Goal: Task Accomplishment & Management: Manage account settings

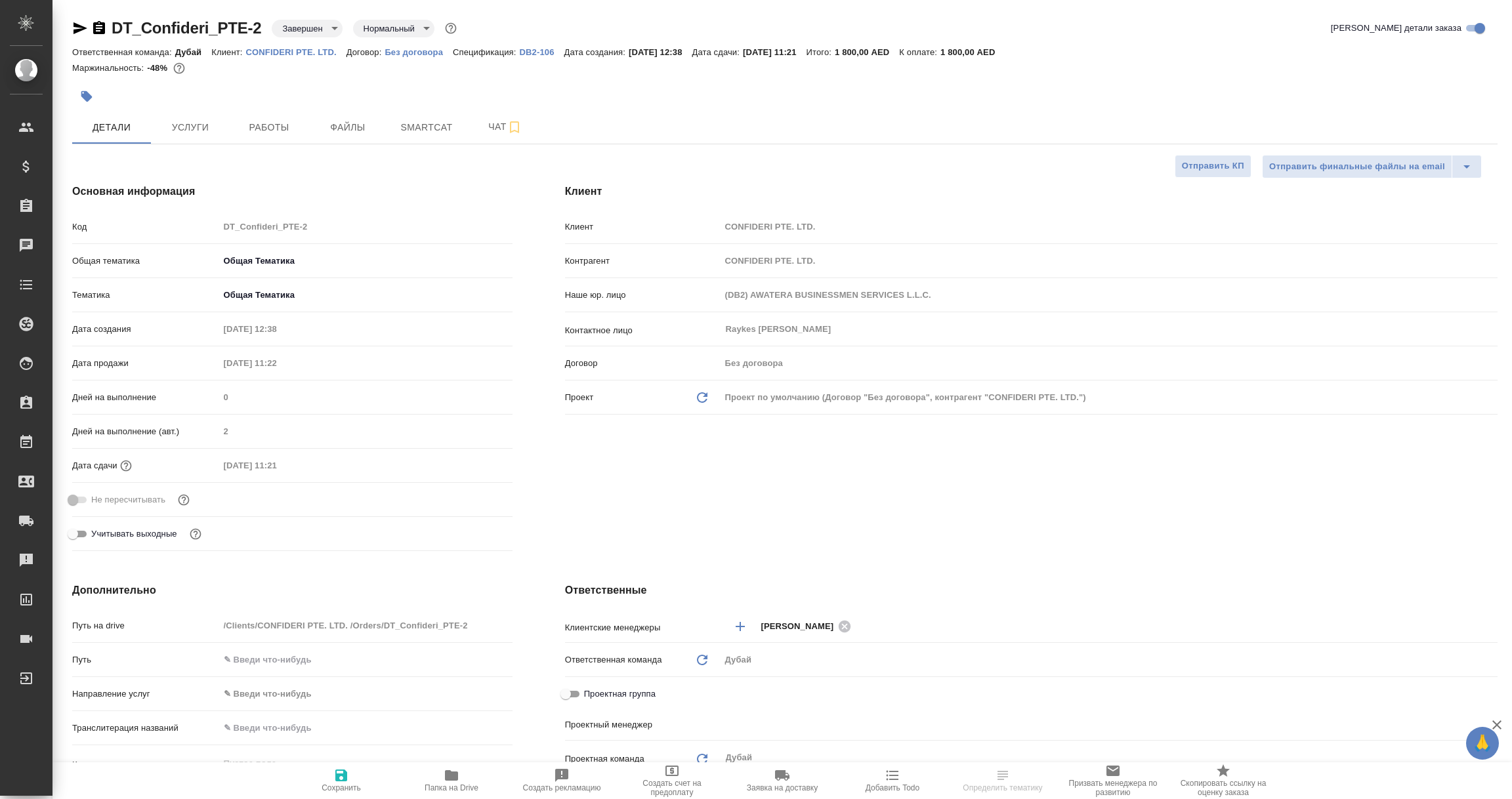
select select "RU"
type input "Березуцкий Никита"
click at [538, 51] on p "DB2-106" at bounding box center [542, 52] width 45 height 10
select select "RU"
type textarea "x"
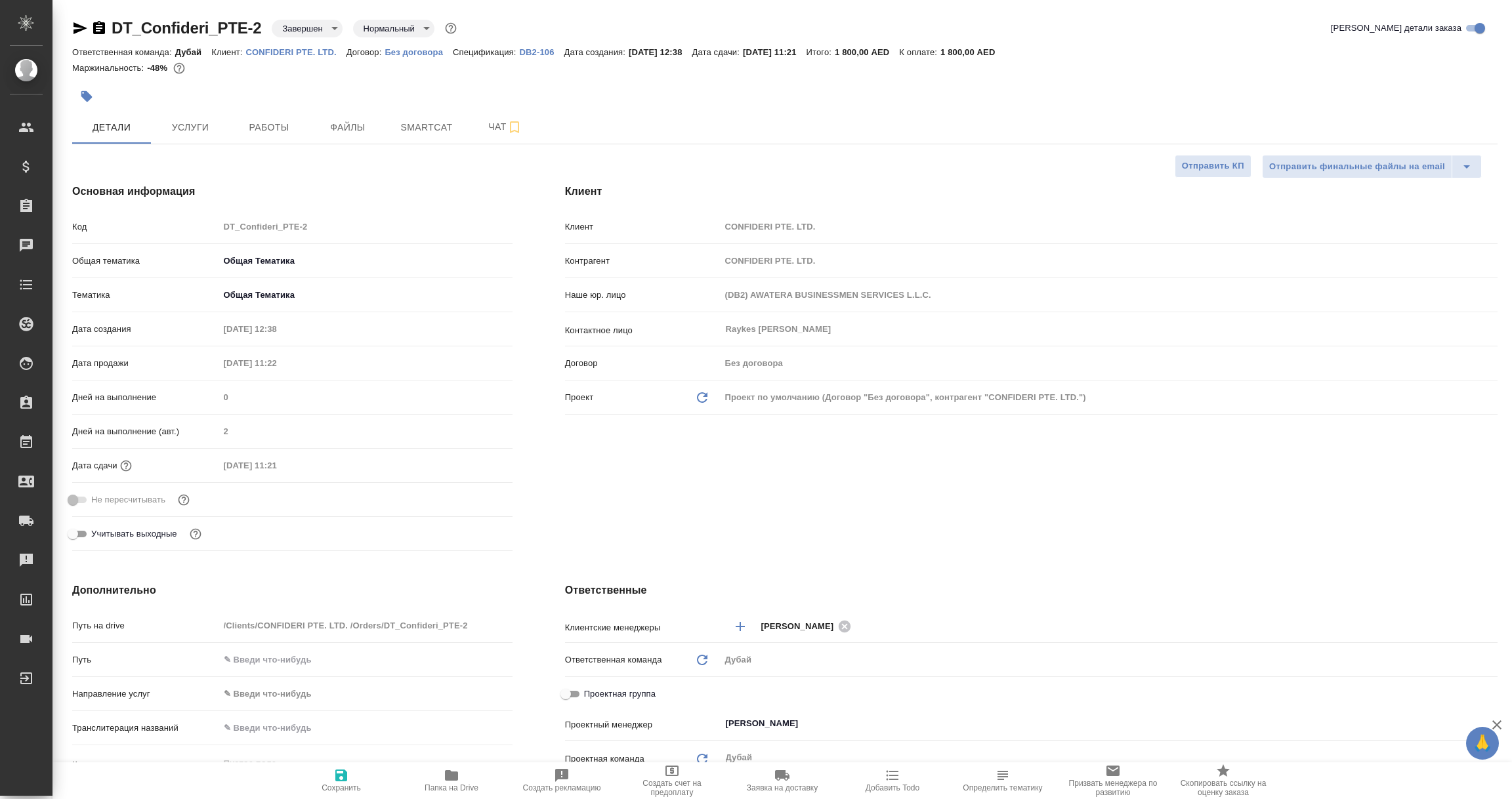
type textarea "x"
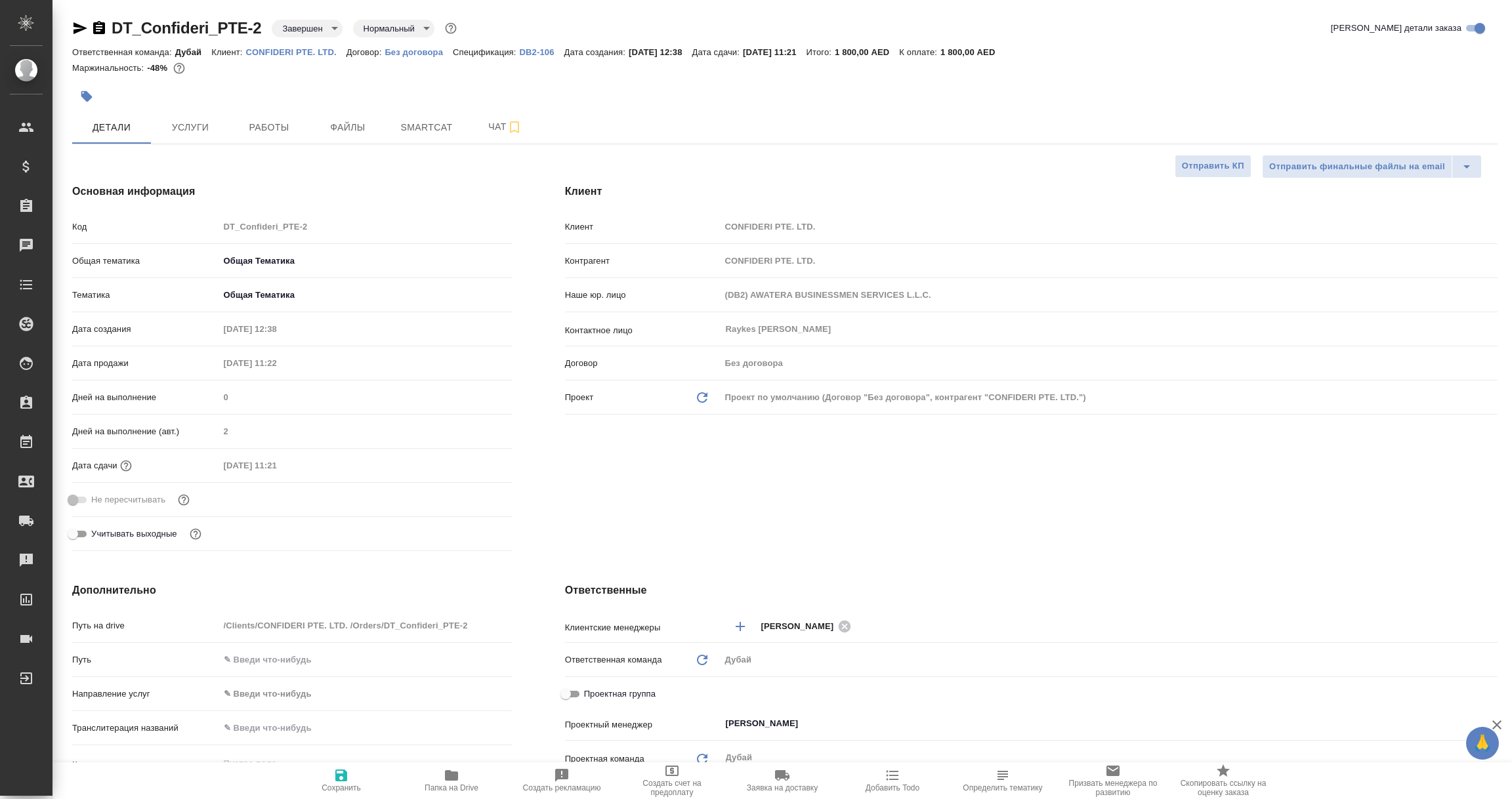
type textarea "x"
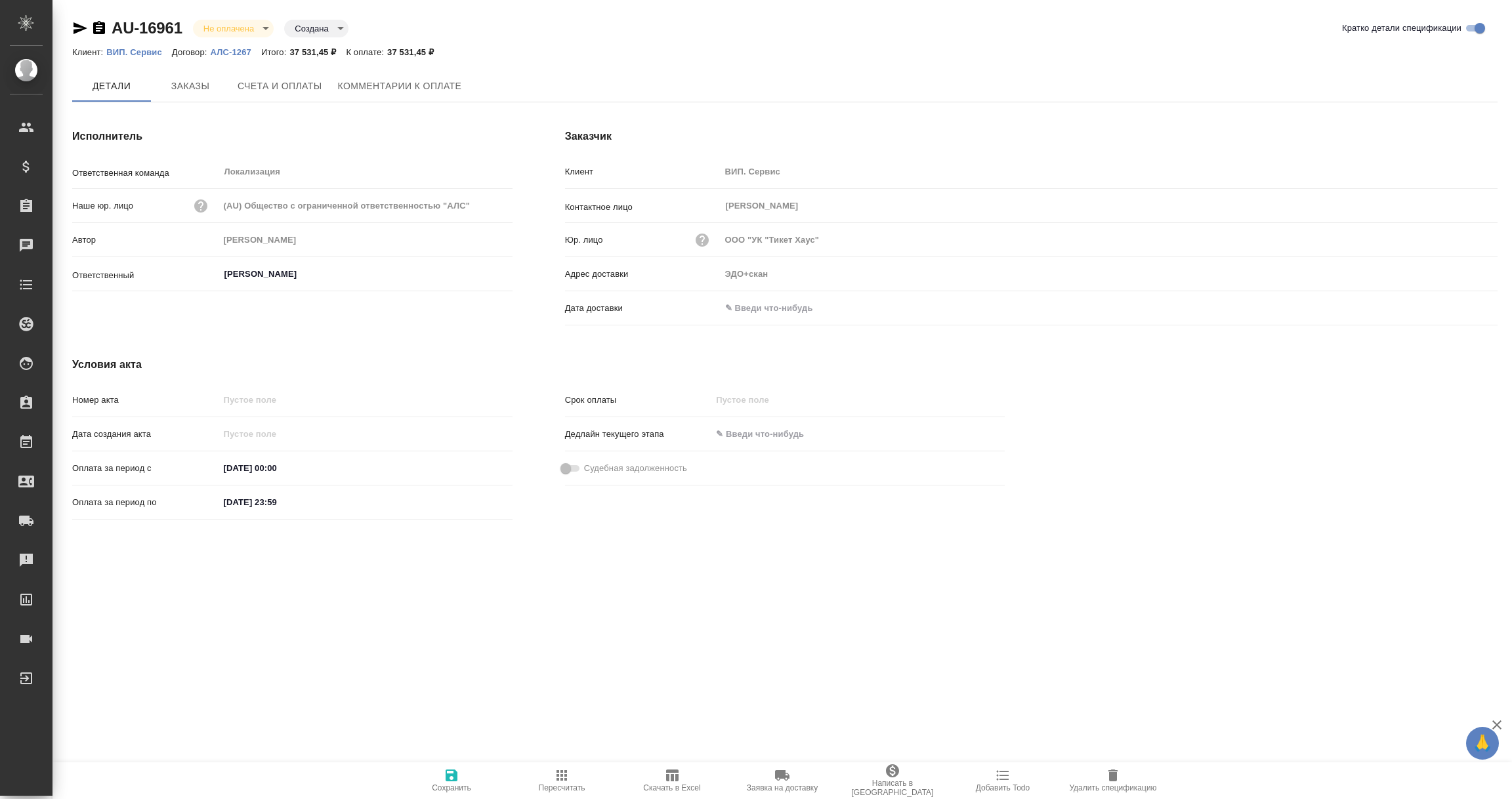
click at [776, 308] on input "text" at bounding box center [778, 308] width 115 height 19
click at [1456, 302] on icon "button" at bounding box center [1460, 308] width 12 height 13
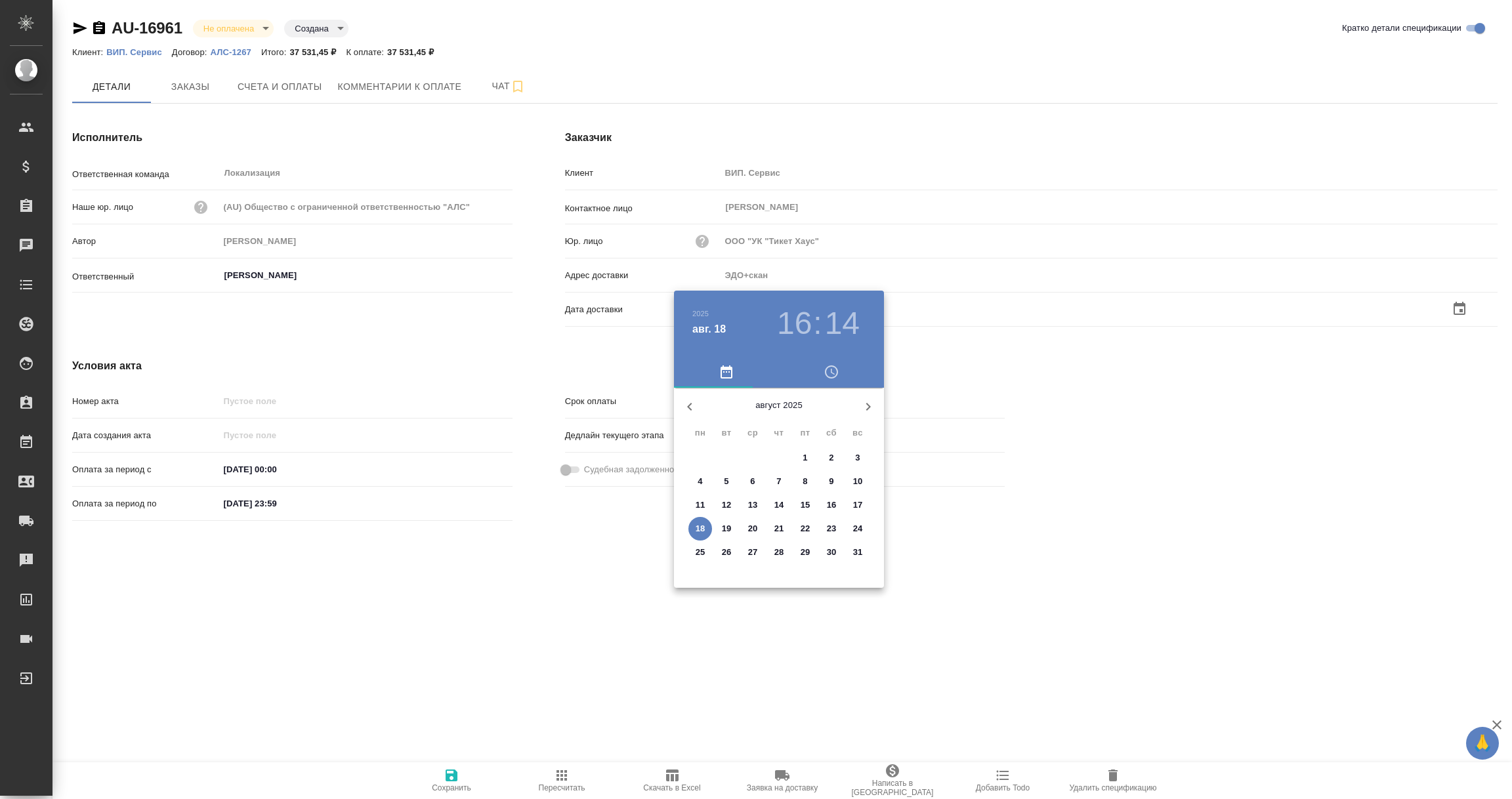
click at [695, 525] on p "18" at bounding box center [700, 529] width 10 height 13
type input "18.08.2025 16:14"
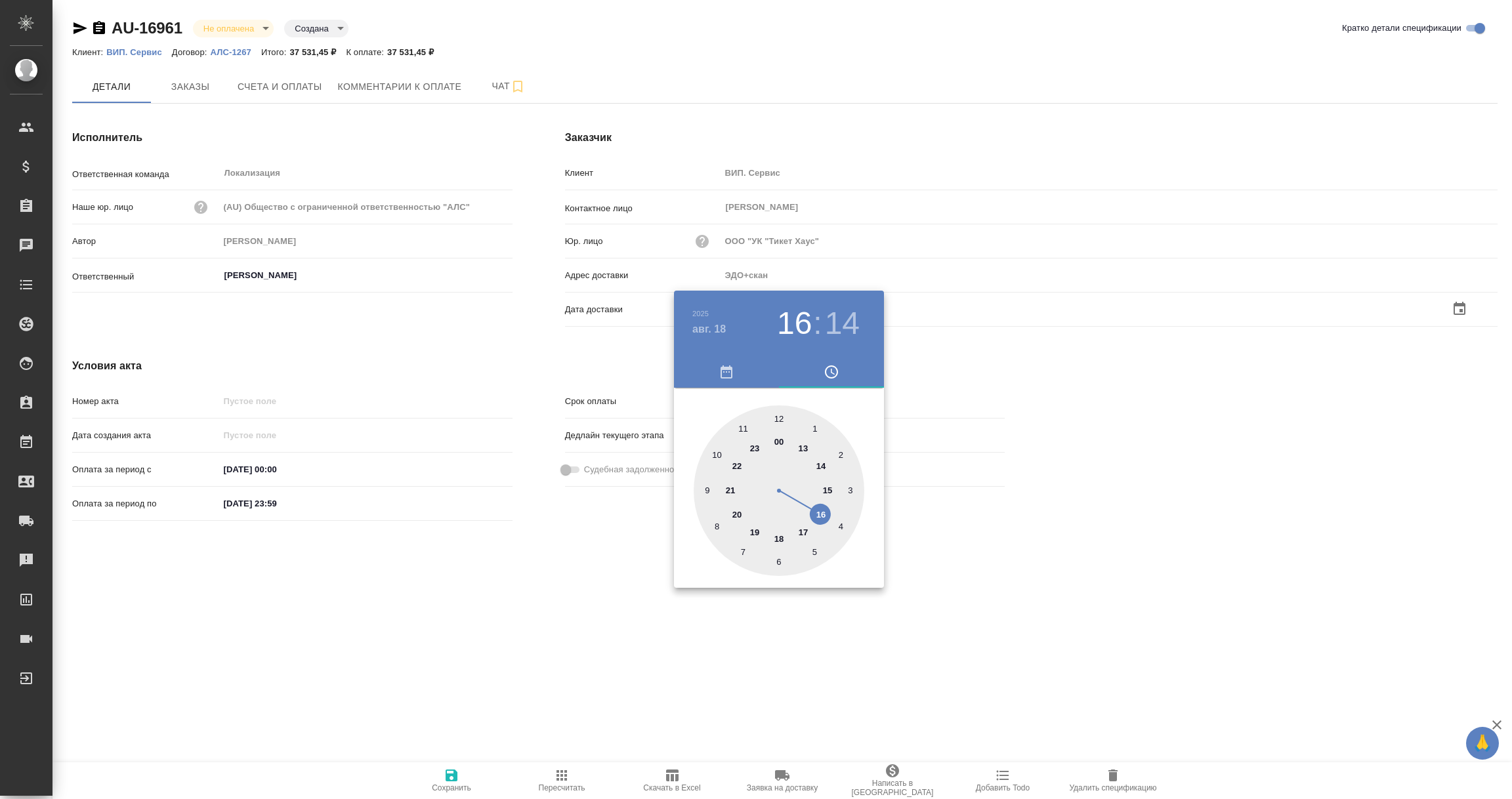
click at [581, 576] on div at bounding box center [756, 400] width 1512 height 799
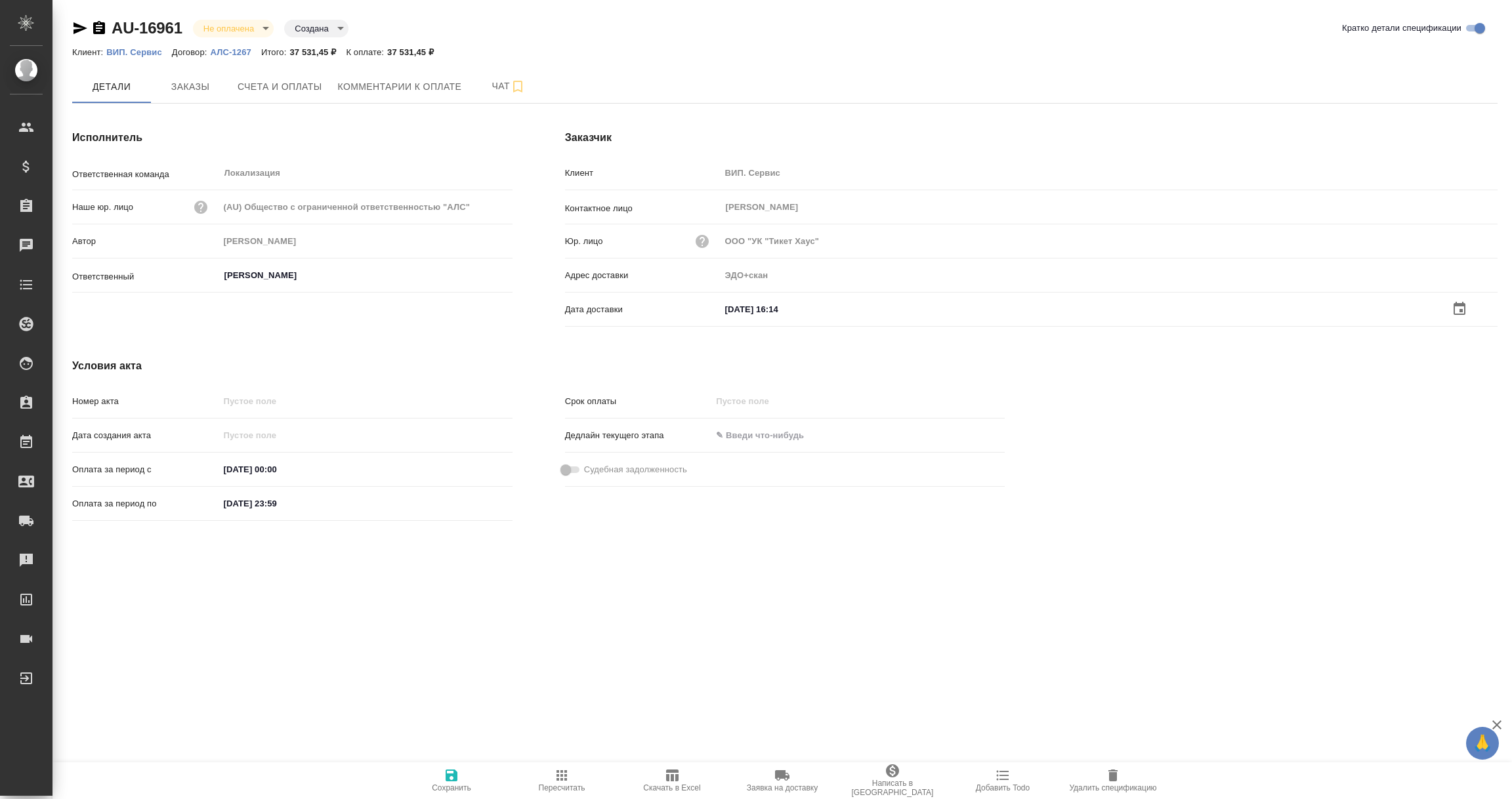
click at [450, 777] on icon "button" at bounding box center [451, 775] width 16 height 16
click at [787, 302] on input "text" at bounding box center [778, 309] width 115 height 19
click at [1463, 306] on icon "button" at bounding box center [1460, 308] width 16 height 16
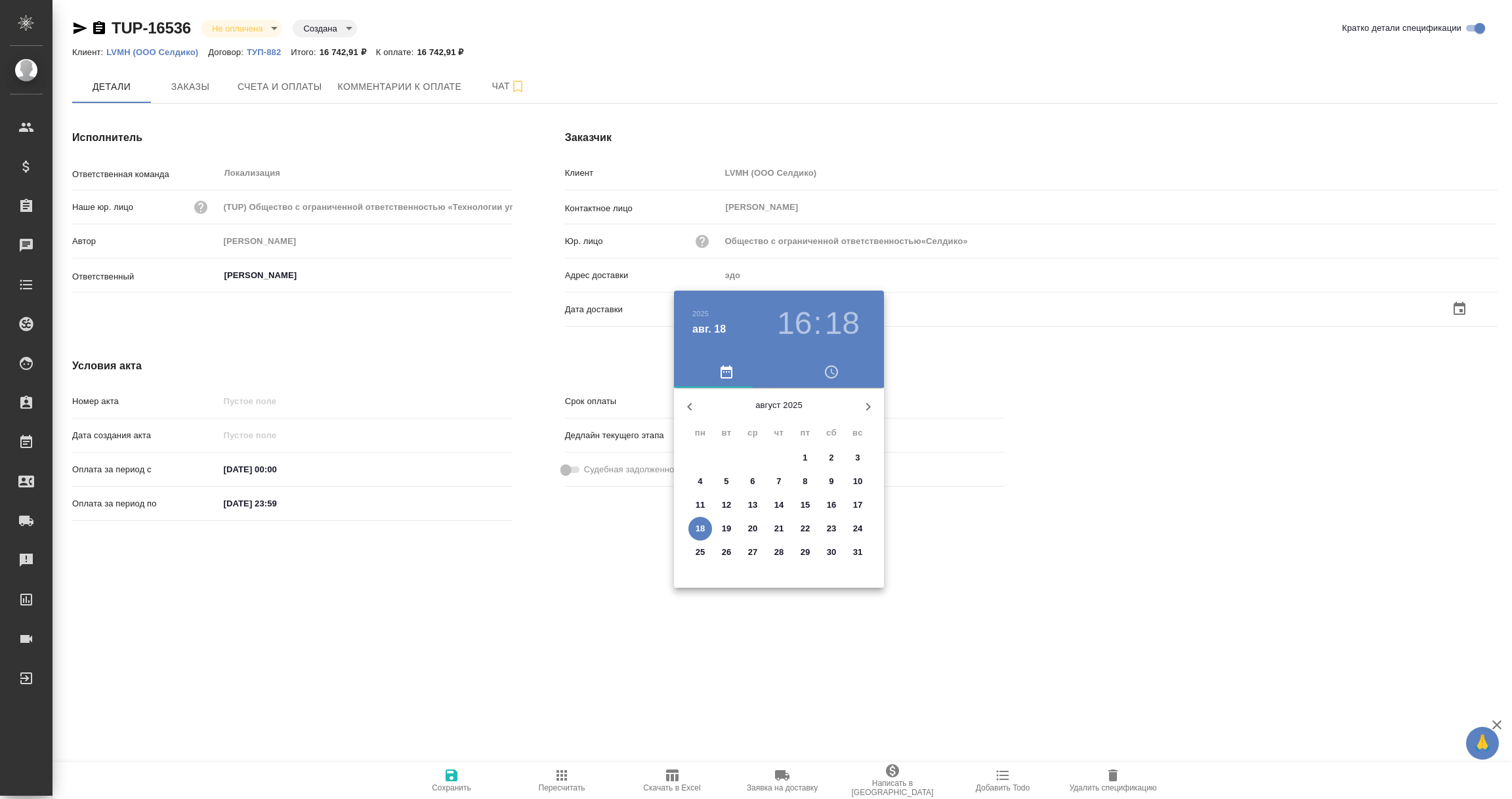
click at [706, 532] on span "18" at bounding box center [701, 529] width 24 height 13
type input "Общество с ограниченной ответственностью«Селдико»"
type input "18.08.2025 16:18"
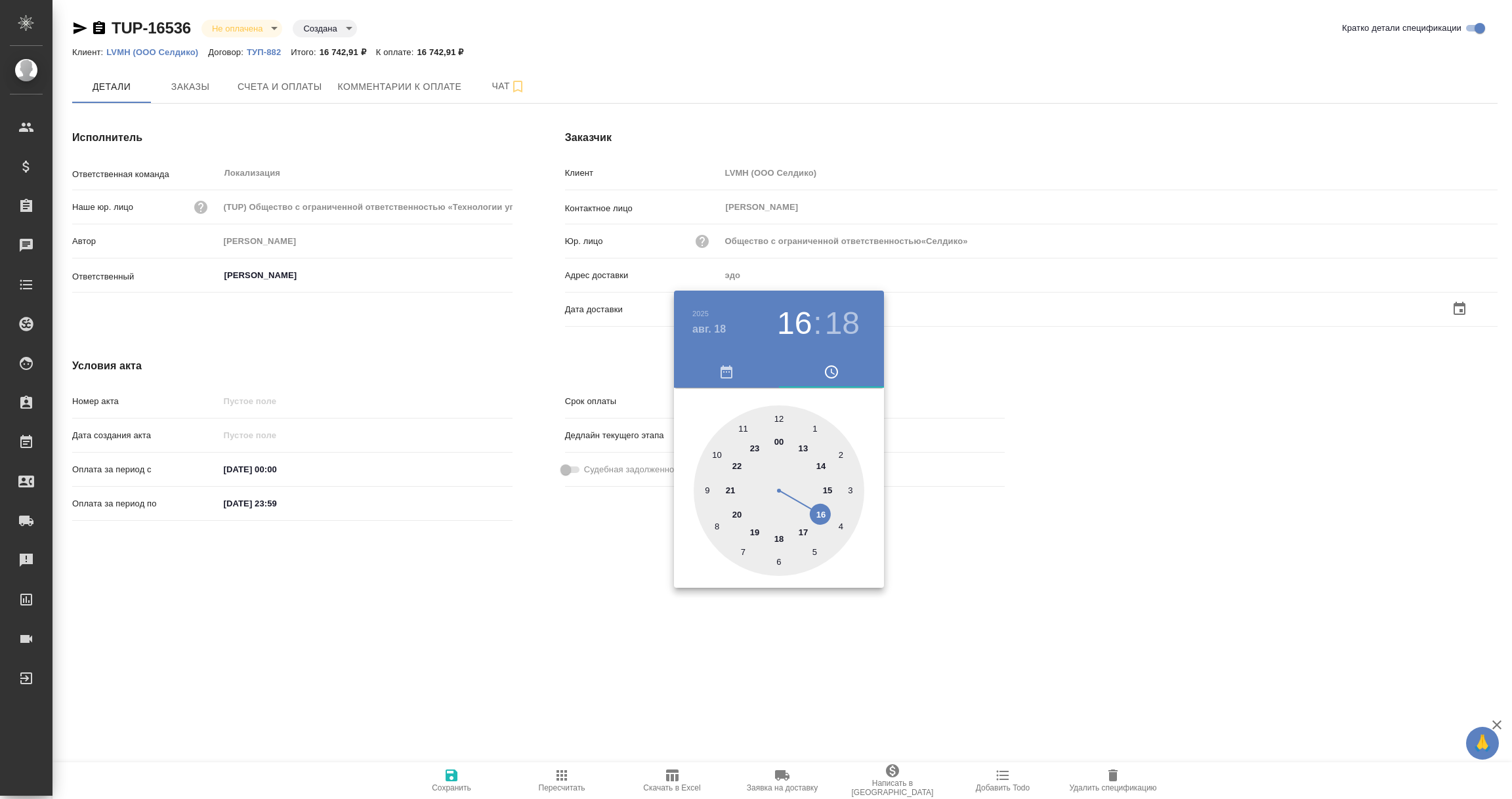
click at [574, 585] on div at bounding box center [756, 400] width 1512 height 799
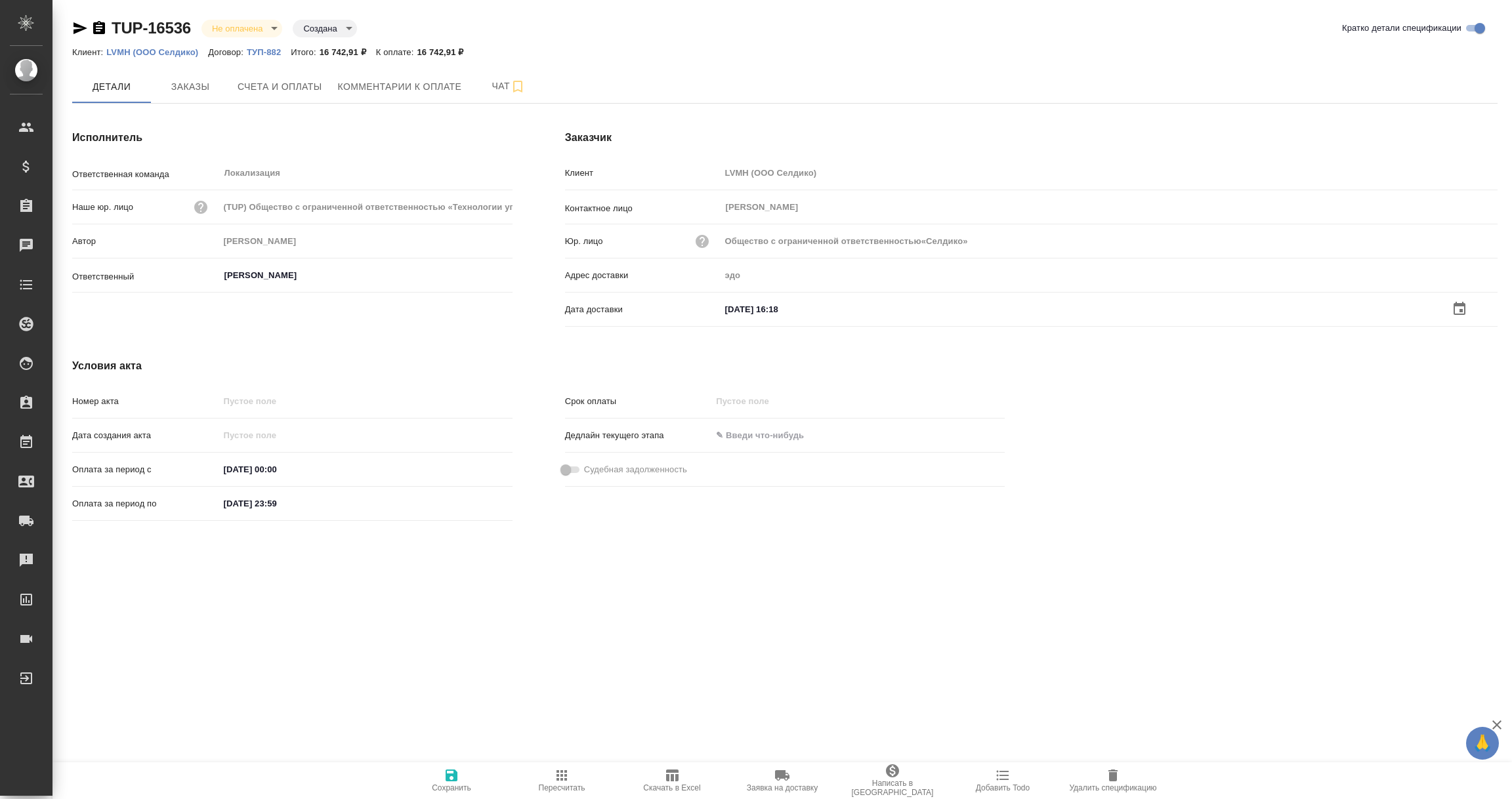
click at [451, 779] on icon "button" at bounding box center [451, 775] width 16 height 16
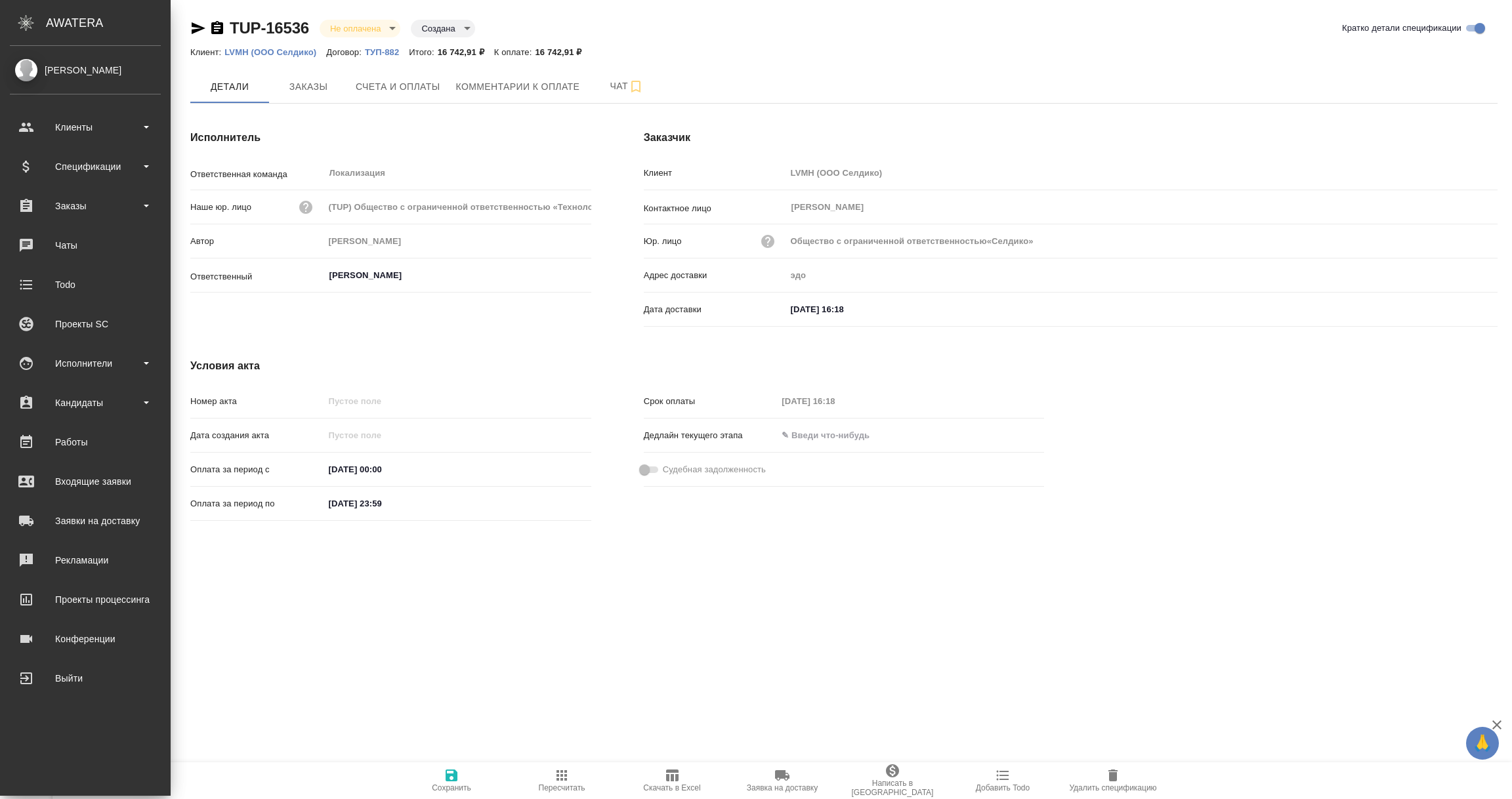
type input "Общество с ограниченной ответственностью«Селдико»"
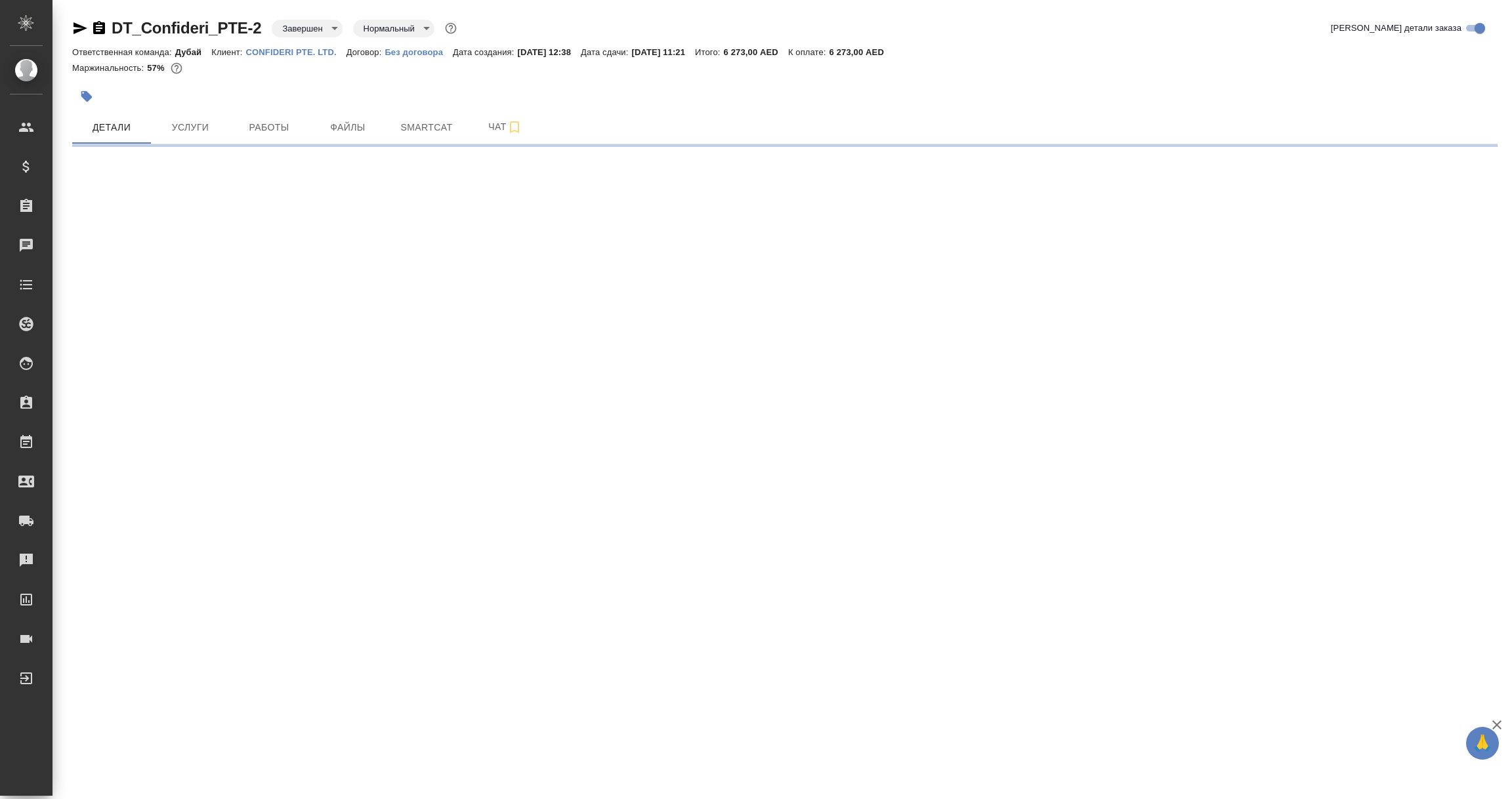
select select "RU"
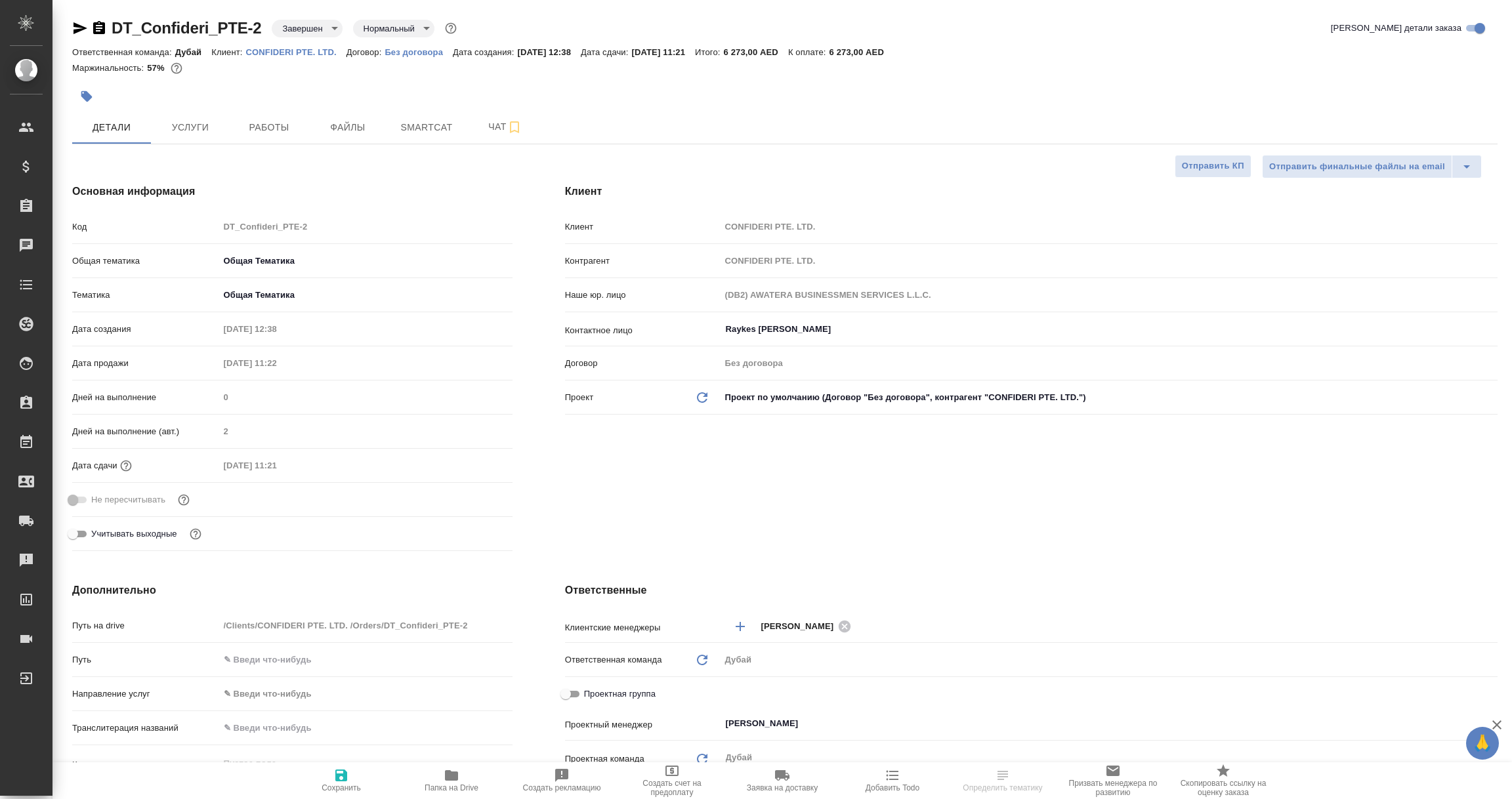
type textarea "x"
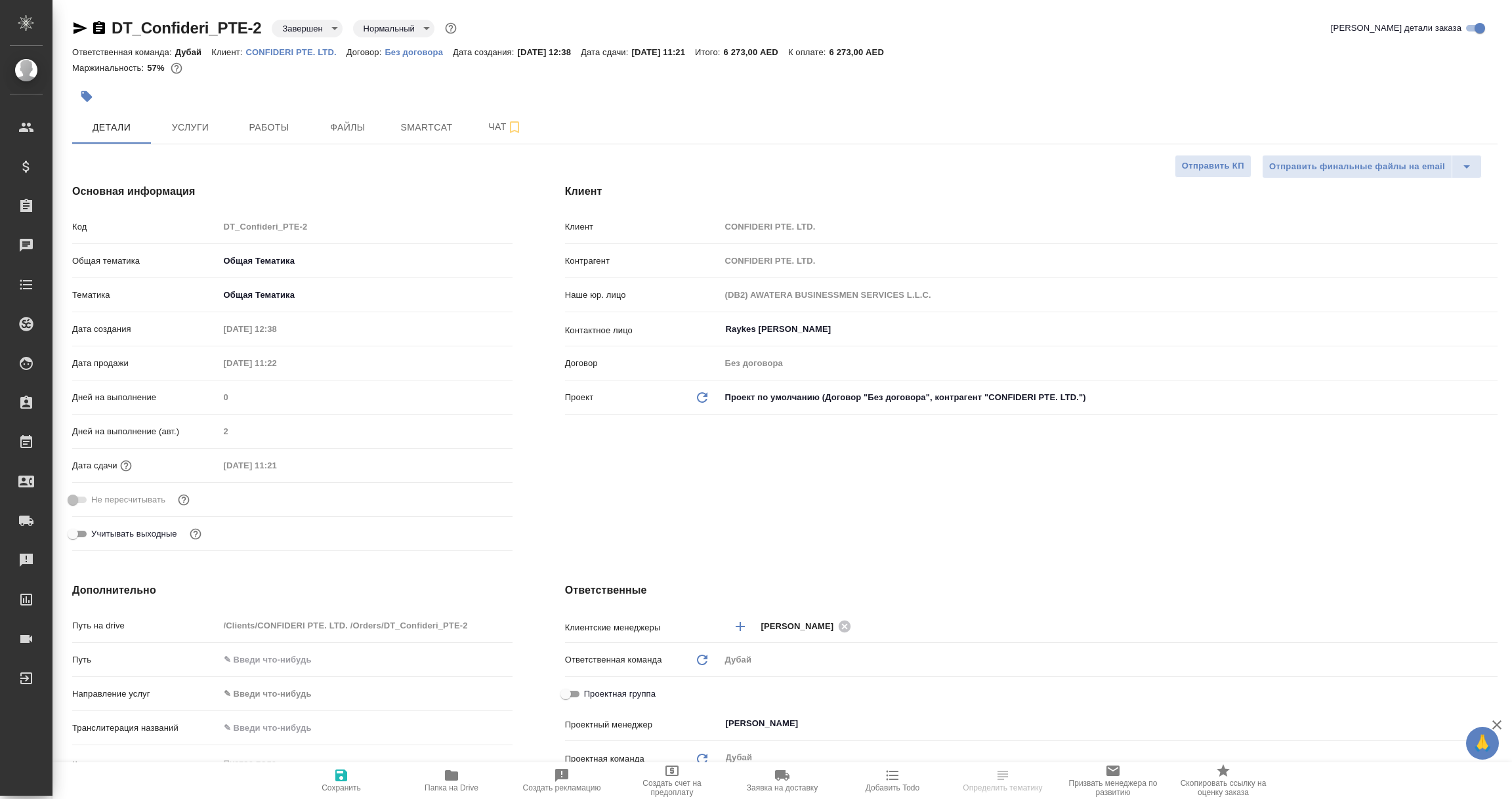
type textarea "x"
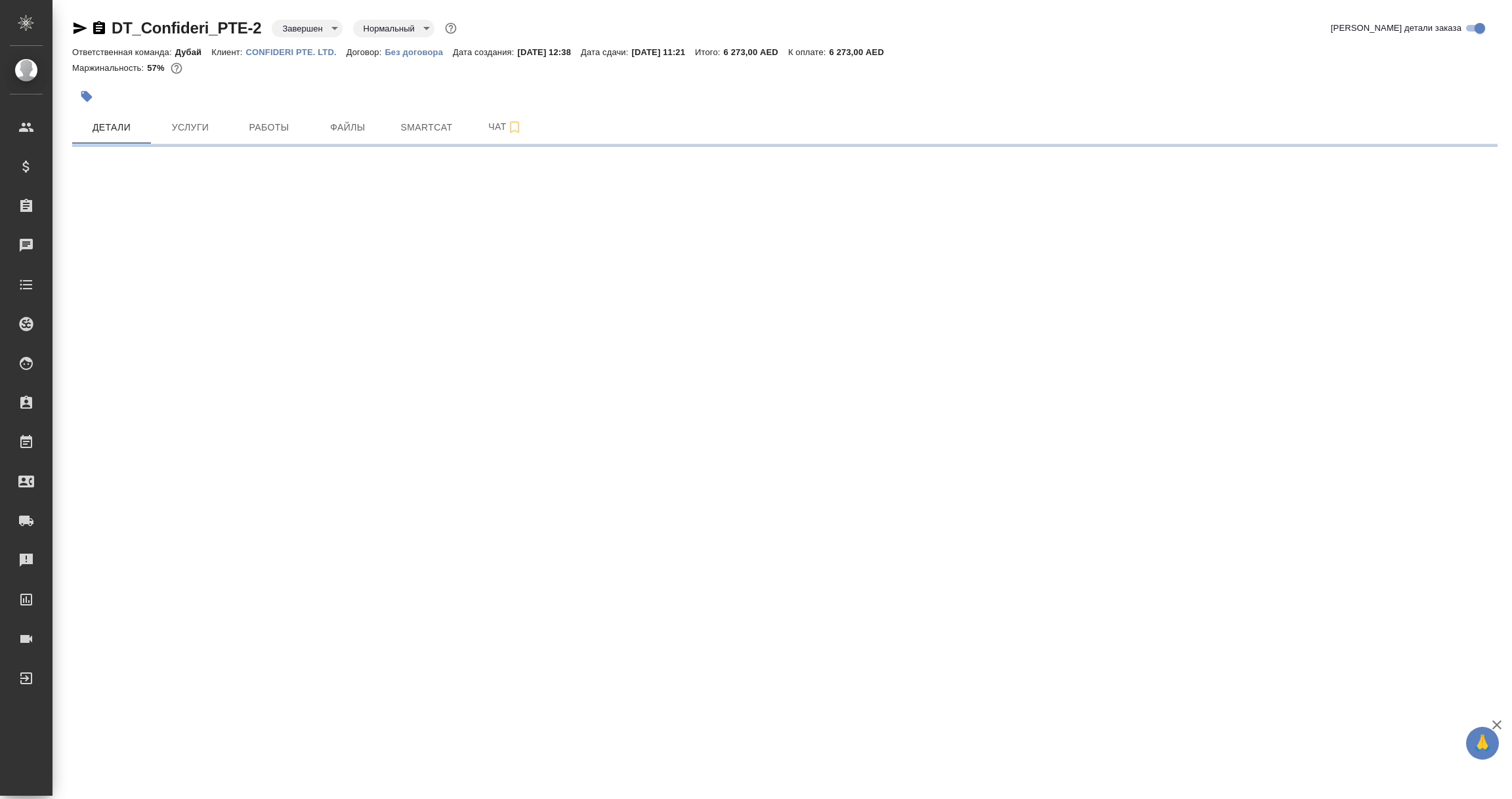
select select "RU"
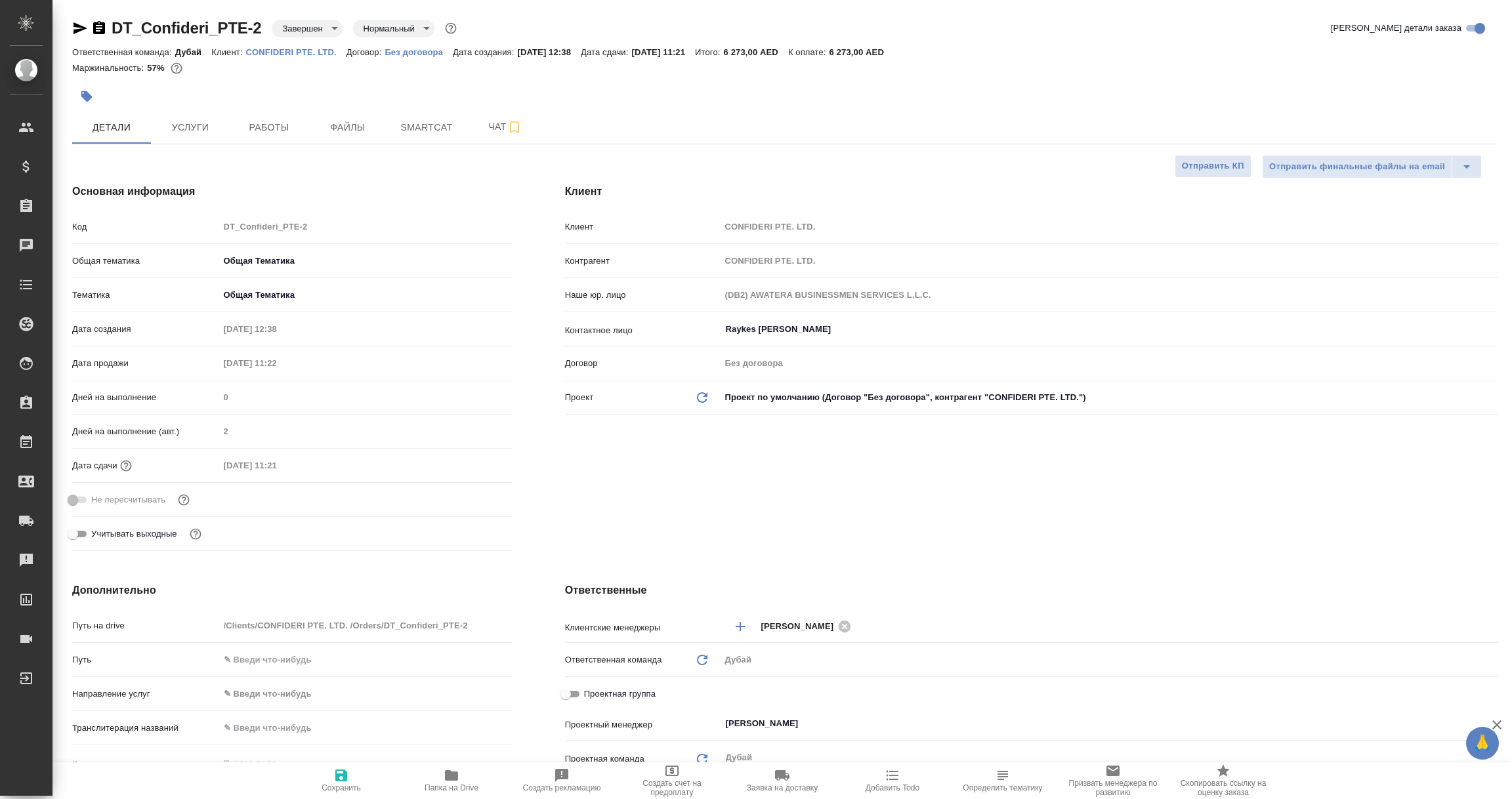
type textarea "x"
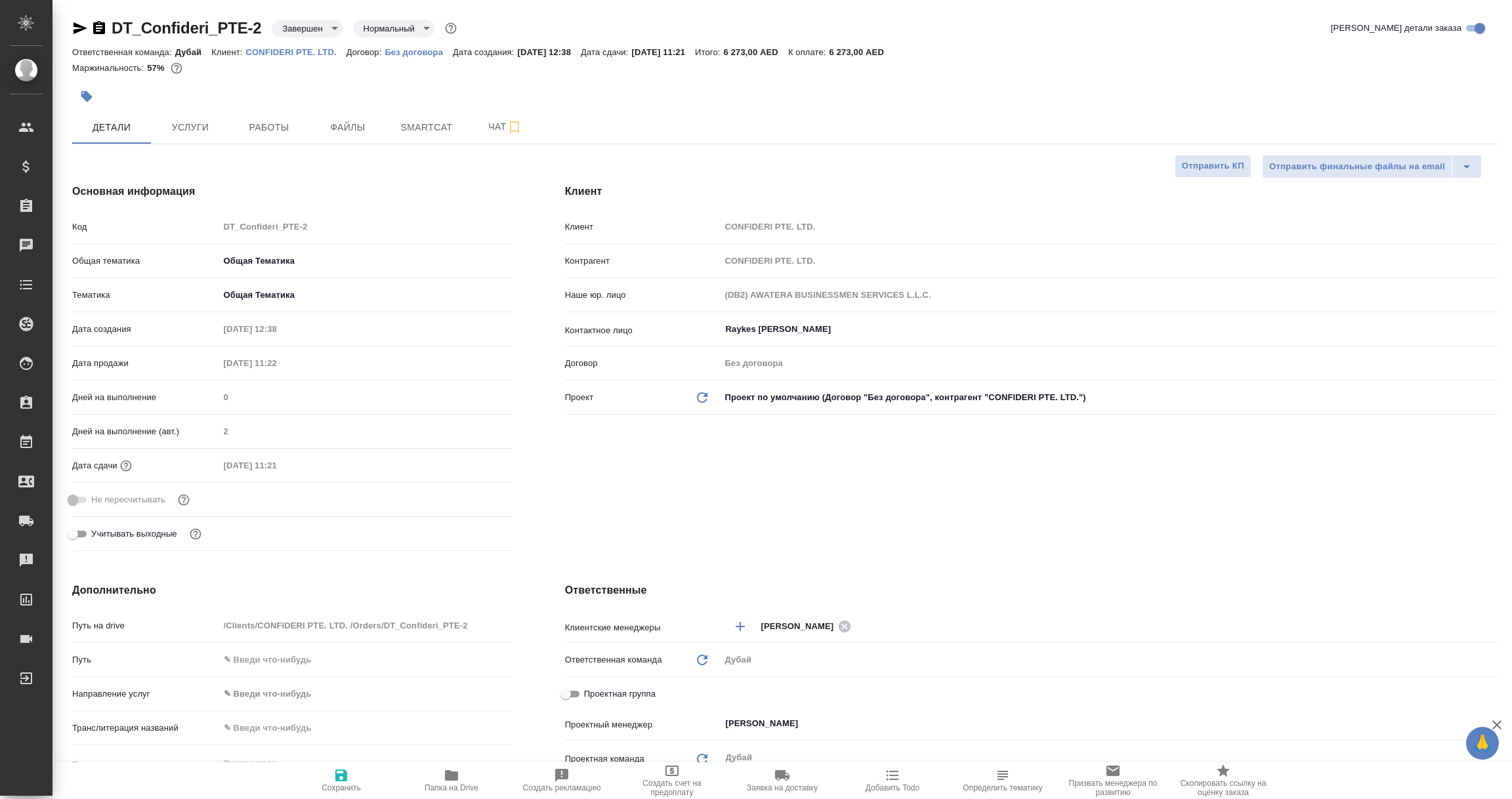
type textarea "x"
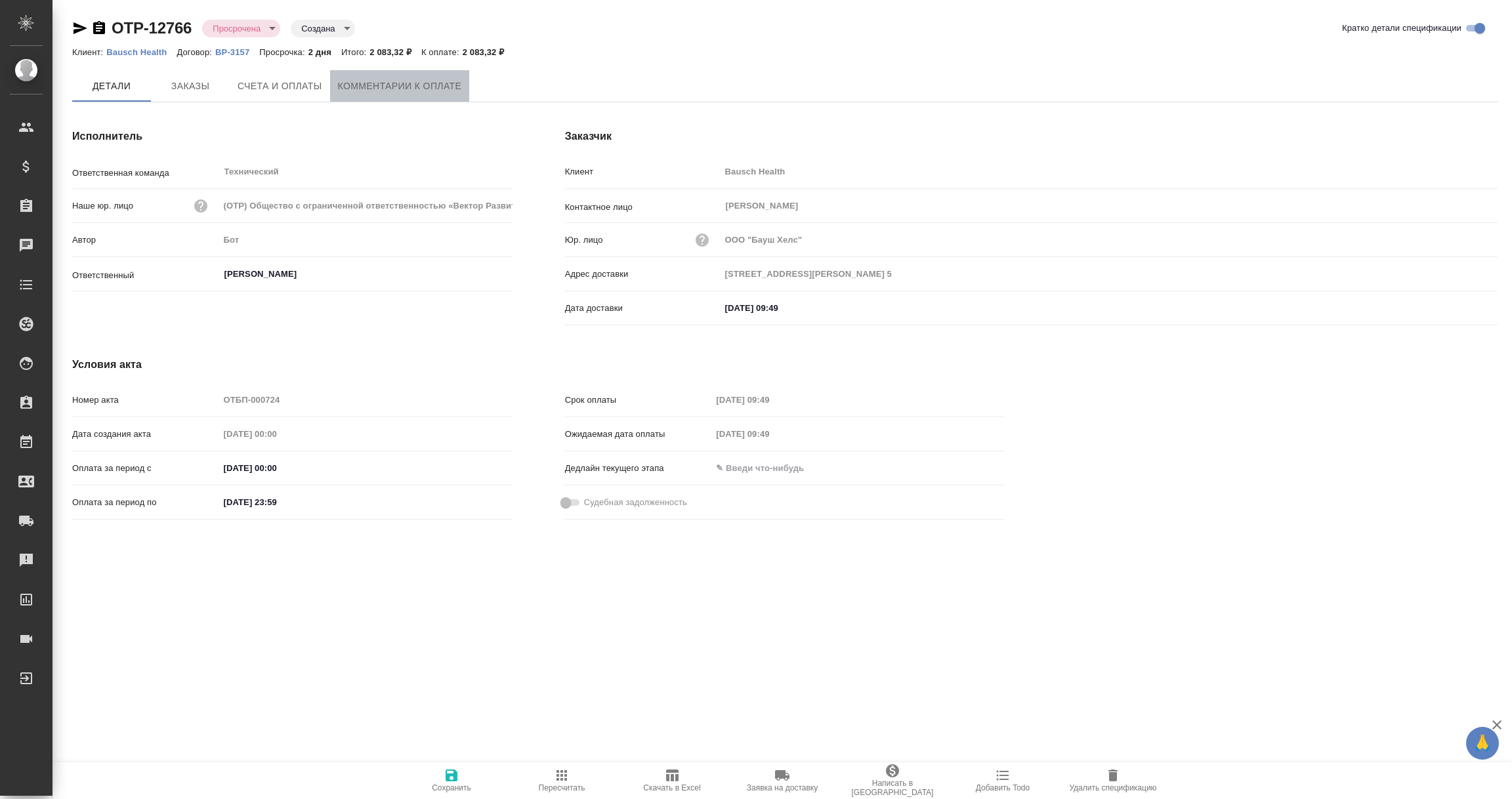
click at [419, 78] on span "Комментарии к оплате" at bounding box center [400, 87] width 124 height 16
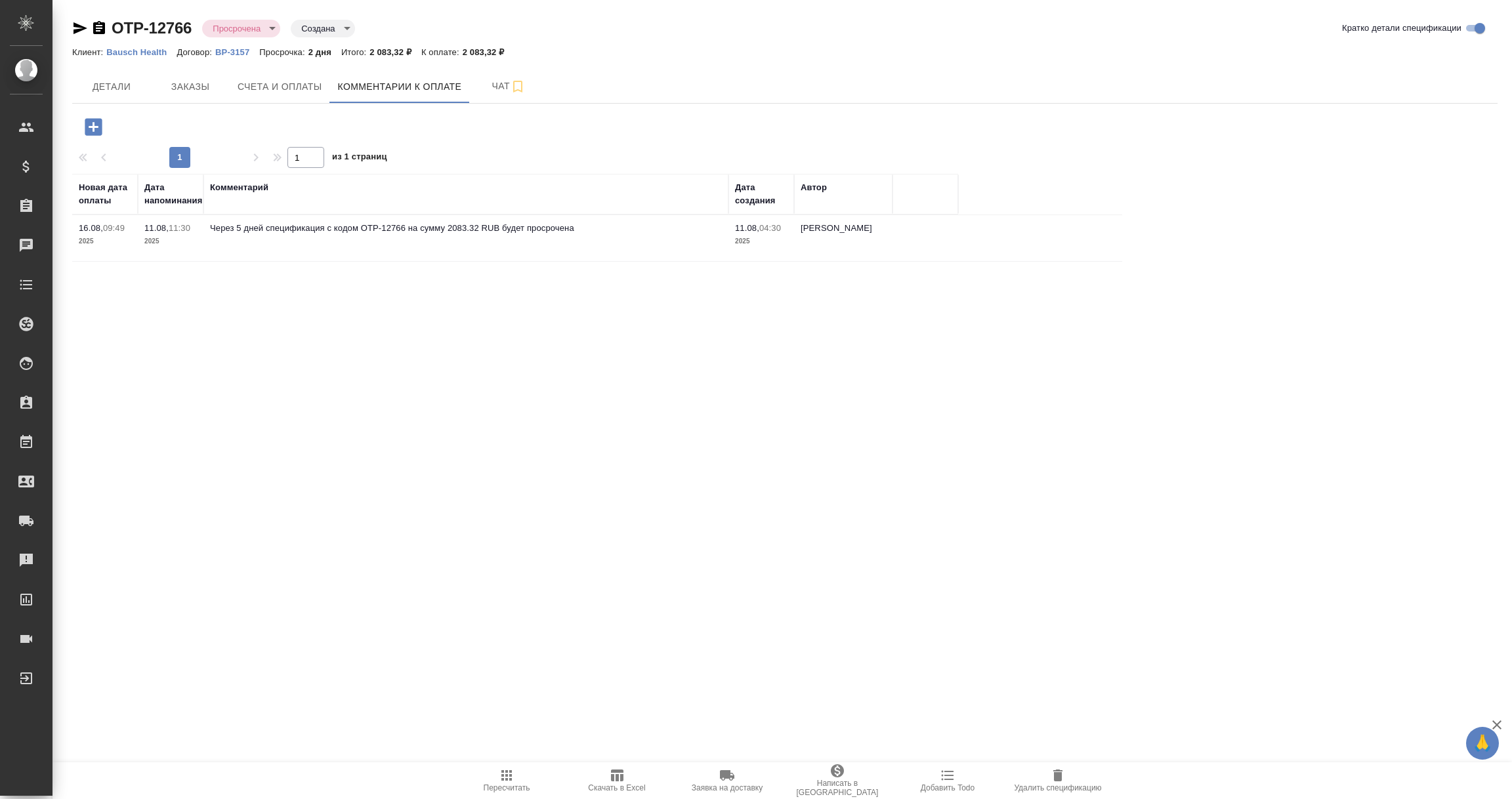
click at [88, 122] on icon "button" at bounding box center [93, 126] width 17 height 17
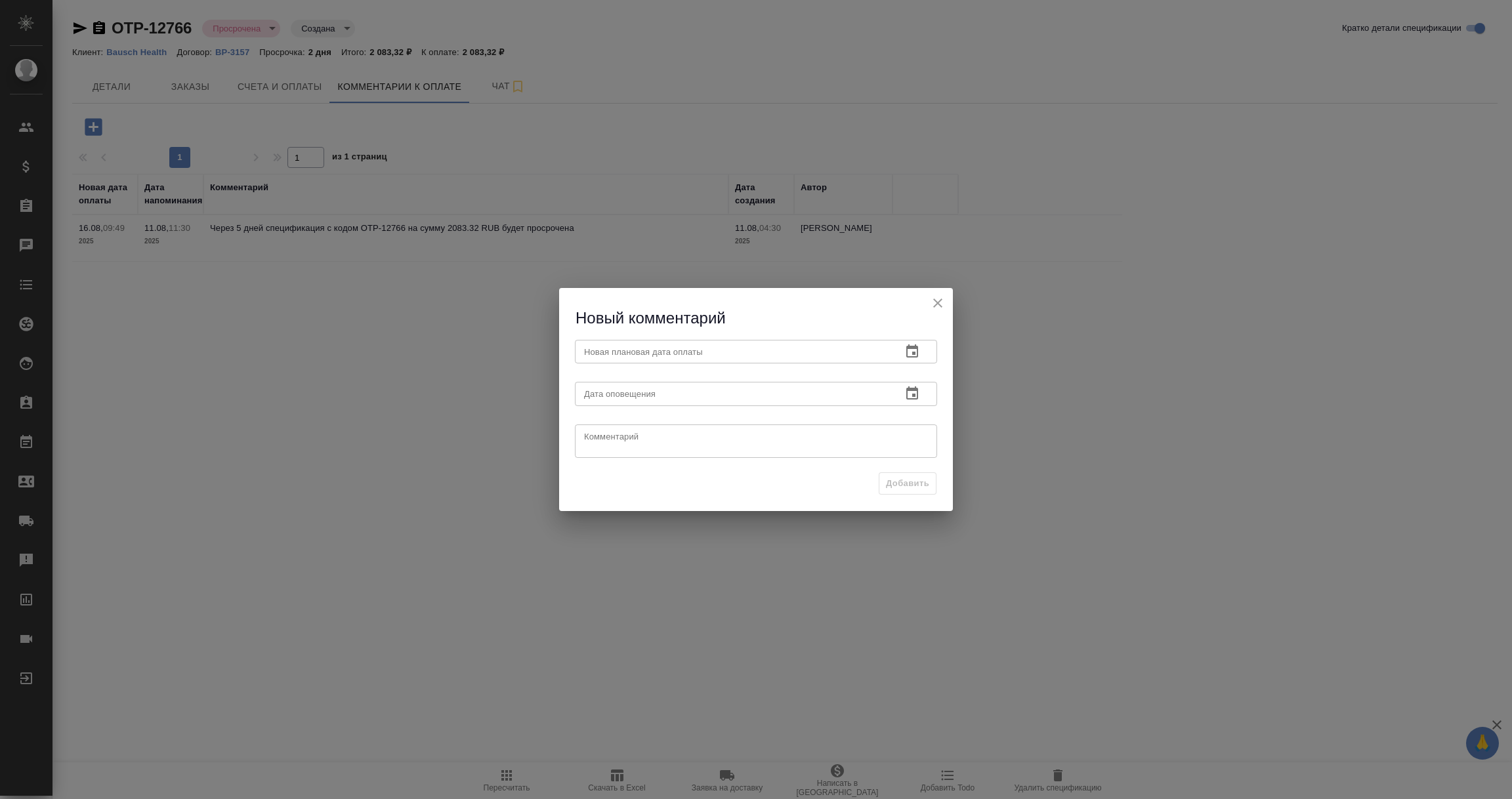
click at [909, 349] on icon "button" at bounding box center [912, 351] width 16 height 16
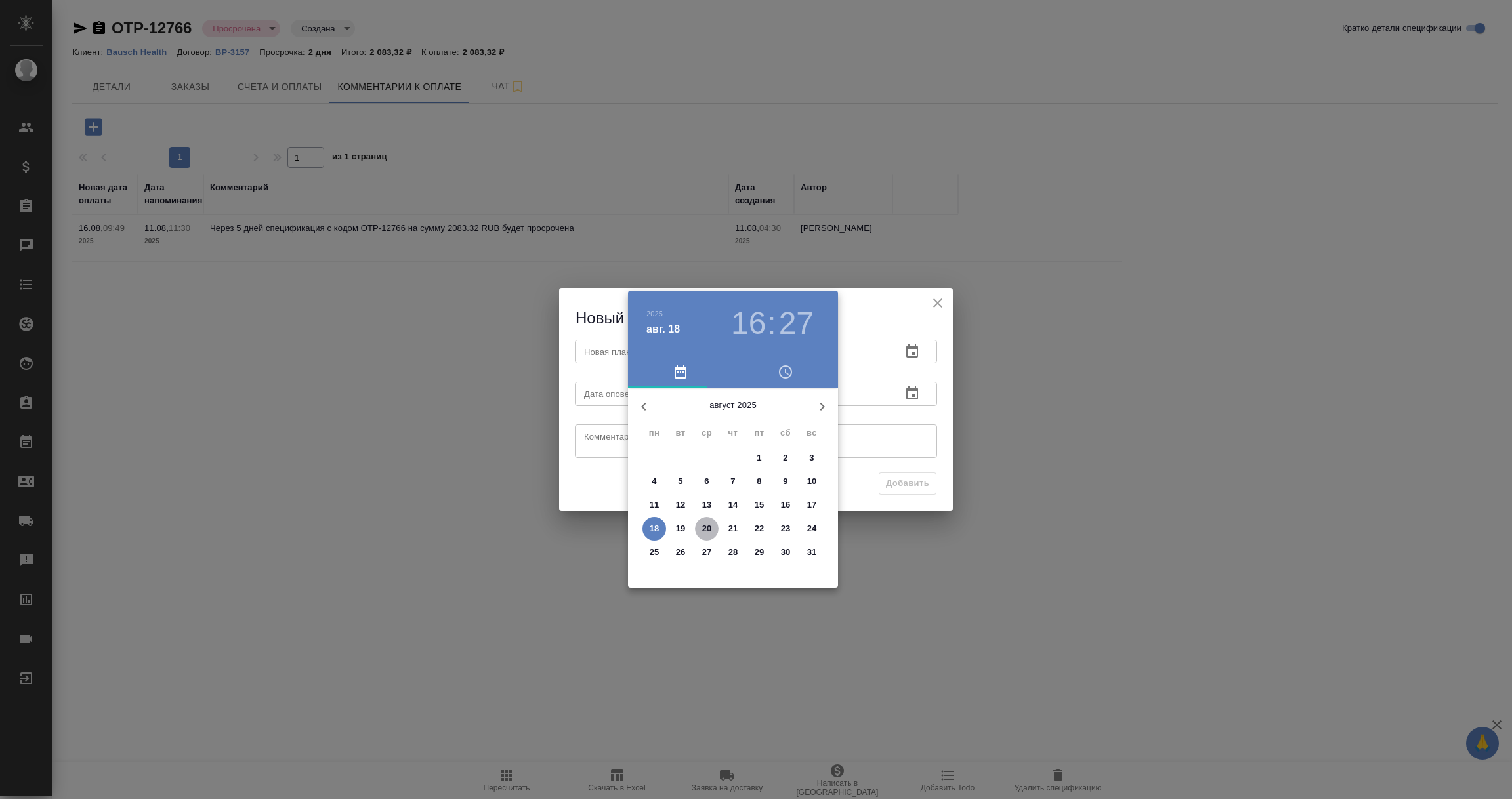
click at [710, 532] on p "20" at bounding box center [707, 529] width 10 height 13
type input "20.08.2025 16:27"
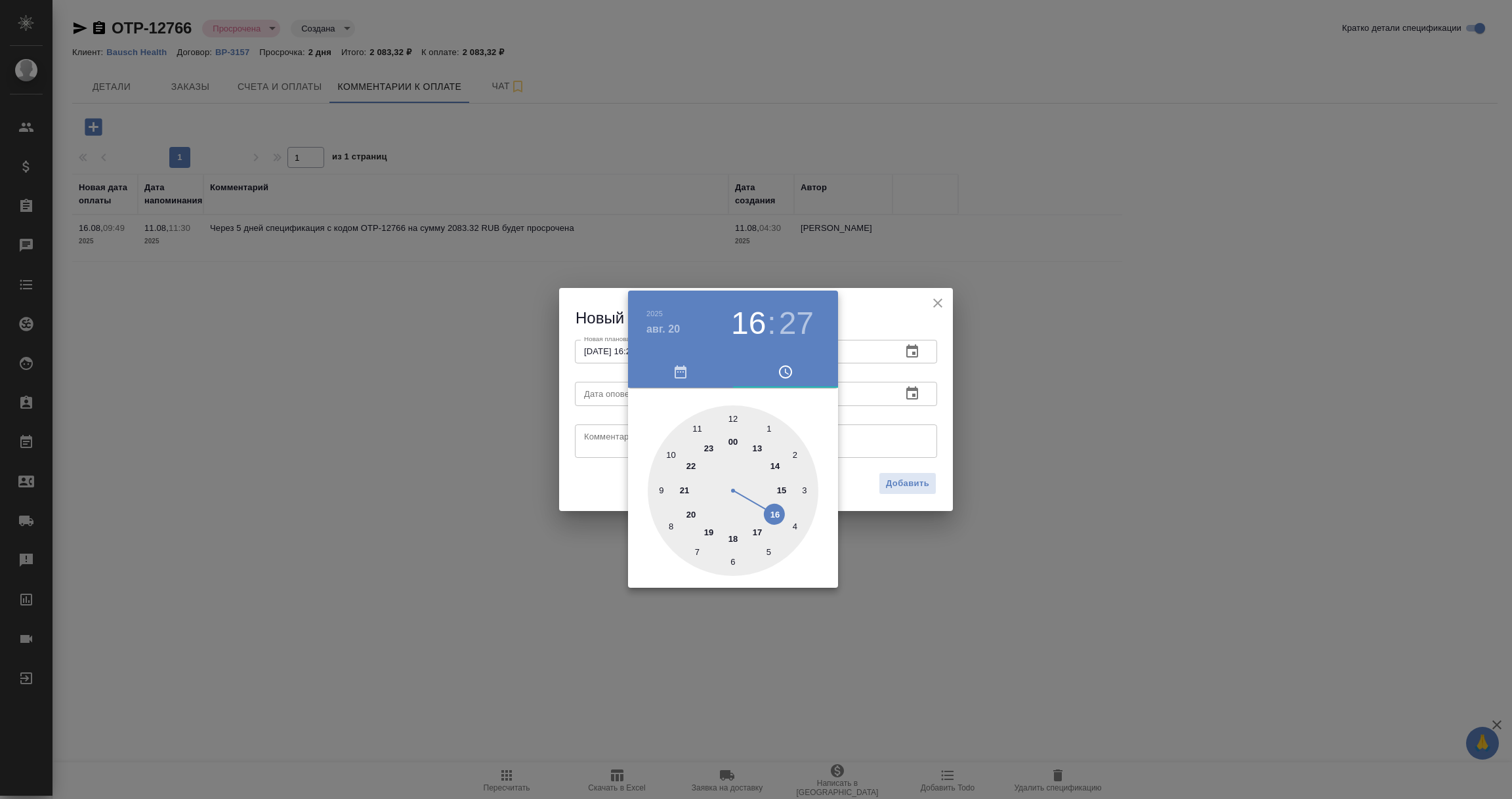
click at [892, 456] on div at bounding box center [756, 400] width 1512 height 799
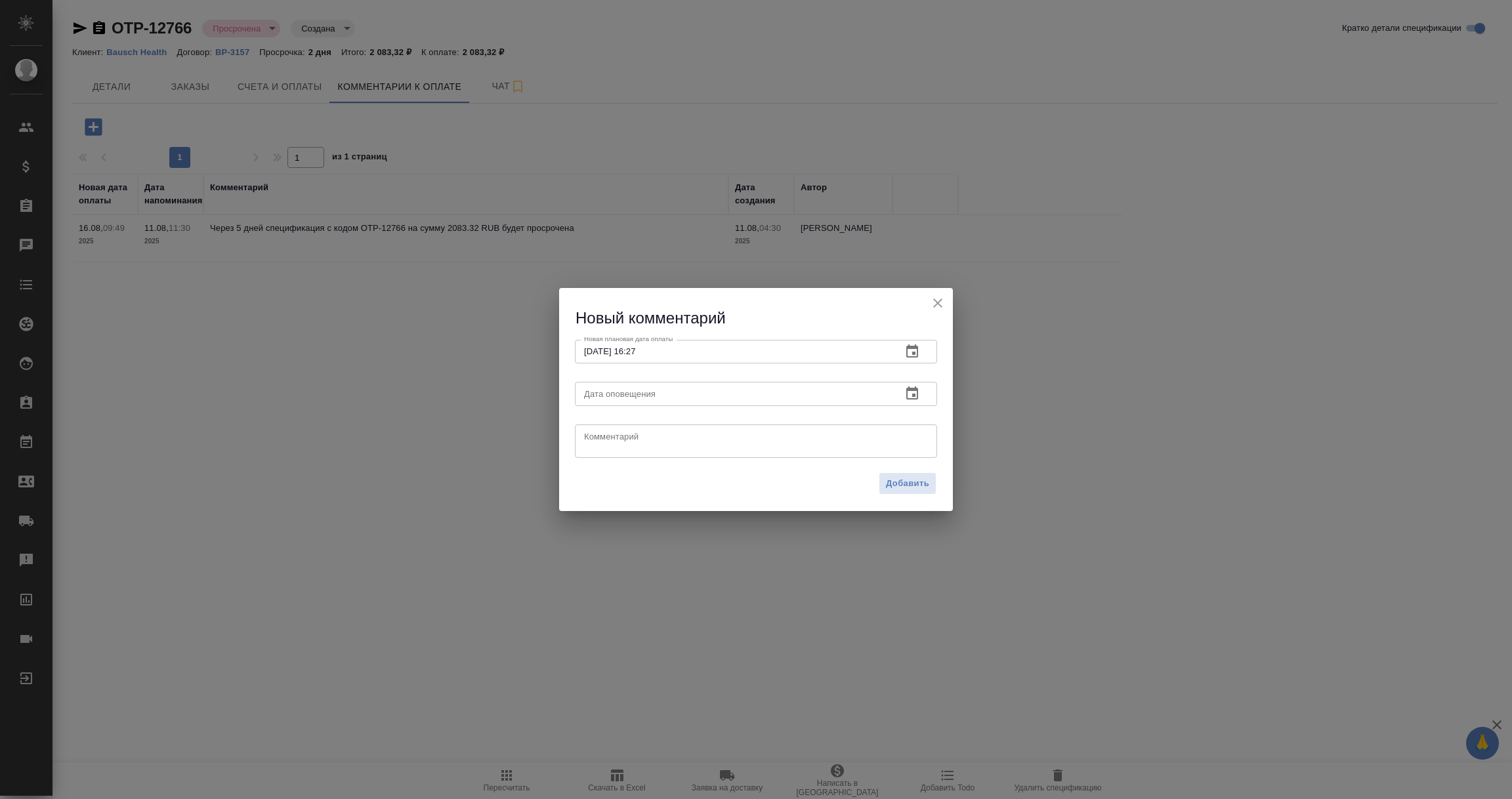
click at [859, 435] on textarea at bounding box center [756, 441] width 344 height 19
click at [913, 392] on icon "button" at bounding box center [912, 394] width 16 height 16
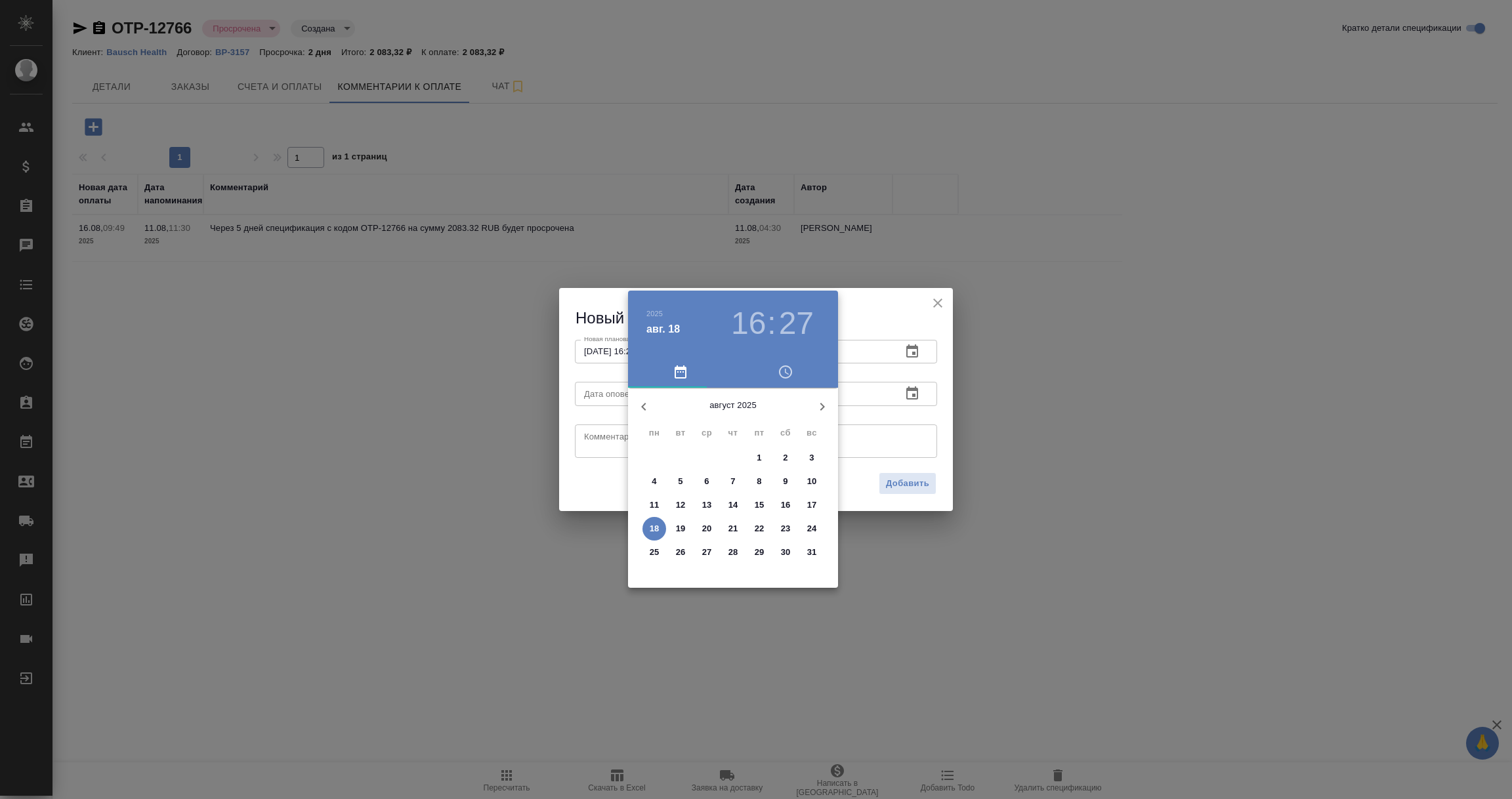
click at [657, 526] on p "18" at bounding box center [654, 529] width 10 height 13
type input "18.08.2025 16:27"
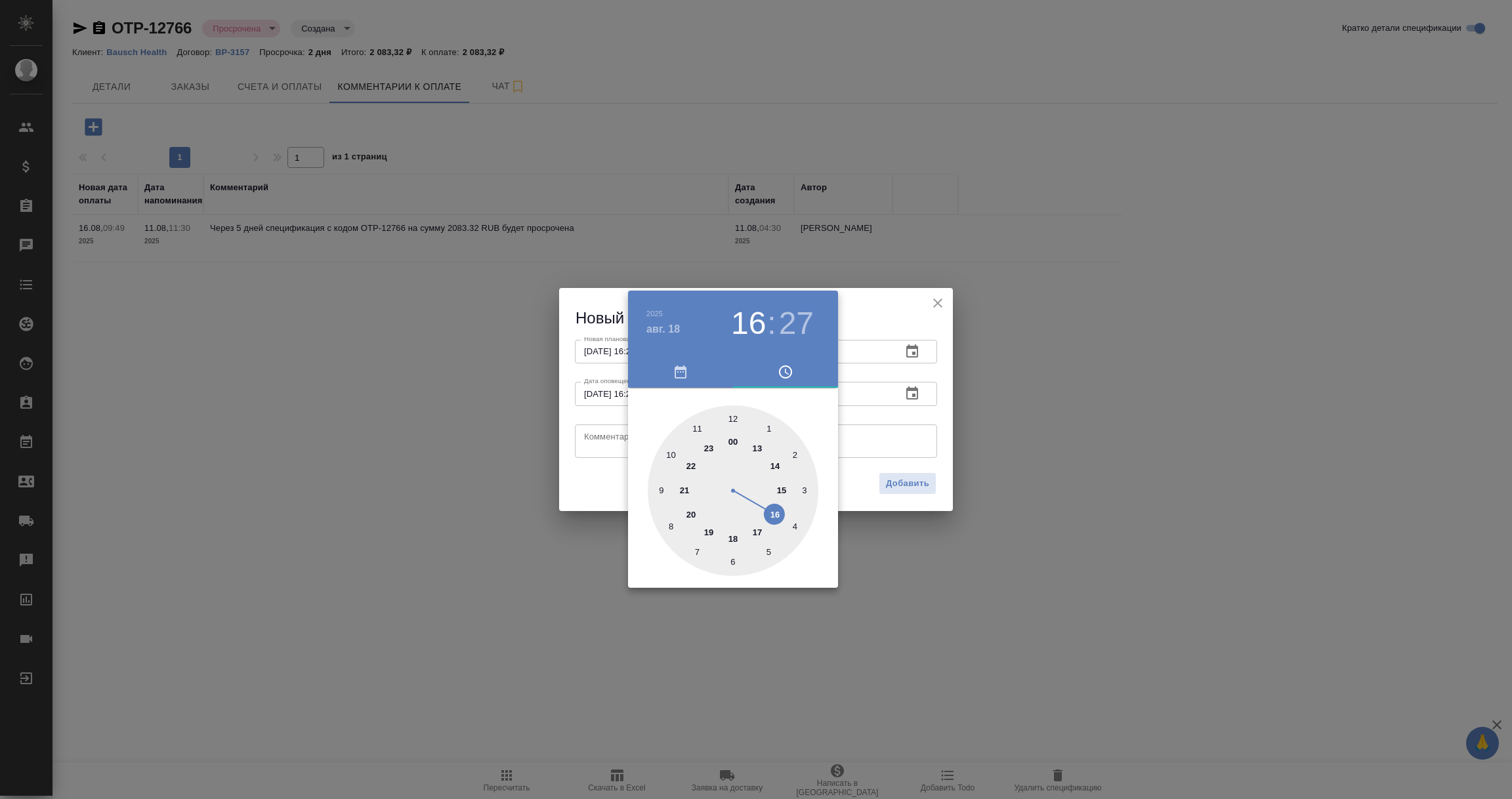
click at [603, 446] on div at bounding box center [756, 400] width 1512 height 799
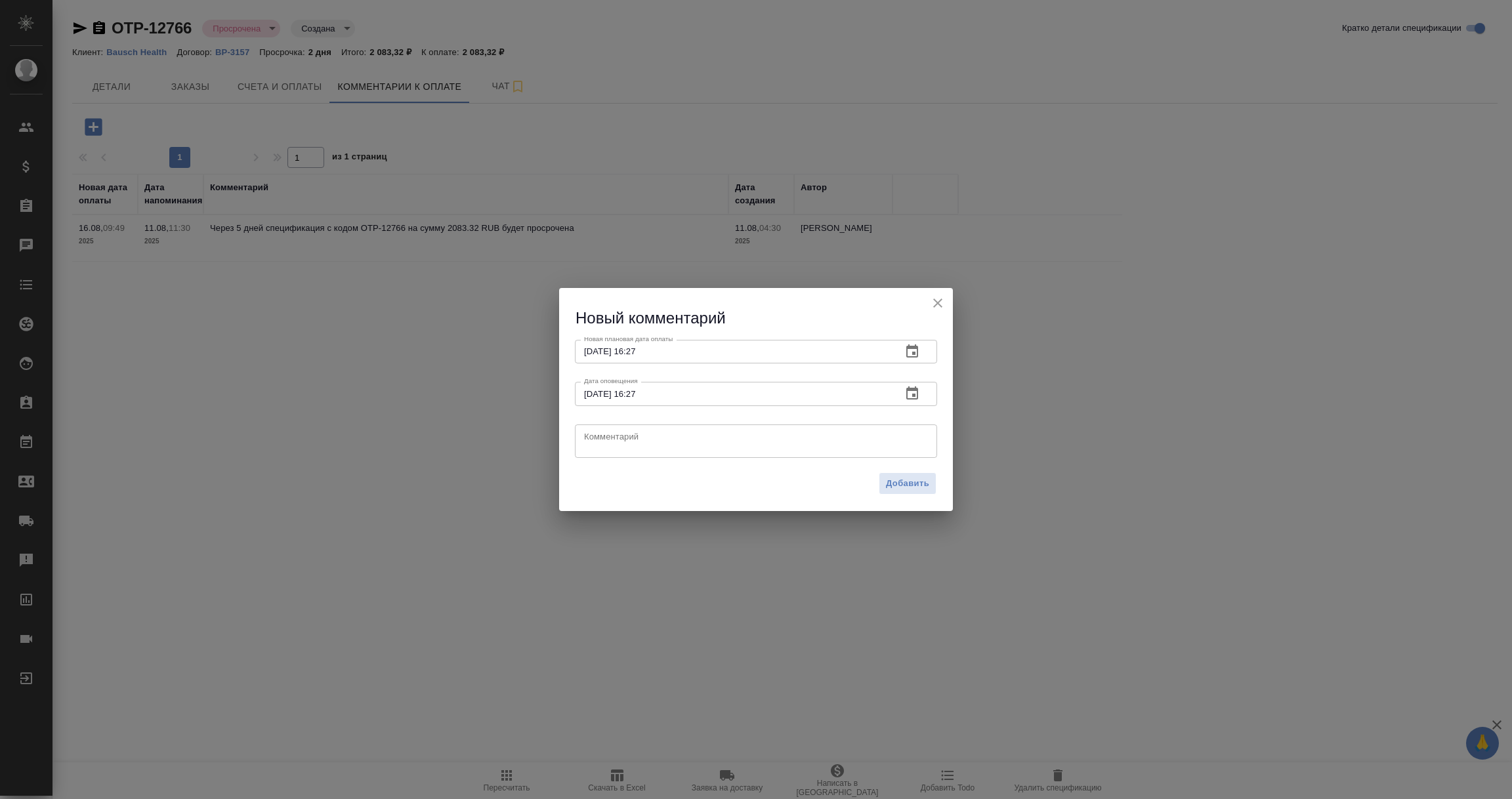
click at [603, 446] on textarea at bounding box center [756, 441] width 344 height 19
type textarea "Оплата по вторникам и четвергам. Ожидаем поступление."
click at [905, 481] on span "Добавить" at bounding box center [908, 484] width 43 height 15
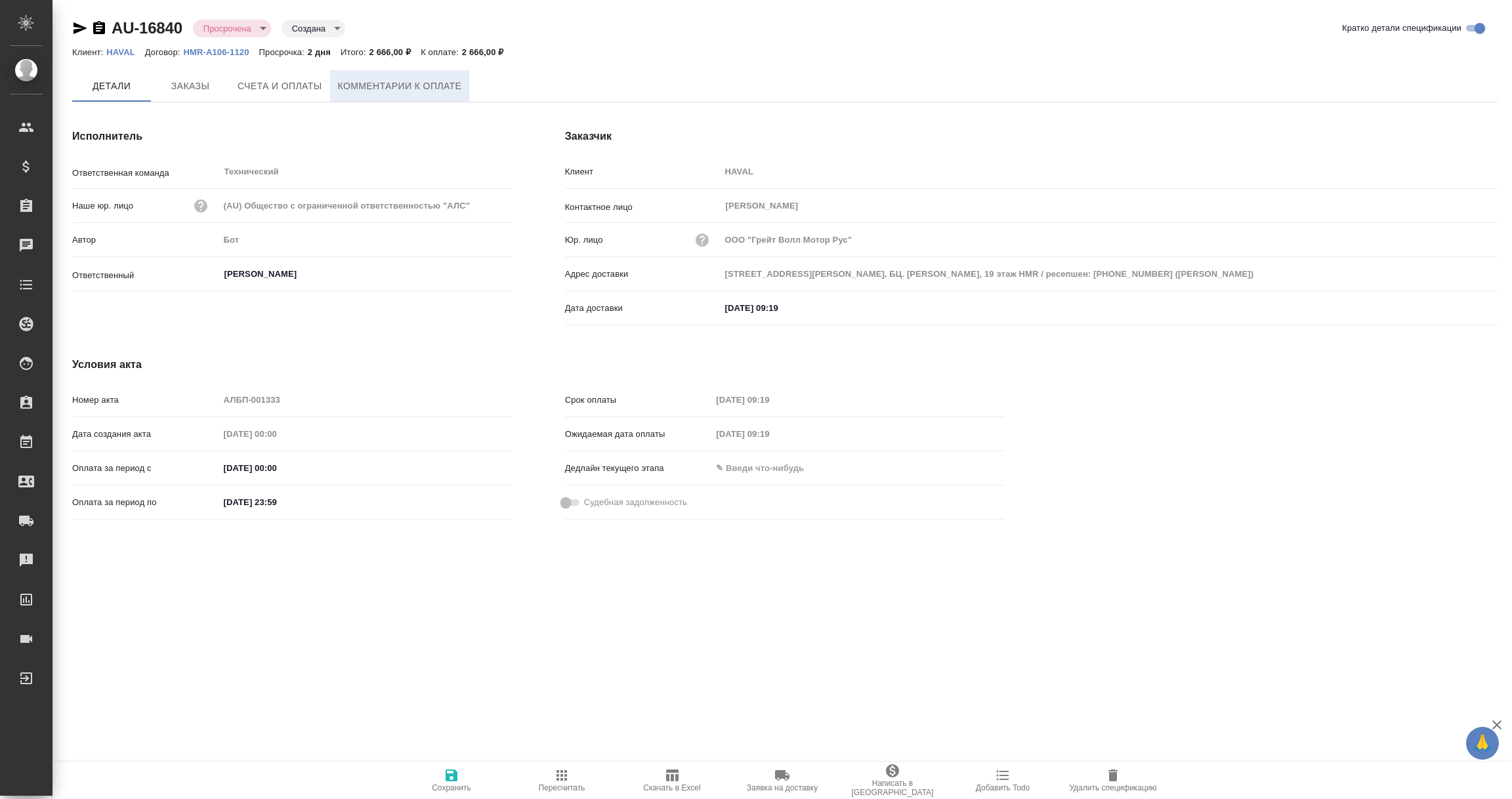
click at [381, 84] on span "Комментарии к оплате" at bounding box center [400, 87] width 124 height 16
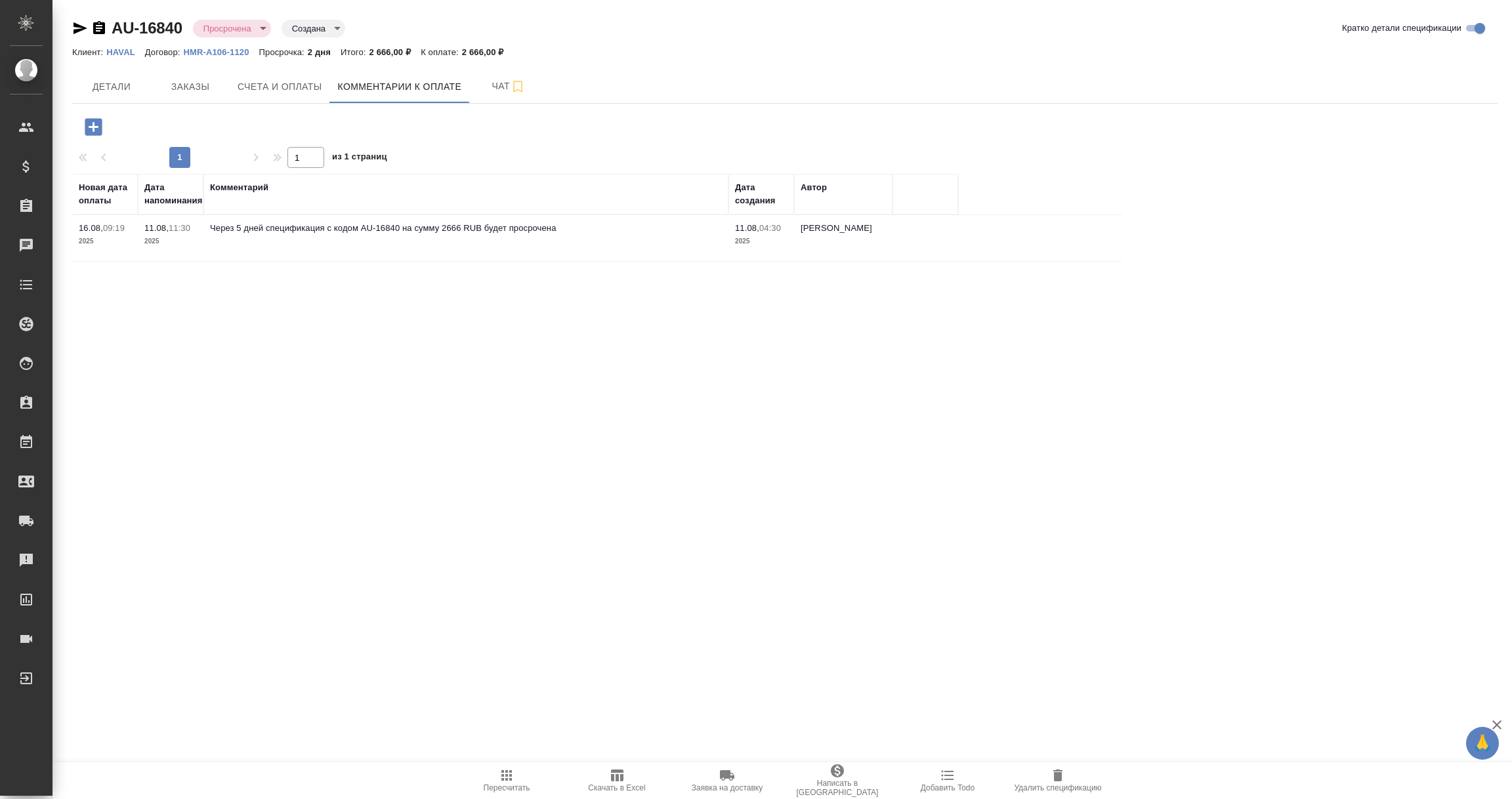
click at [92, 132] on icon "button" at bounding box center [93, 126] width 17 height 17
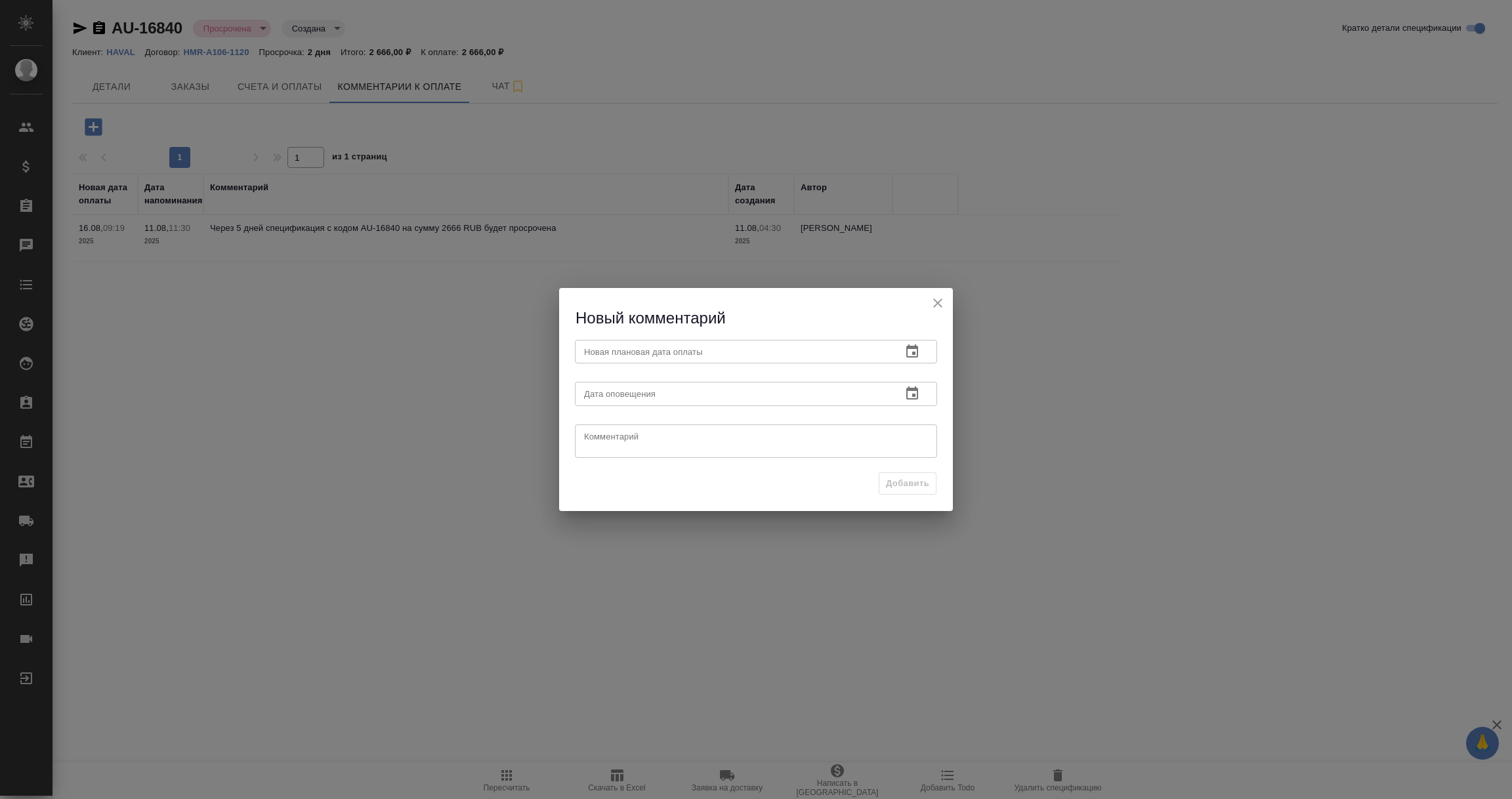
click at [909, 349] on icon "button" at bounding box center [912, 351] width 16 height 16
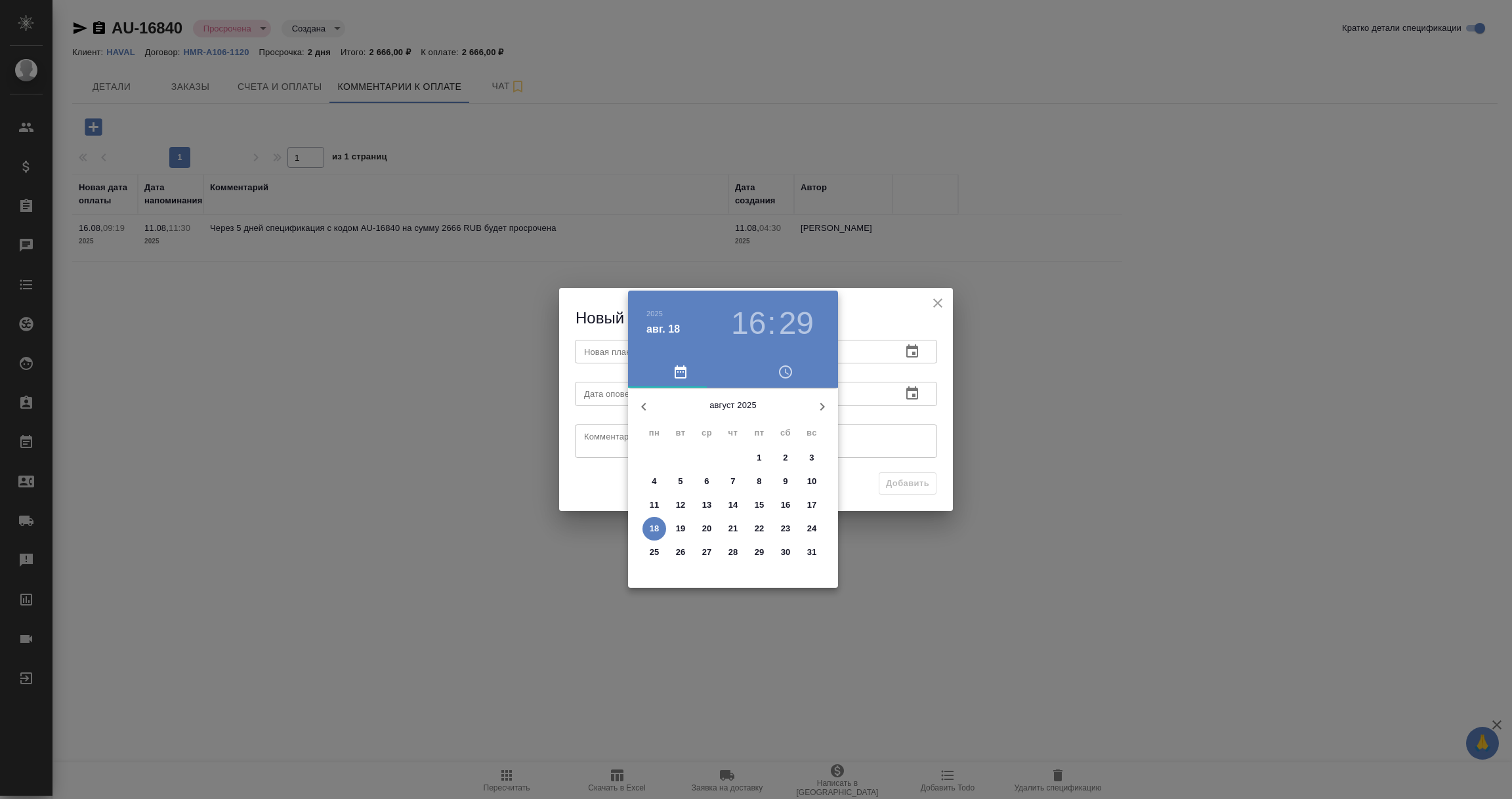
click at [731, 527] on p "21" at bounding box center [733, 529] width 10 height 13
type input "21.08.2025 16:29"
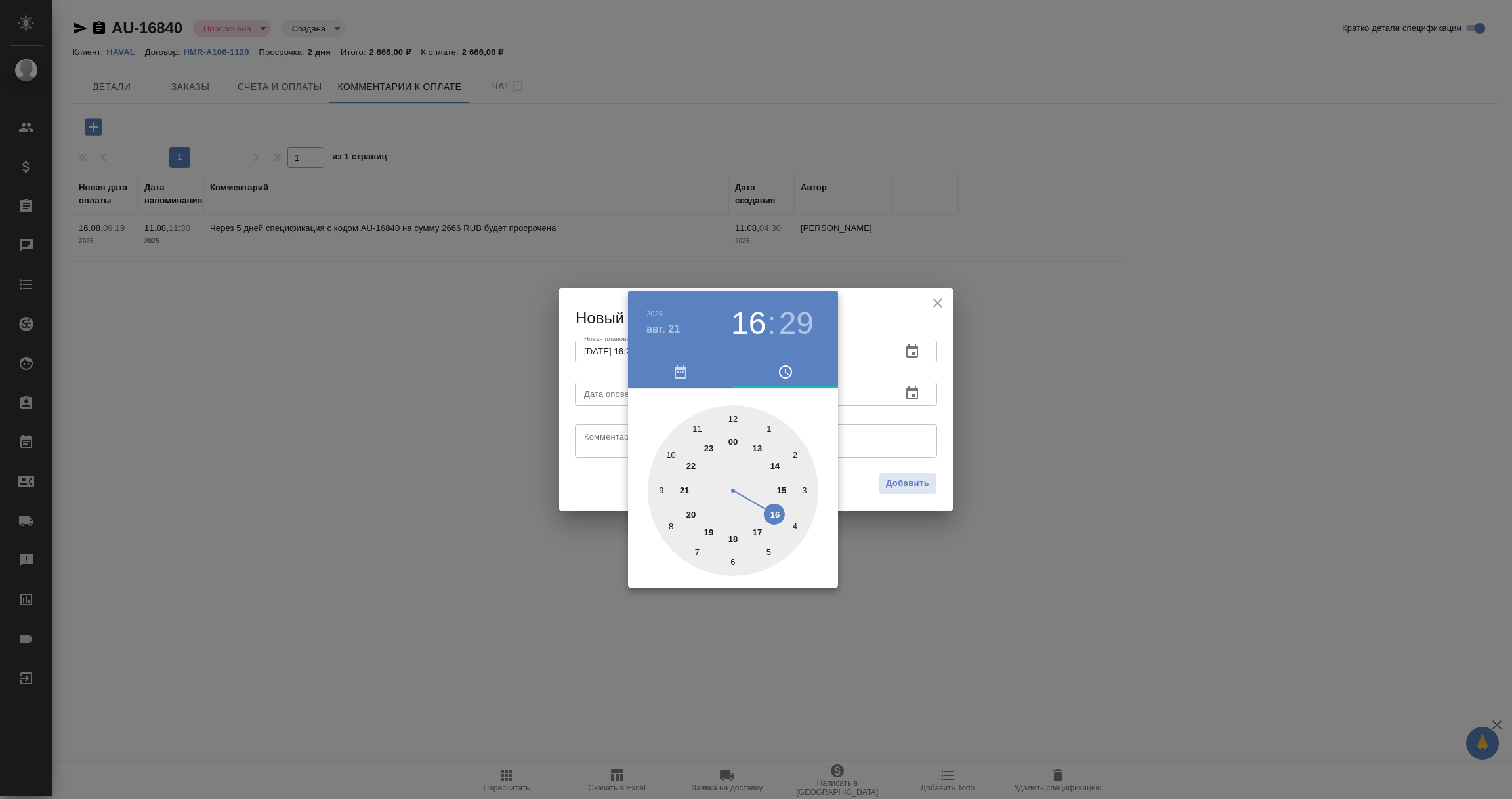
click at [920, 424] on div at bounding box center [756, 400] width 1512 height 799
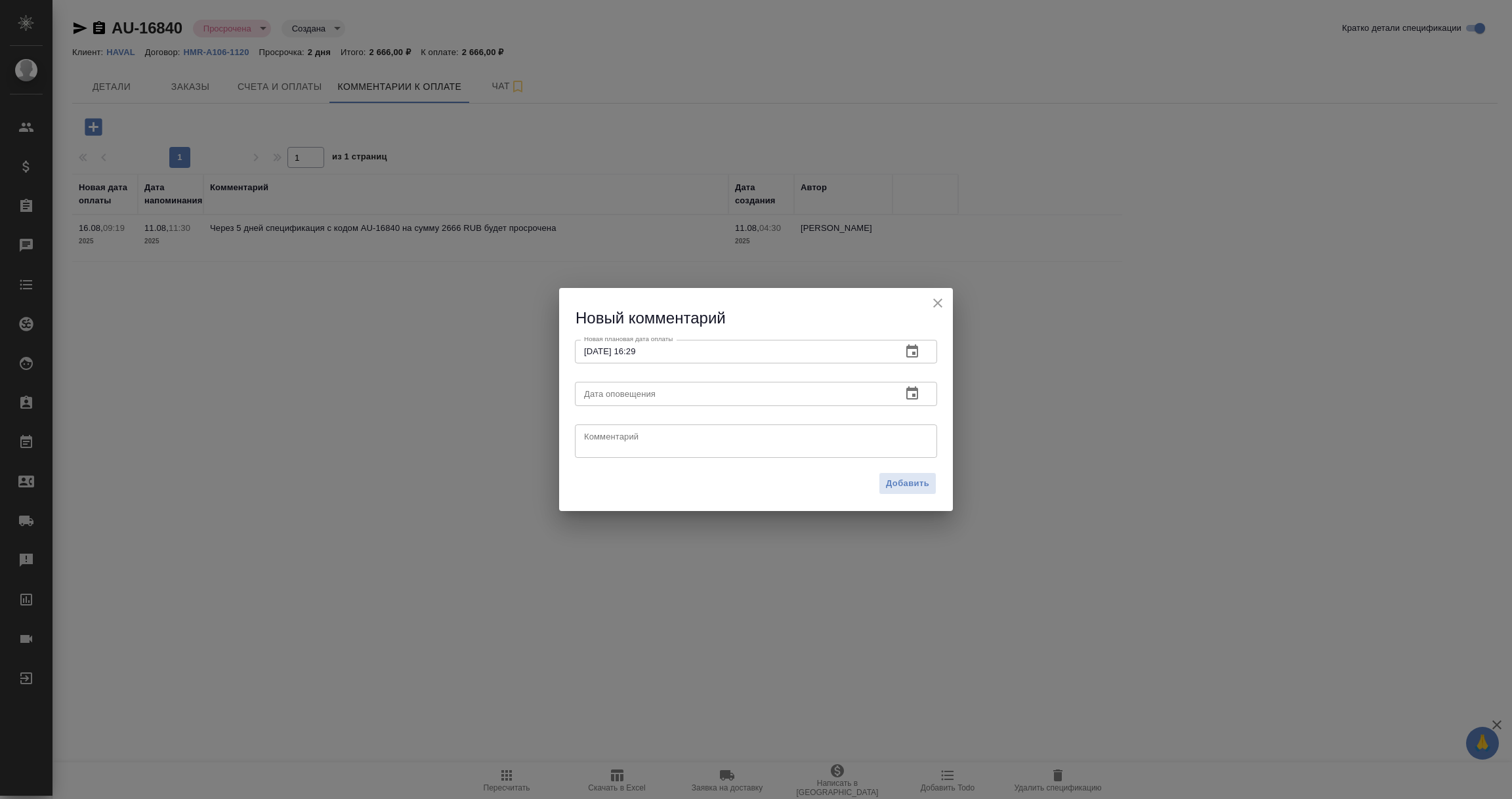
click at [905, 388] on icon "button" at bounding box center [912, 394] width 16 height 16
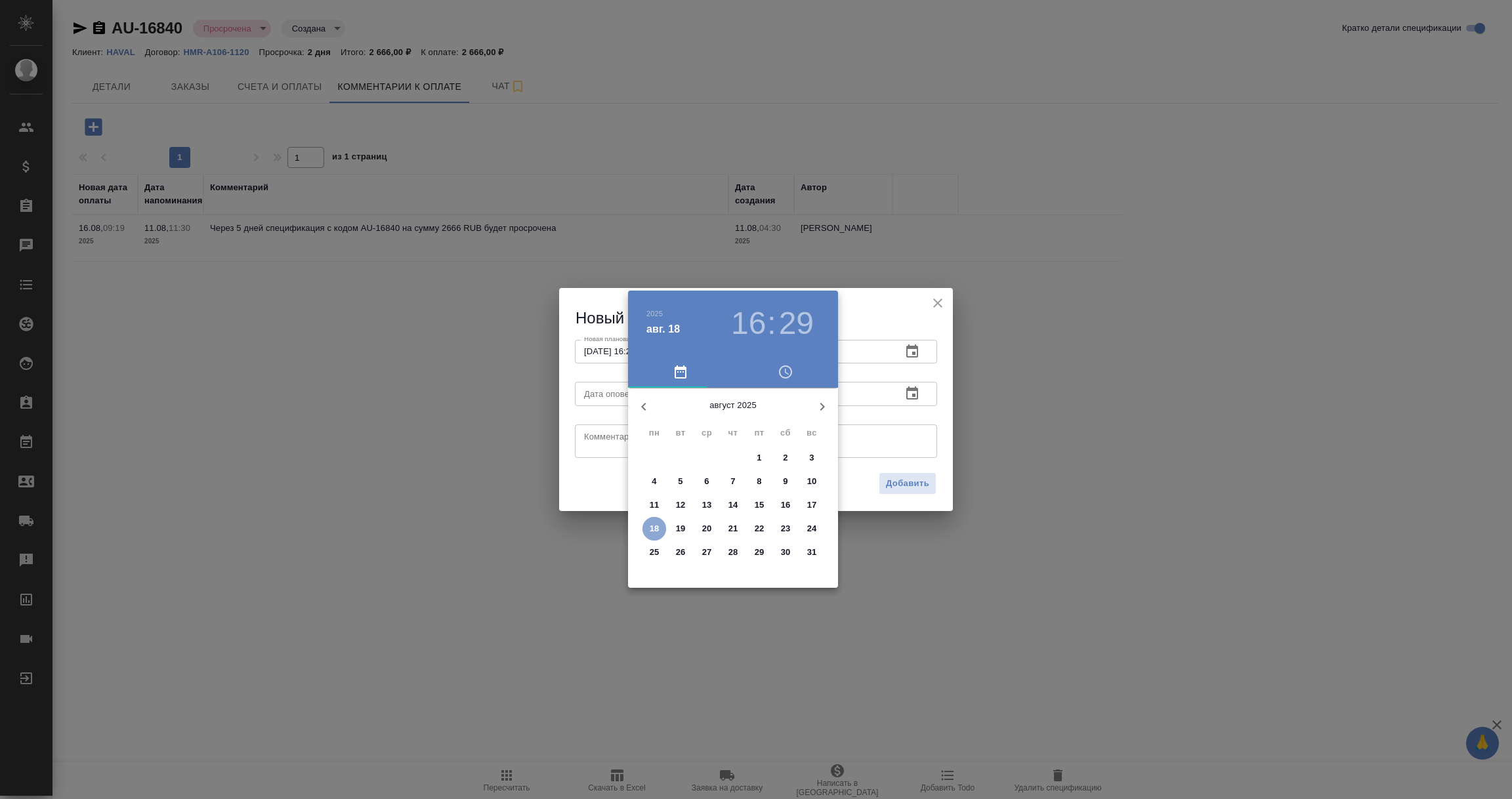
click at [658, 532] on p "18" at bounding box center [654, 529] width 10 height 13
type input "18.08.2025 16:29"
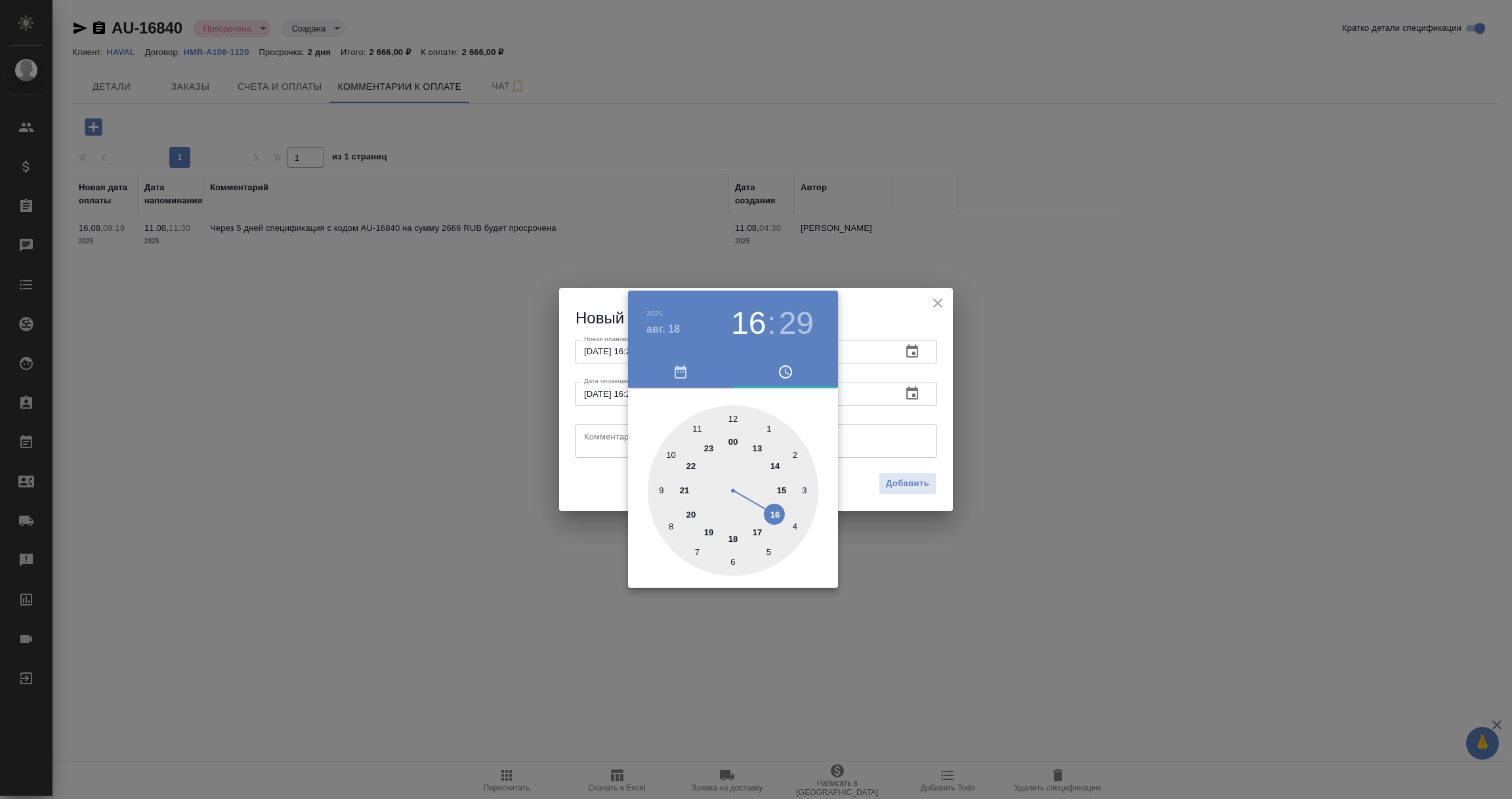
click at [613, 441] on div at bounding box center [756, 400] width 1512 height 799
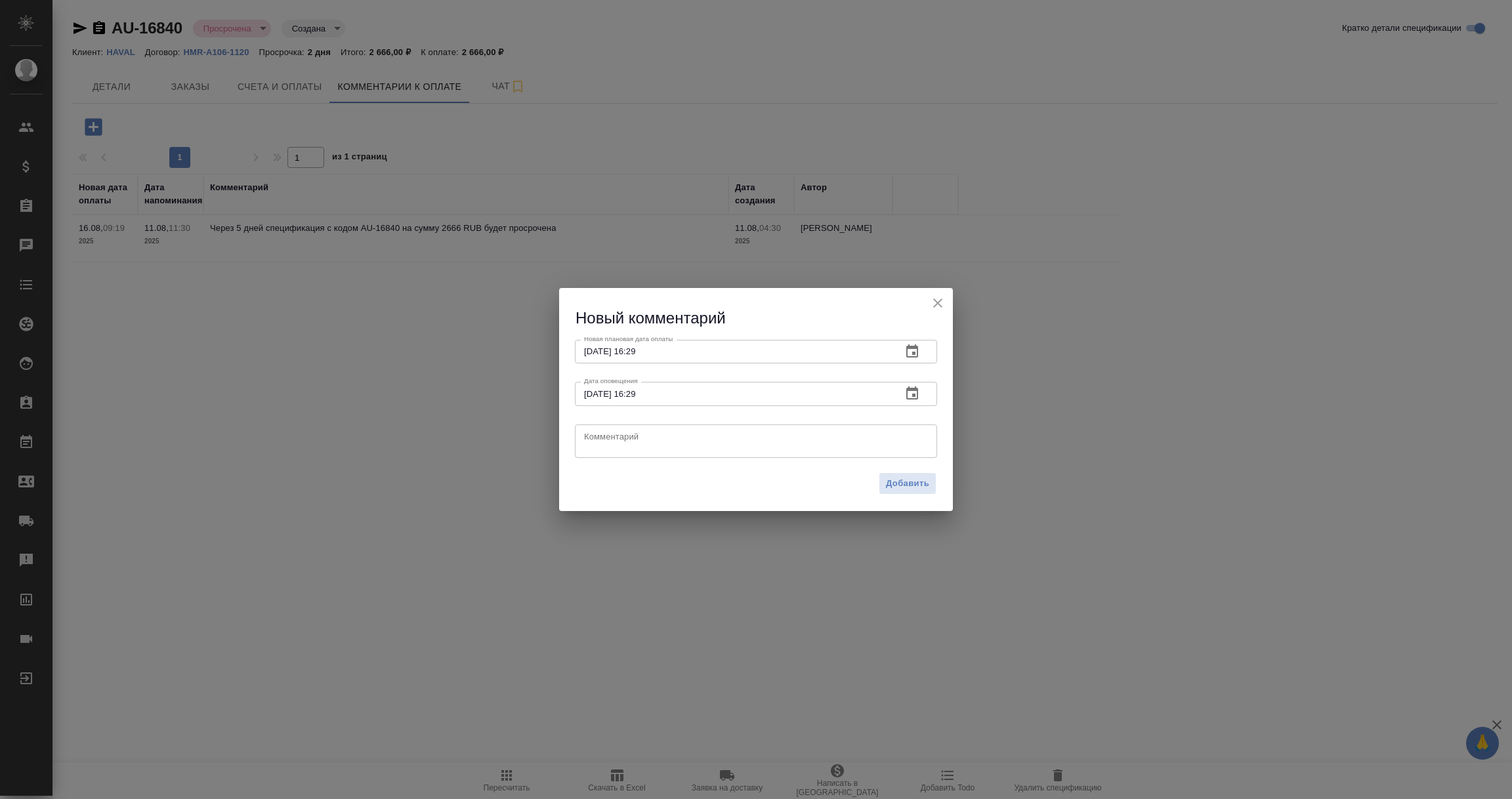
click at [613, 441] on textarea at bounding box center [756, 441] width 344 height 19
type textarea "Ожидаем поступление оплаты."
click at [901, 479] on span "Добавить" at bounding box center [908, 484] width 43 height 15
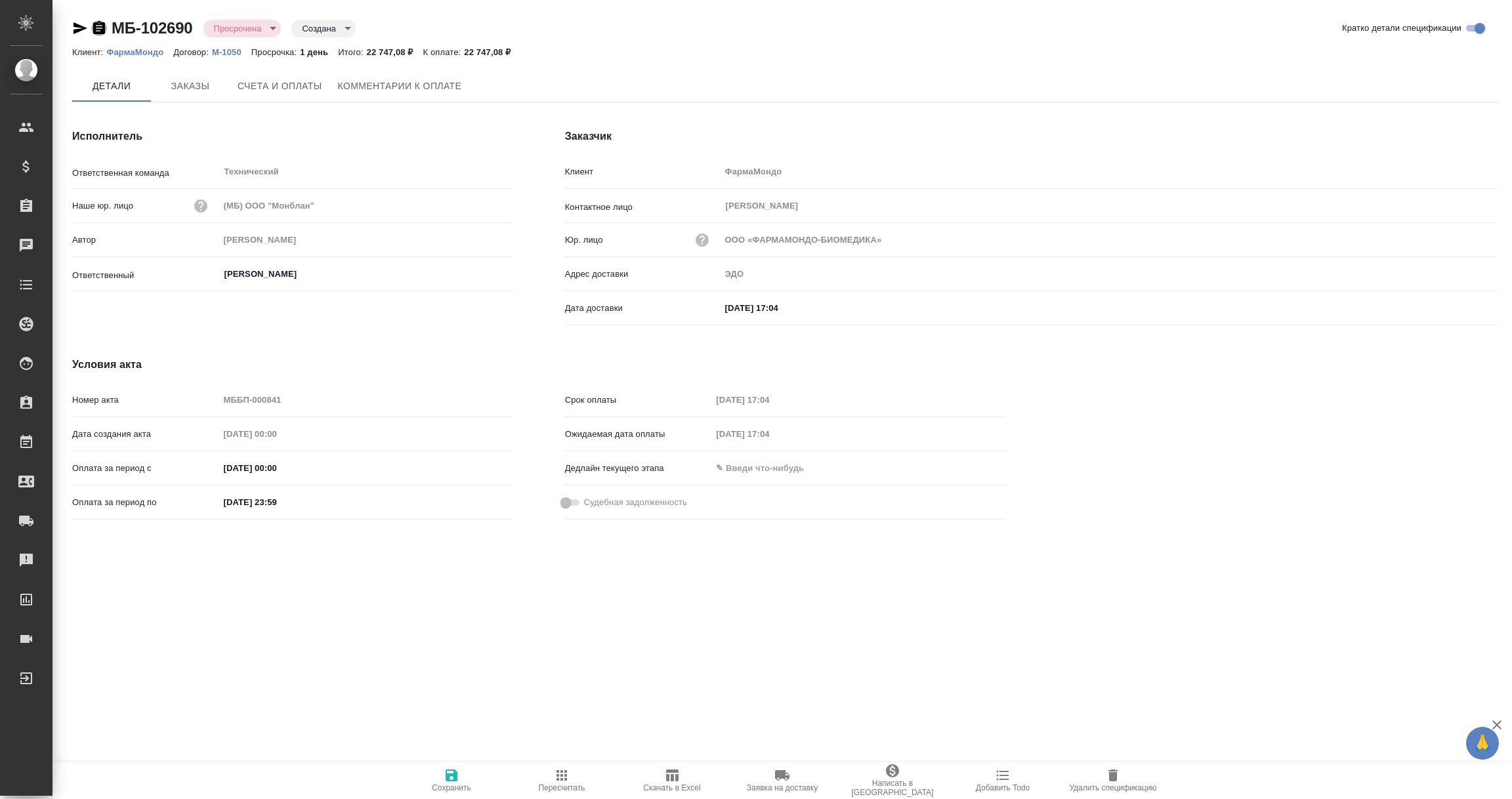
click at [98, 29] on icon "button" at bounding box center [99, 28] width 12 height 13
click at [444, 81] on span "Комментарии к оплате" at bounding box center [400, 87] width 124 height 16
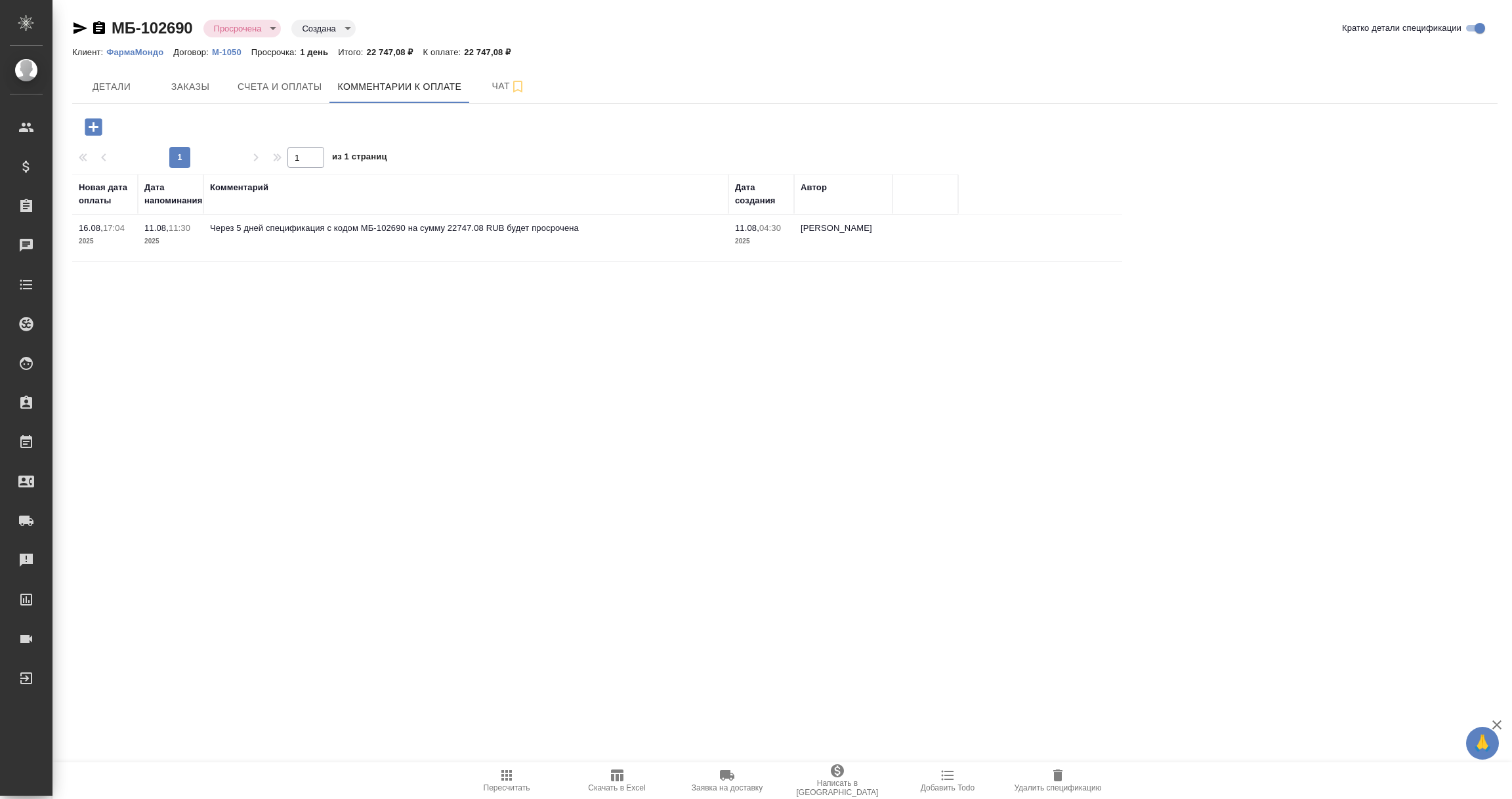
click at [90, 121] on icon "button" at bounding box center [93, 126] width 17 height 17
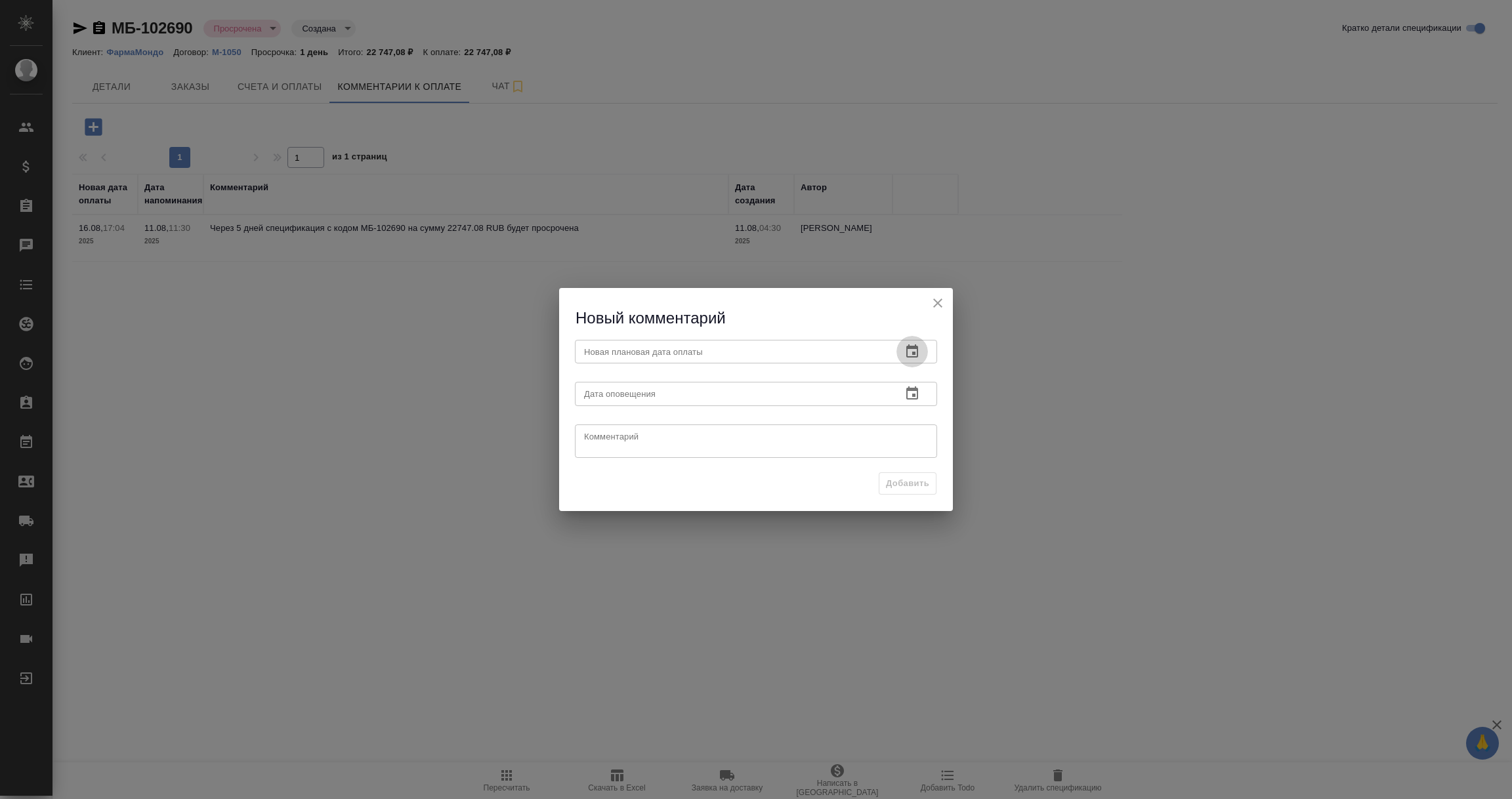
click at [908, 349] on icon "button" at bounding box center [912, 351] width 16 height 16
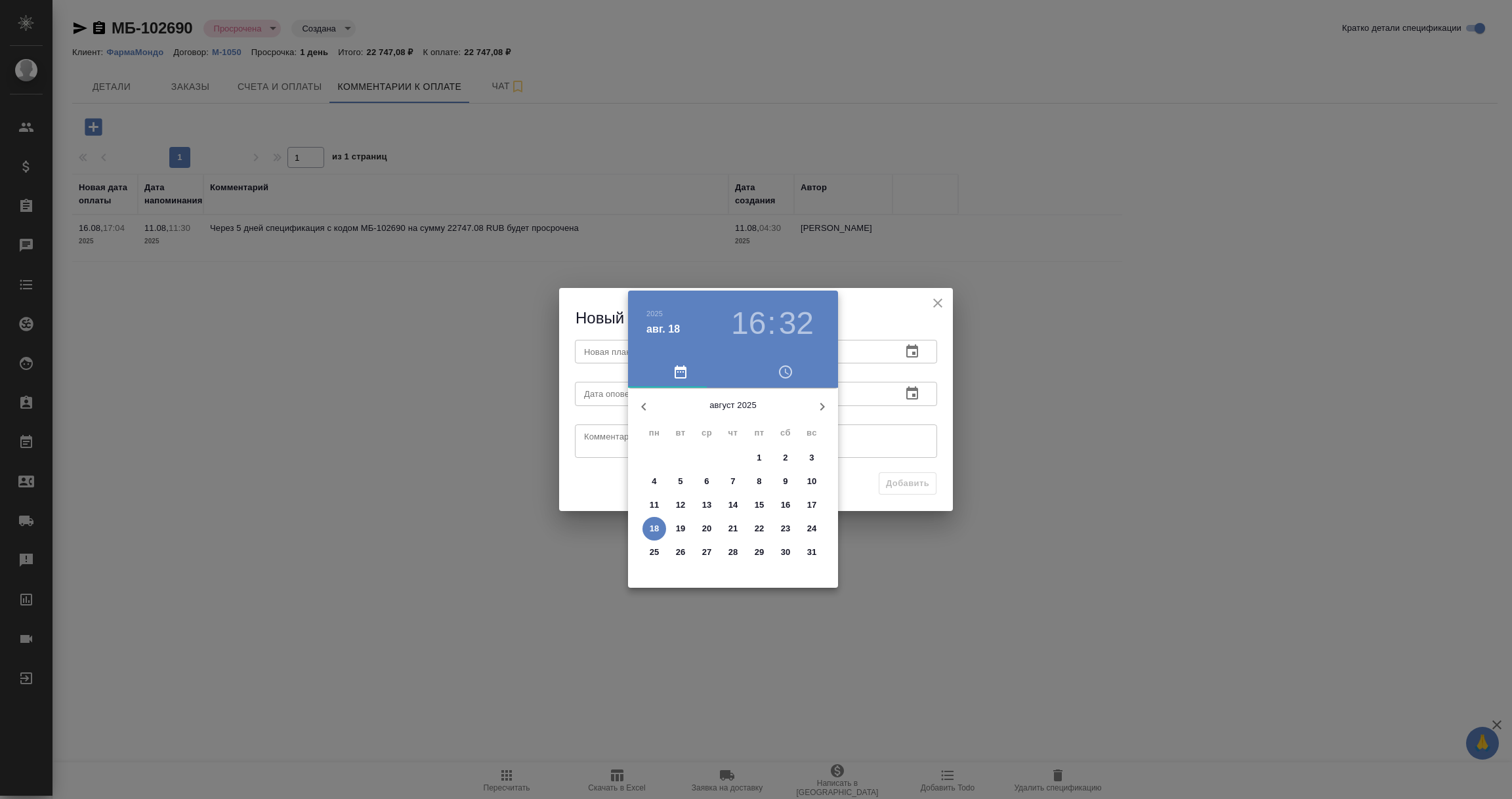
click at [707, 526] on p "20" at bounding box center [707, 529] width 10 height 13
type input "20.08.2025 16:32"
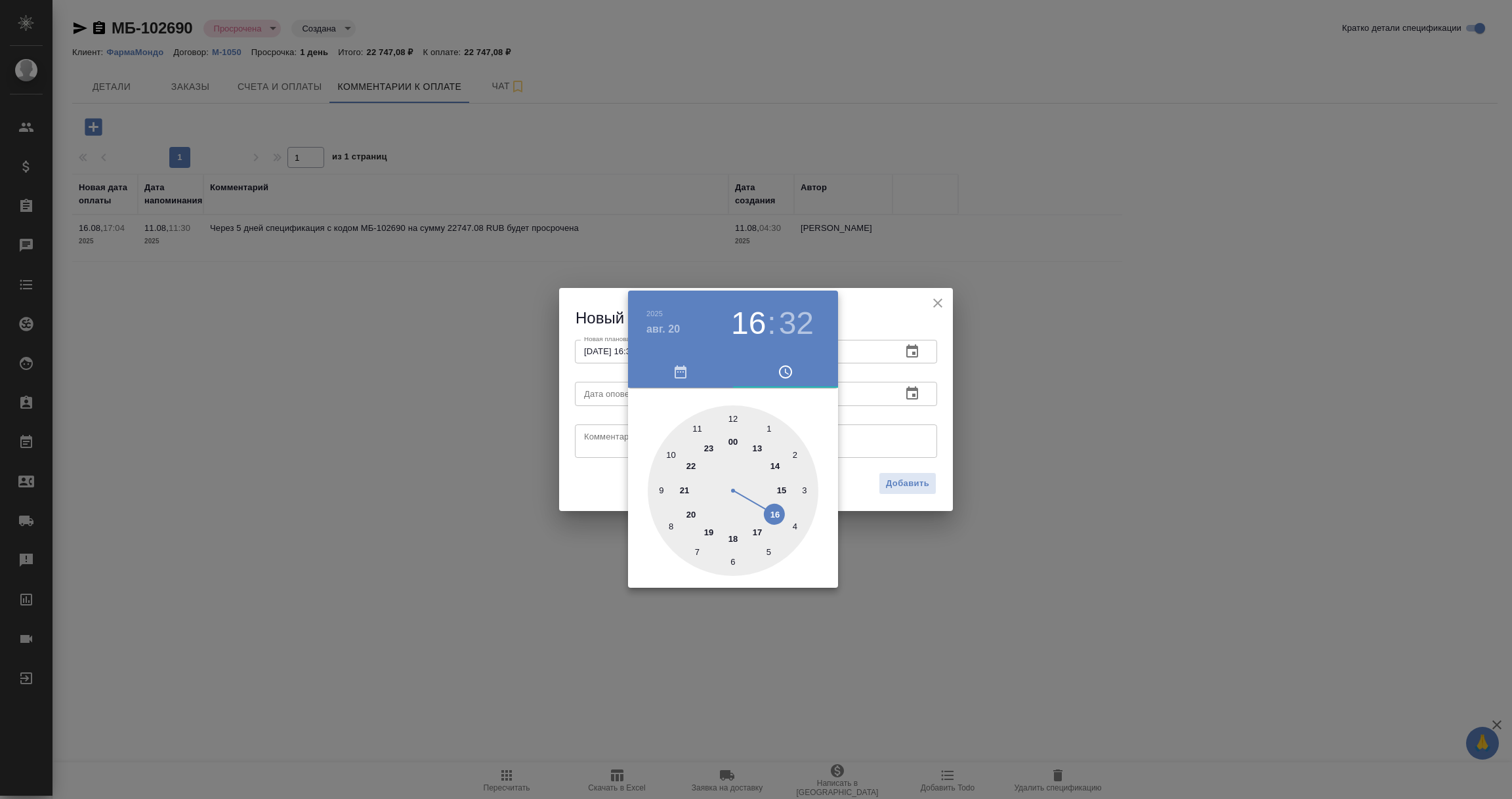
click at [904, 438] on div at bounding box center [756, 400] width 1512 height 799
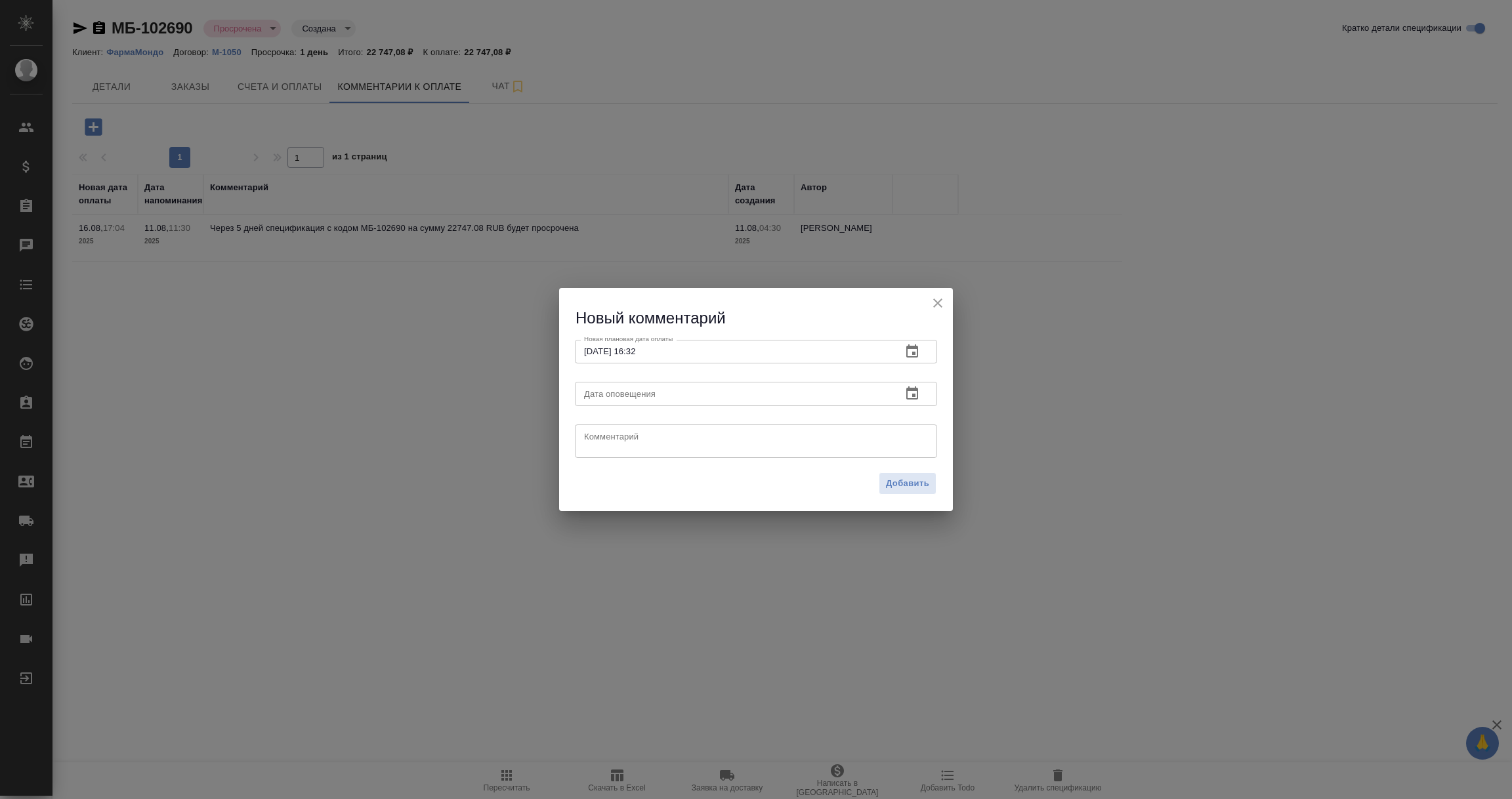
click at [915, 388] on icon "button" at bounding box center [912, 394] width 12 height 13
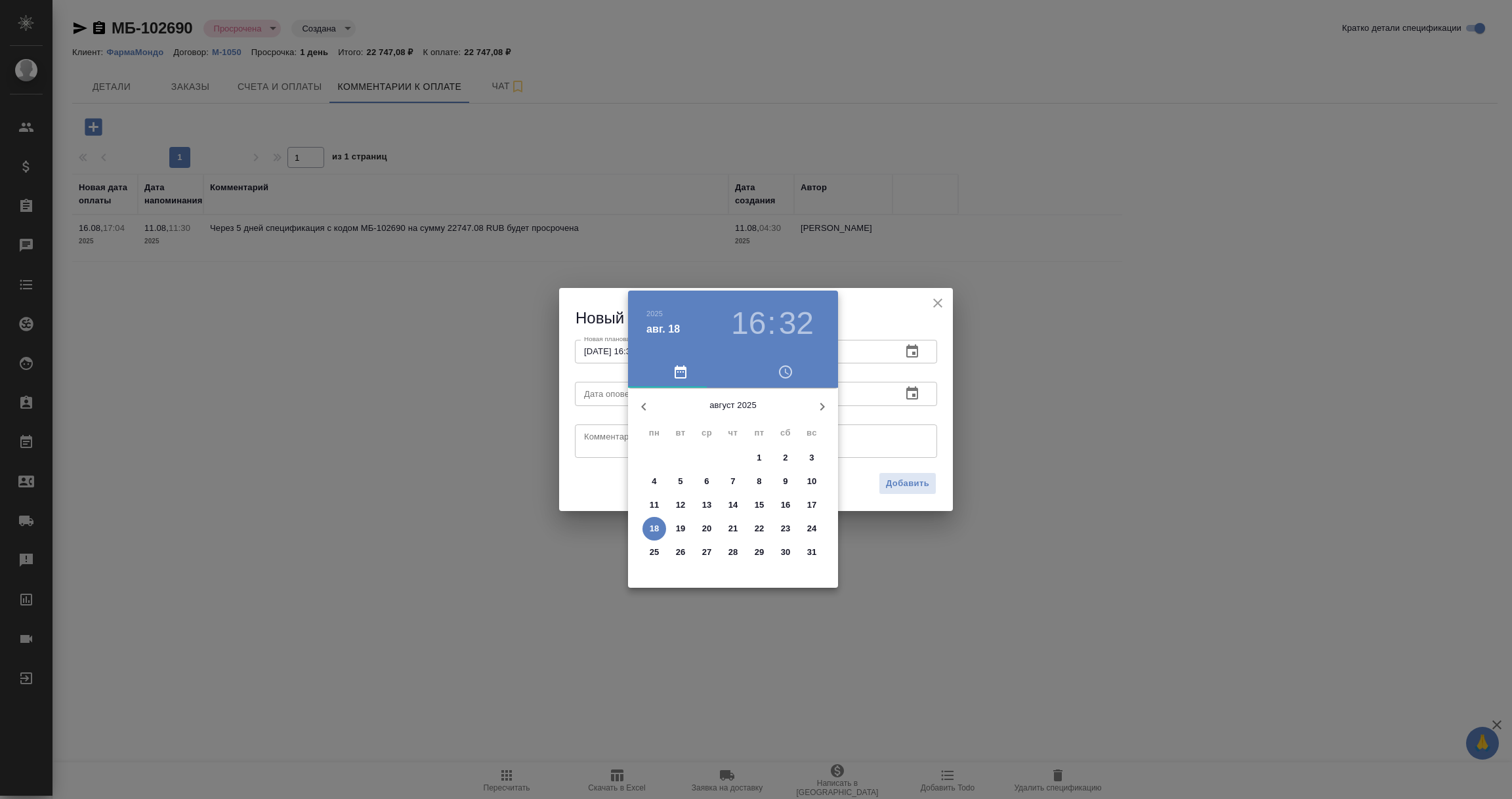
click at [657, 523] on p "18" at bounding box center [654, 529] width 10 height 13
type input "18.08.2025 16:32"
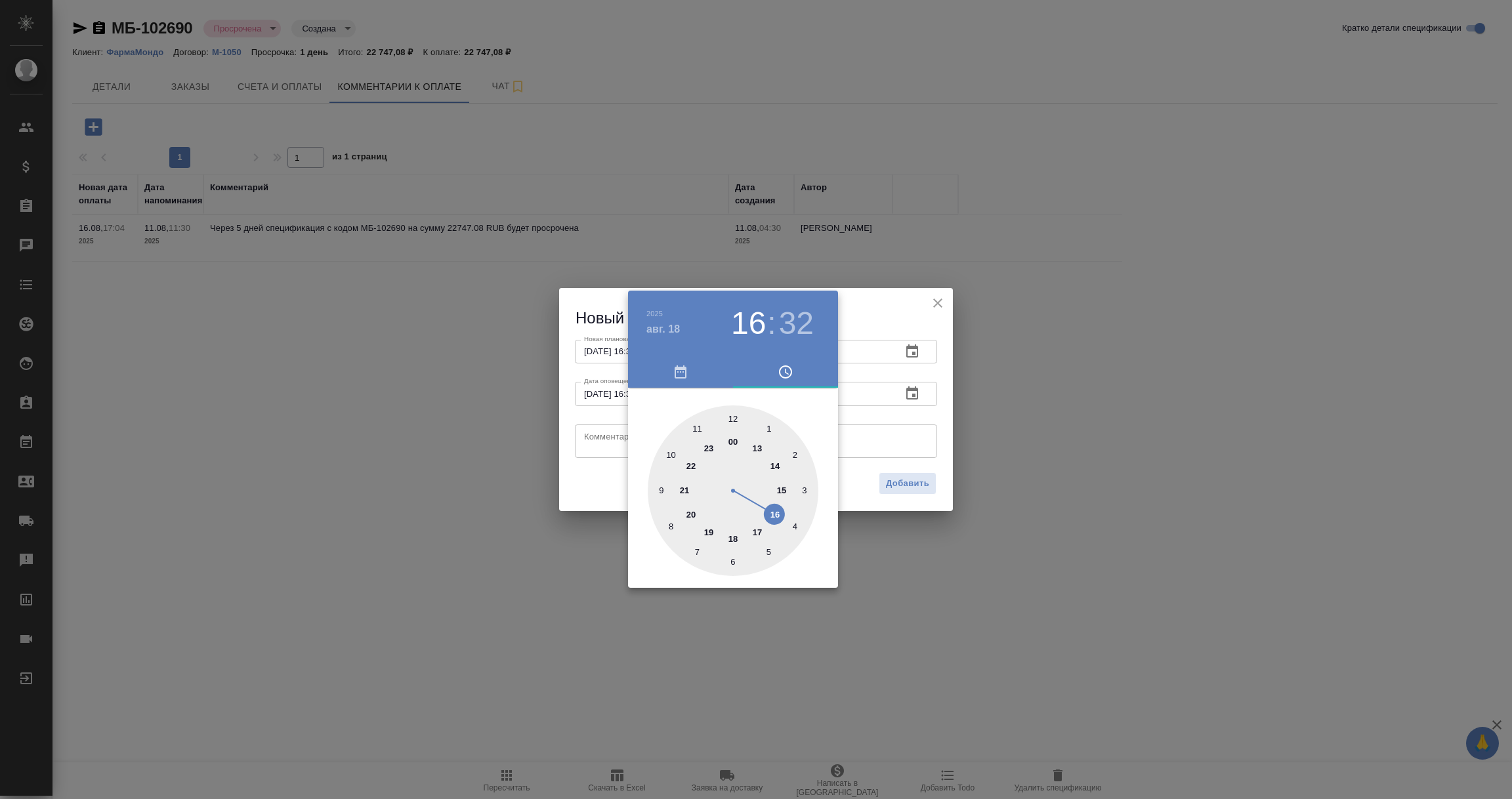
click at [608, 440] on div at bounding box center [756, 400] width 1512 height 799
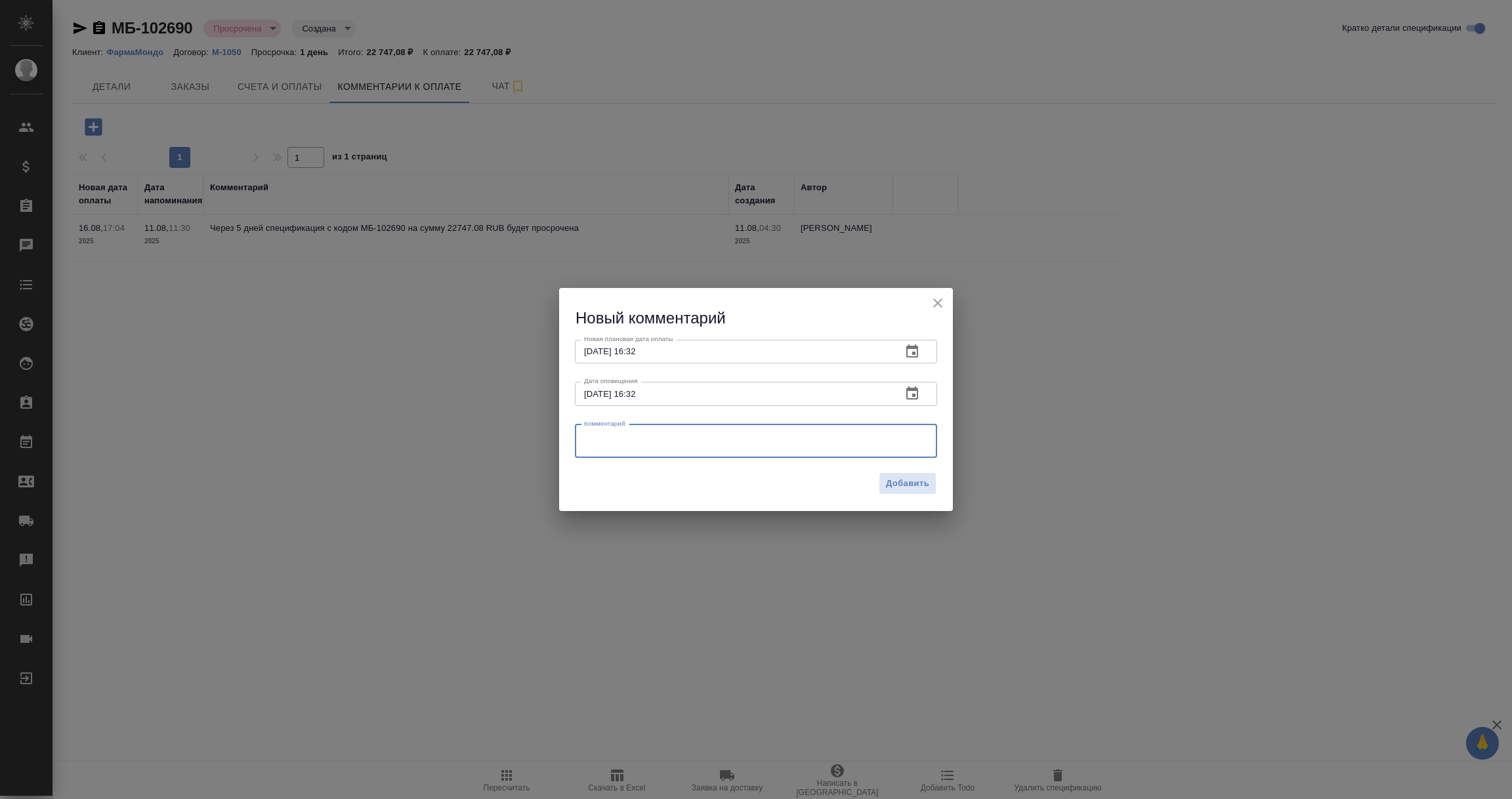
click at [608, 440] on textarea at bounding box center [756, 441] width 344 height 19
type textarea "Уточняю у КЛ про оплату счета."
click at [904, 485] on span "Добавить" at bounding box center [908, 484] width 43 height 15
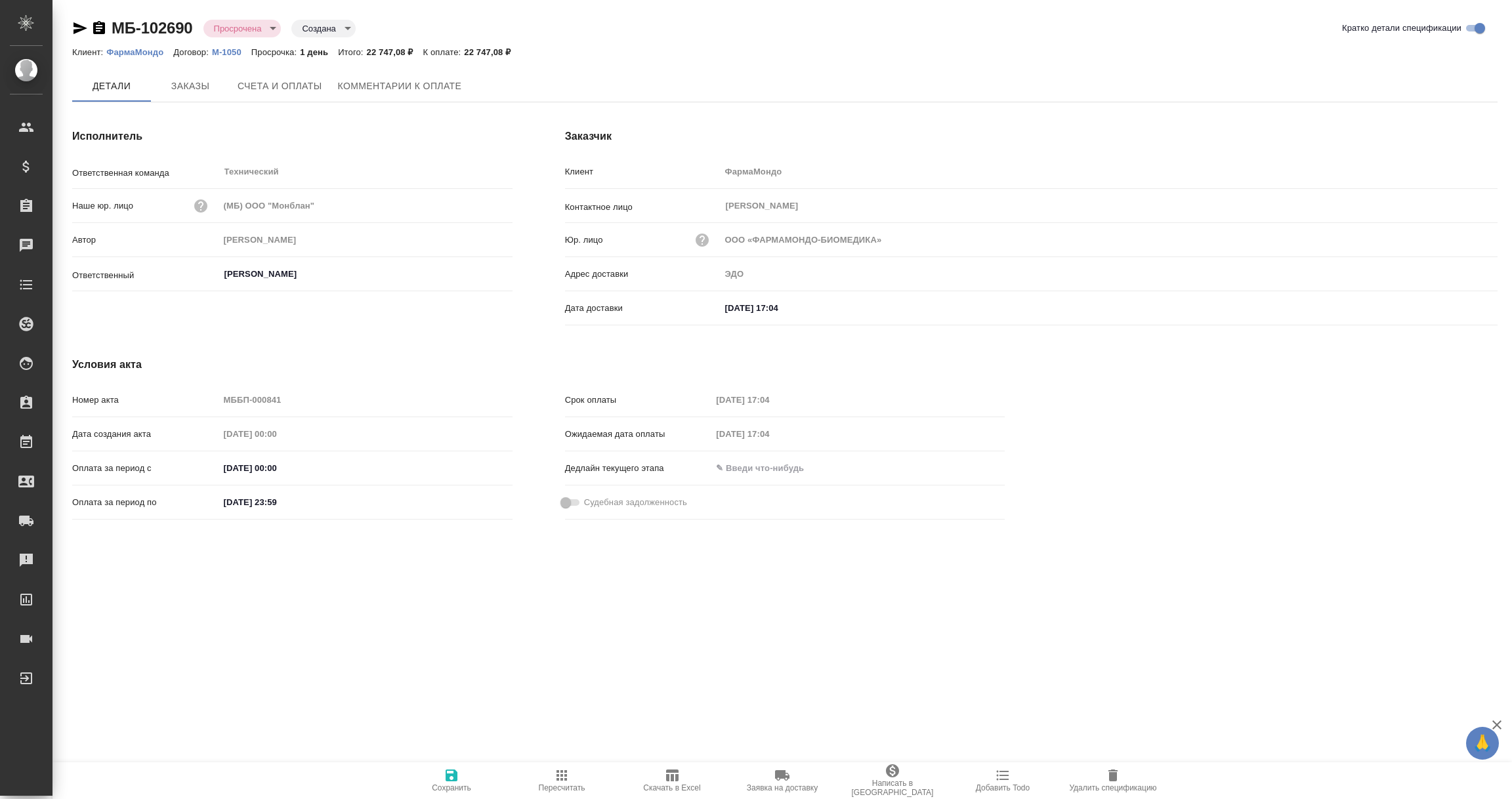
click at [127, 51] on p "ФармаМондо" at bounding box center [140, 52] width 67 height 10
click at [101, 25] on icon "button" at bounding box center [99, 28] width 16 height 16
click at [278, 81] on span "Счета и оплаты" at bounding box center [279, 87] width 84 height 16
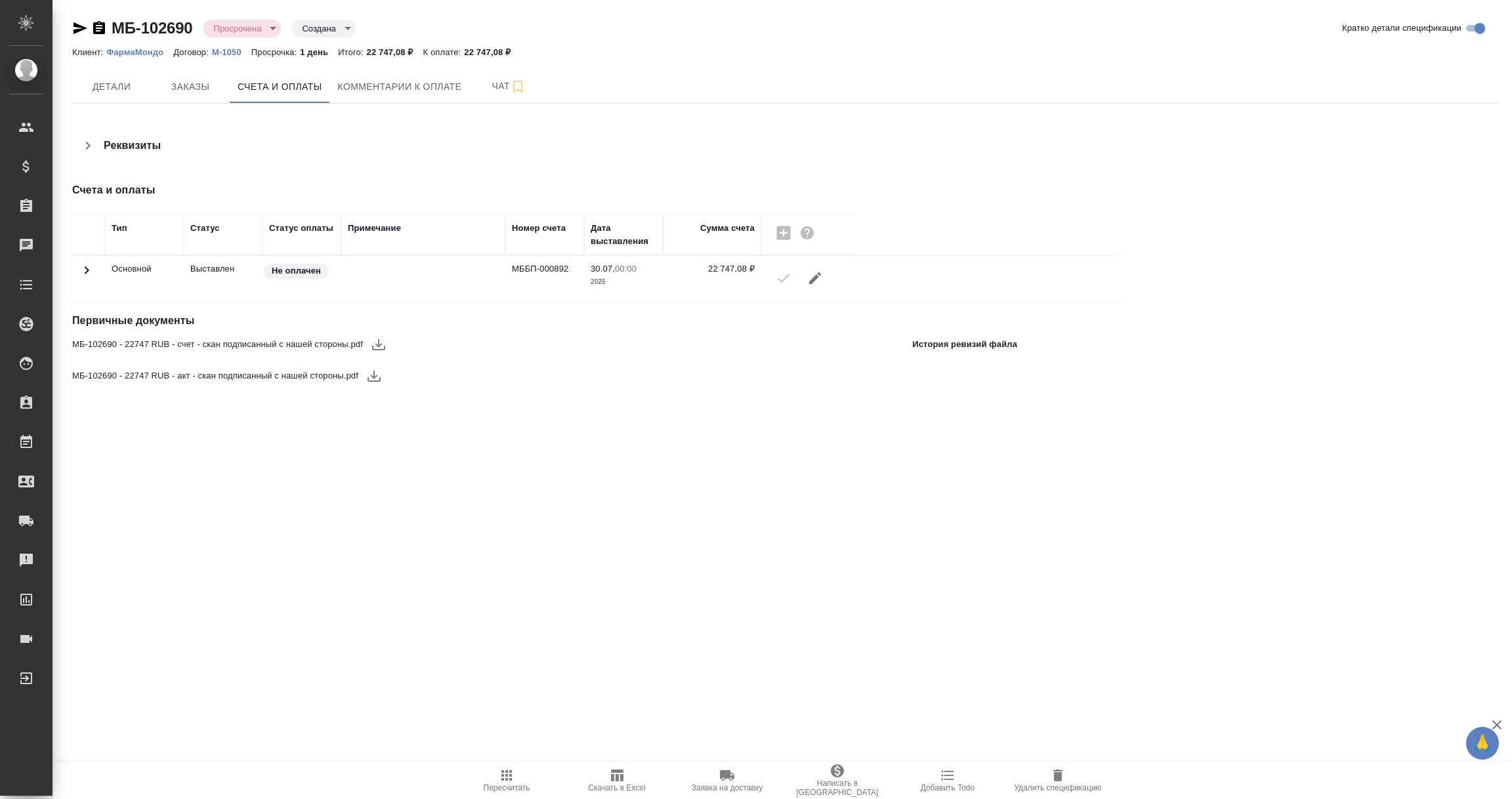
click at [379, 349] on icon "button" at bounding box center [378, 344] width 16 height 16
click at [373, 377] on icon "button" at bounding box center [374, 376] width 13 height 11
click at [100, 27] on icon "button" at bounding box center [99, 28] width 16 height 16
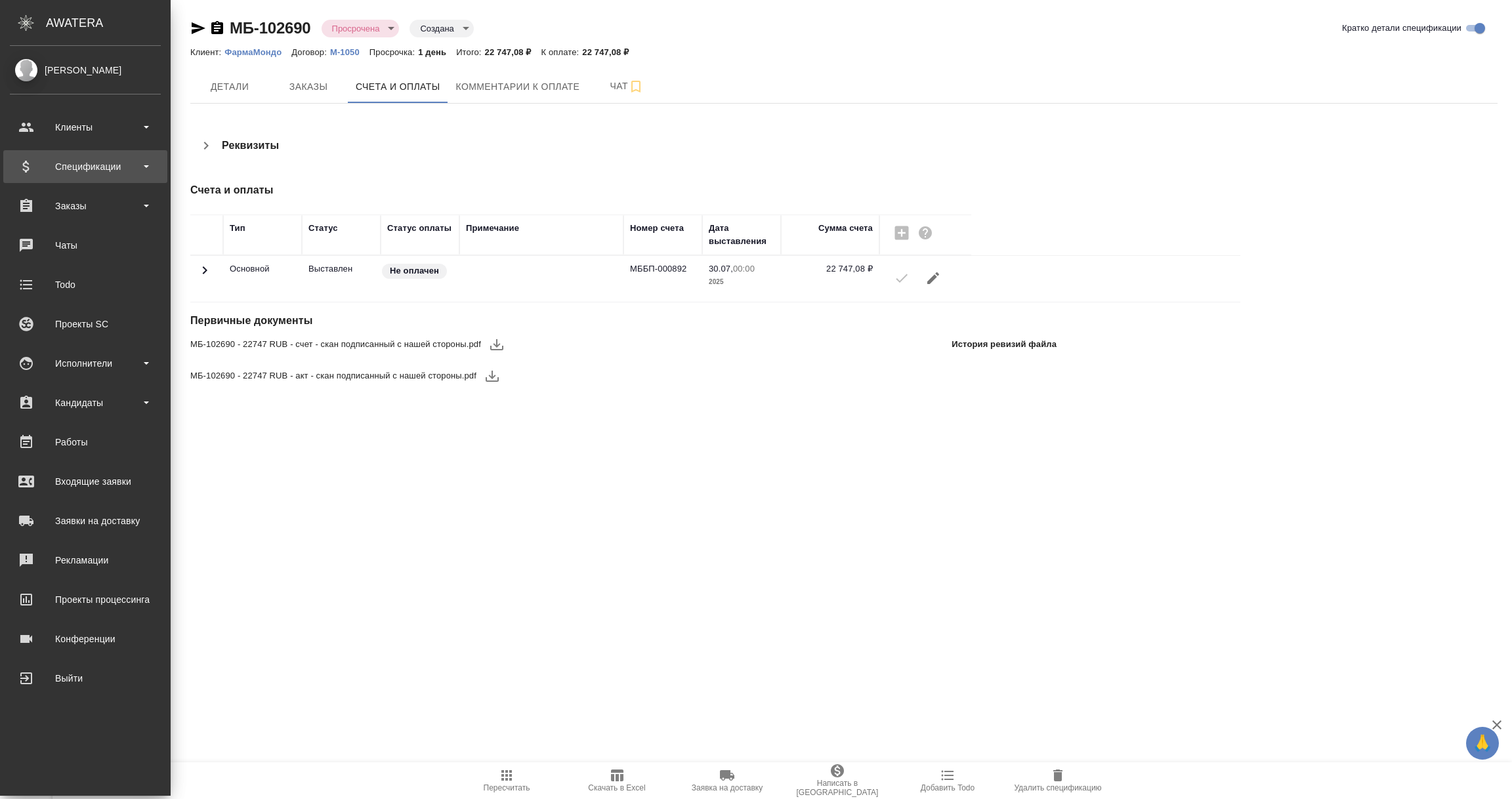
click at [52, 170] on div "Спецификации" at bounding box center [85, 167] width 151 height 19
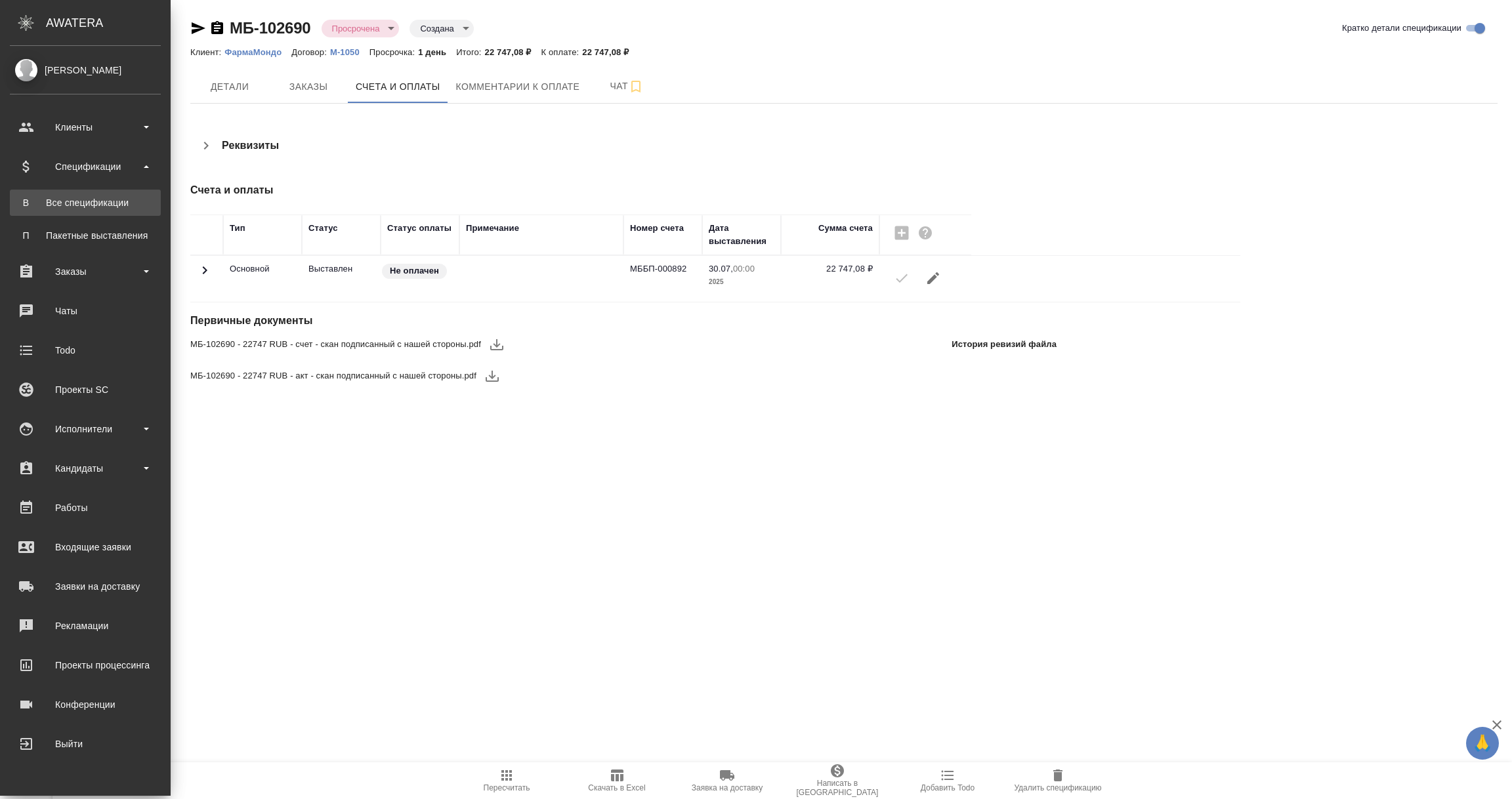
click at [66, 198] on div "Все спецификации" at bounding box center [85, 203] width 138 height 13
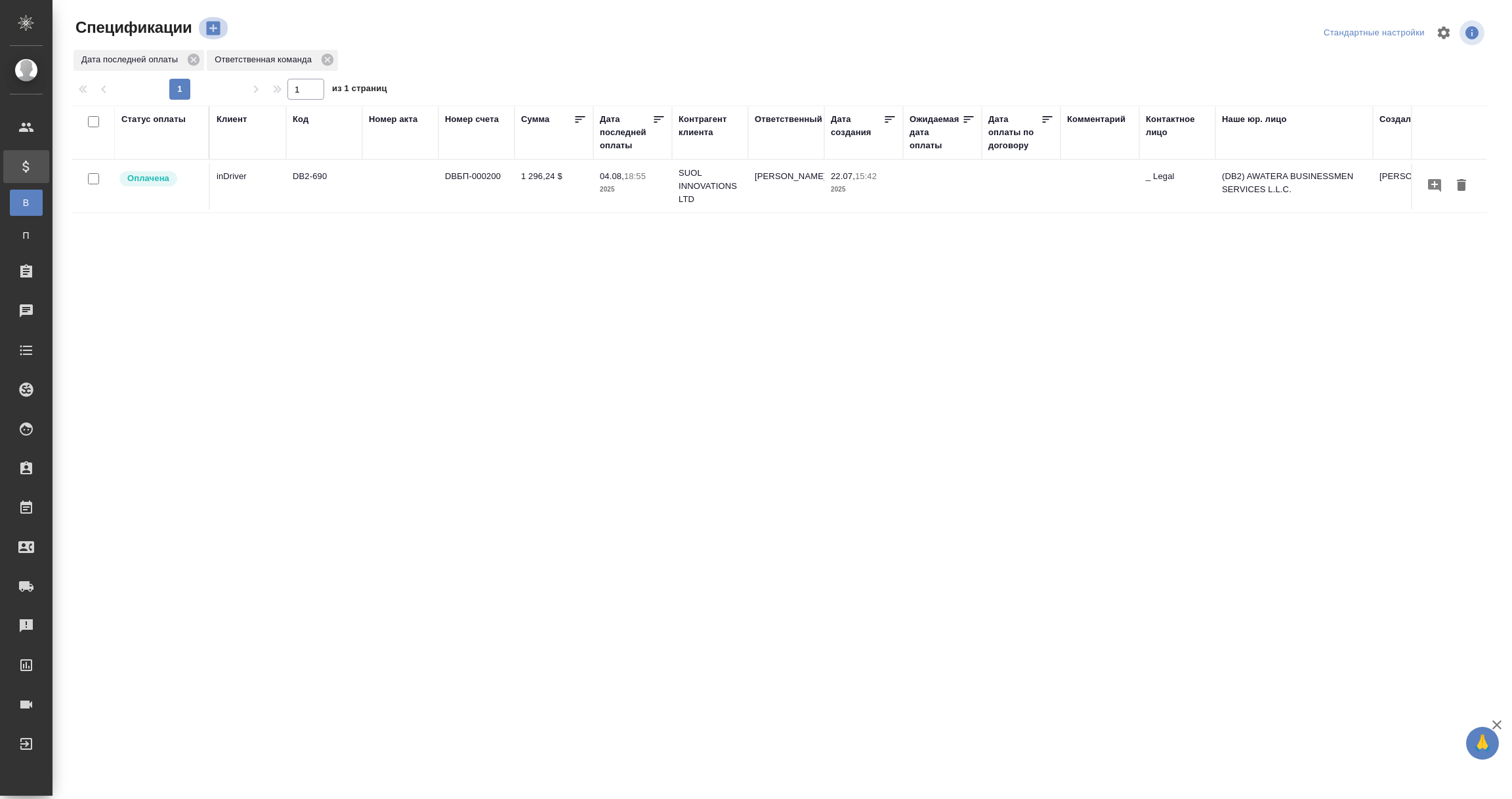
click at [211, 27] on icon "button" at bounding box center [213, 28] width 19 height 19
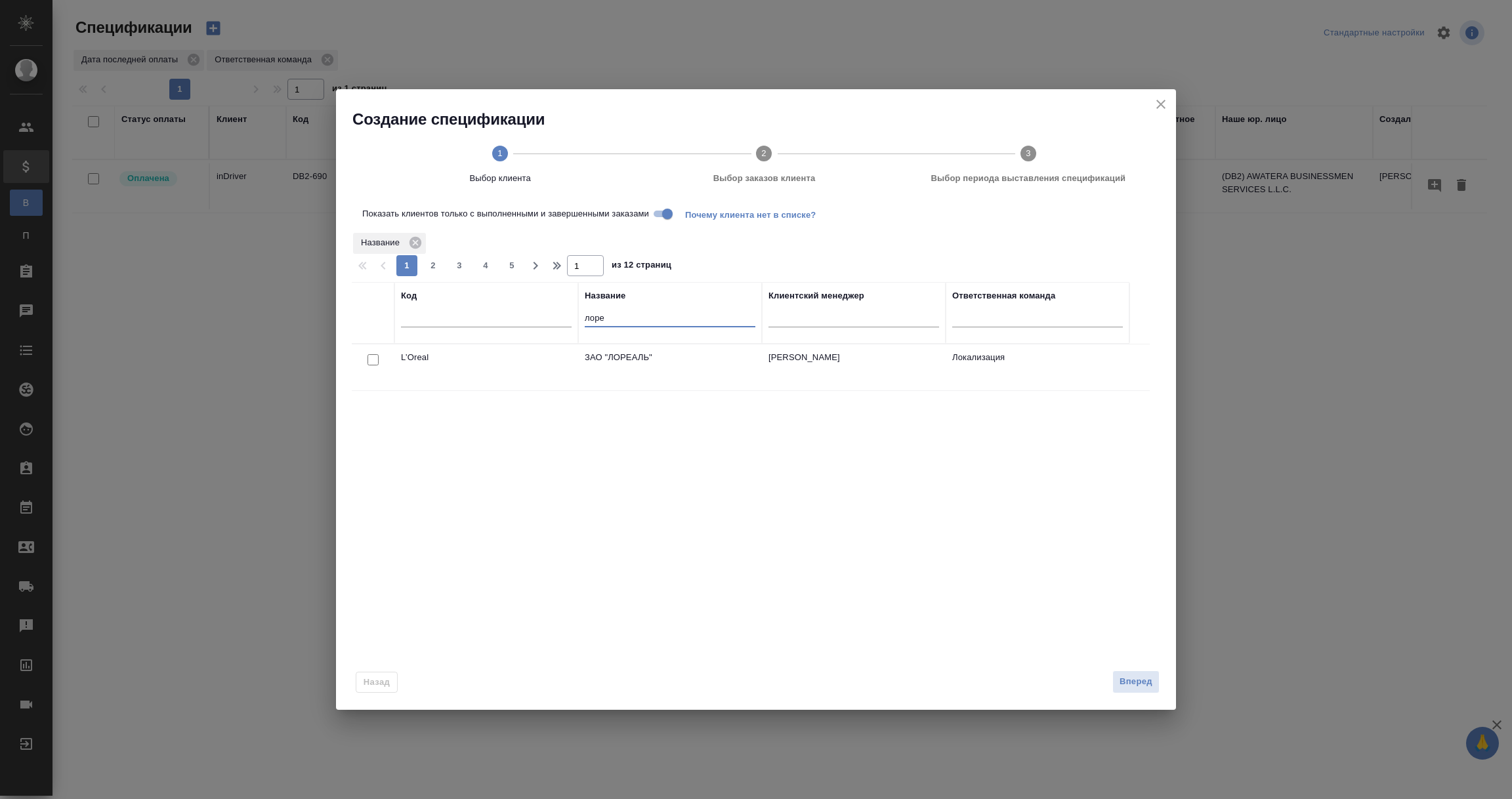
drag, startPoint x: 619, startPoint y: 317, endPoint x: 506, endPoint y: 317, distance: 113.0
click at [506, 317] on tr "Код Название лоре Клиентский менеджер Ответственная команда" at bounding box center [740, 313] width 778 height 62
paste input "CONFIDERI PTE. LTD."
type input "CONFIDERI PTE. LTD."
click at [371, 357] on input "checkbox" at bounding box center [373, 359] width 11 height 11
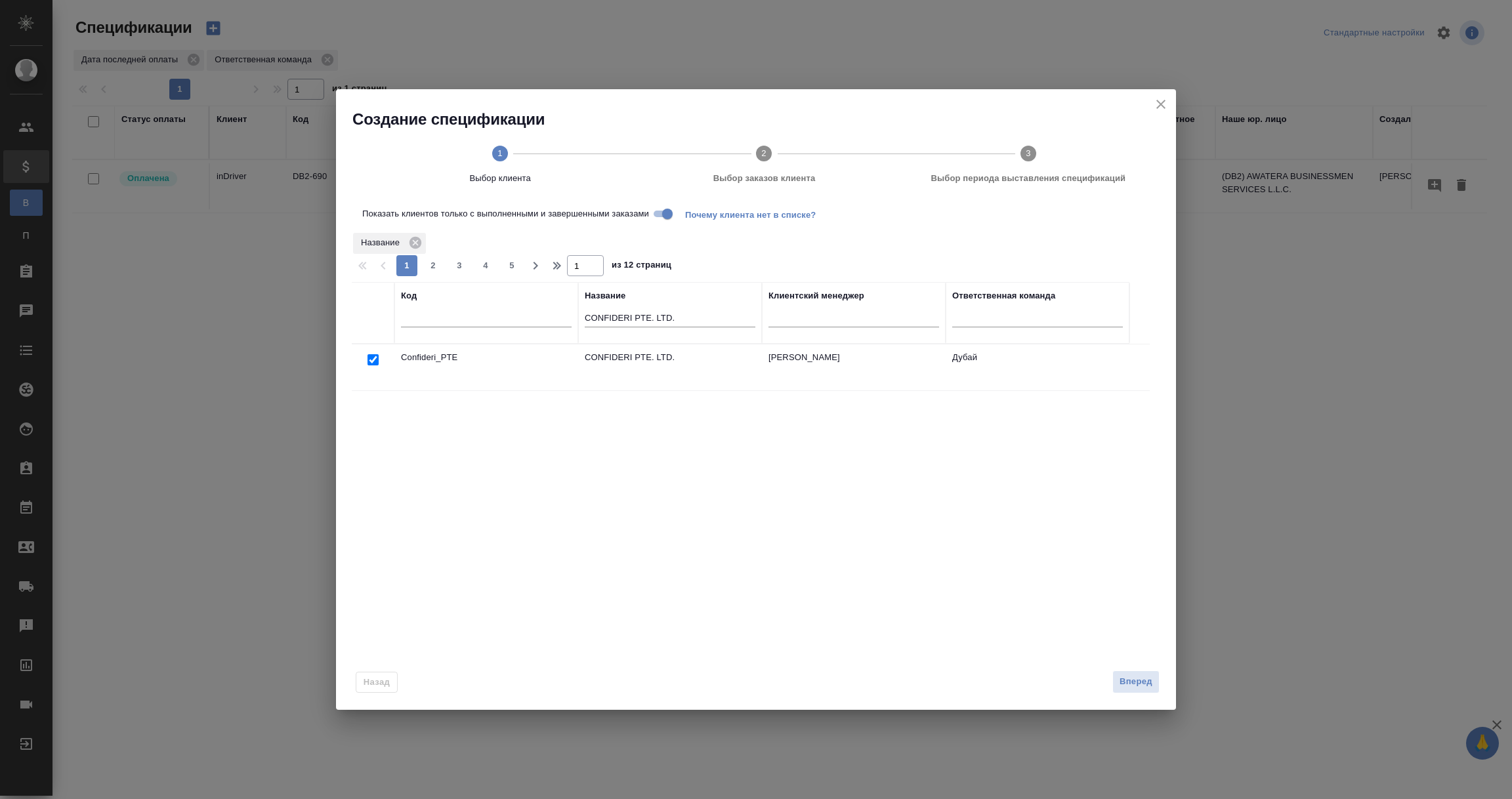
checkbox input "true"
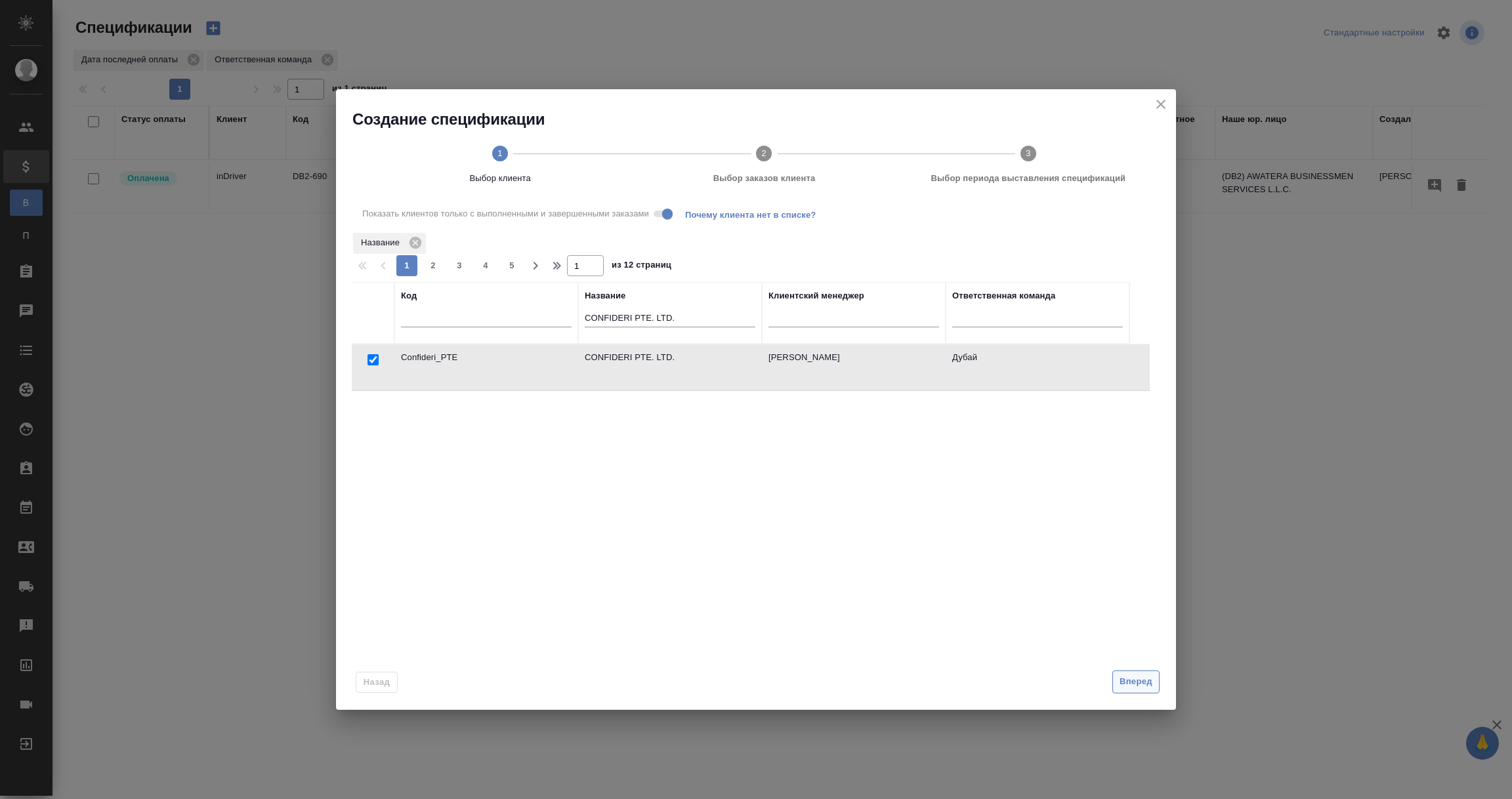
click at [1132, 680] on span "Вперед" at bounding box center [1136, 682] width 33 height 15
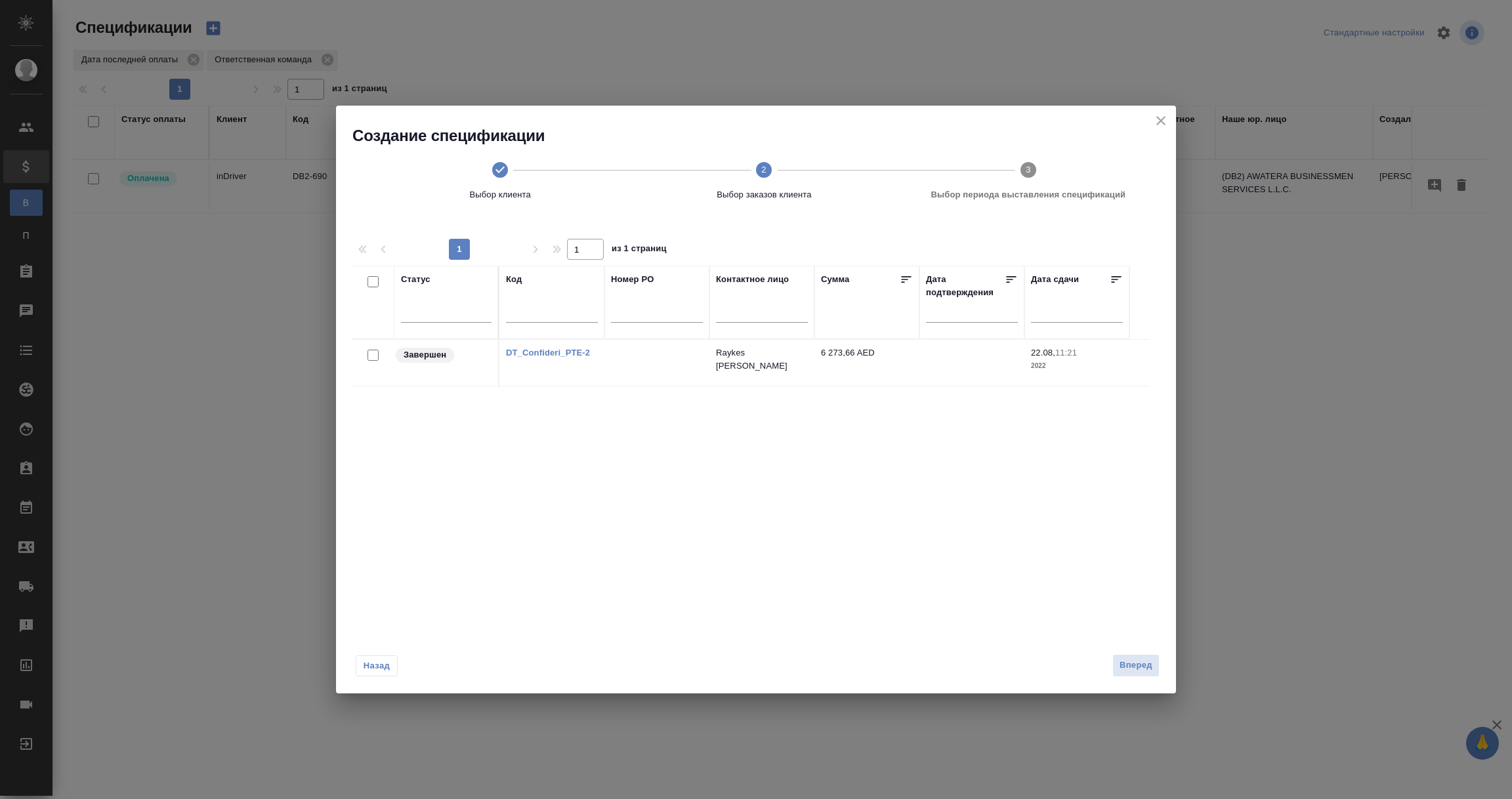
click at [376, 353] on input "checkbox" at bounding box center [373, 355] width 11 height 11
checkbox input "true"
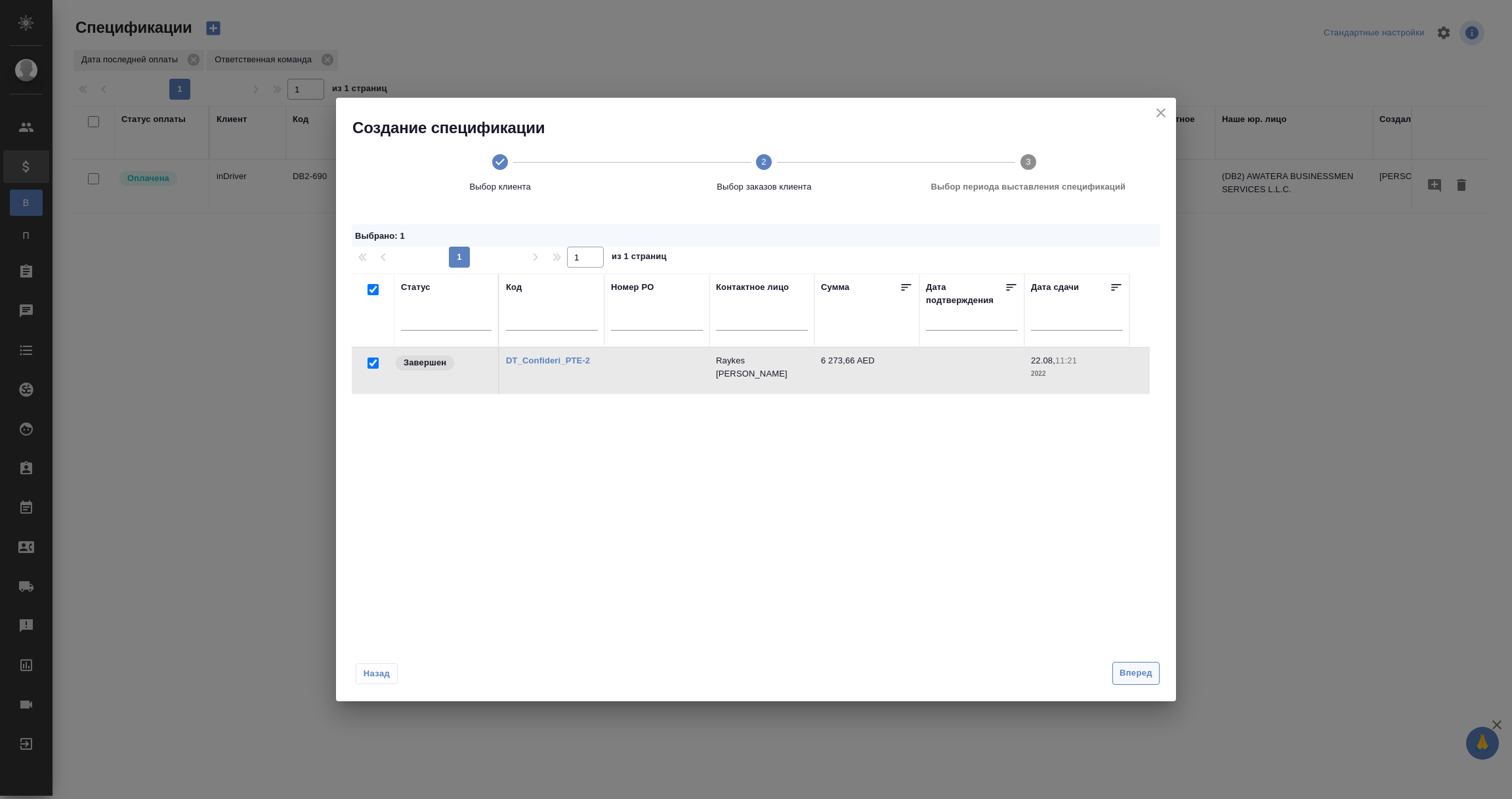
click at [1138, 678] on span "Вперед" at bounding box center [1136, 674] width 33 height 15
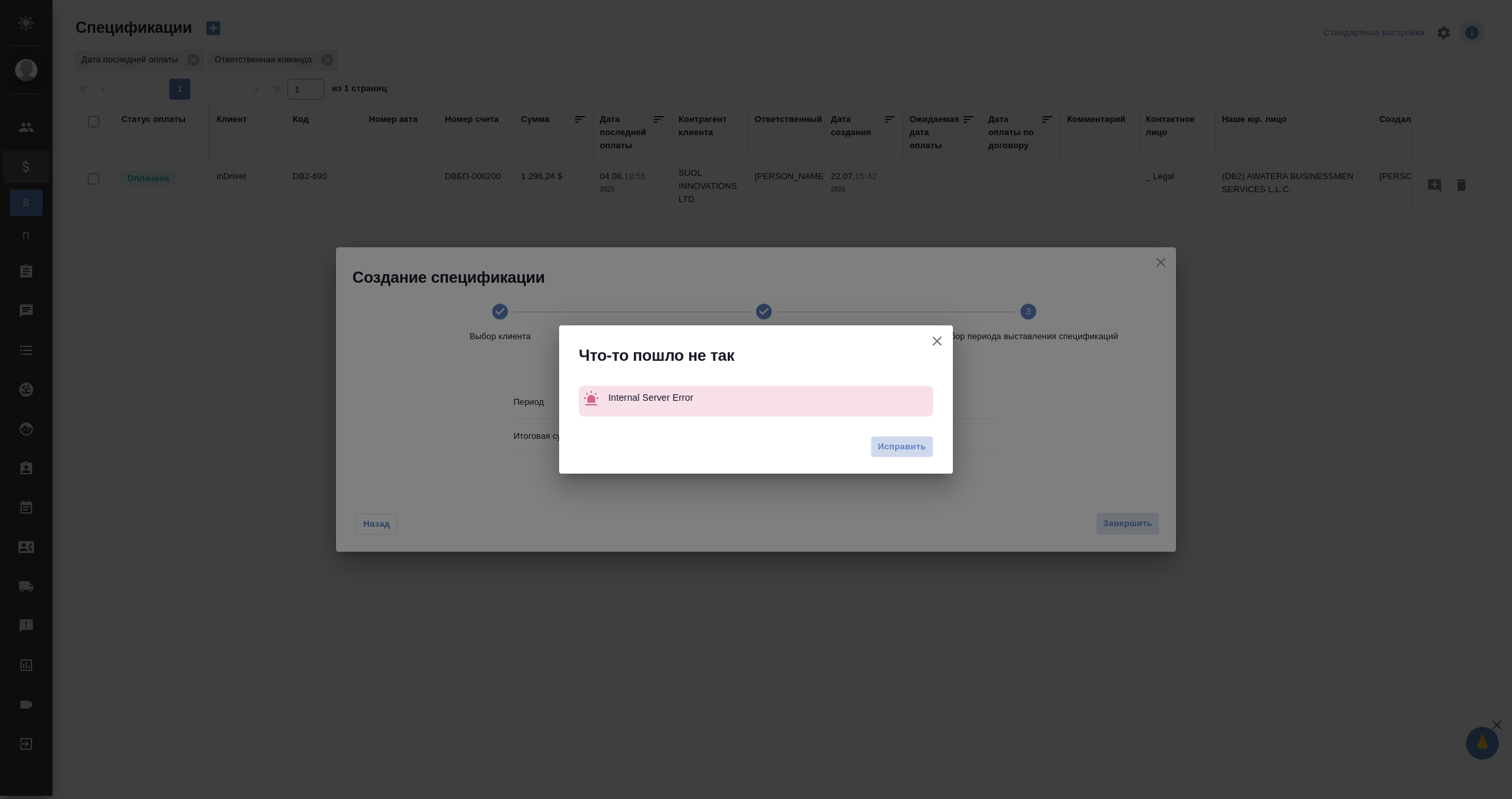
click at [904, 450] on span "Исправить" at bounding box center [902, 447] width 48 height 13
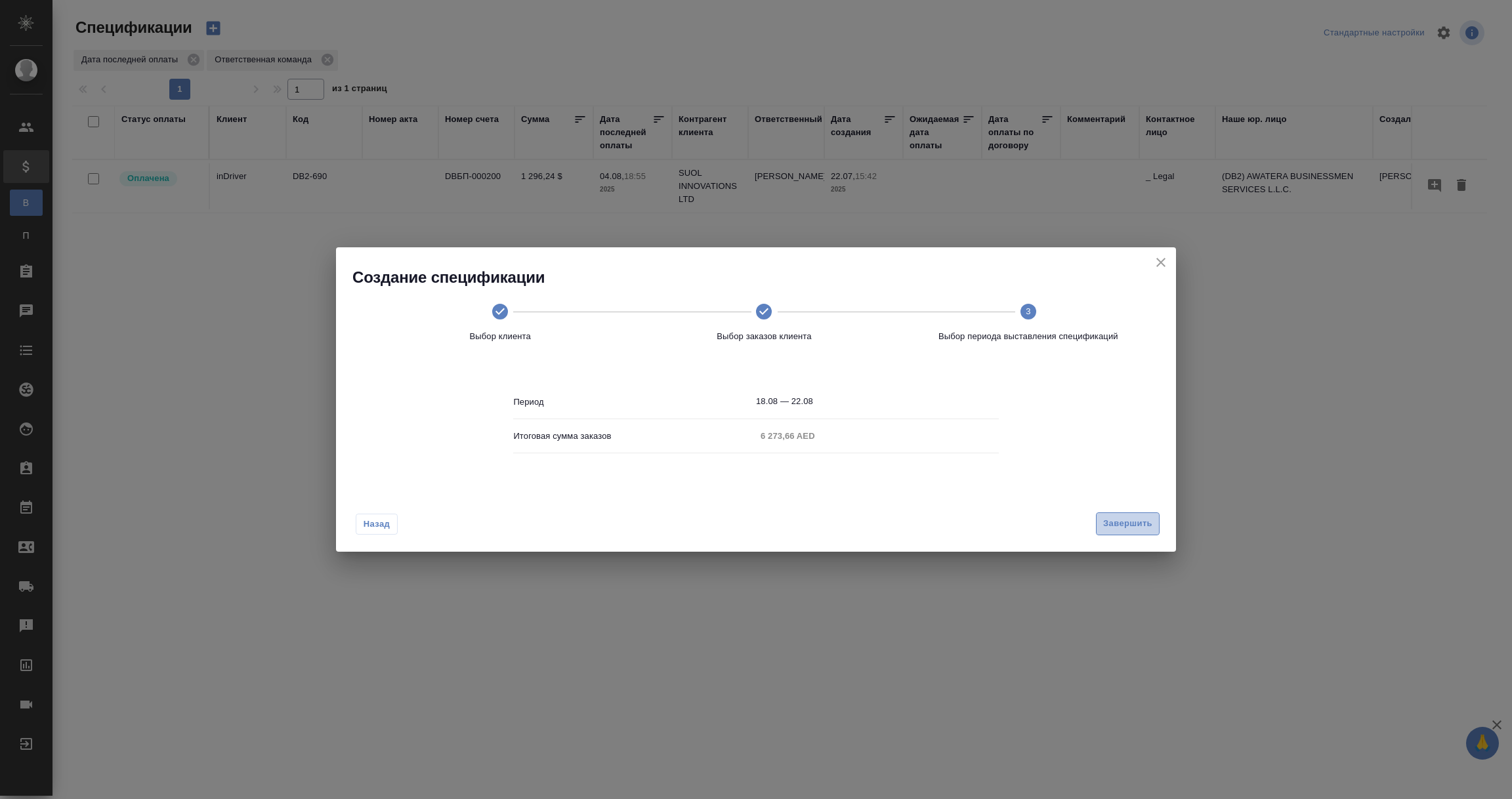
click at [1135, 524] on span "Завершить" at bounding box center [1128, 523] width 49 height 15
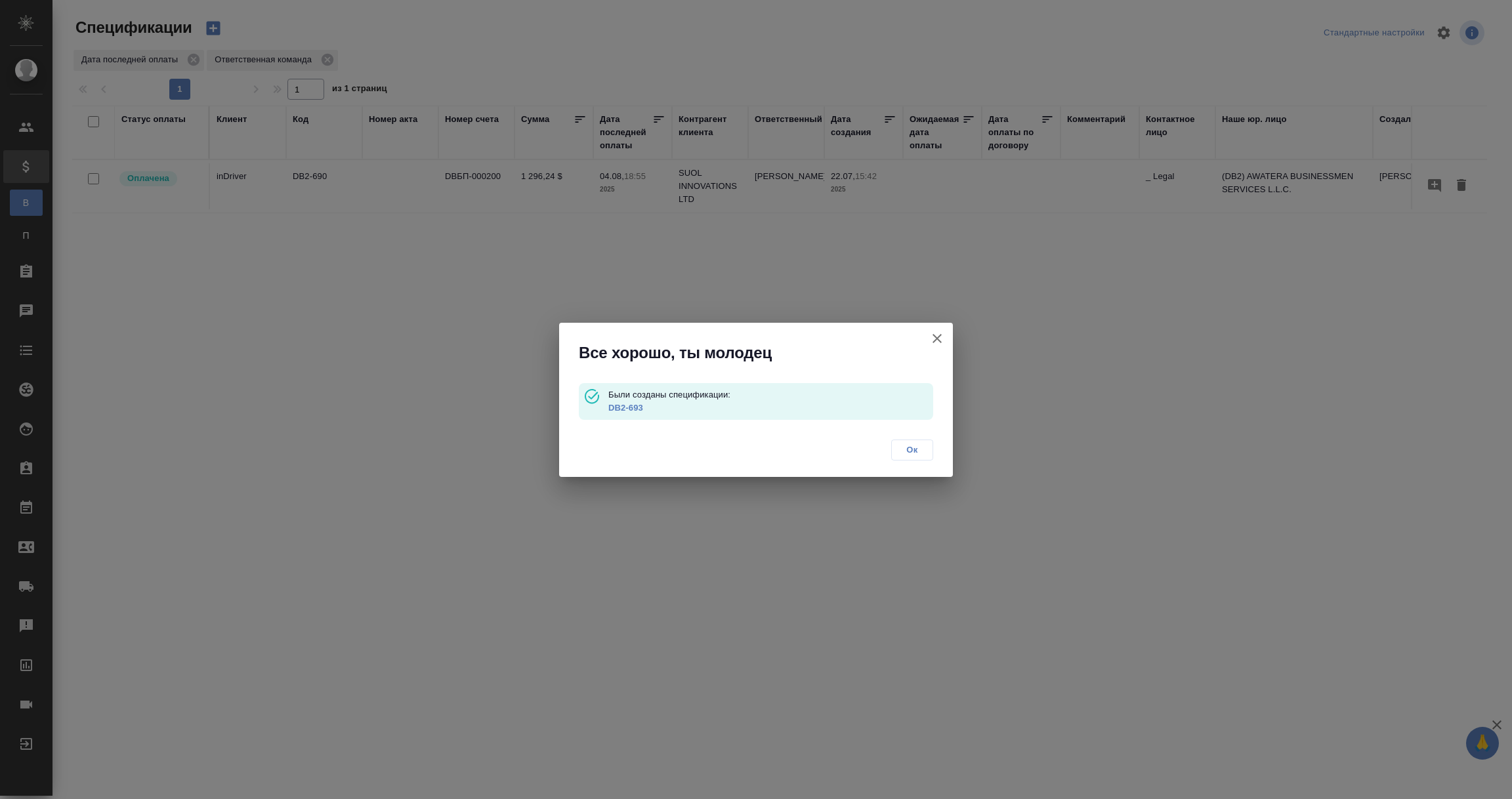
click at [616, 405] on link "DB2-693" at bounding box center [625, 407] width 35 height 10
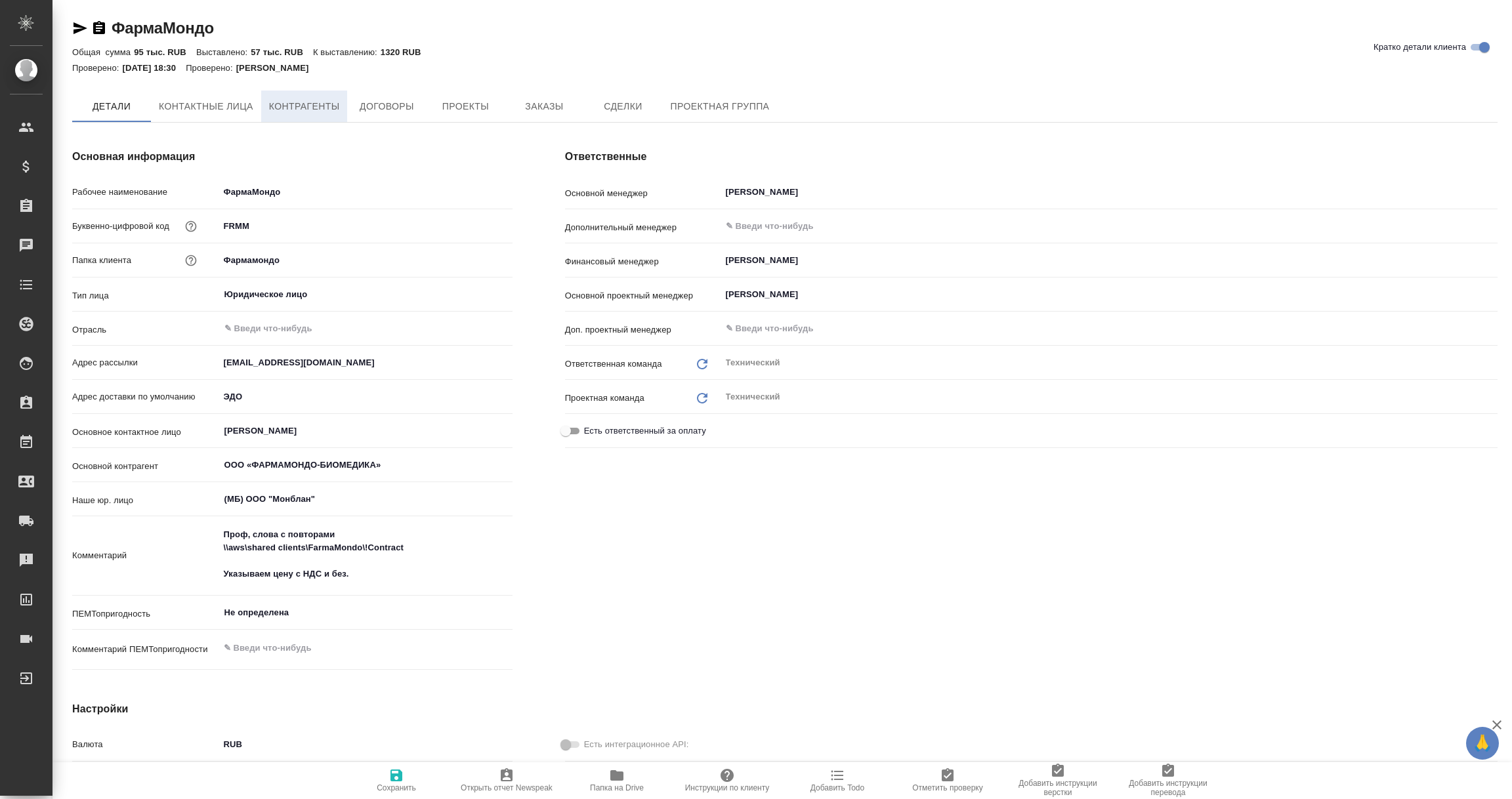
type textarea "x"
click at [298, 103] on span "Контрагенты" at bounding box center [304, 108] width 71 height 16
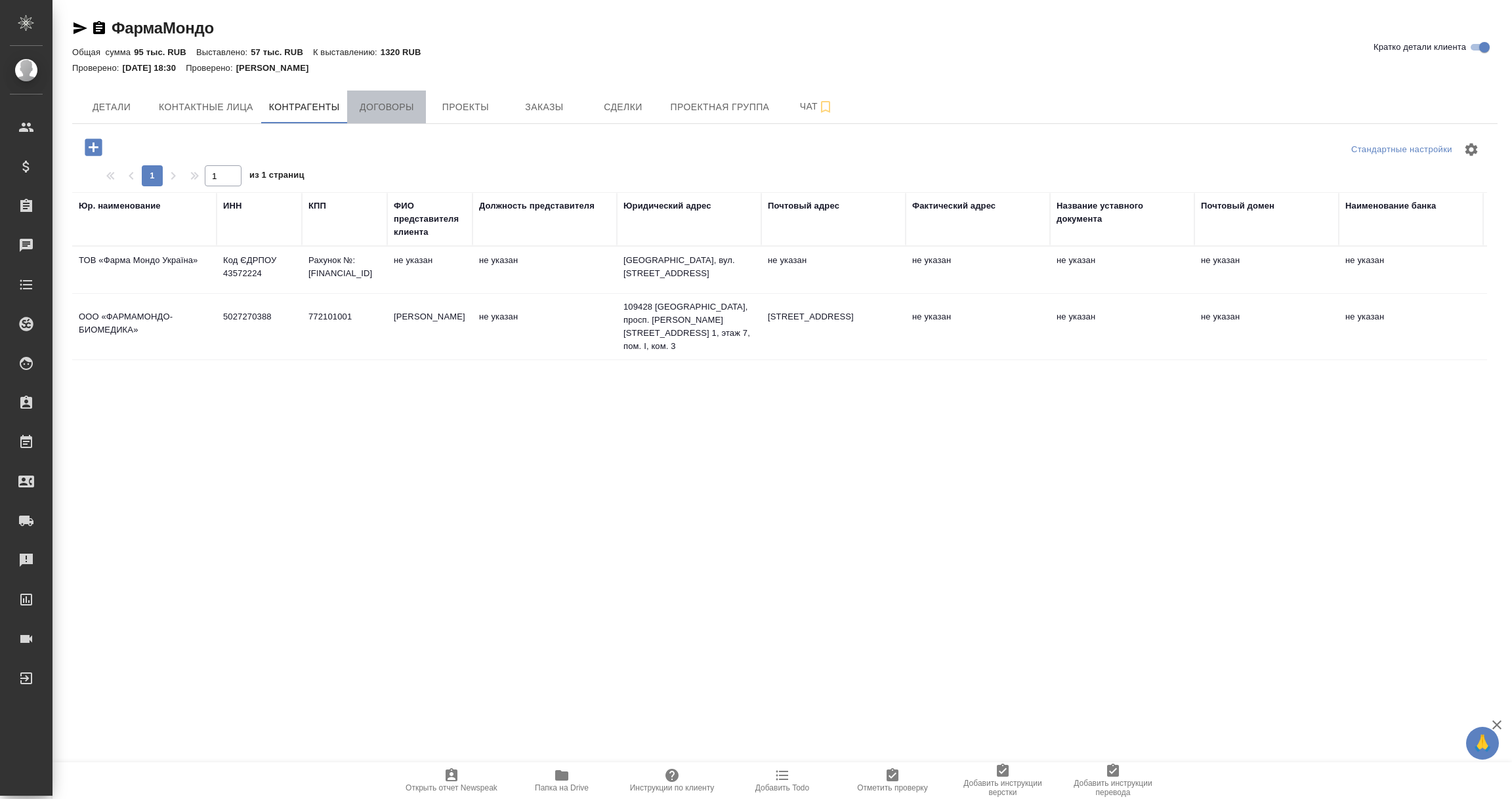
click at [385, 114] on span "Договоры" at bounding box center [386, 108] width 63 height 16
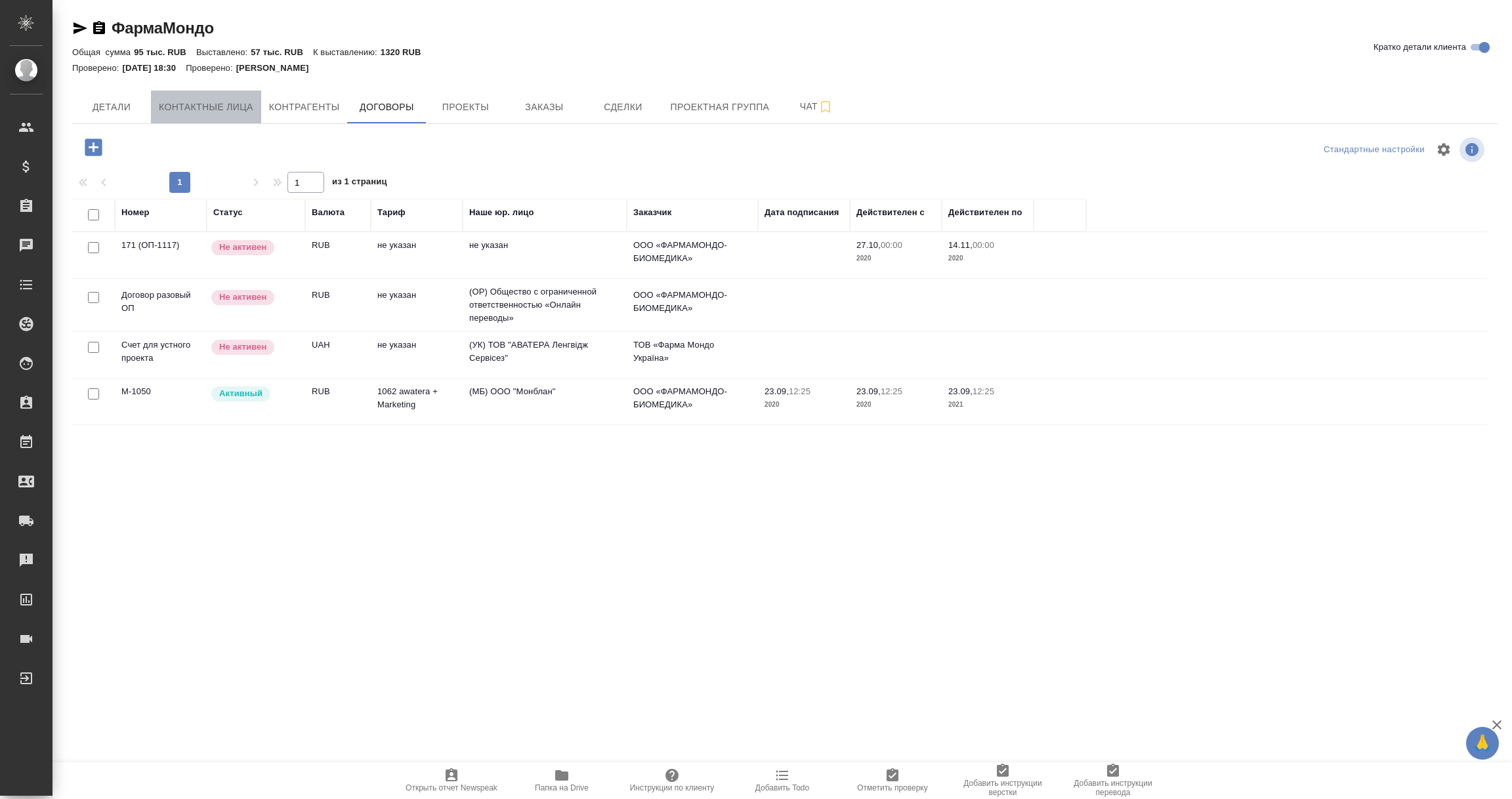
click at [235, 108] on span "Контактные лица" at bounding box center [206, 108] width 95 height 16
select select "RU"
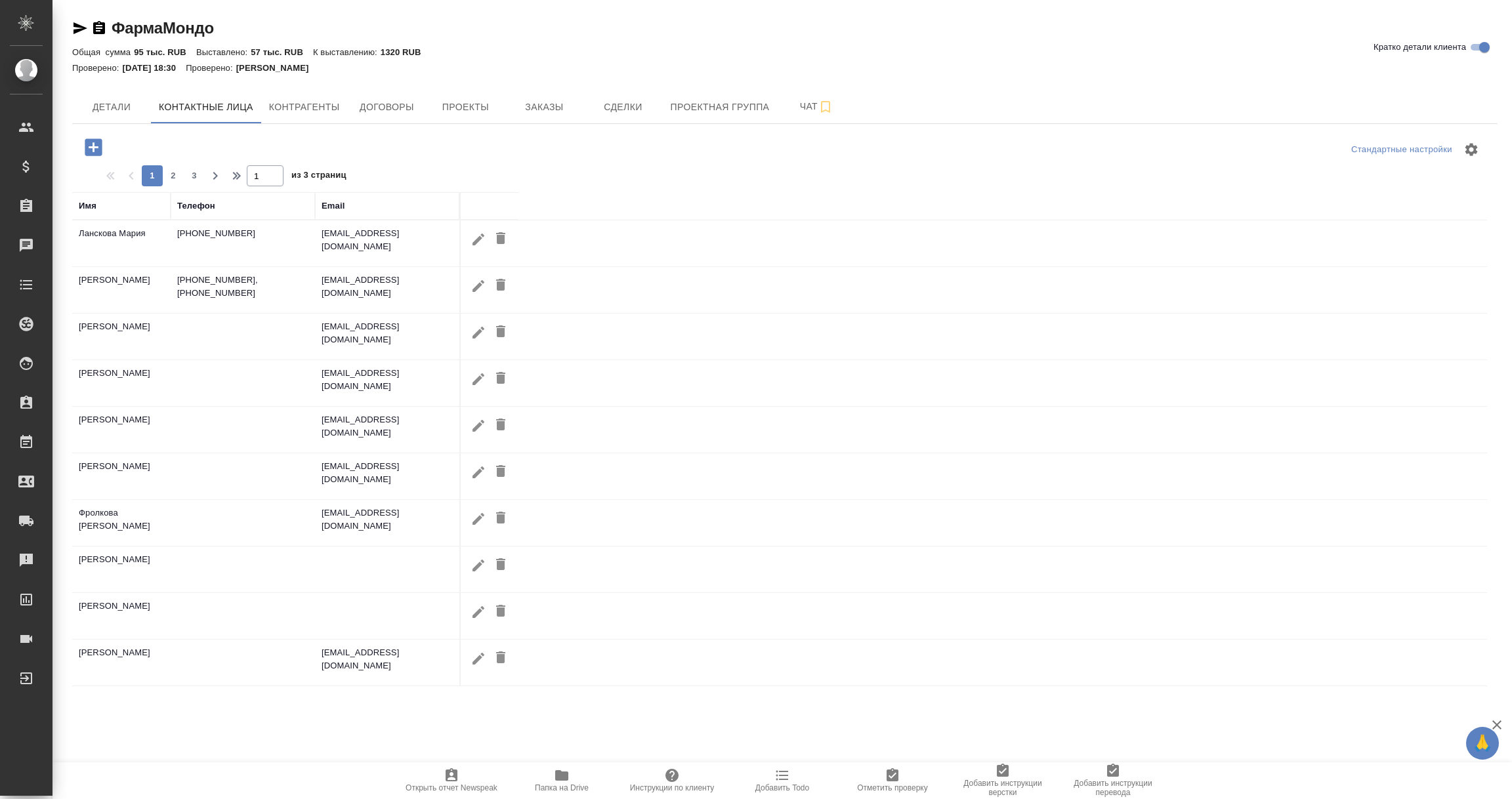
click at [481, 289] on icon "button" at bounding box center [478, 286] width 16 height 16
type input "Татьяна"
type input "Сердюкова"
type textarea "Medical science liaison (Orphan diseases), MD, PhD in Medicine"
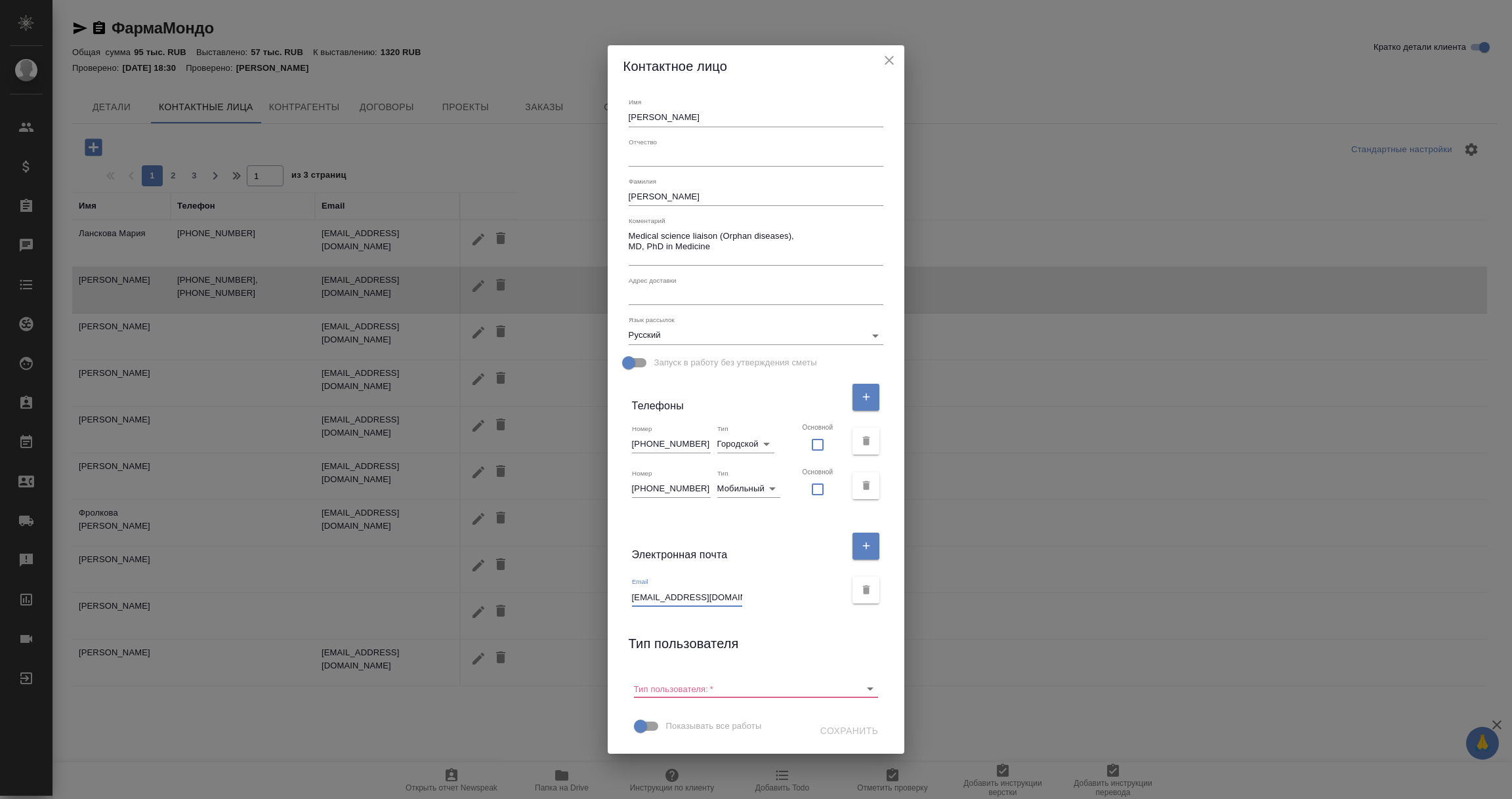
drag, startPoint x: 648, startPoint y: 597, endPoint x: 785, endPoint y: 606, distance: 137.3
click at [785, 606] on div "Email tserdyukova@fmbm.bio" at bounding box center [739, 591] width 214 height 29
click at [882, 57] on icon "close" at bounding box center [889, 60] width 16 height 16
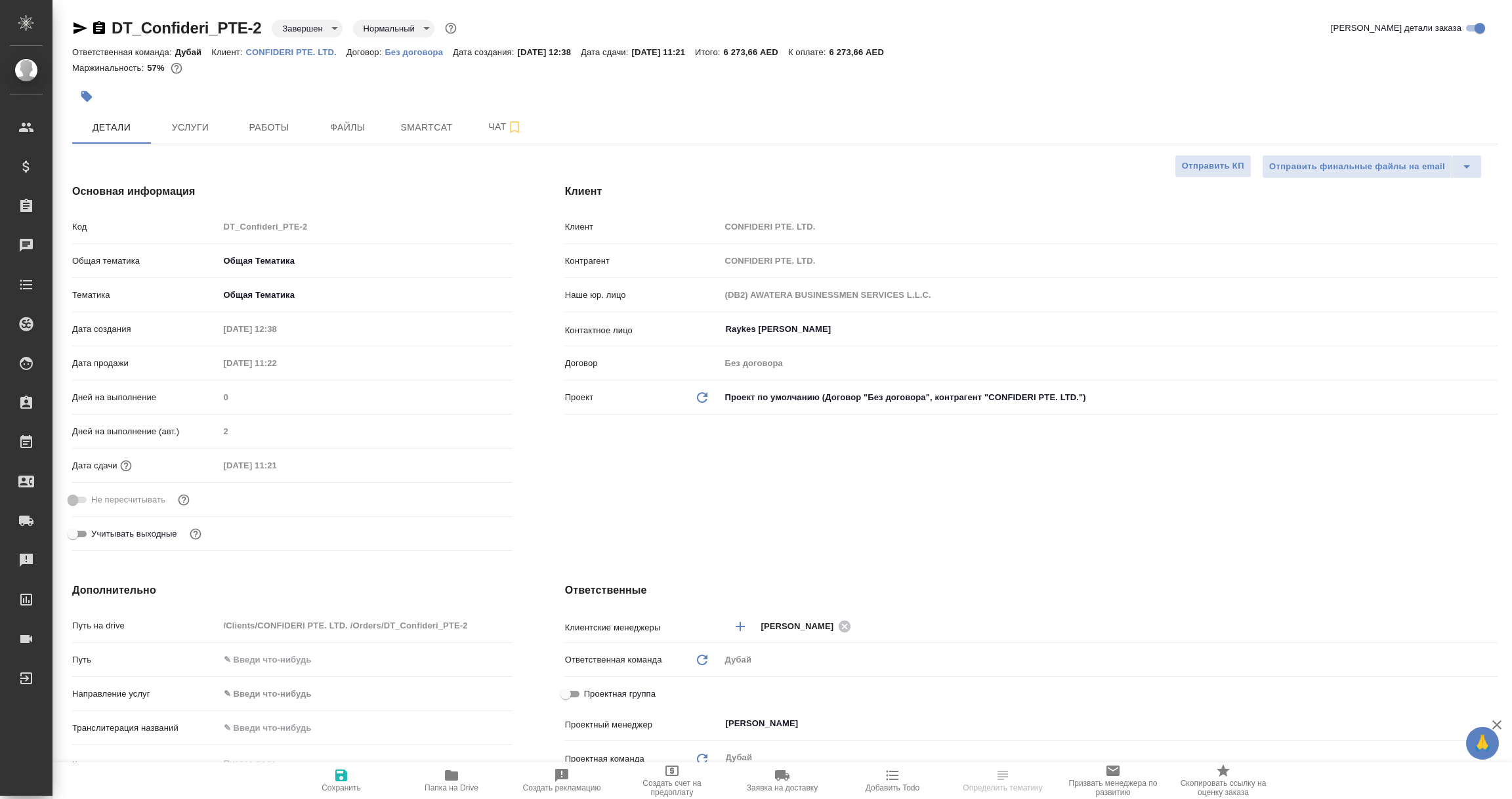
select select "RU"
type textarea "x"
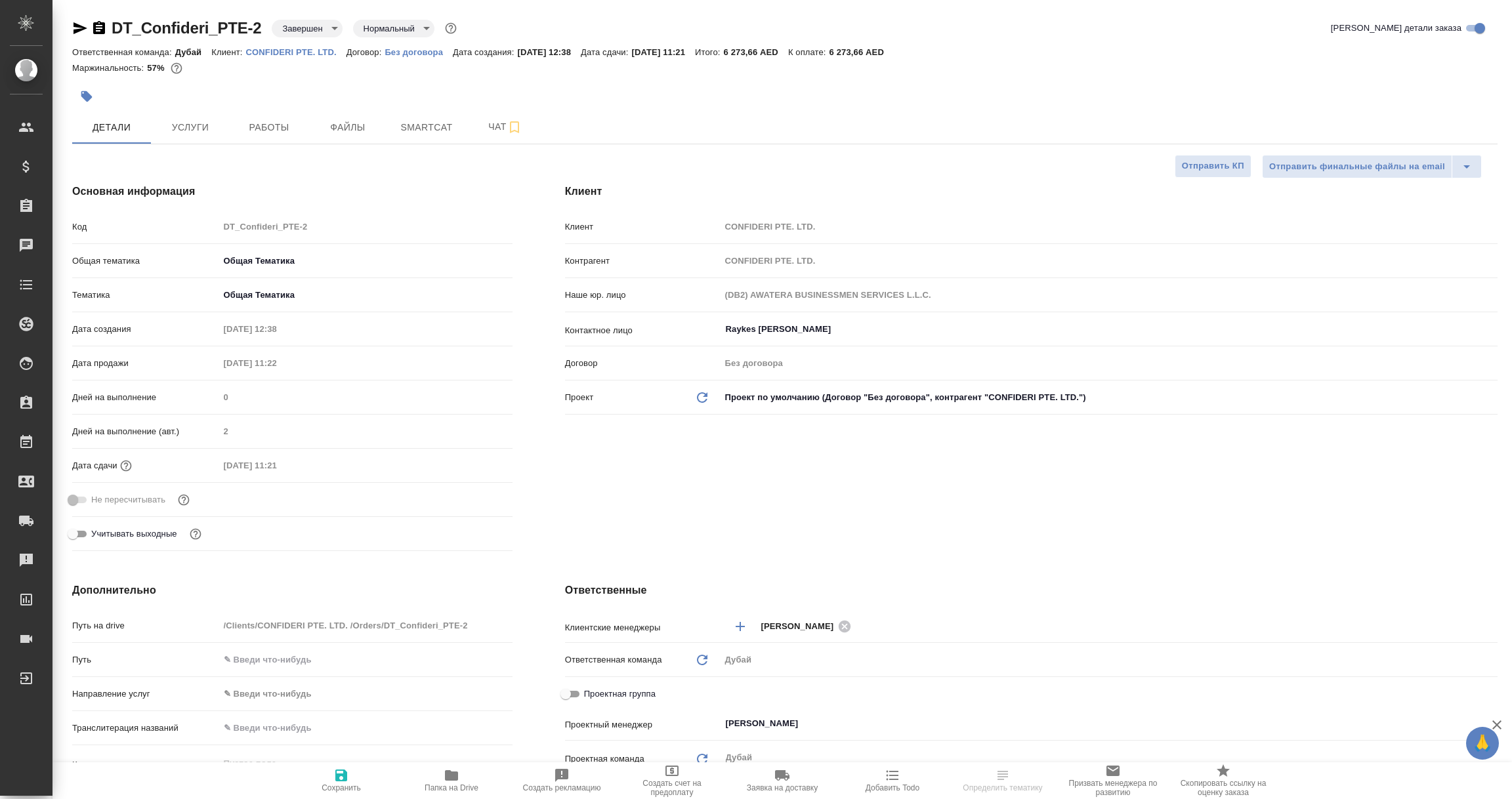
type textarea "x"
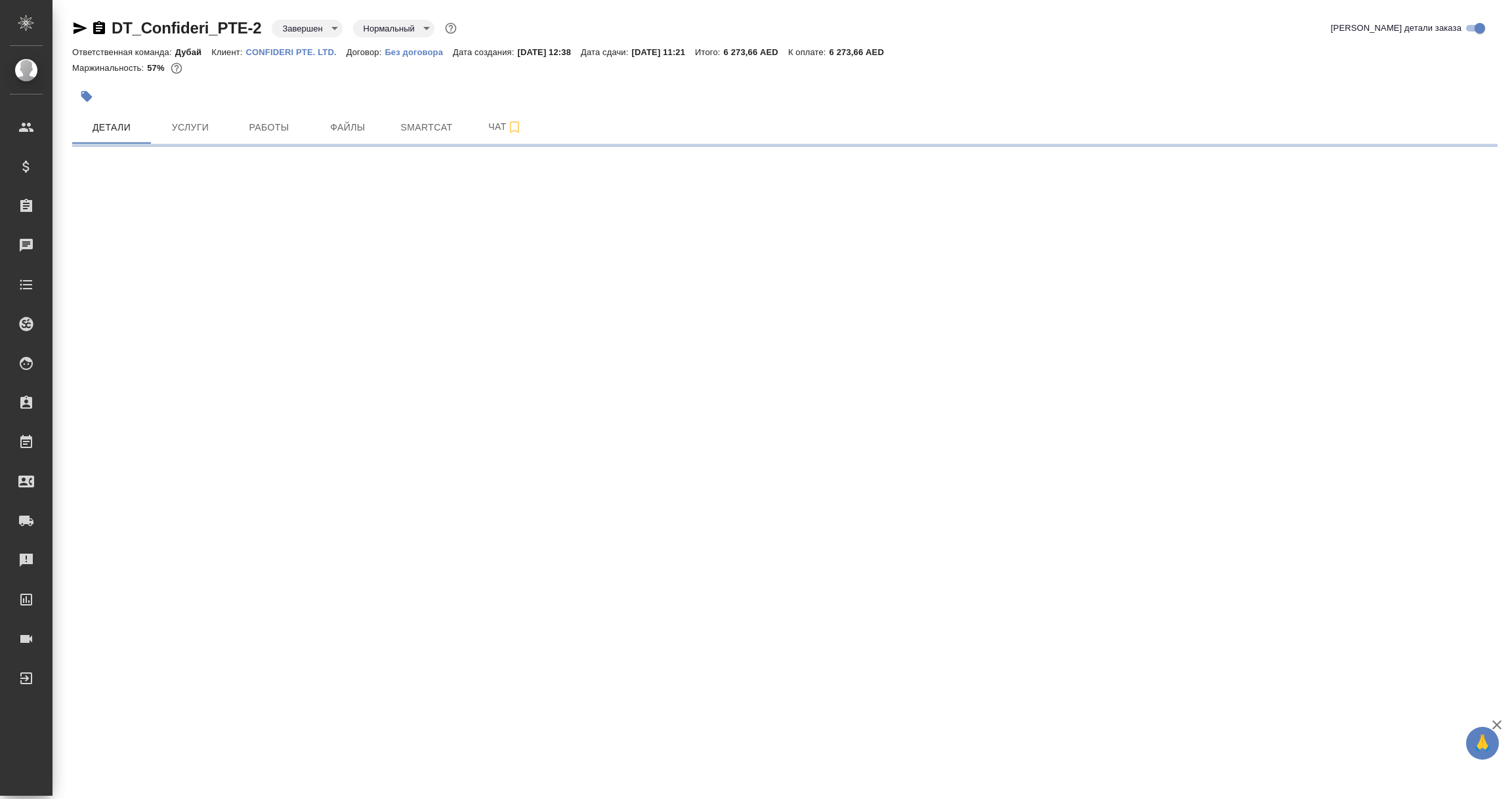
select select "RU"
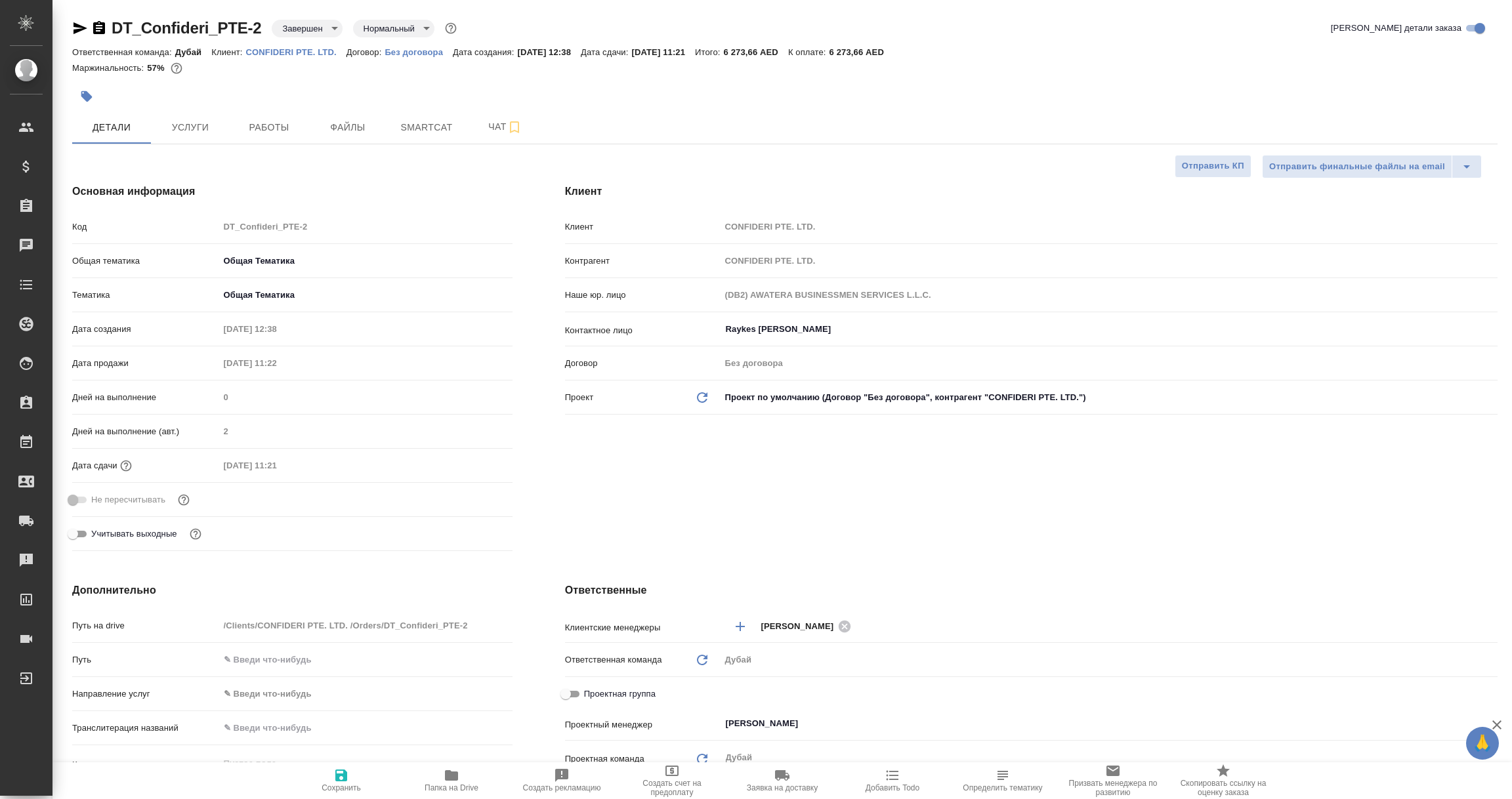
type textarea "x"
drag, startPoint x: 243, startPoint y: 54, endPoint x: 335, endPoint y: 55, distance: 92.0
click at [335, 55] on div "Ответственная команда: [PERSON_NAME]: CONFIDERI PTE. LTD. Договор: Без договора…" at bounding box center [785, 52] width 1425 height 16
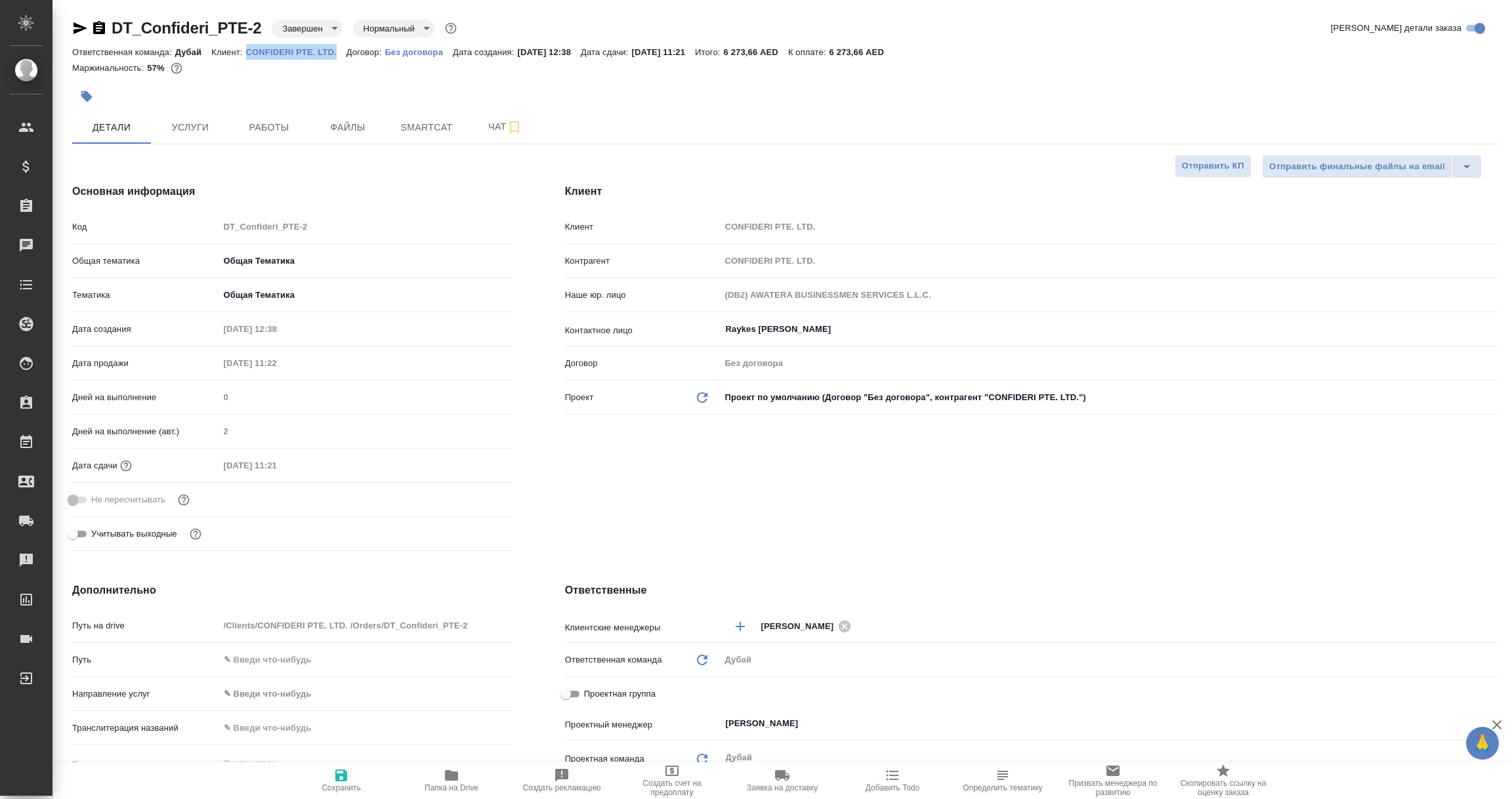
copy p "CONFIDERI PTE. LTD."
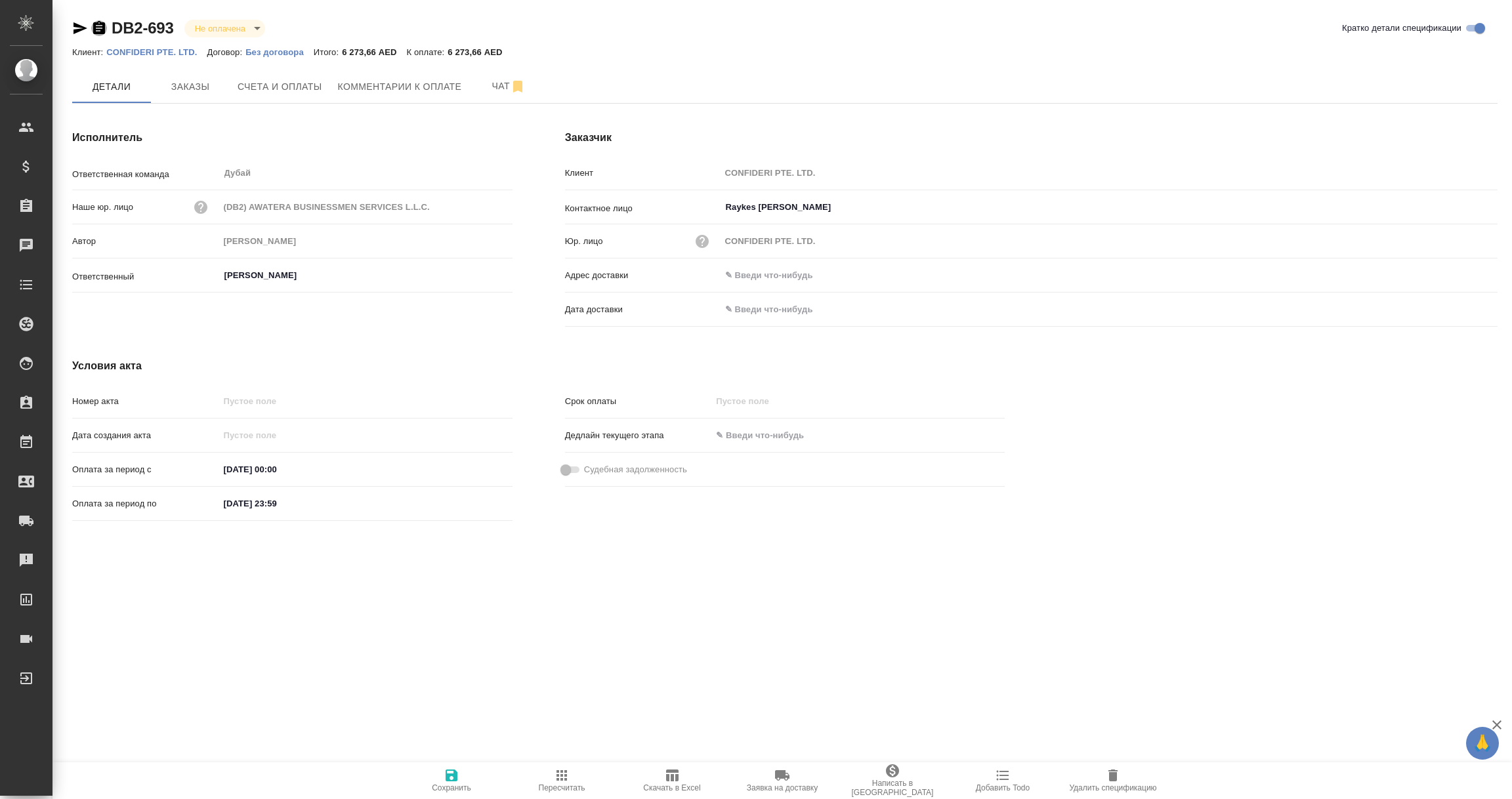
click at [94, 27] on icon "button" at bounding box center [99, 28] width 12 height 13
click at [294, 89] on span "Счета и оплаты" at bounding box center [279, 87] width 84 height 16
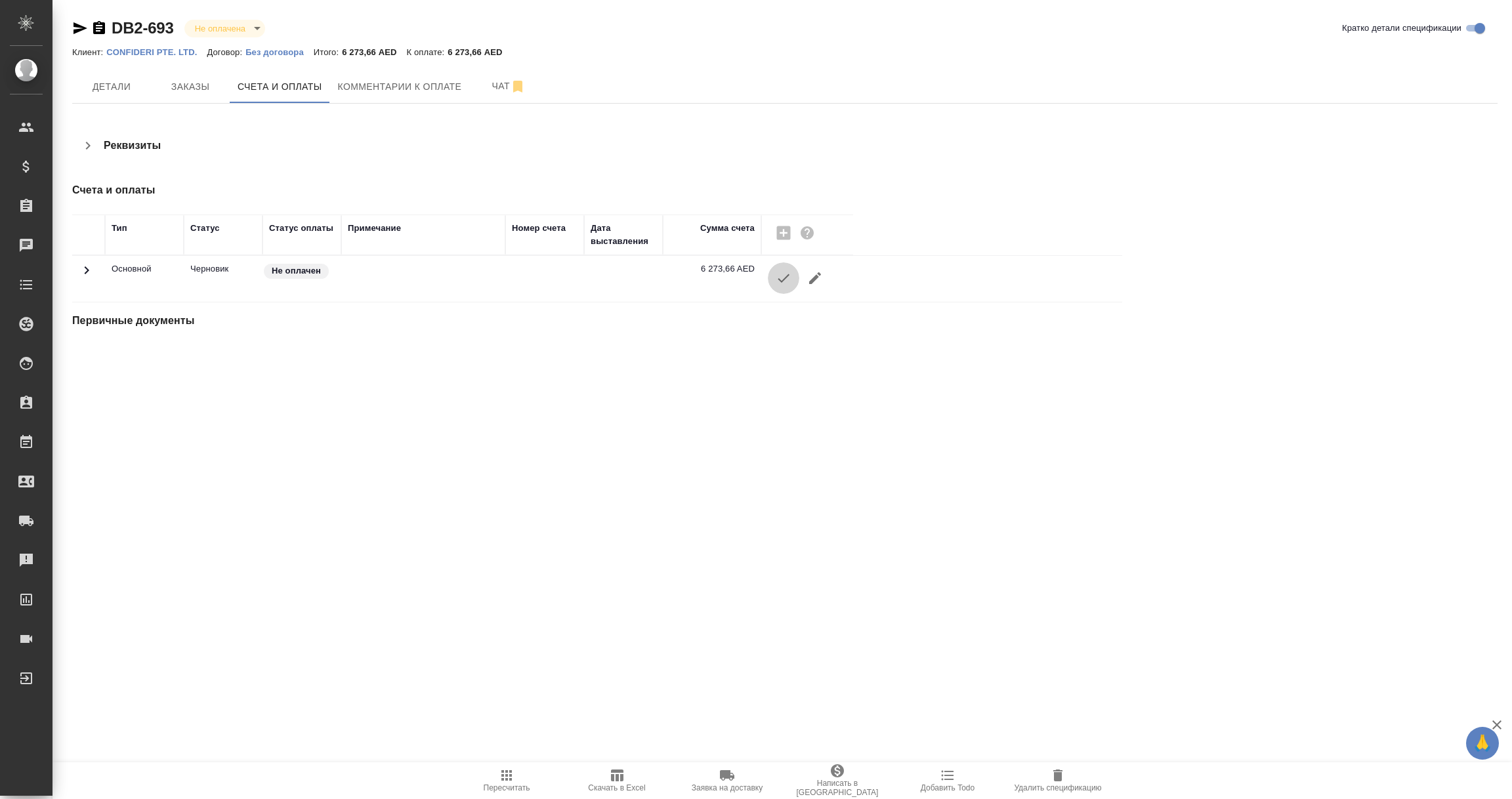
click at [786, 279] on icon "button" at bounding box center [784, 278] width 16 height 16
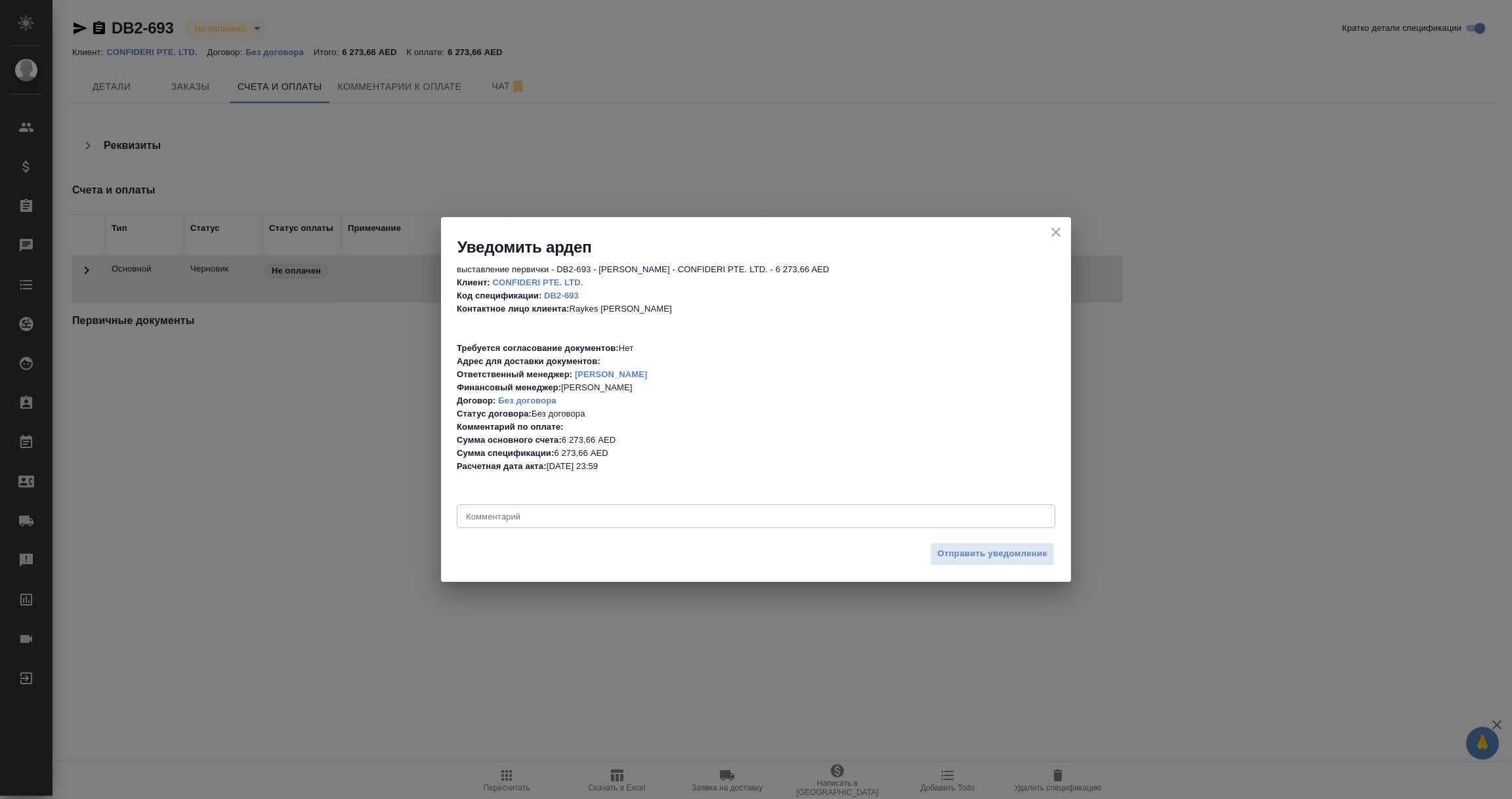
click at [1003, 541] on div "Отправить уведомление" at bounding box center [755, 559] width 630 height 46
click at [999, 558] on span "Отправить уведомление" at bounding box center [993, 554] width 111 height 15
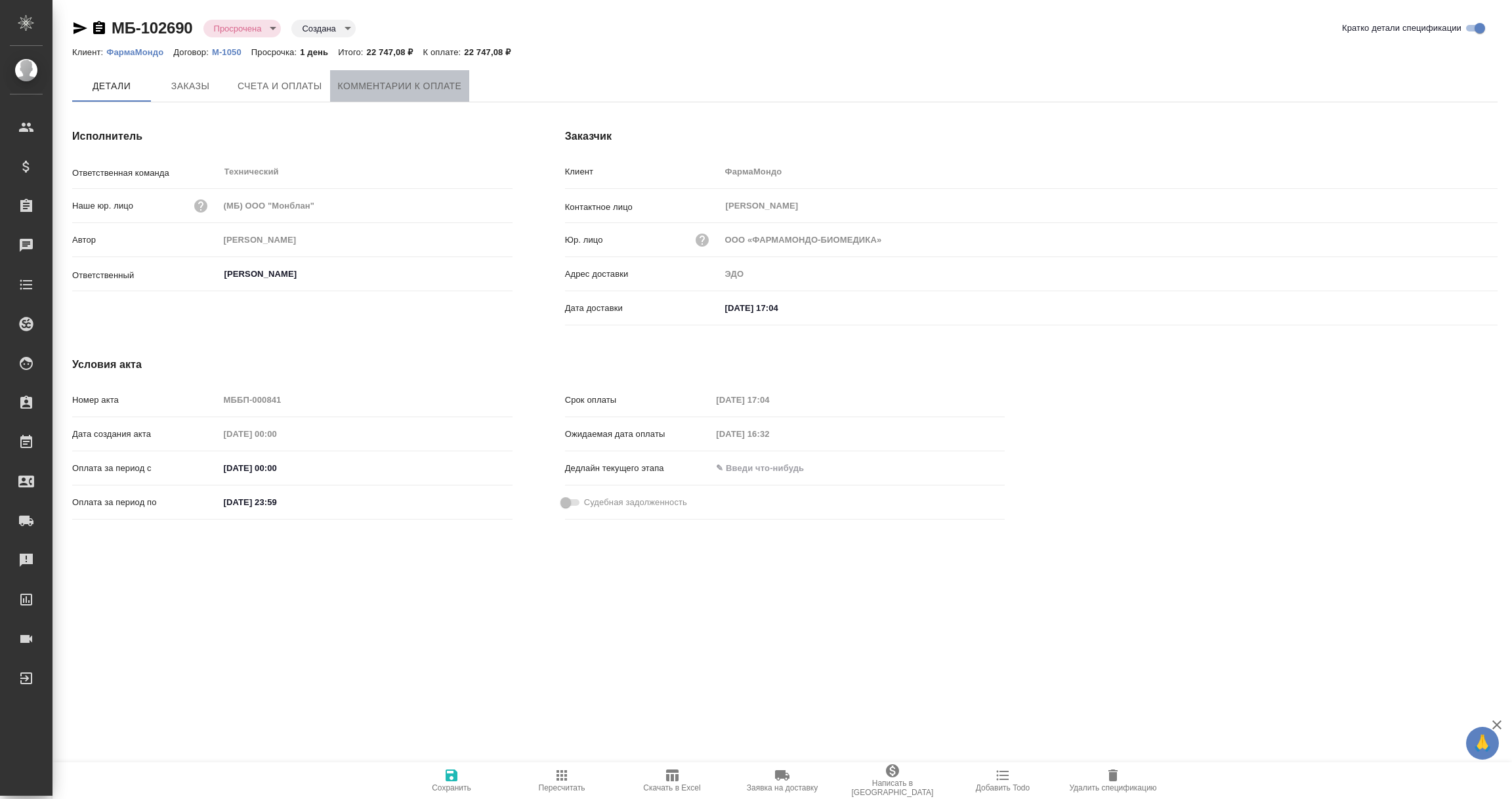
click at [418, 74] on button "Комментарии к оплате" at bounding box center [400, 86] width 140 height 31
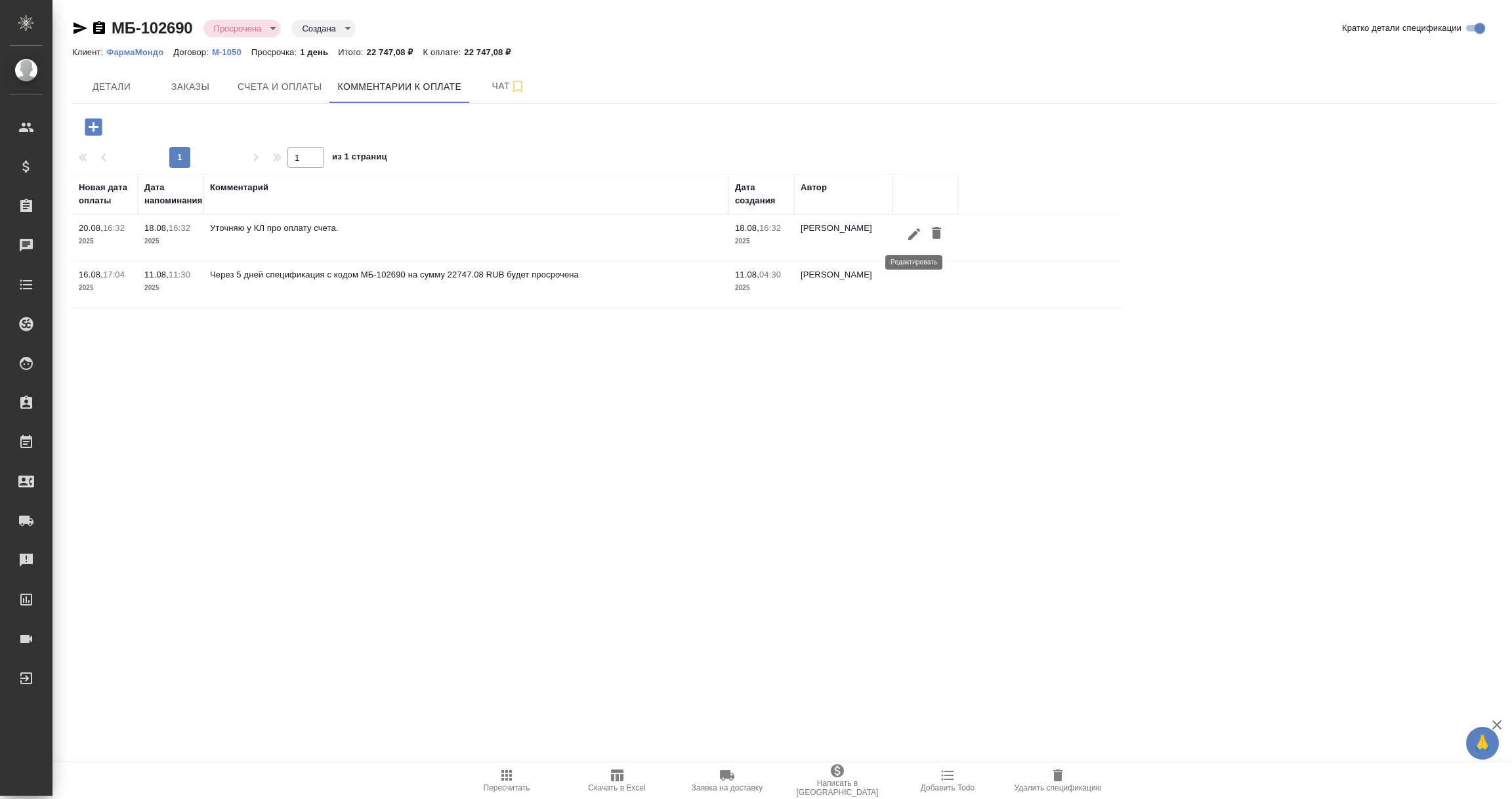
click at [917, 235] on icon "button" at bounding box center [914, 234] width 16 height 16
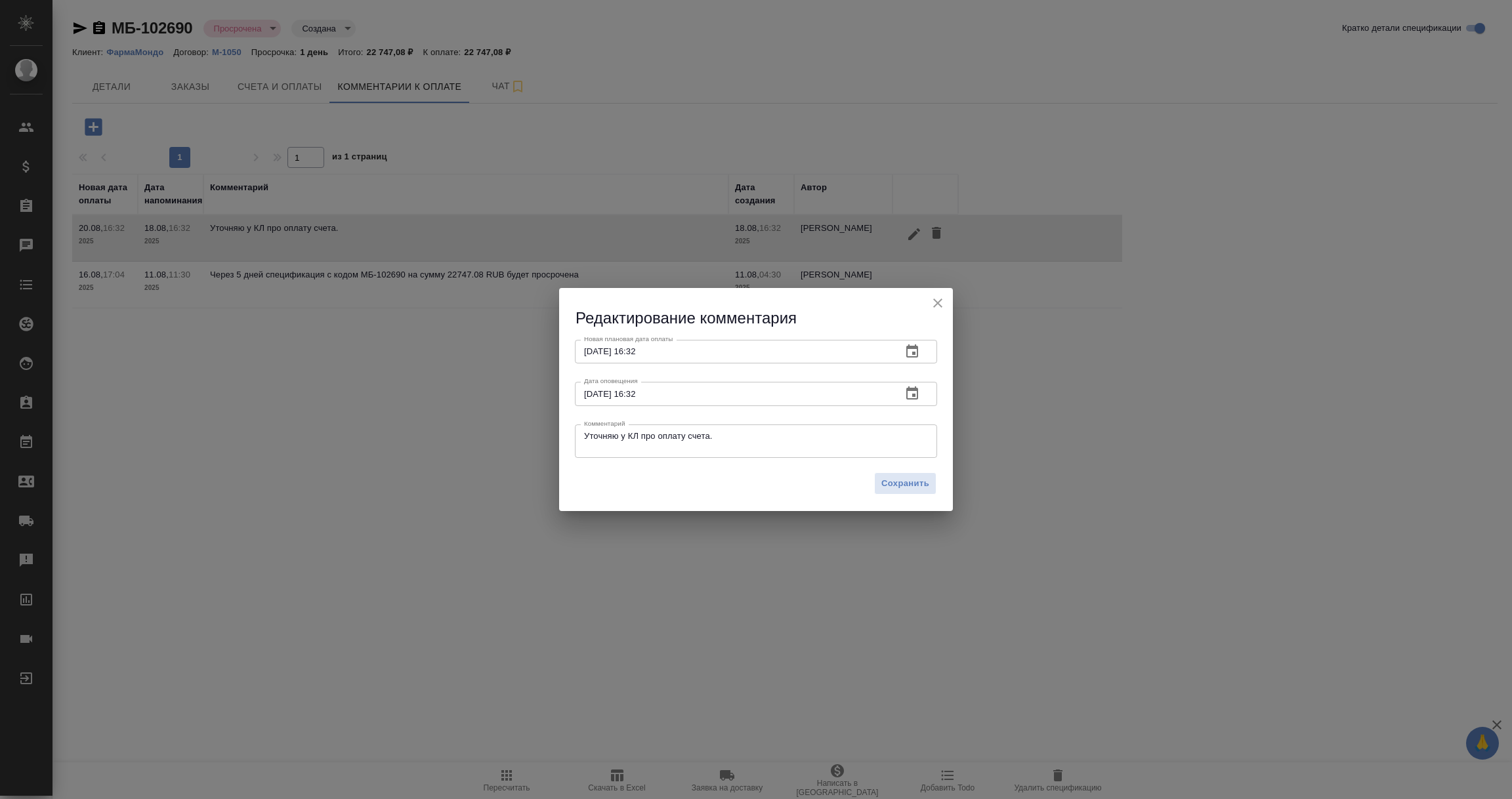
click at [913, 343] on icon "button" at bounding box center [912, 351] width 16 height 16
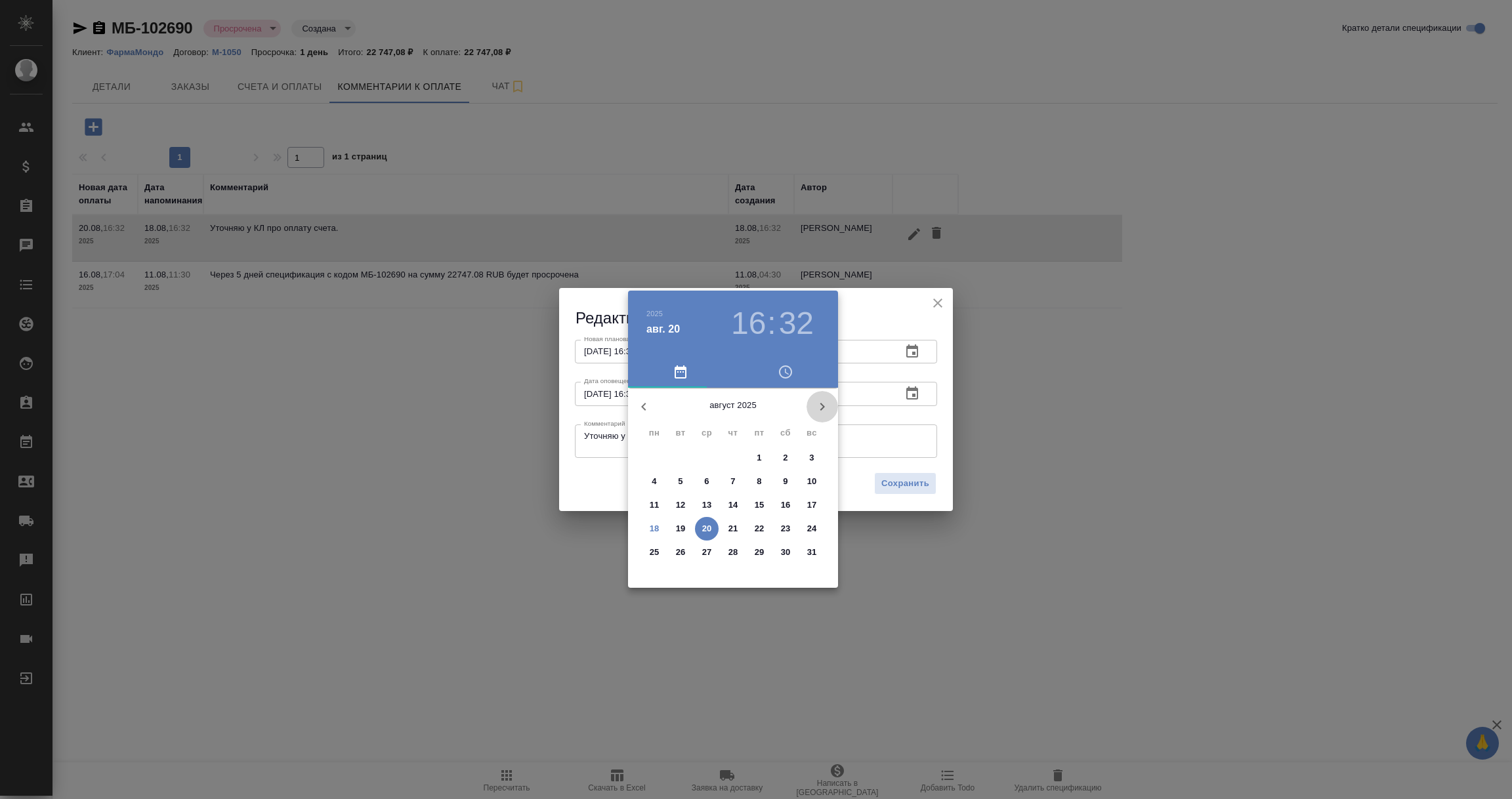
click at [822, 399] on icon "button" at bounding box center [822, 406] width 16 height 16
click at [707, 455] on p "3" at bounding box center [707, 458] width 4 height 13
type input "[DATE] 16:32"
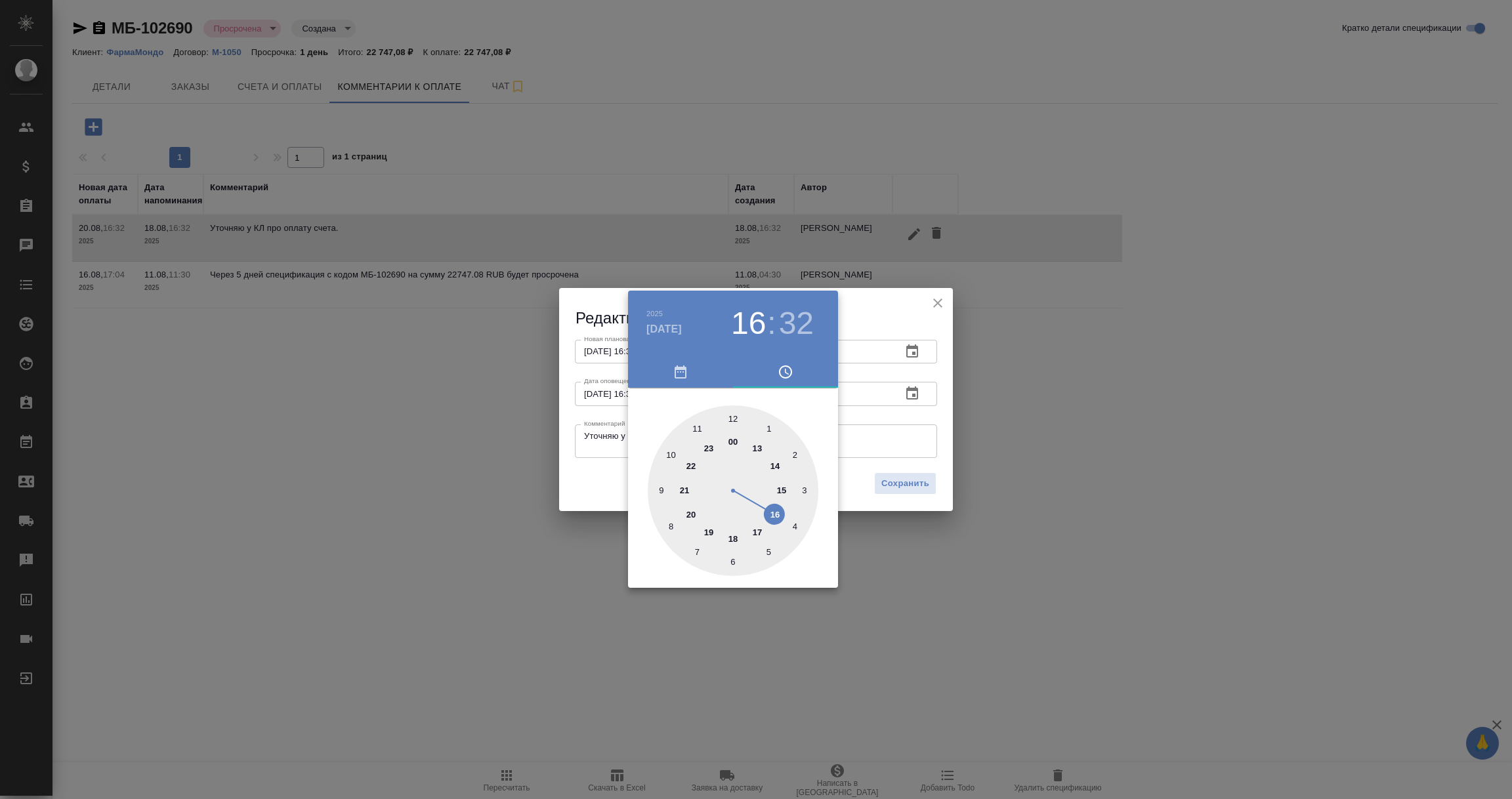
click at [869, 415] on div at bounding box center [756, 400] width 1512 height 799
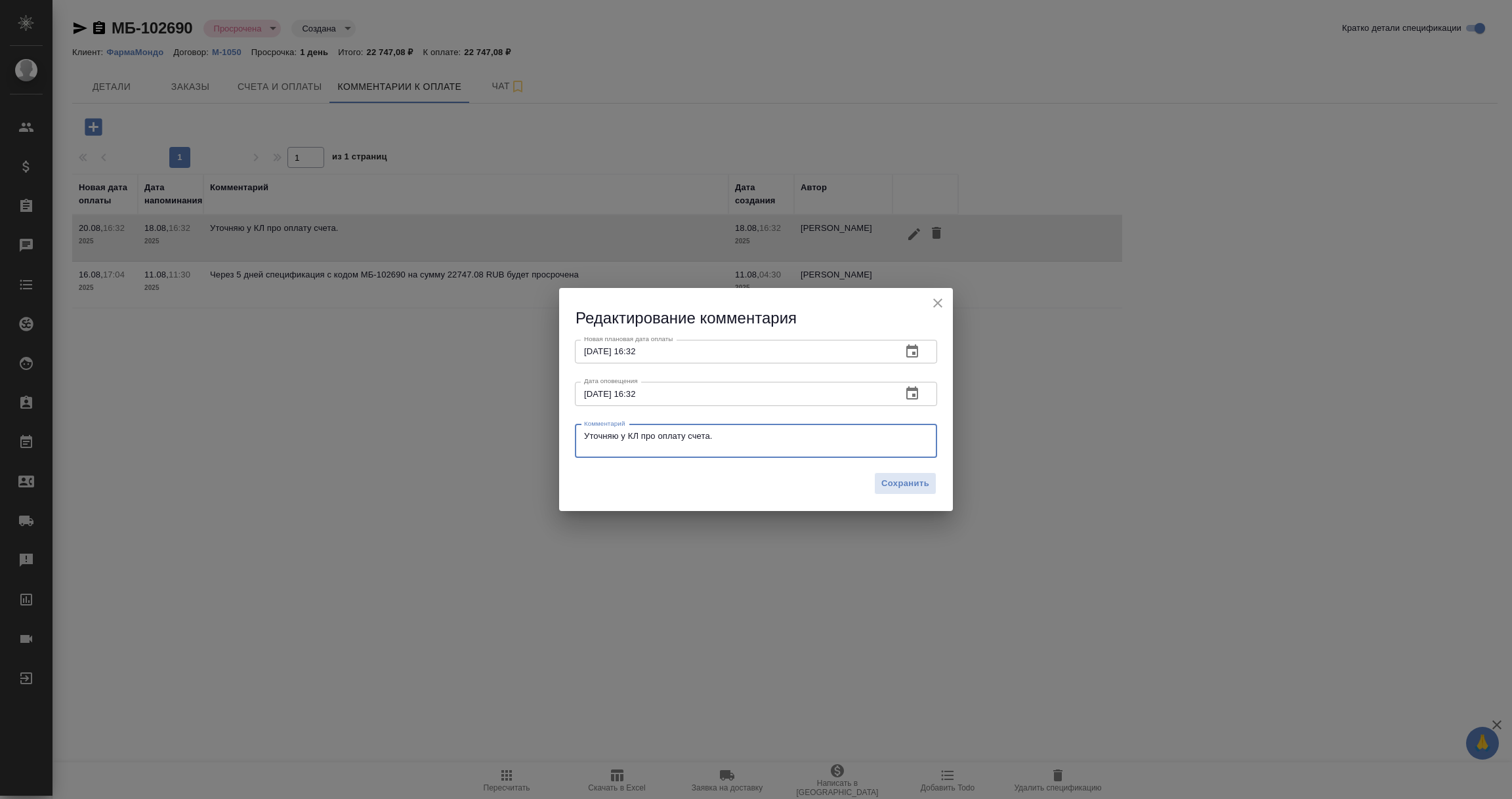
drag, startPoint x: 752, startPoint y: 440, endPoint x: 524, endPoint y: 440, distance: 228.0
click at [524, 440] on div "Редактирование комментария Новая плановая дата оплаты [DATE] 16:32 Новая планов…" at bounding box center [756, 400] width 1512 height 799
paste textarea "[PERSON_NAME], добрый день! Ожидаем бухгалтерию из отпуска, полагаю, до конца а…"
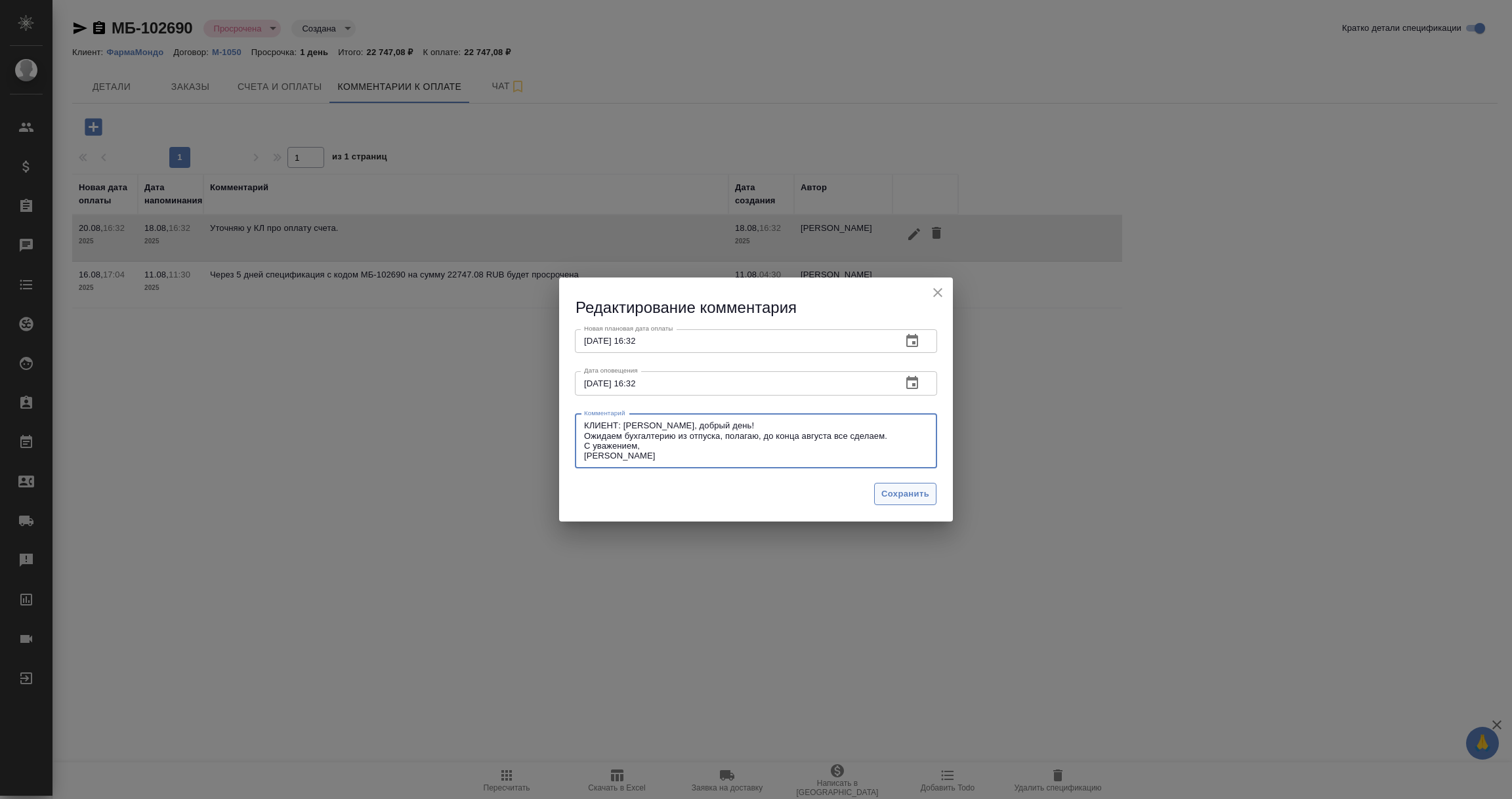
type textarea "КЛИЕНТ: [PERSON_NAME], добрый день! Ожидаем бухгалтерию из отпуска, полагаю, до…"
click at [903, 494] on span "Сохранить" at bounding box center [905, 494] width 48 height 15
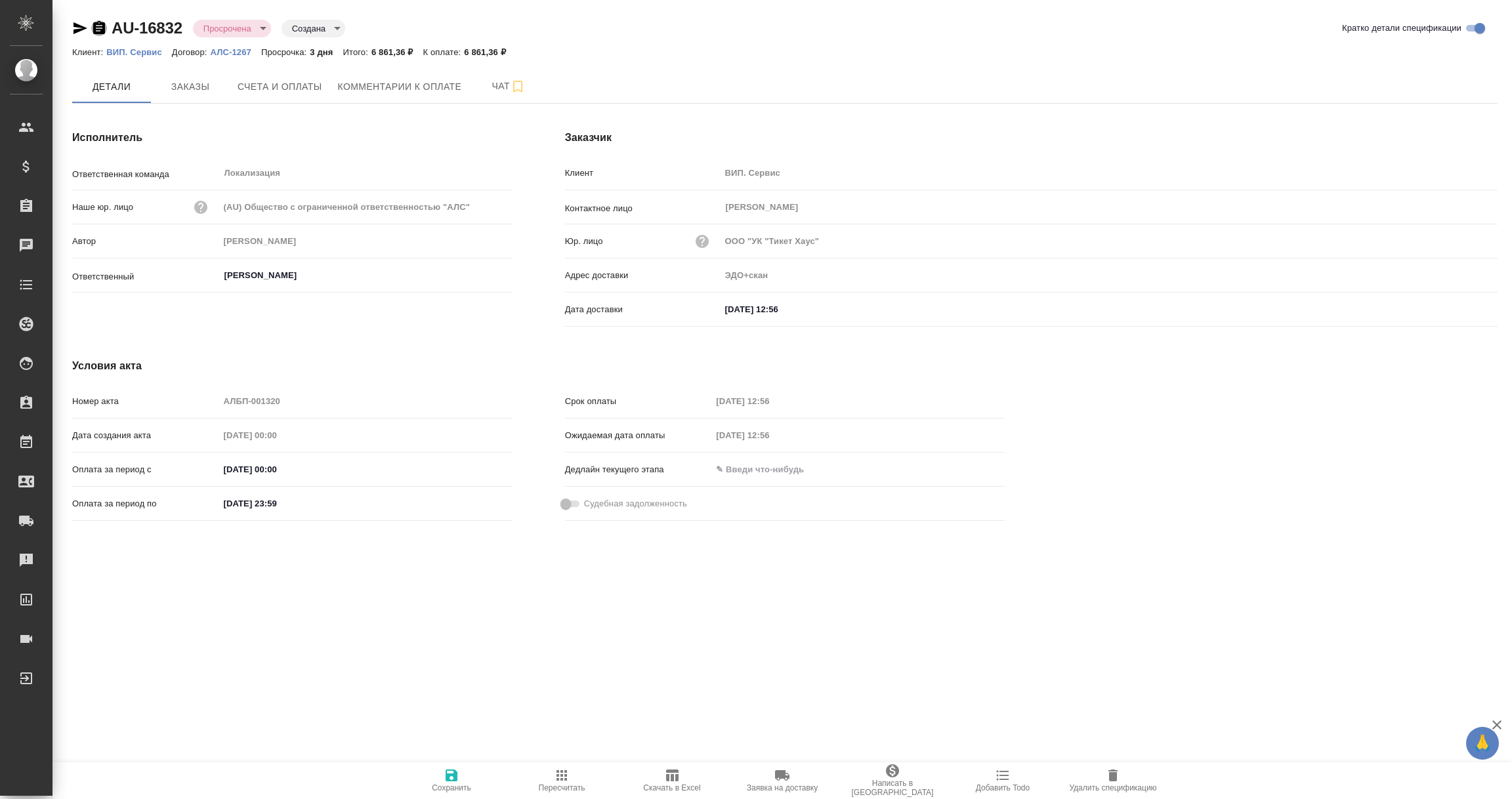
click at [100, 30] on icon "button" at bounding box center [99, 28] width 12 height 13
click at [421, 79] on span "Комментарии к оплате" at bounding box center [400, 87] width 124 height 16
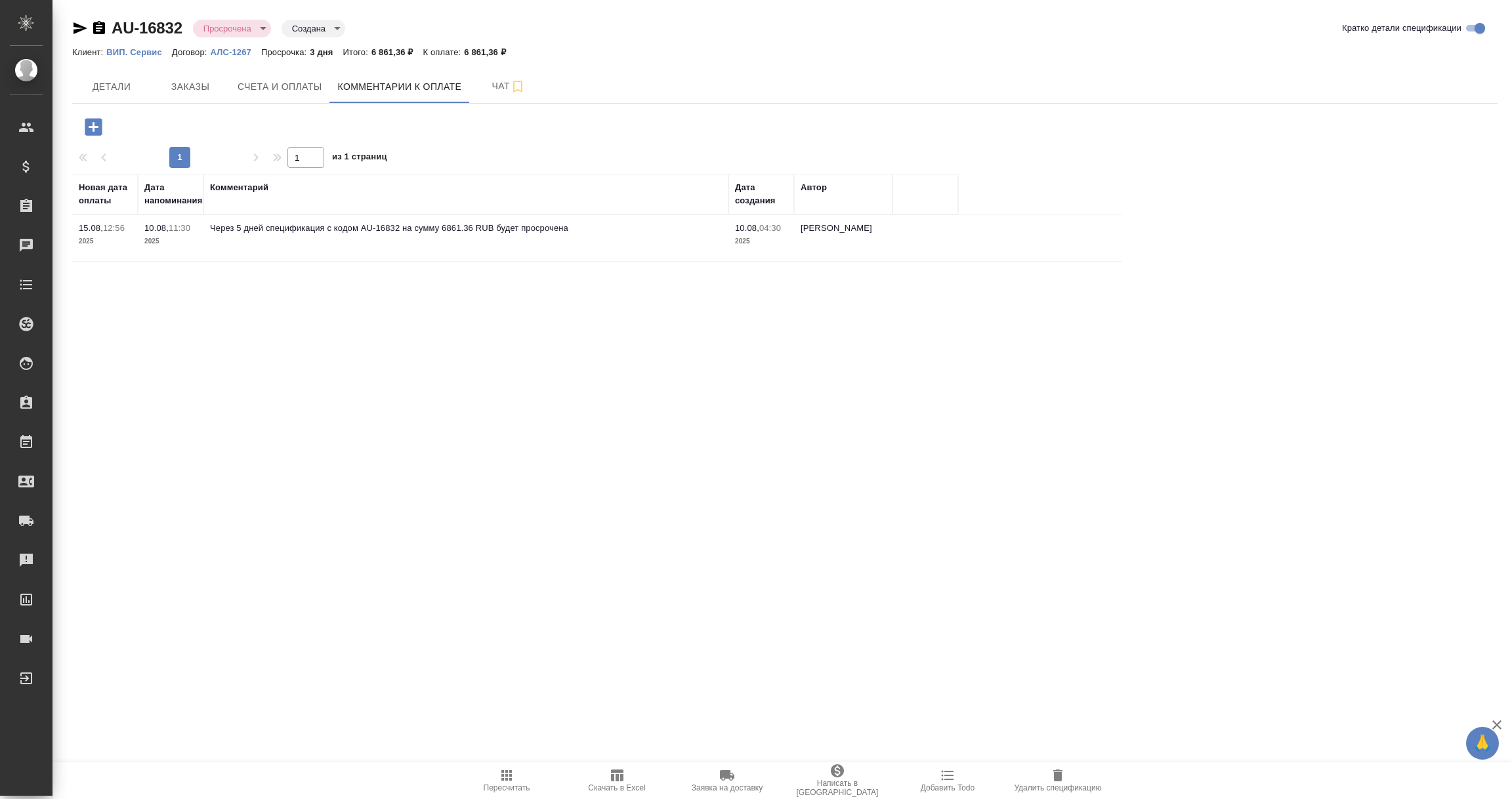
click at [100, 131] on icon "button" at bounding box center [93, 126] width 17 height 17
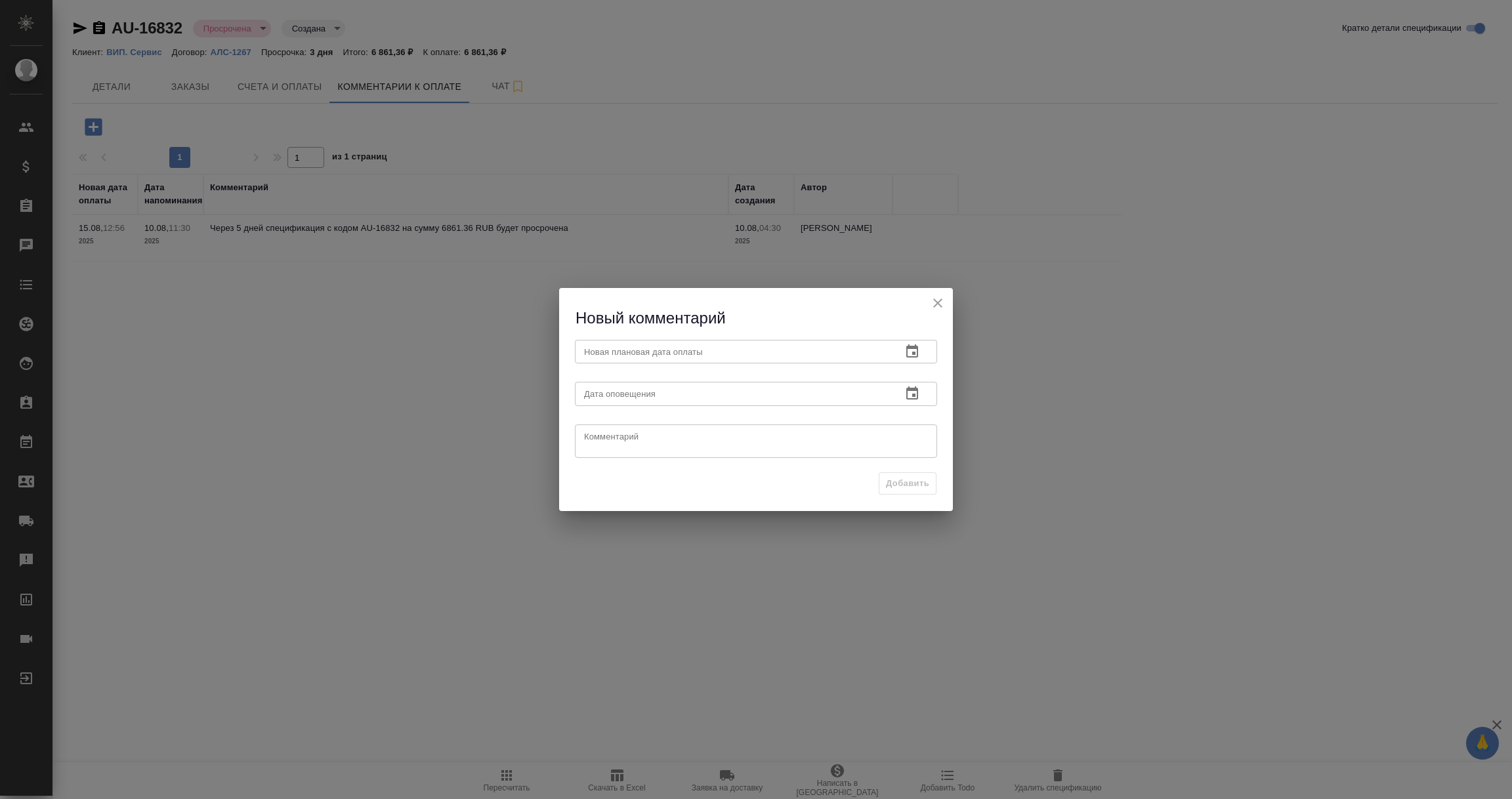
click at [912, 343] on icon "button" at bounding box center [912, 351] width 16 height 16
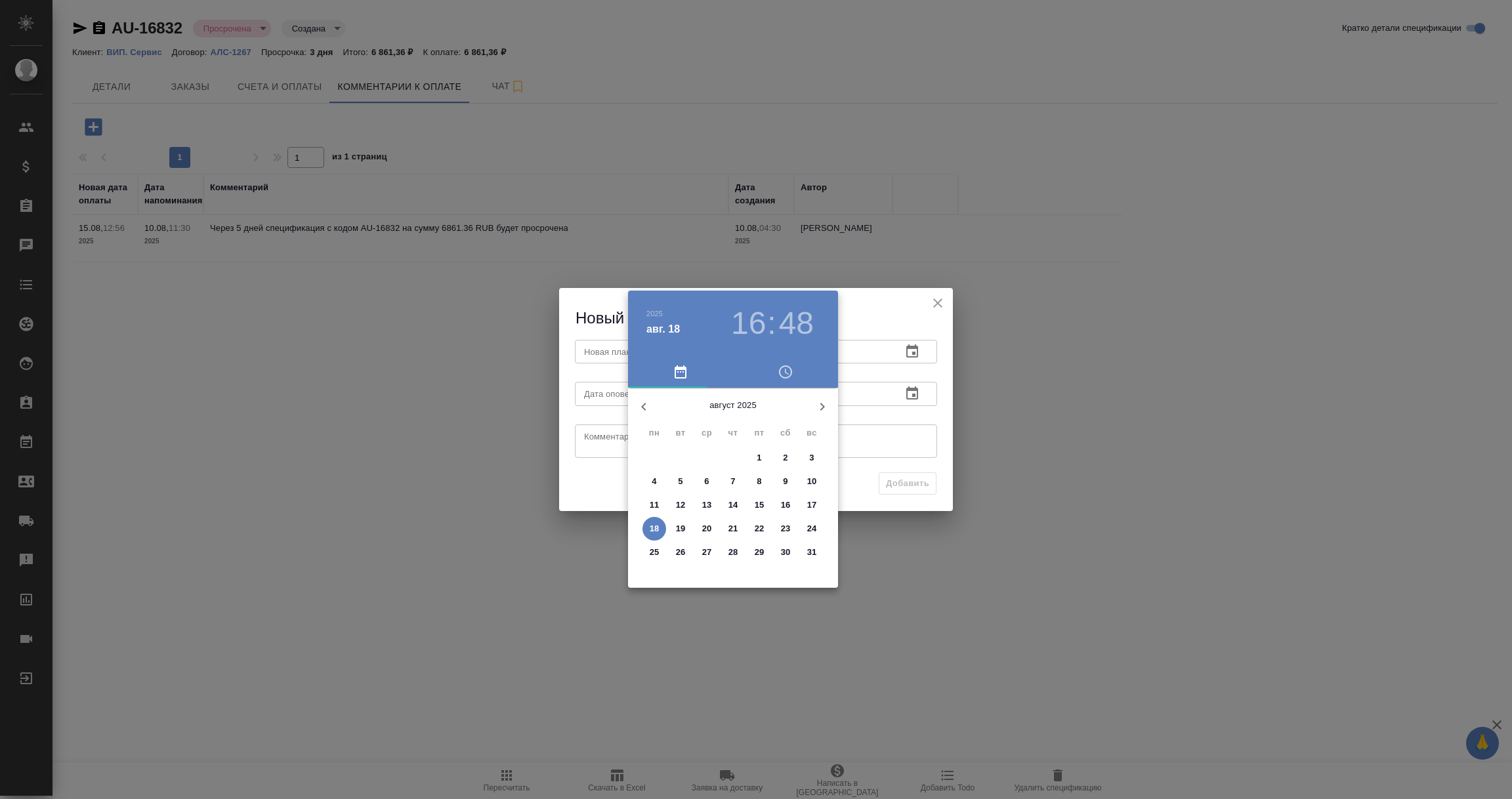
click at [704, 530] on p "20" at bounding box center [707, 529] width 10 height 13
type input "20.08.2025 16:48"
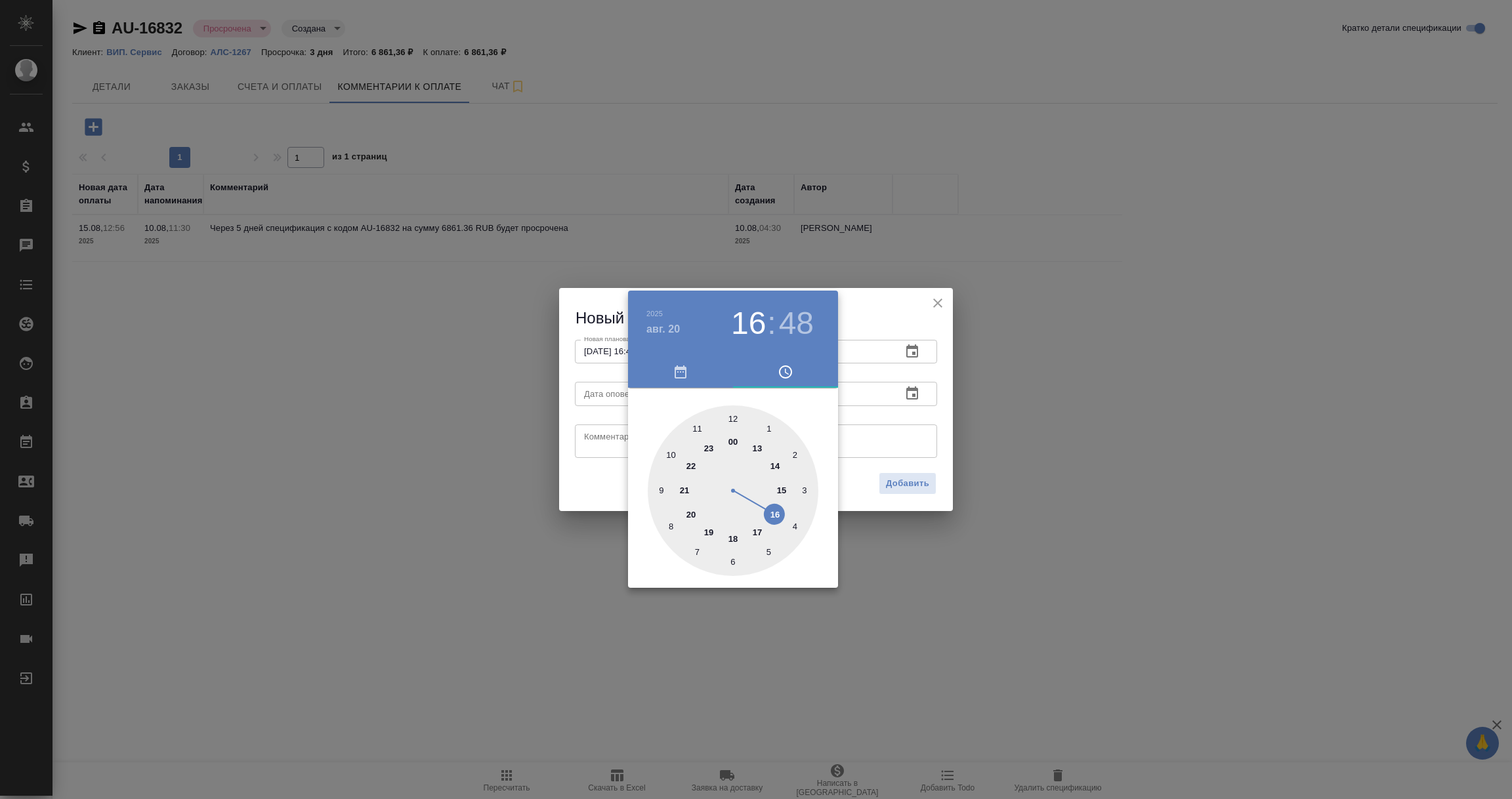
click at [899, 458] on div at bounding box center [756, 400] width 1512 height 799
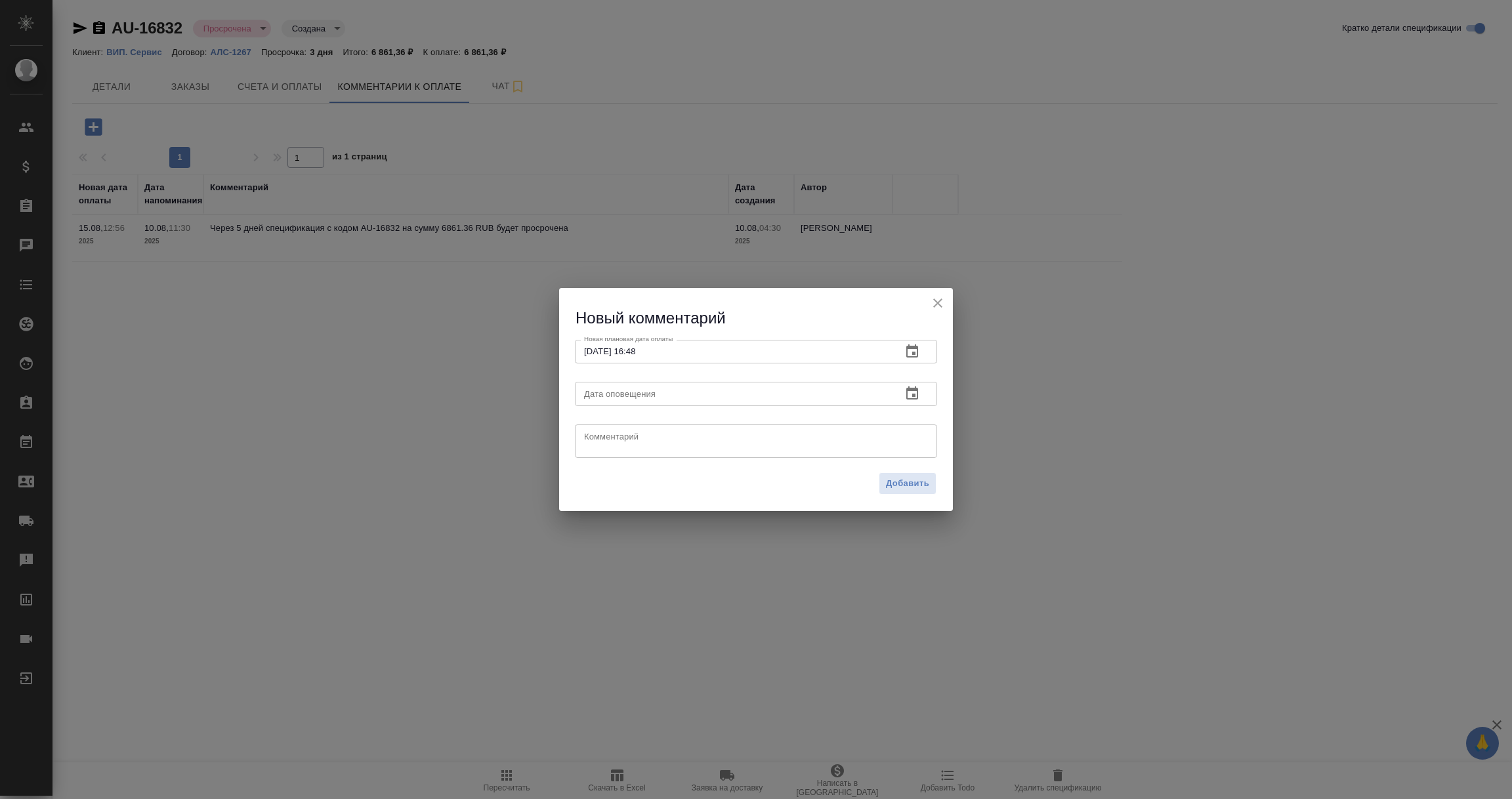
click at [916, 393] on icon "button" at bounding box center [912, 394] width 16 height 16
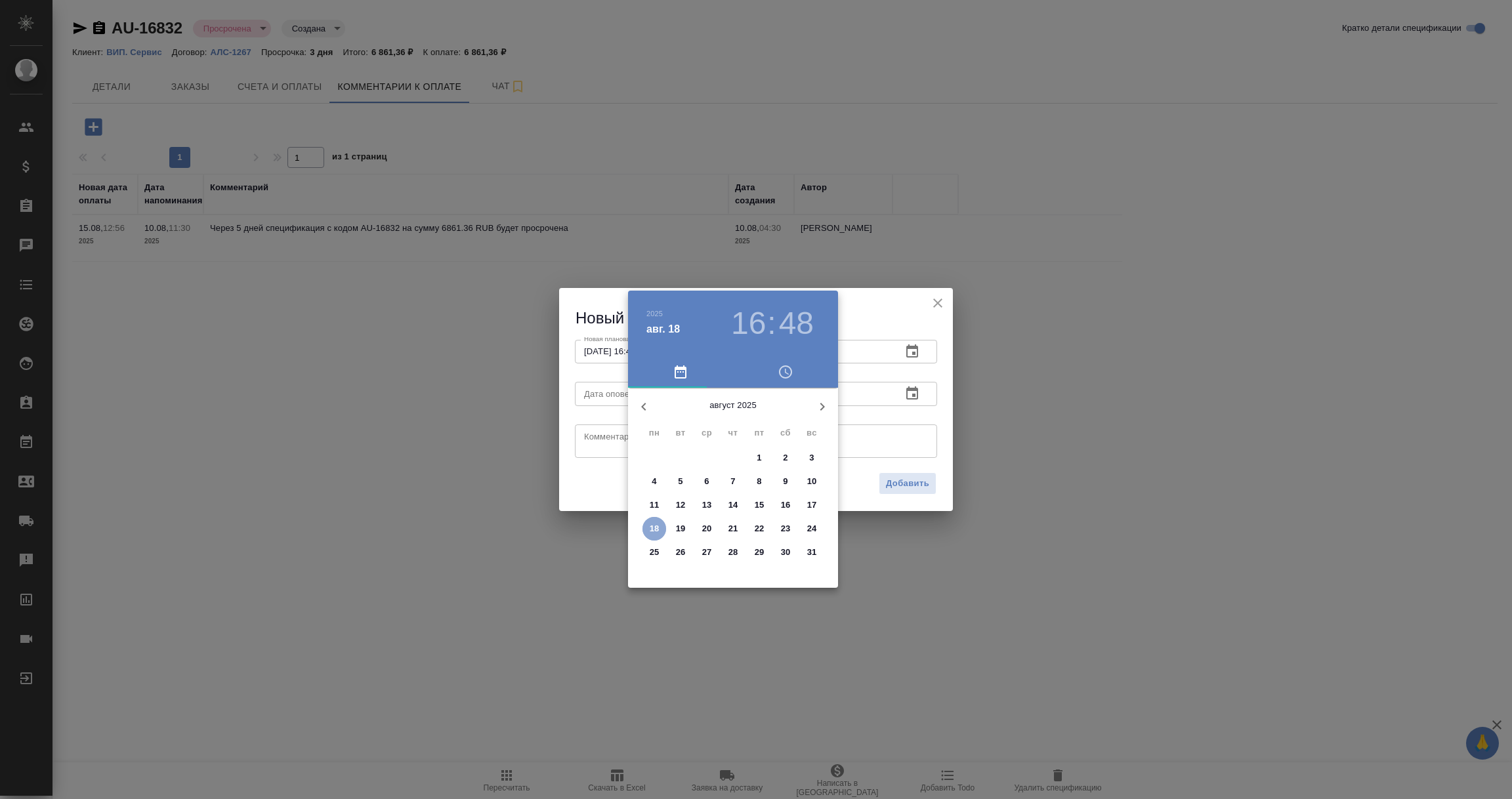
click at [650, 525] on p "18" at bounding box center [654, 529] width 10 height 13
type input "18.08.2025 16:48"
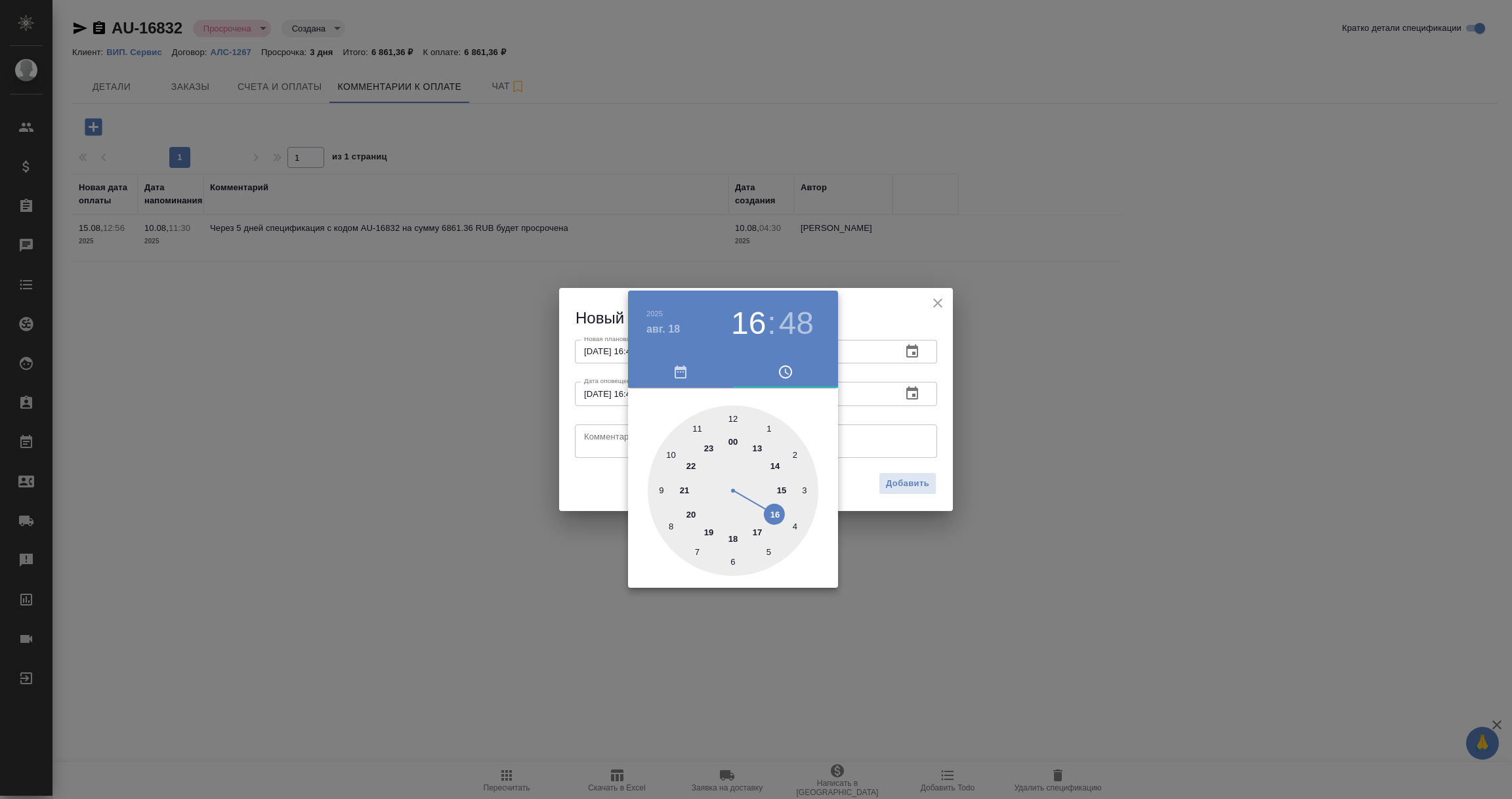
click at [589, 439] on div at bounding box center [756, 400] width 1512 height 799
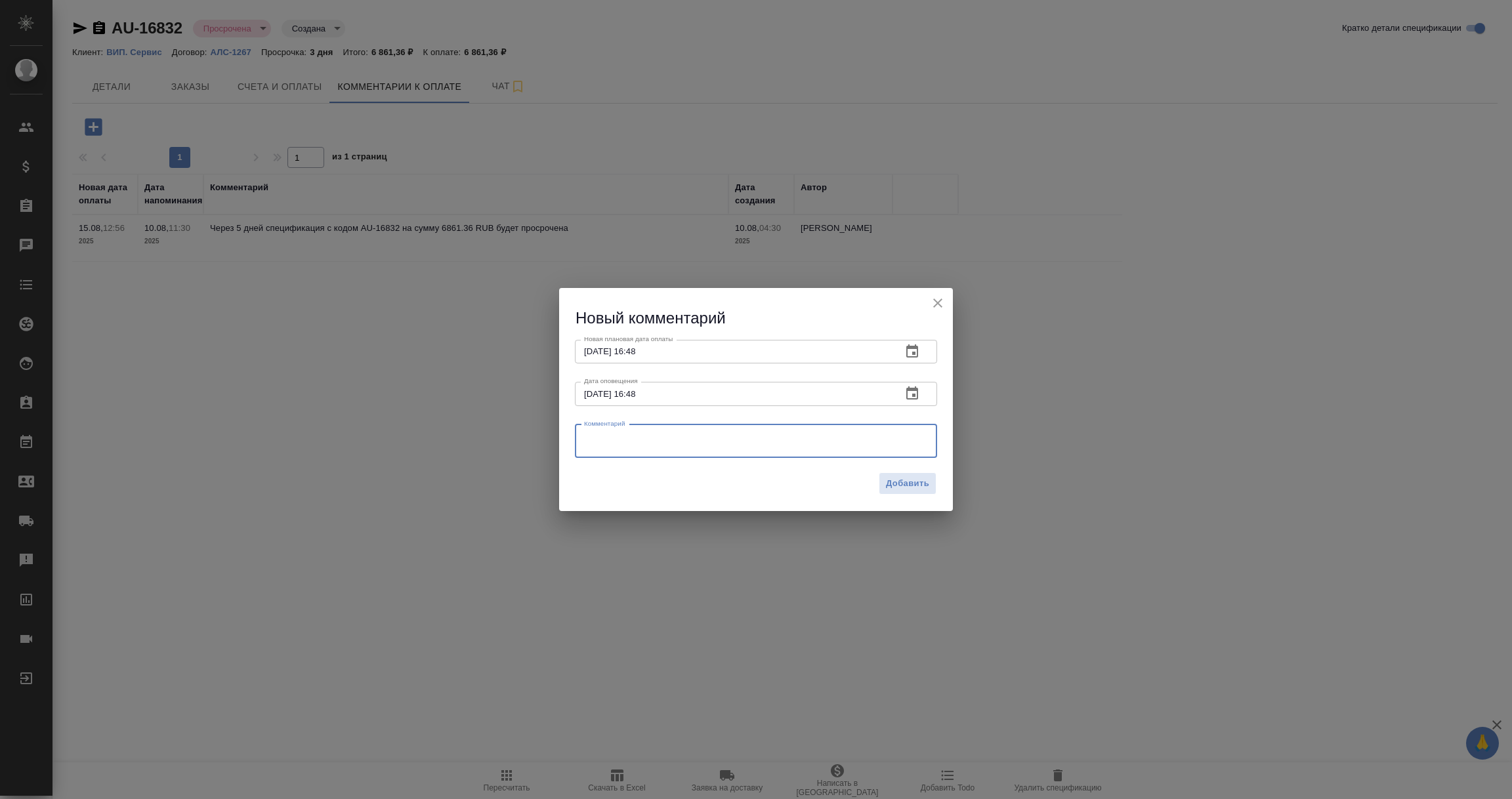
click at [589, 439] on textarea at bounding box center [756, 441] width 344 height 19
type textarea "Уточняю об оплате у Мишина Александра"
click at [911, 489] on span "Добавить" at bounding box center [908, 484] width 43 height 15
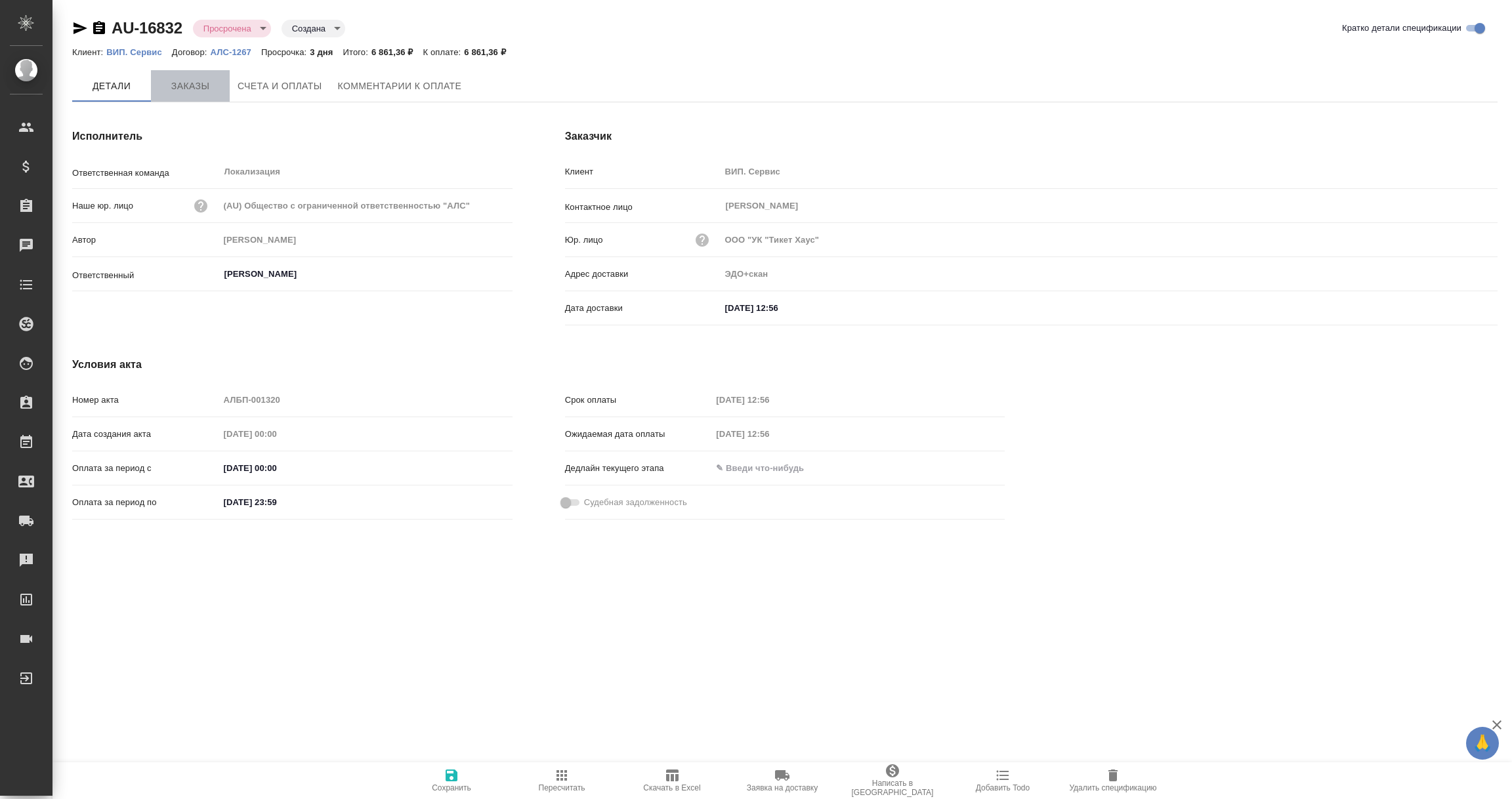
click at [193, 86] on span "Заказы" at bounding box center [190, 87] width 63 height 16
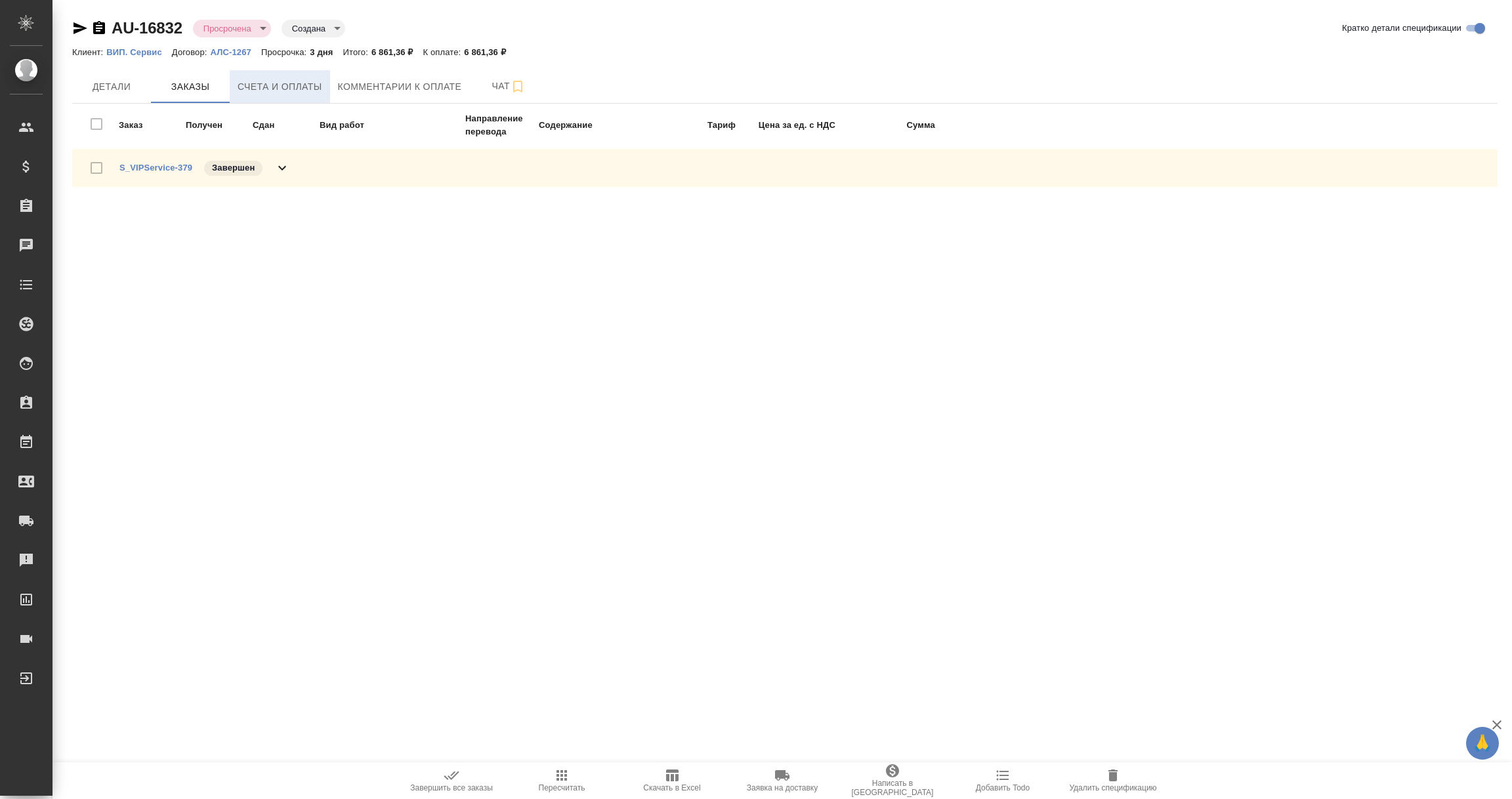
click at [262, 85] on span "Счета и оплаты" at bounding box center [279, 87] width 84 height 16
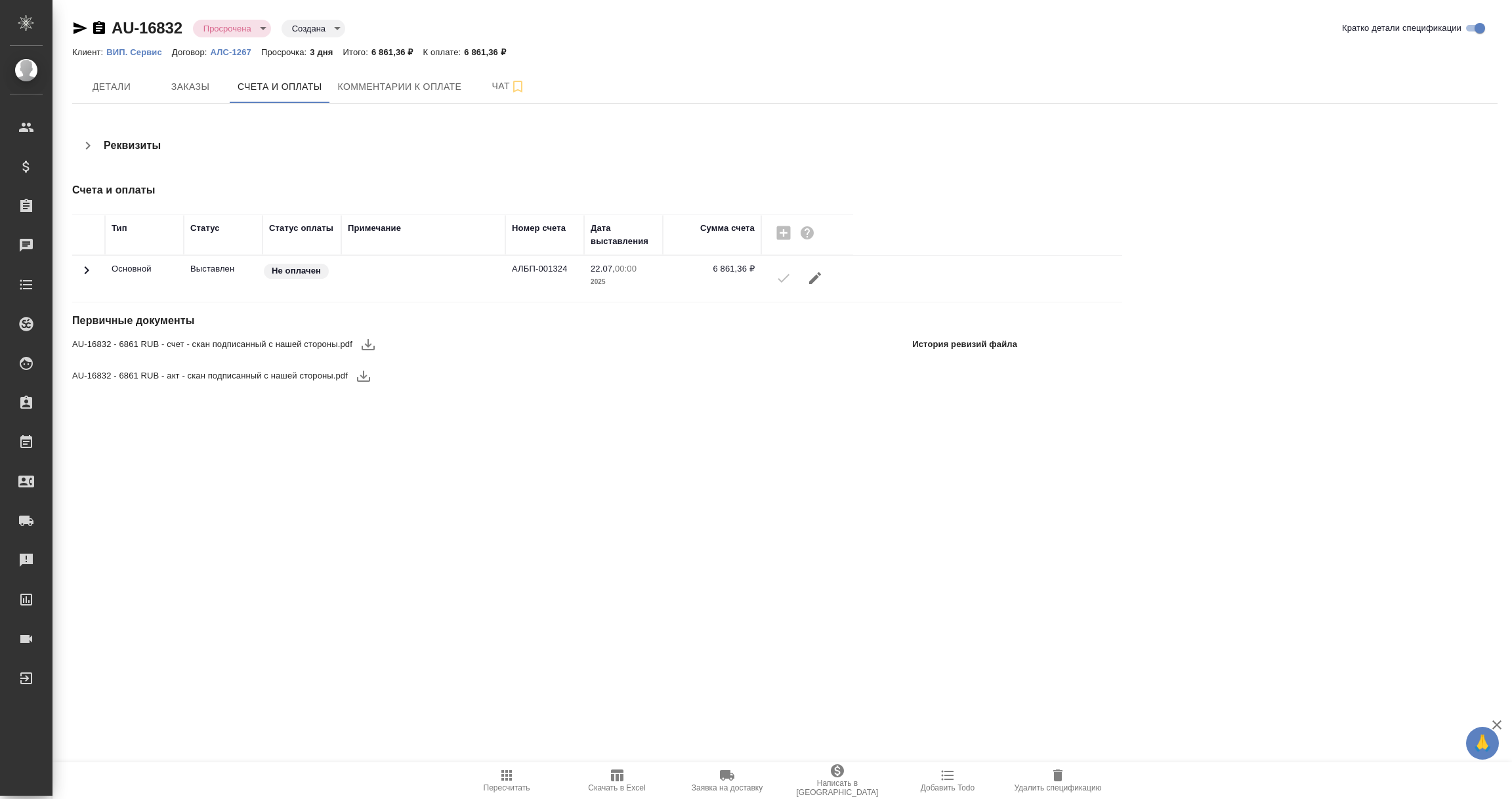
click at [371, 341] on icon "button" at bounding box center [368, 344] width 16 height 16
click at [368, 376] on icon "button" at bounding box center [363, 376] width 16 height 16
click at [100, 30] on icon "button" at bounding box center [99, 28] width 12 height 13
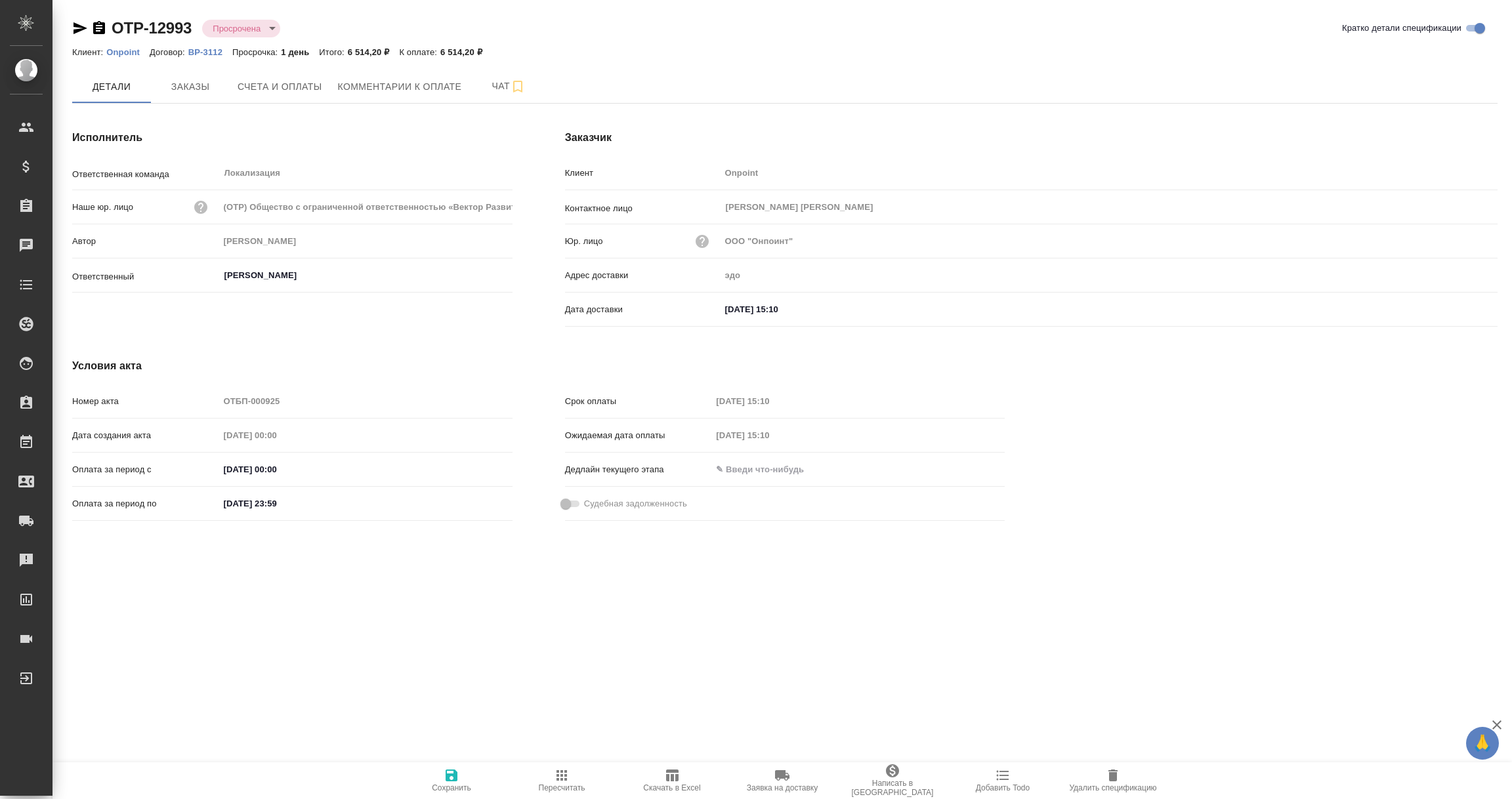
click at [102, 26] on icon "button" at bounding box center [99, 28] width 12 height 13
click at [274, 91] on span "Счета и оплаты" at bounding box center [279, 87] width 84 height 16
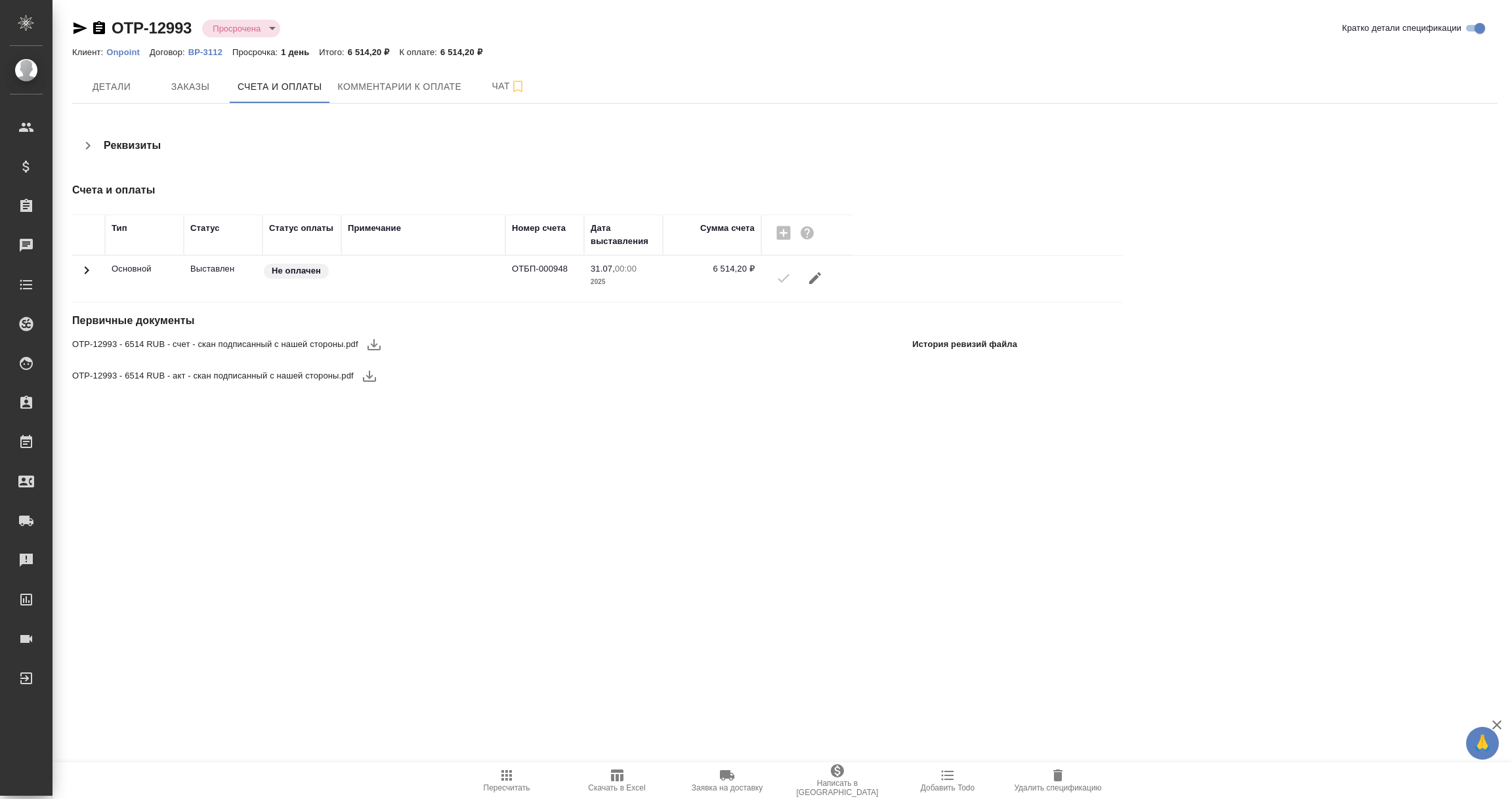
click at [371, 340] on icon "button" at bounding box center [374, 344] width 16 height 16
click at [371, 379] on icon "button" at bounding box center [369, 376] width 16 height 16
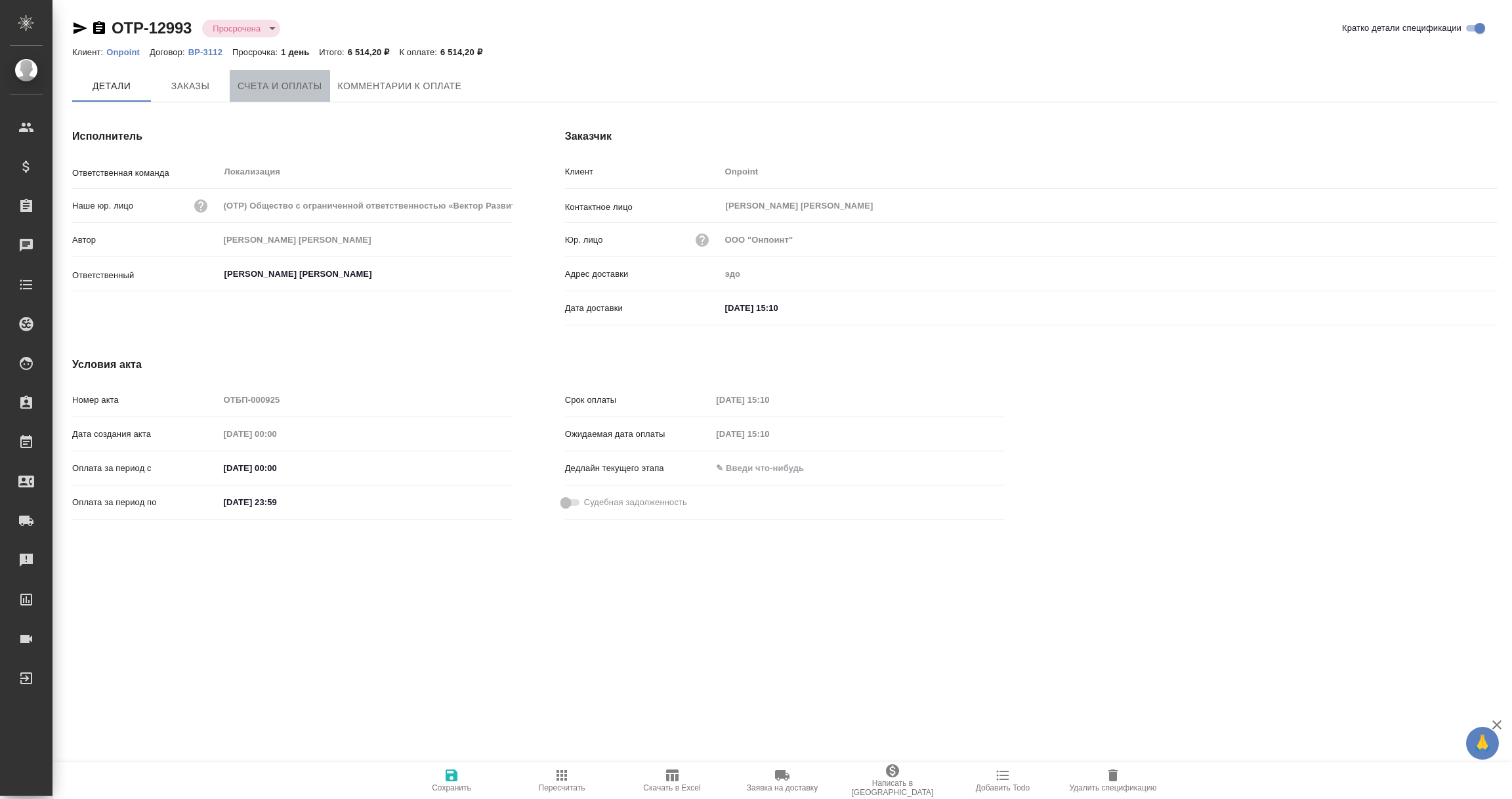
click at [255, 84] on span "Счета и оплаты" at bounding box center [279, 87] width 84 height 16
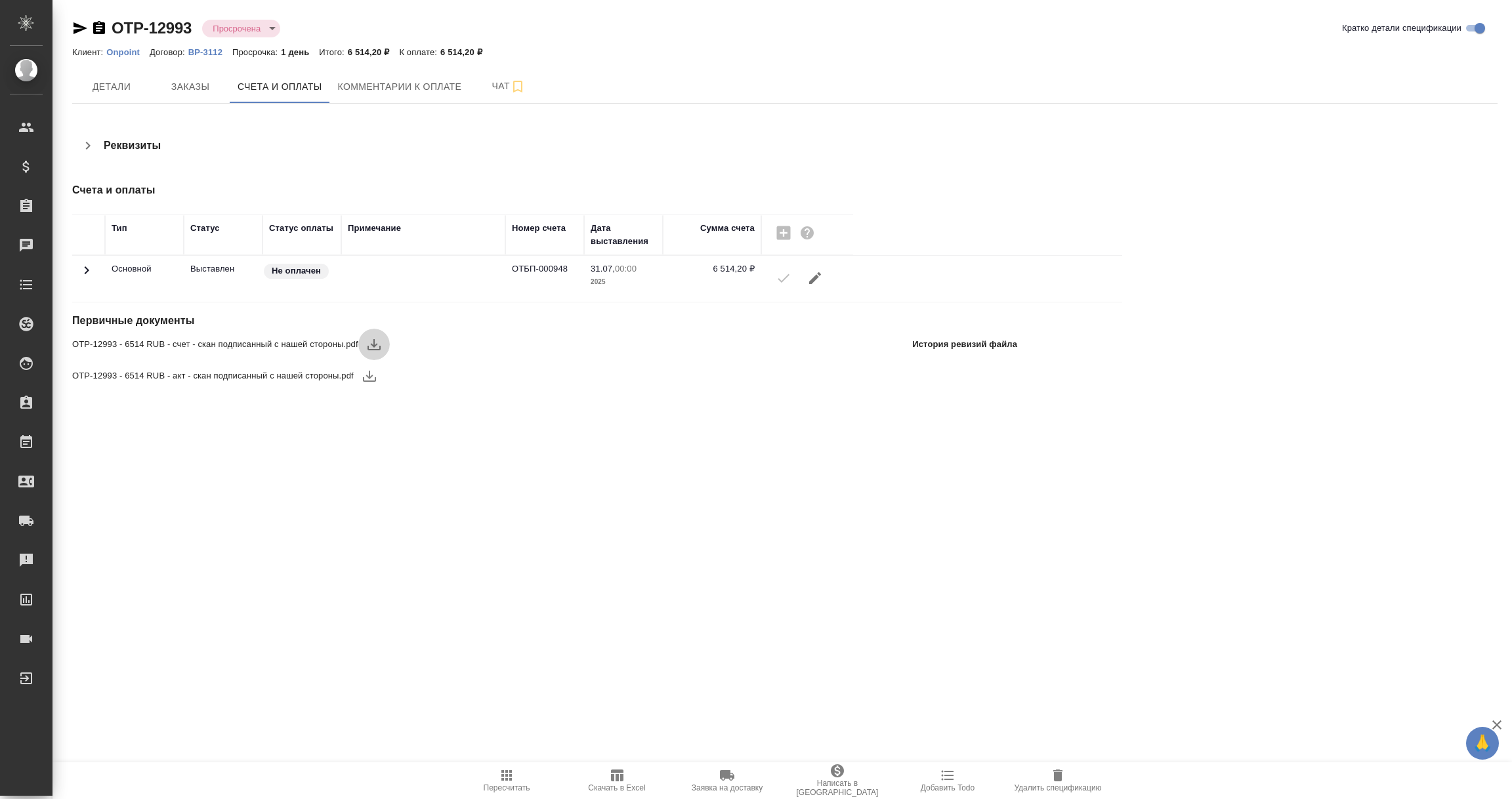
click at [377, 352] on icon "button" at bounding box center [374, 344] width 16 height 16
click at [369, 376] on icon "button" at bounding box center [370, 376] width 13 height 11
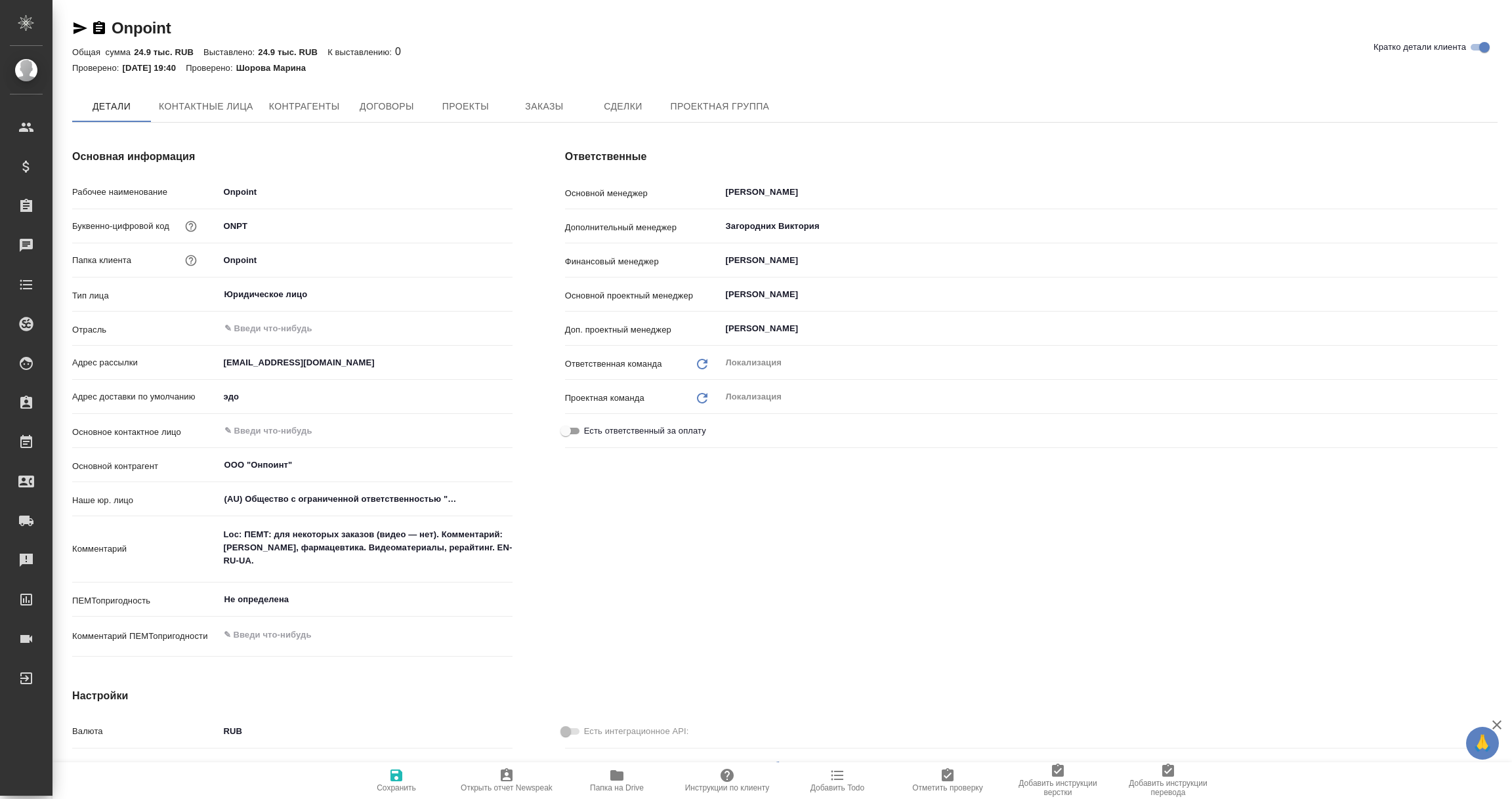
type textarea "x"
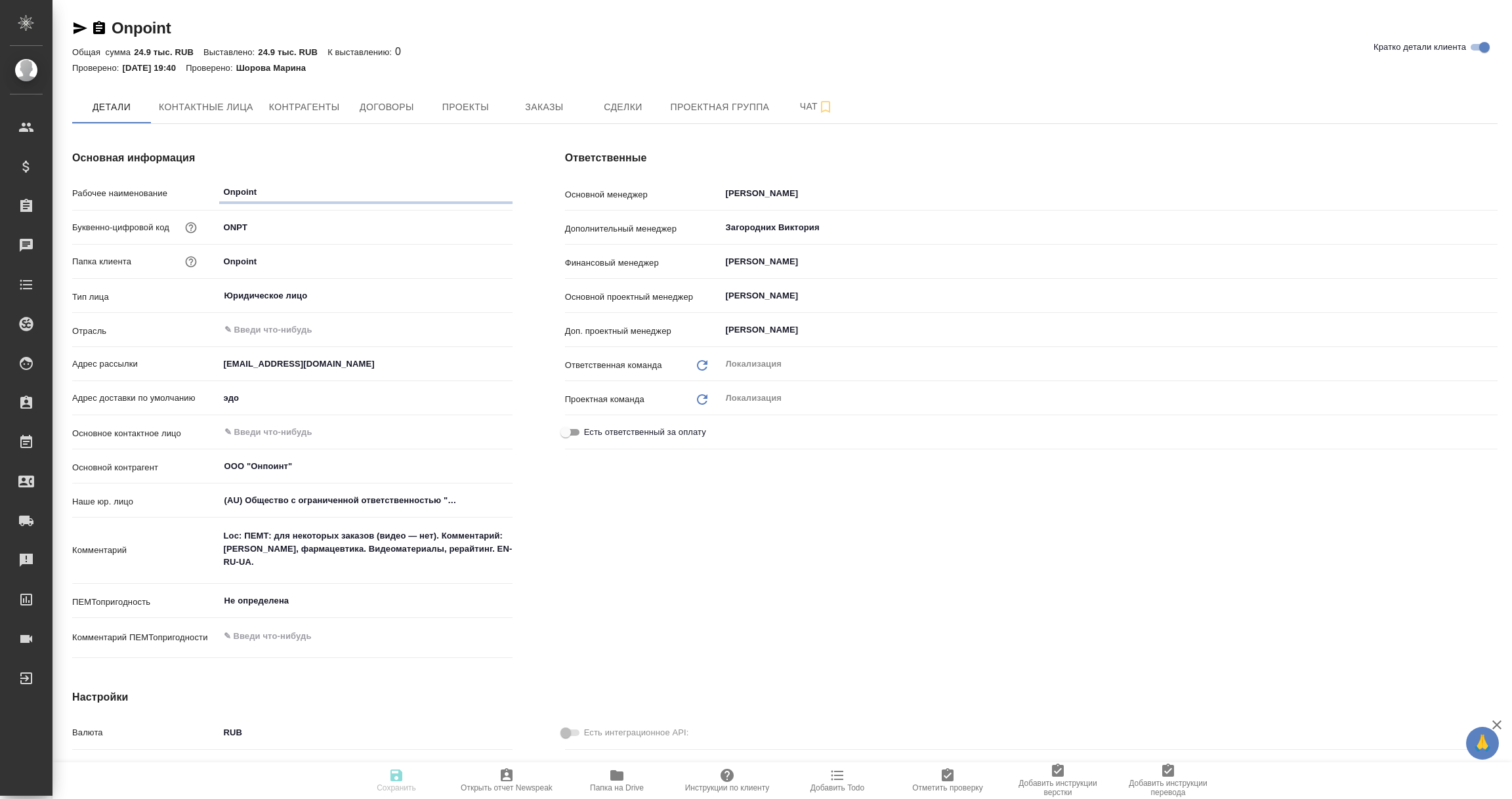
type textarea "x"
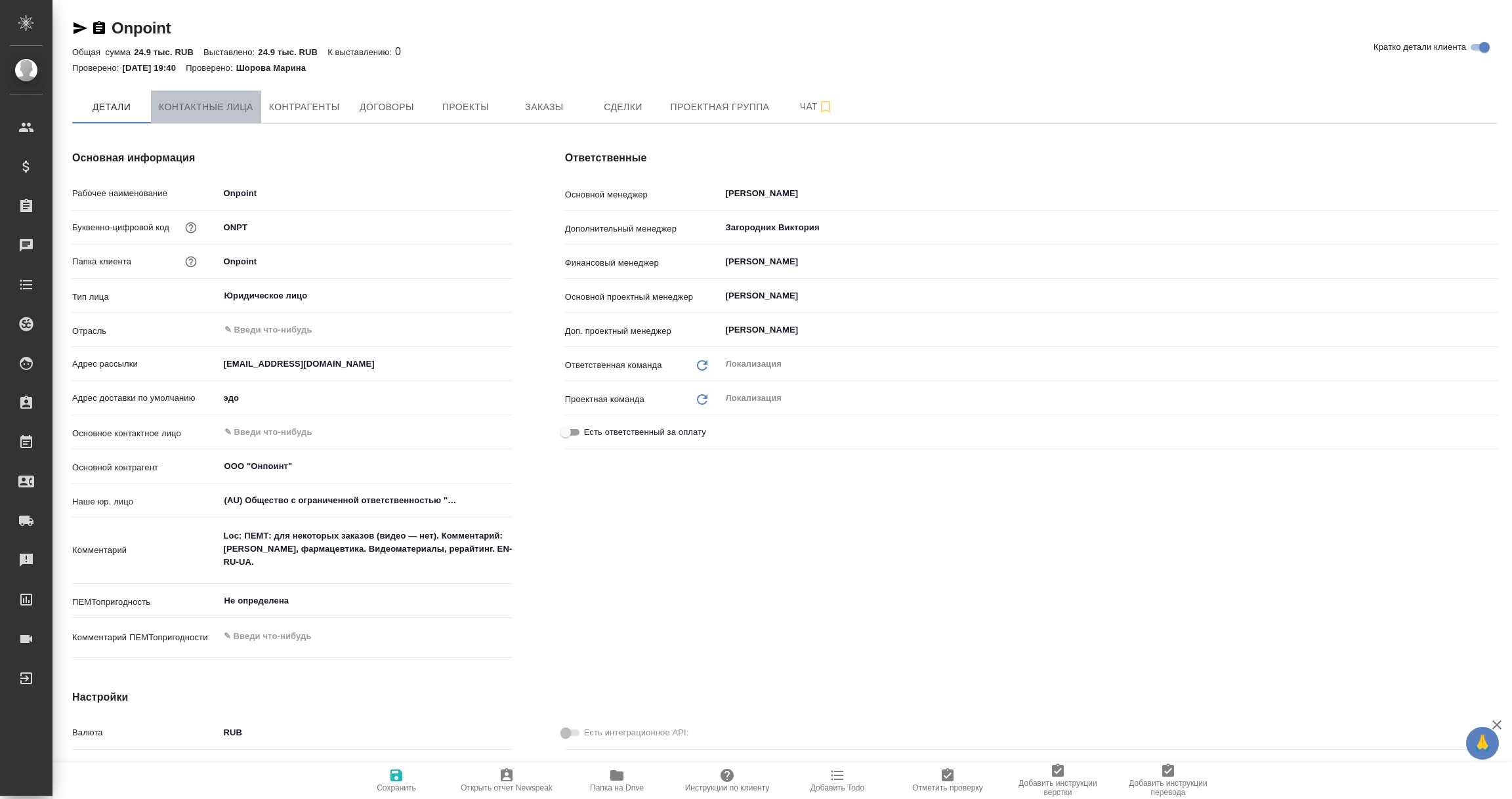
click at [197, 102] on span "Контактные лица" at bounding box center [206, 108] width 95 height 16
select select "RU"
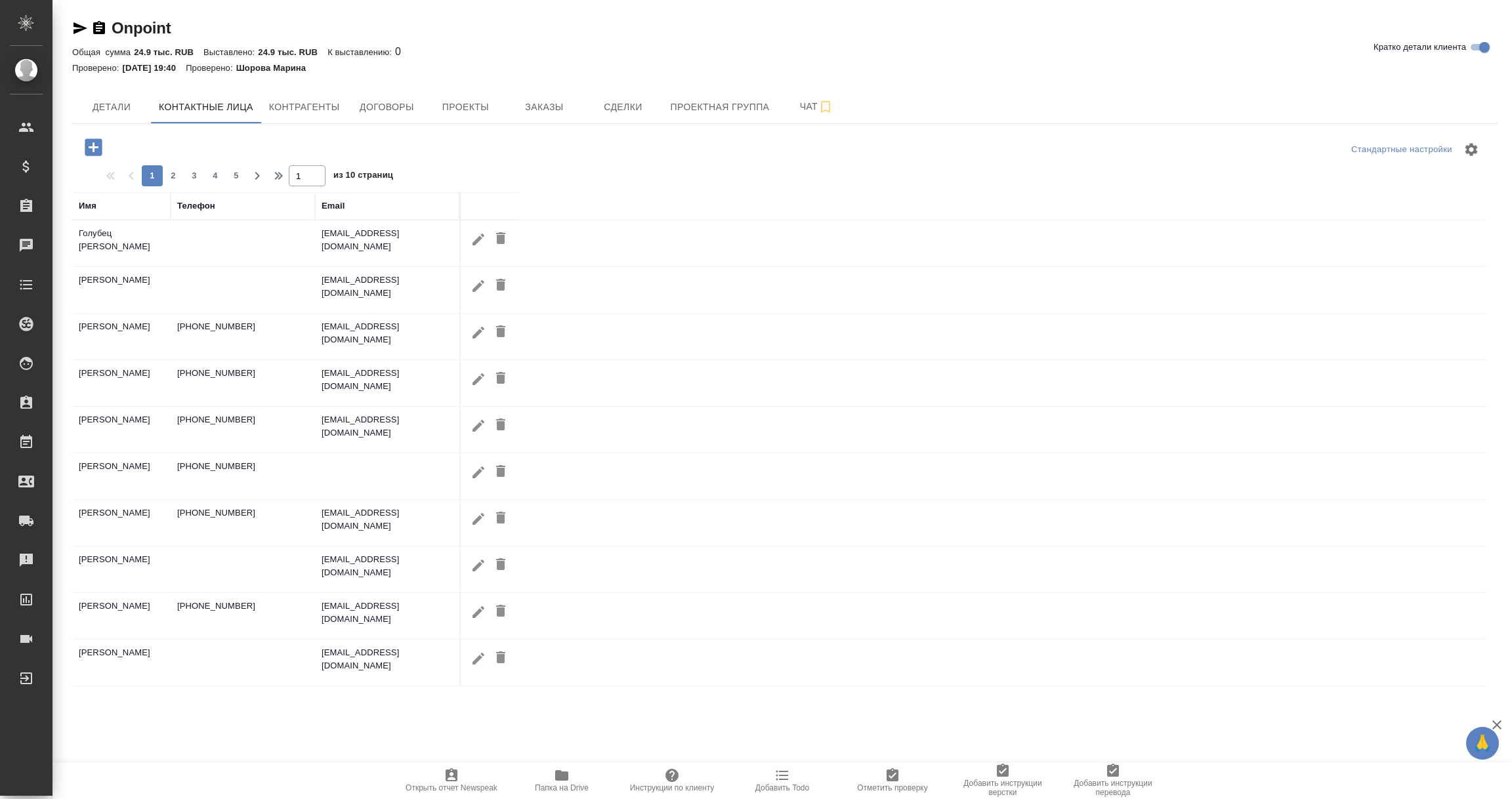
click at [90, 207] on div "Имя" at bounding box center [87, 206] width 18 height 13
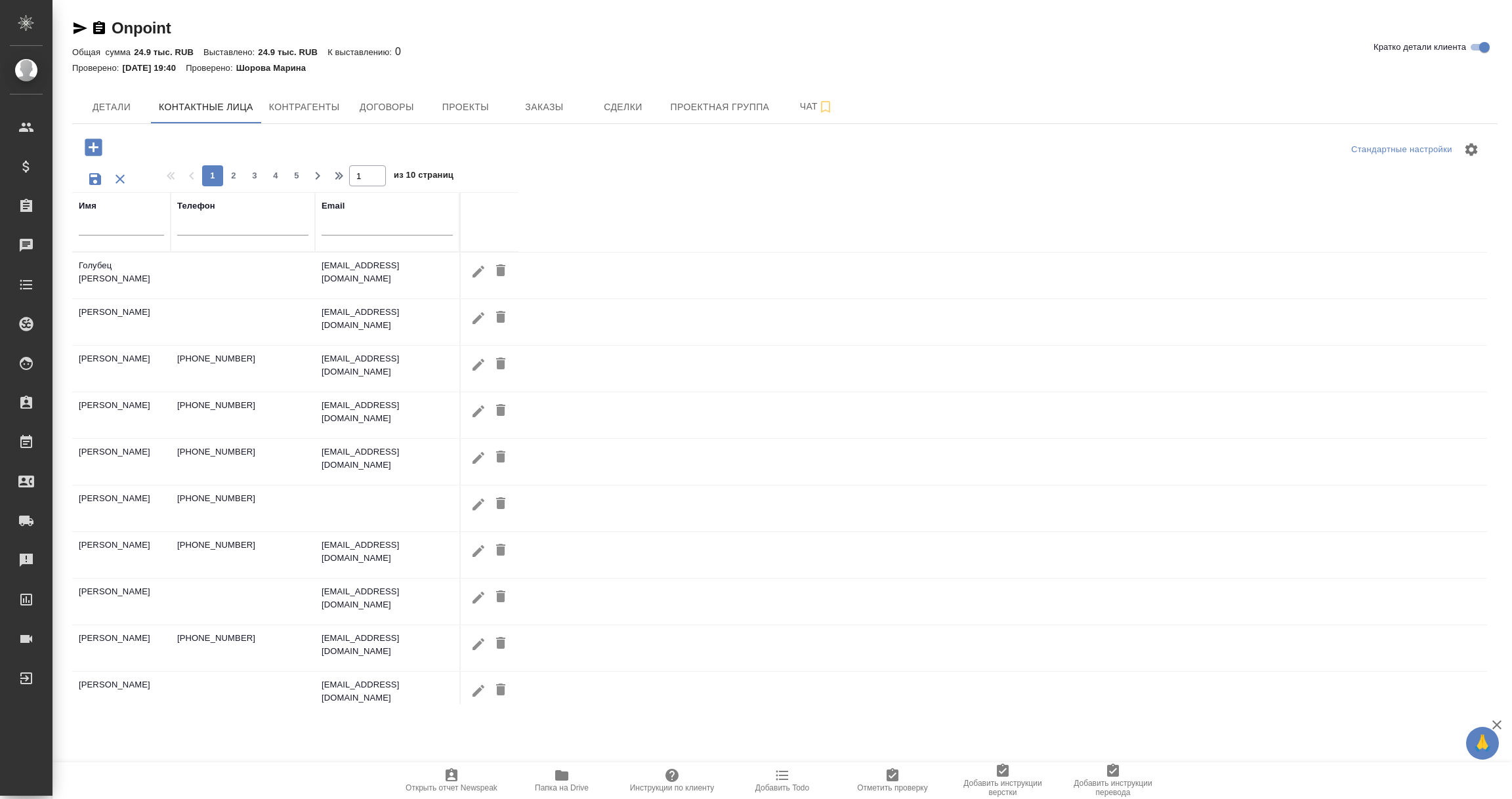
click at [103, 230] on input "text" at bounding box center [121, 227] width 85 height 16
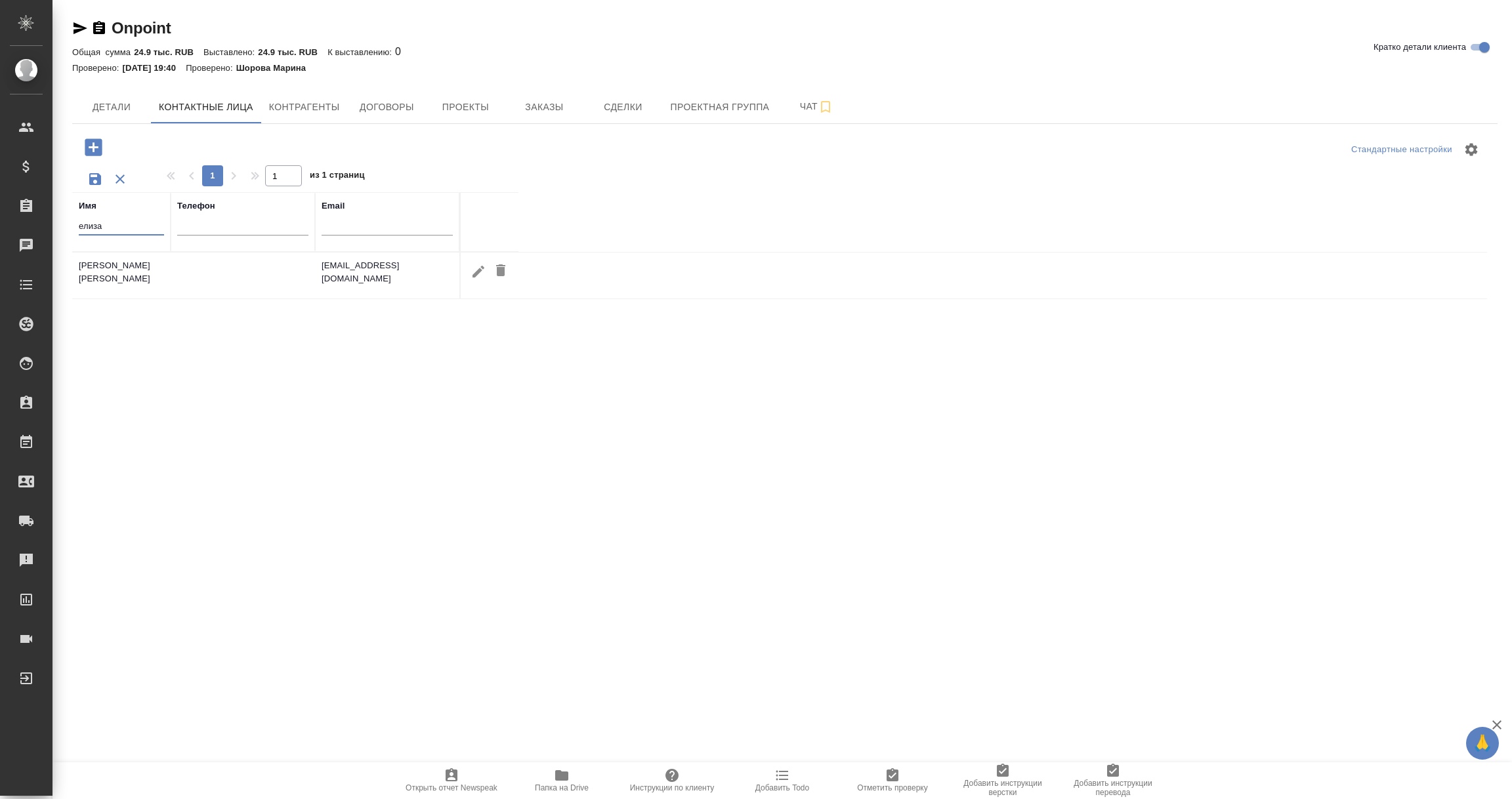
type input "елиза"
click at [393, 290] on td "e.kushtapova@onpoint.ru" at bounding box center [387, 276] width 144 height 46
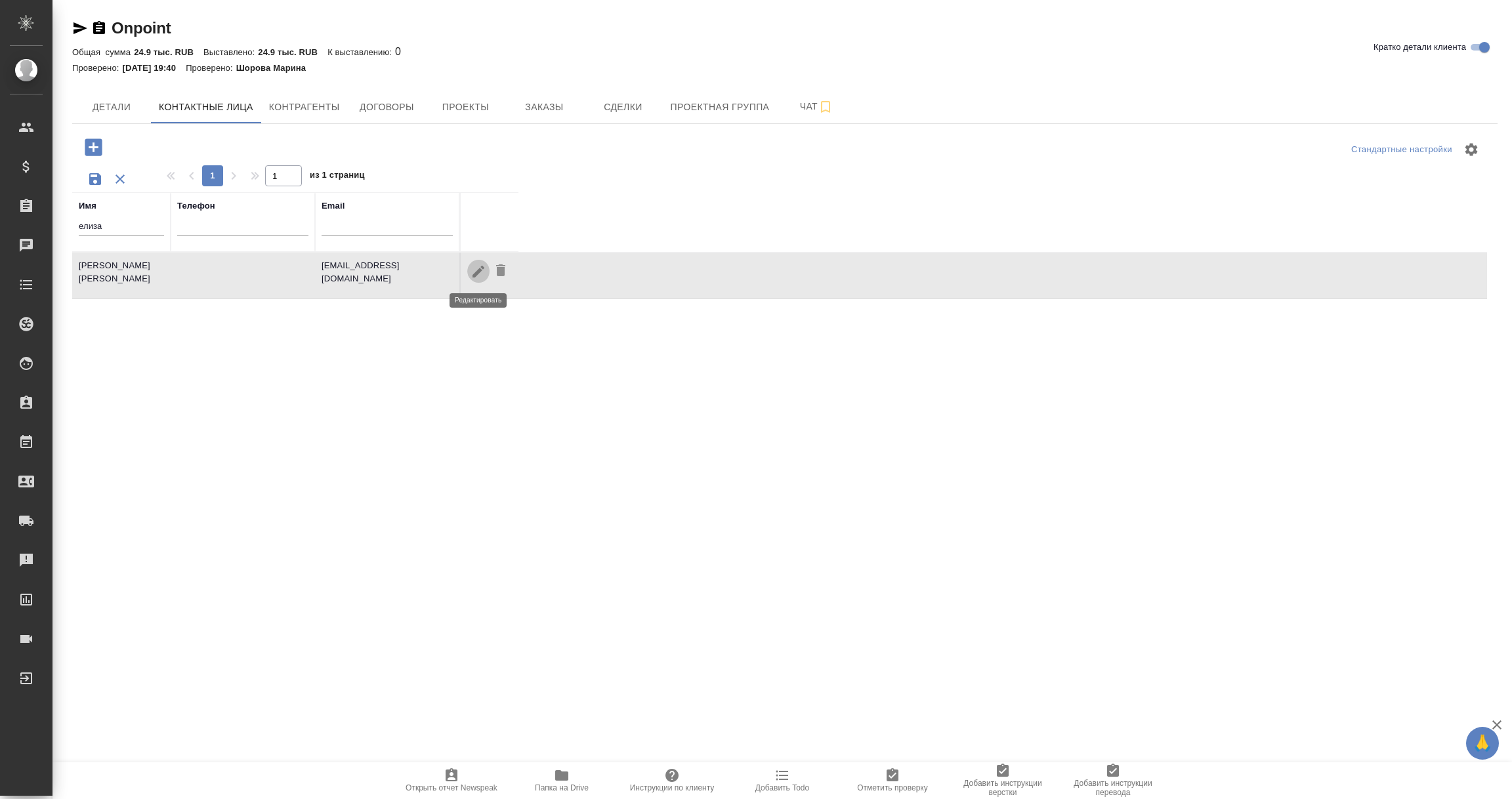
click at [474, 273] on icon "button" at bounding box center [478, 271] width 16 height 16
type input "Елизавета"
type input "Куштапова"
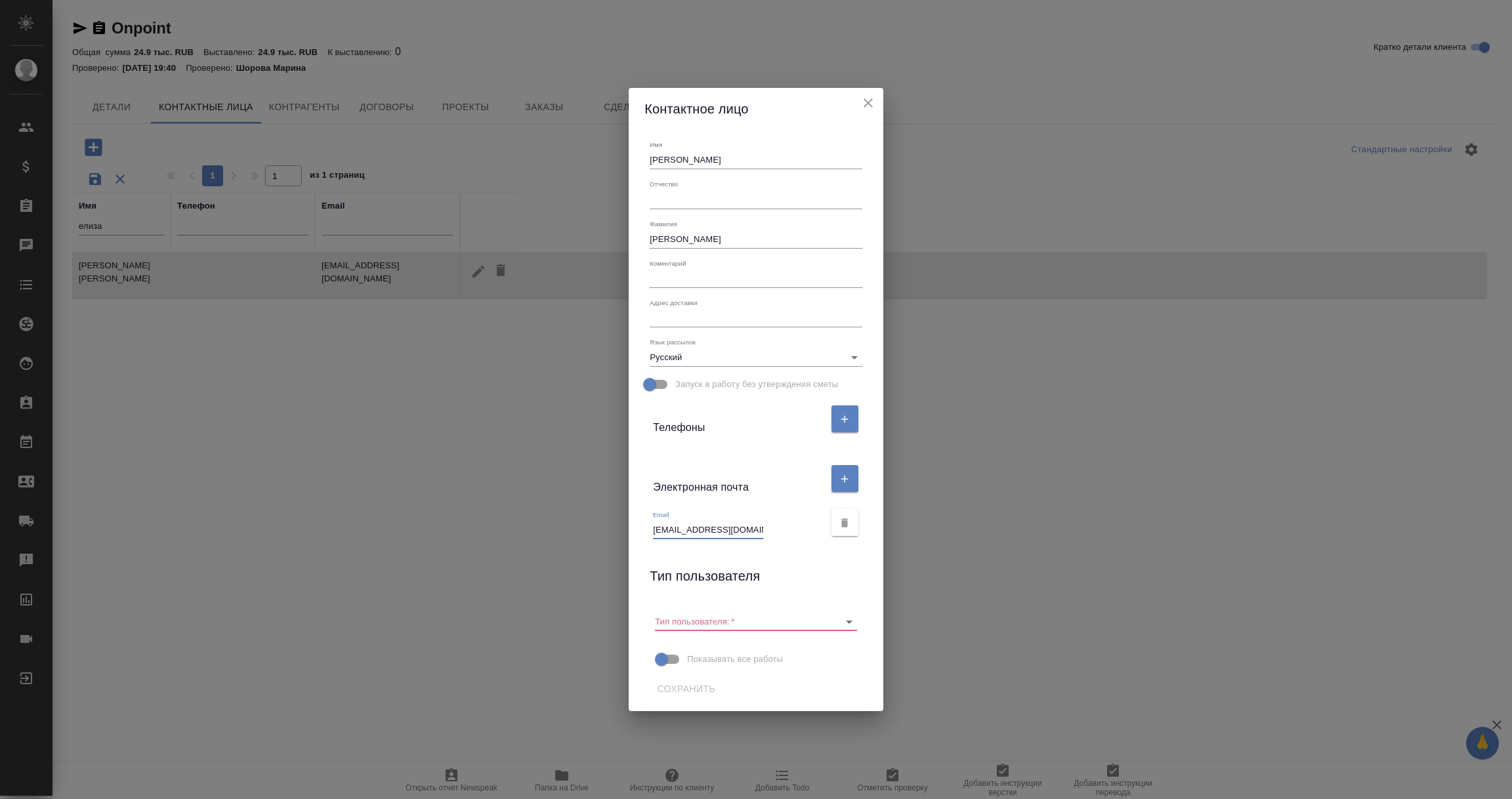
click at [656, 529] on input "e.kushtapova@onpoint.ru" at bounding box center [708, 530] width 111 height 19
drag, startPoint x: 654, startPoint y: 531, endPoint x: 825, endPoint y: 550, distance: 172.1
click at [825, 550] on div "Имя Елизавета Отчество Фамилия Куштапова Коментарий x Адрес доставки x Язык рас…" at bounding box center [756, 420] width 254 height 582
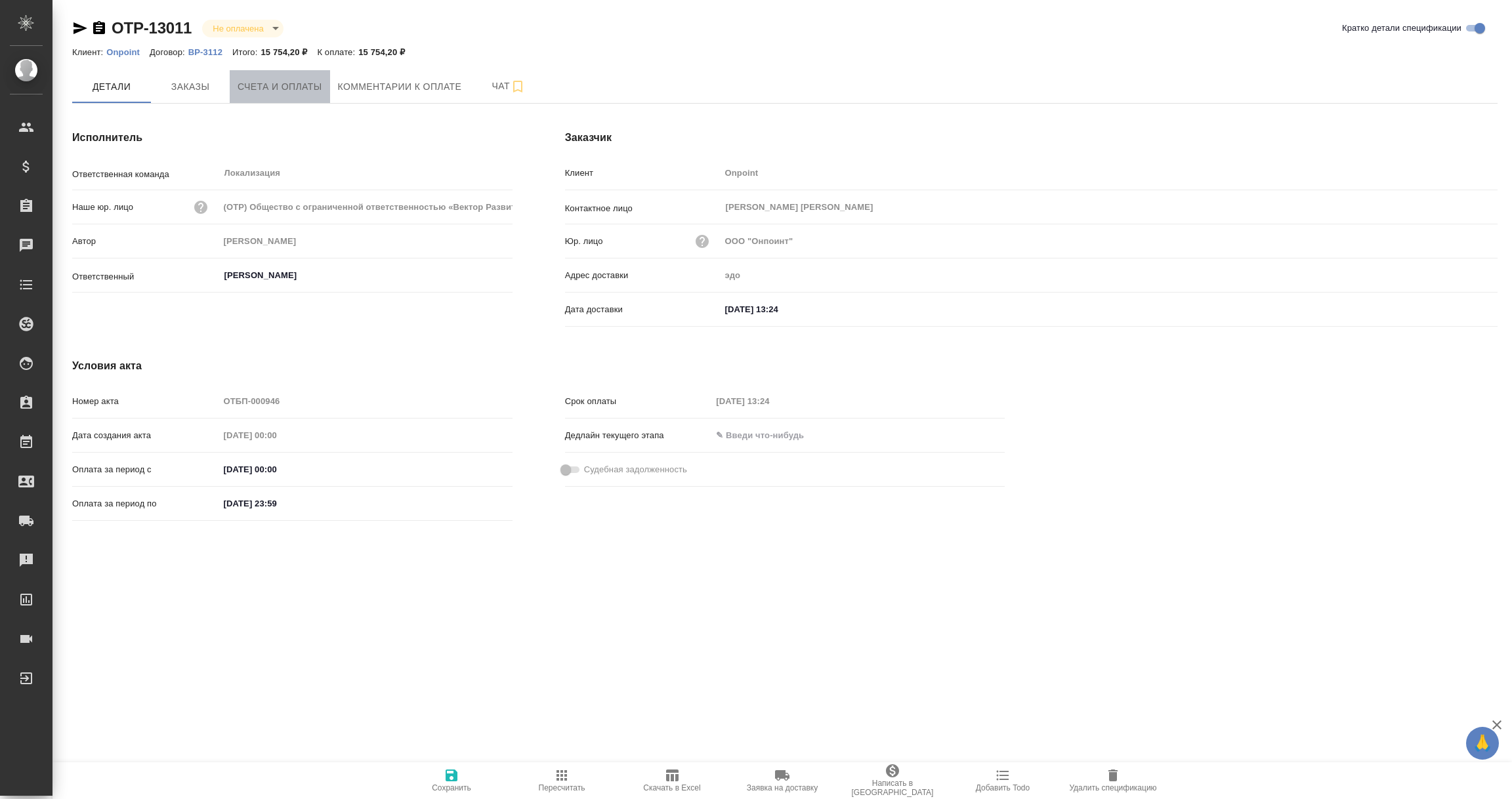
click at [263, 89] on span "Счета и оплаты" at bounding box center [279, 87] width 84 height 16
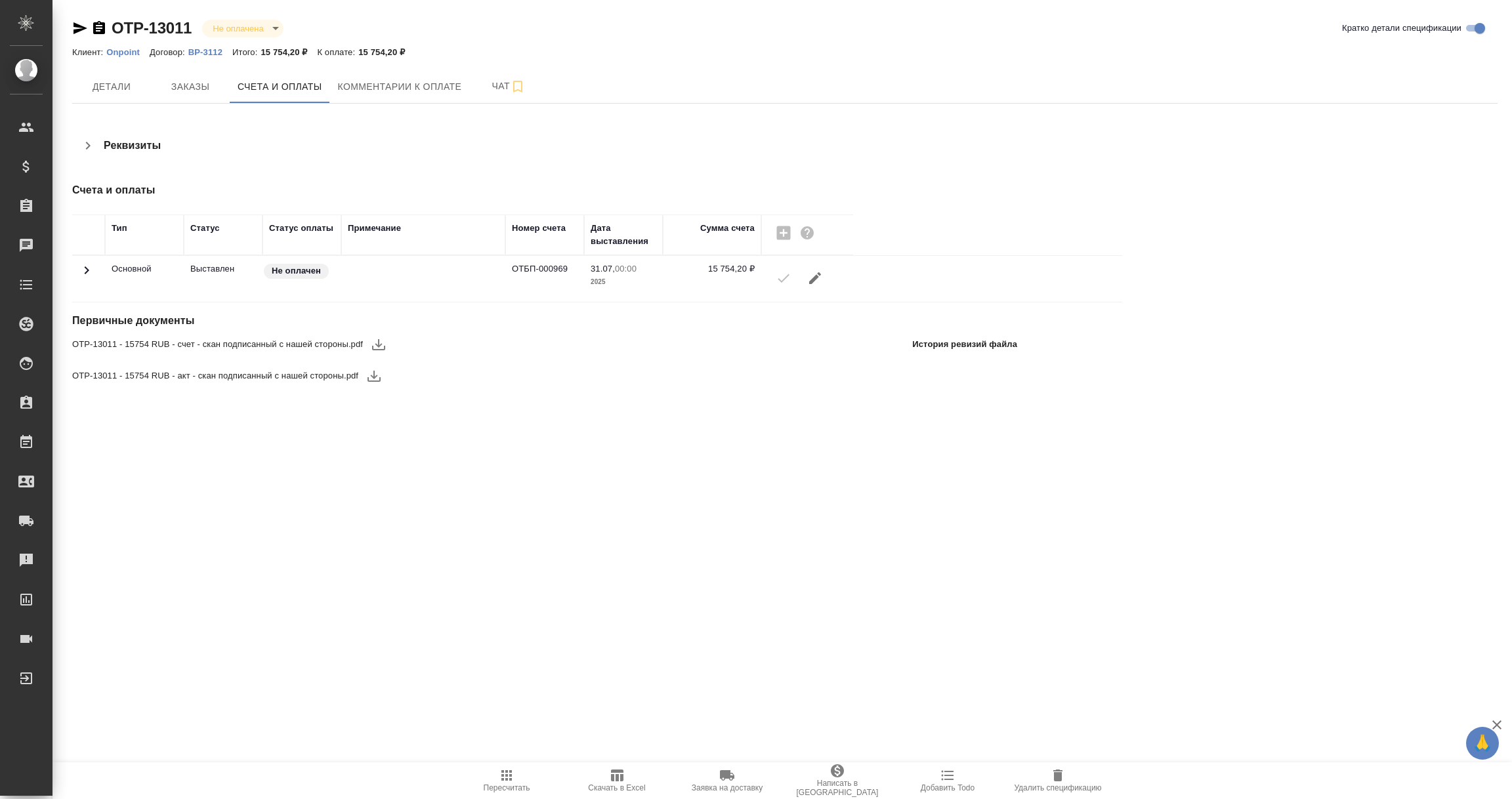
click at [381, 339] on icon "button" at bounding box center [378, 344] width 16 height 16
click at [371, 376] on icon "button" at bounding box center [374, 376] width 13 height 11
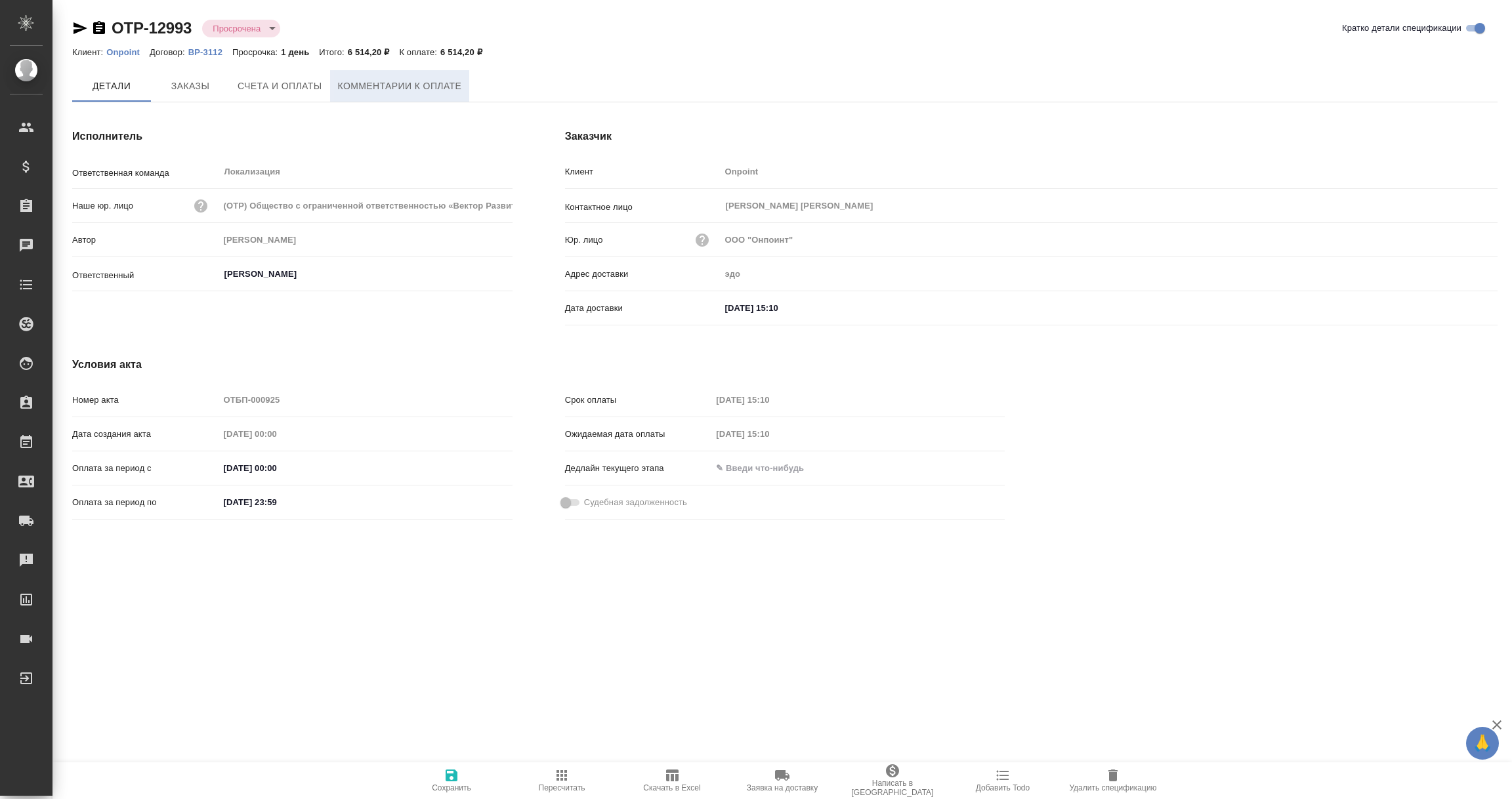
click at [428, 92] on span "Комментарии к оплате" at bounding box center [400, 87] width 124 height 16
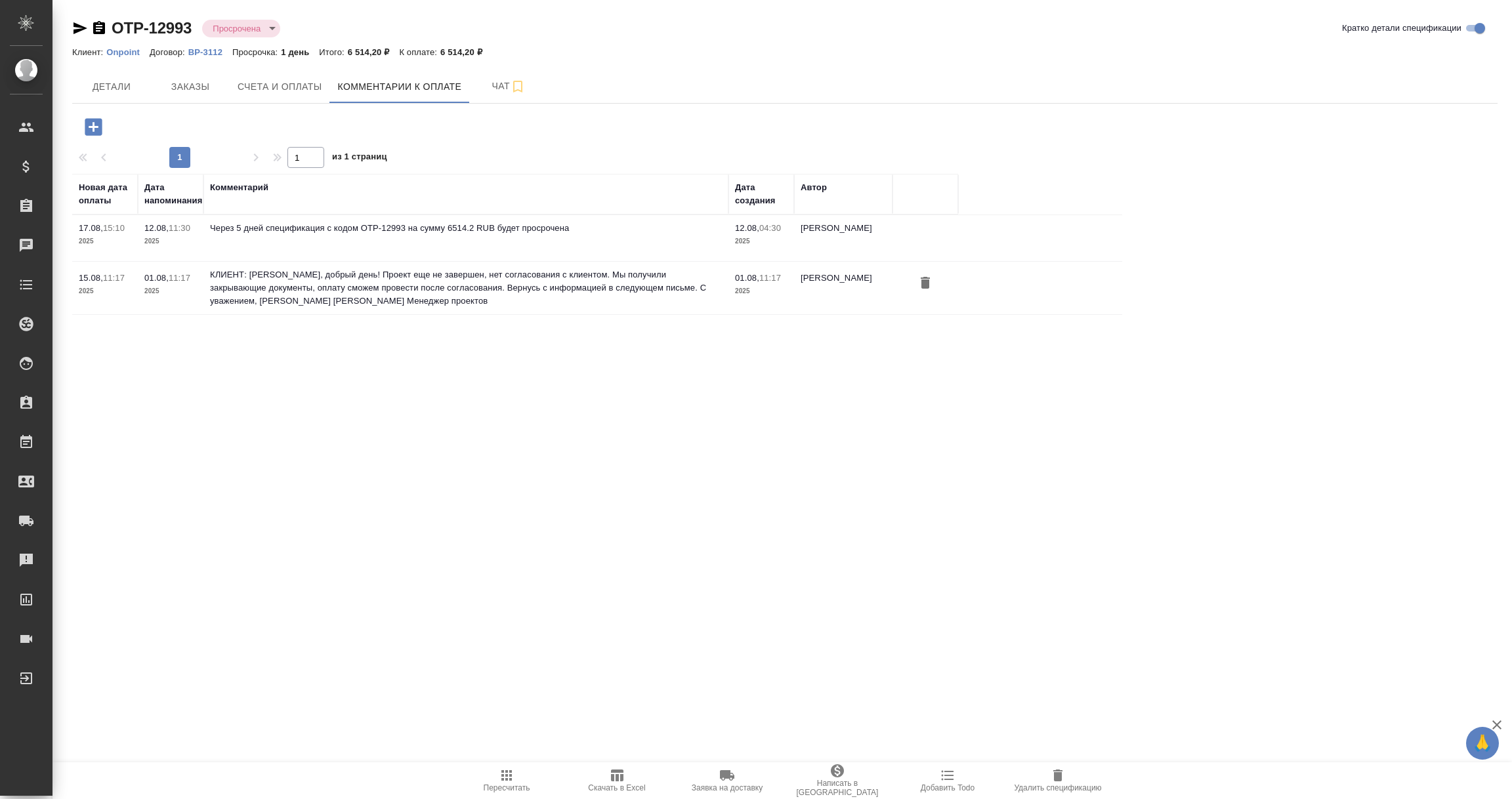
click at [93, 122] on icon "button" at bounding box center [93, 127] width 23 height 23
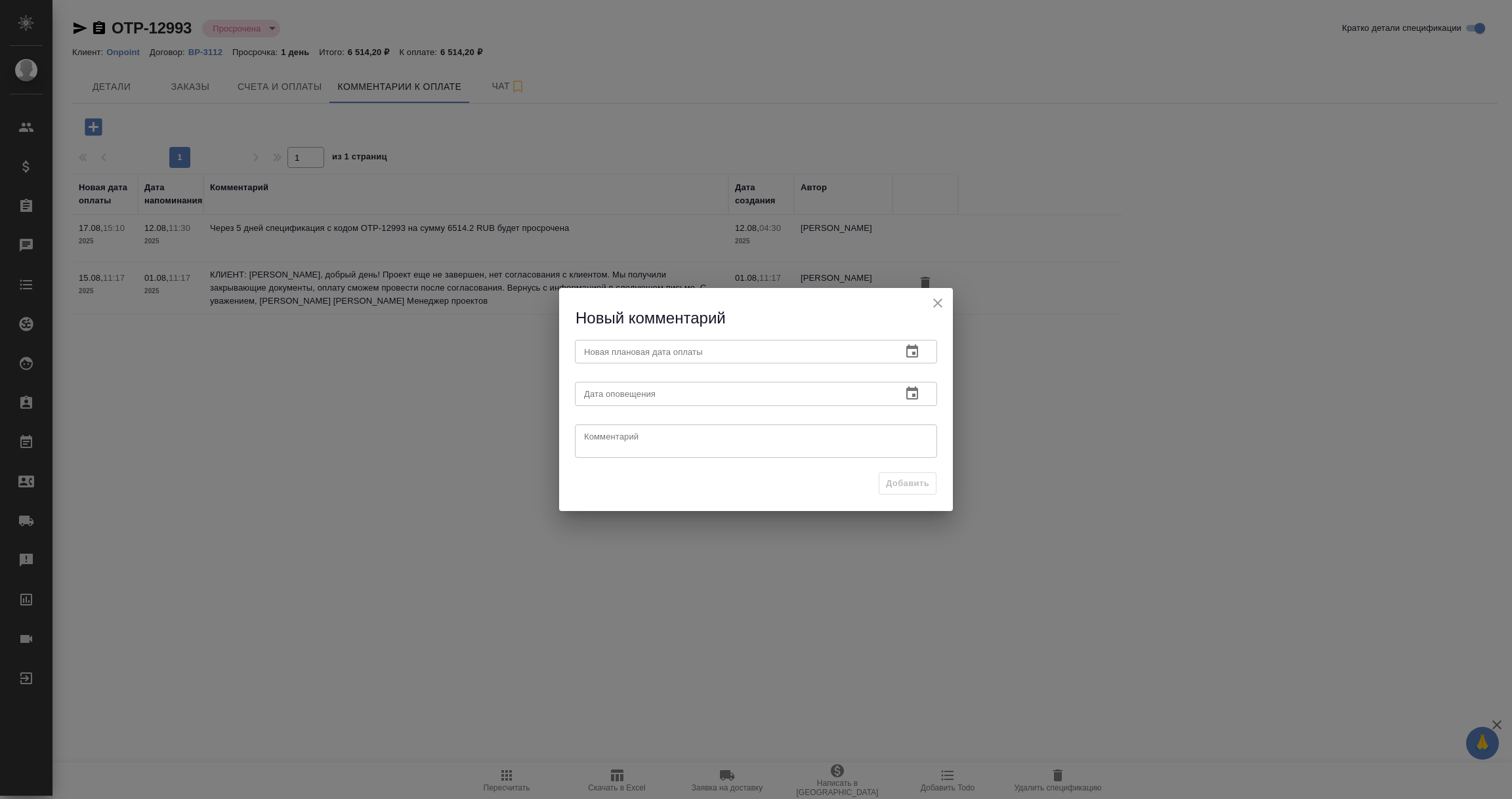
click at [942, 302] on icon "close" at bounding box center [938, 302] width 16 height 16
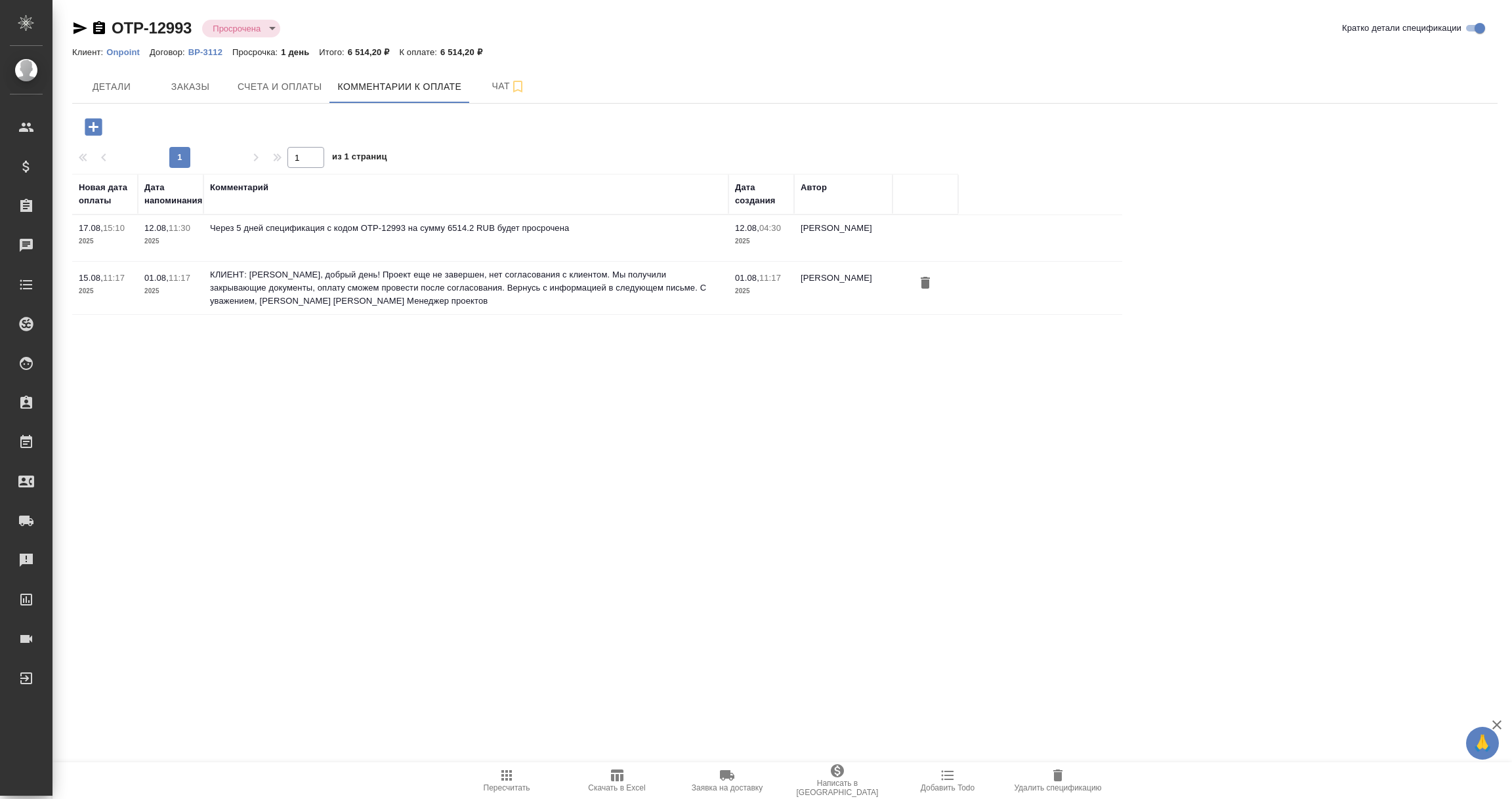
click at [94, 127] on icon "button" at bounding box center [93, 127] width 23 height 23
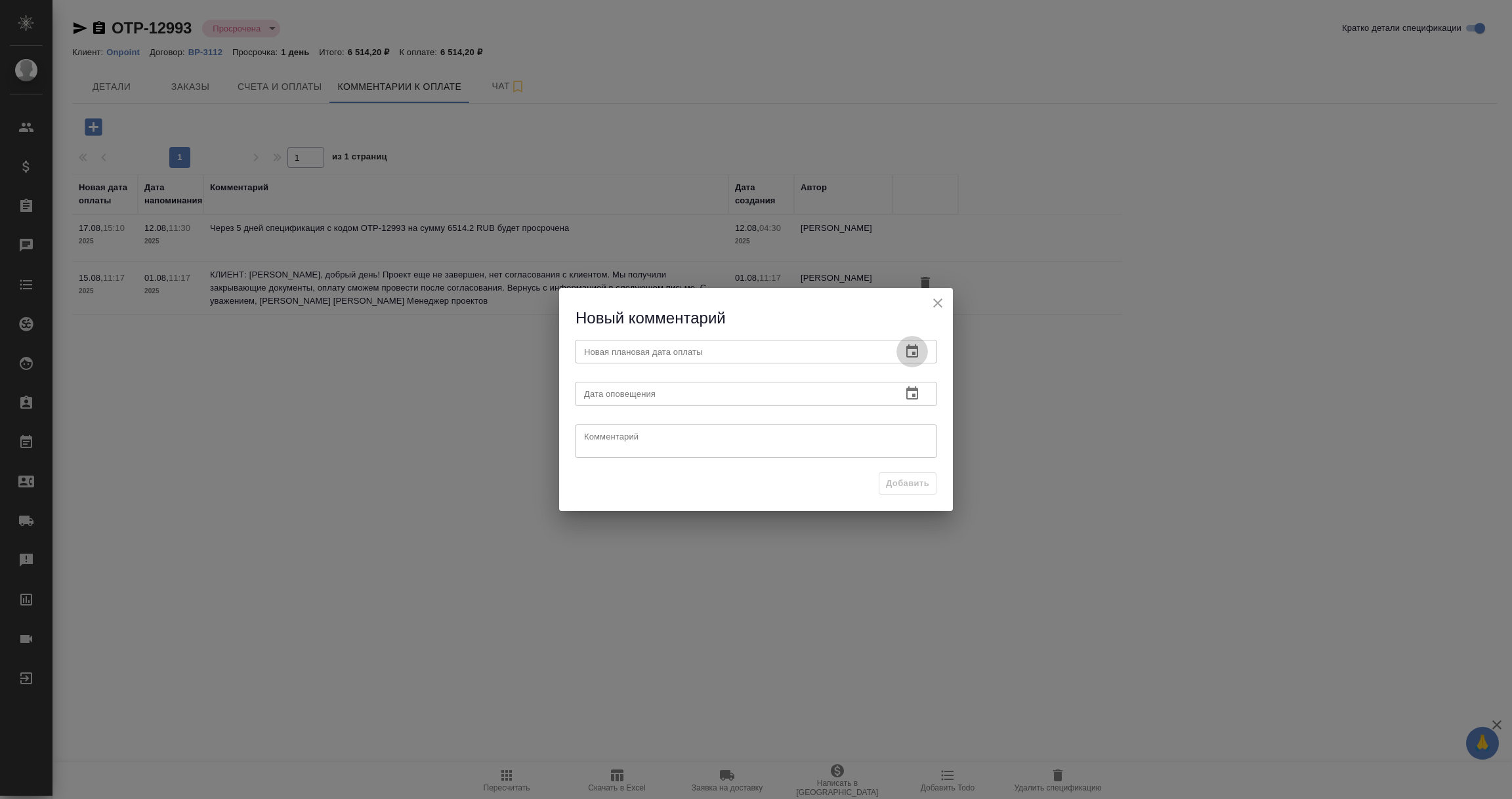
click at [911, 349] on icon "button" at bounding box center [912, 351] width 12 height 13
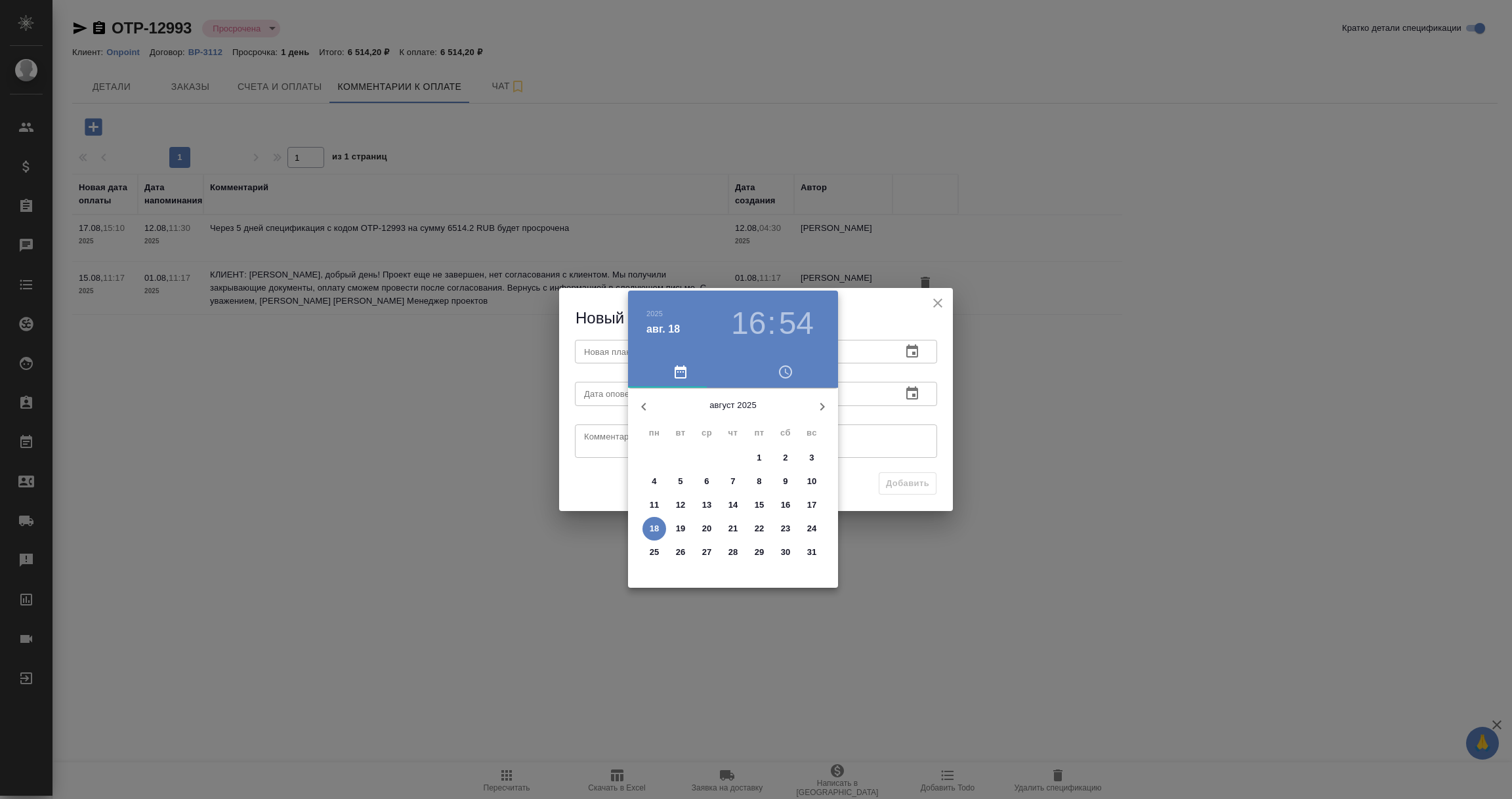
click at [711, 526] on span "20" at bounding box center [707, 529] width 24 height 13
type input "20.08.2025 16:54"
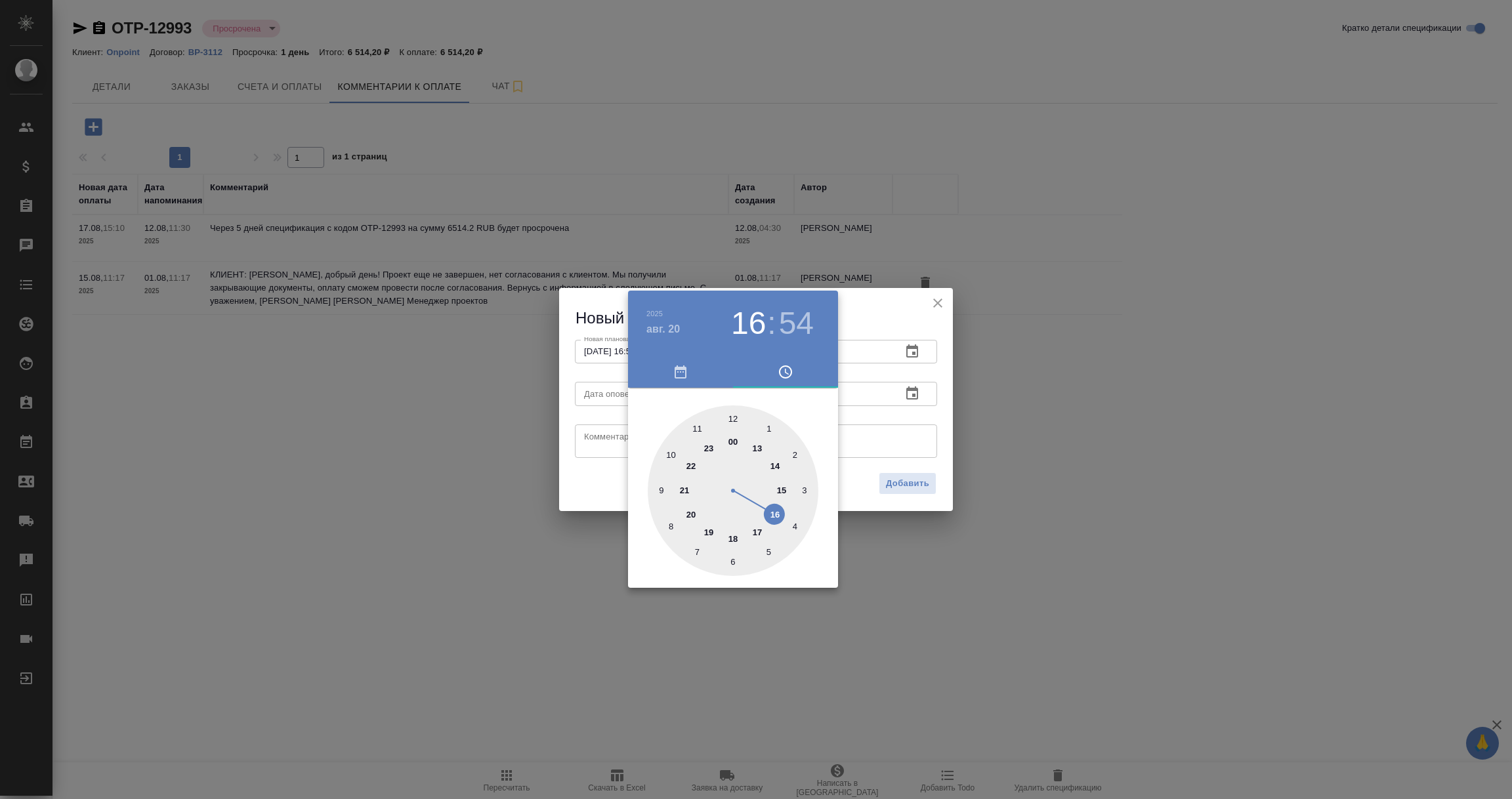
click at [891, 424] on div at bounding box center [756, 400] width 1512 height 799
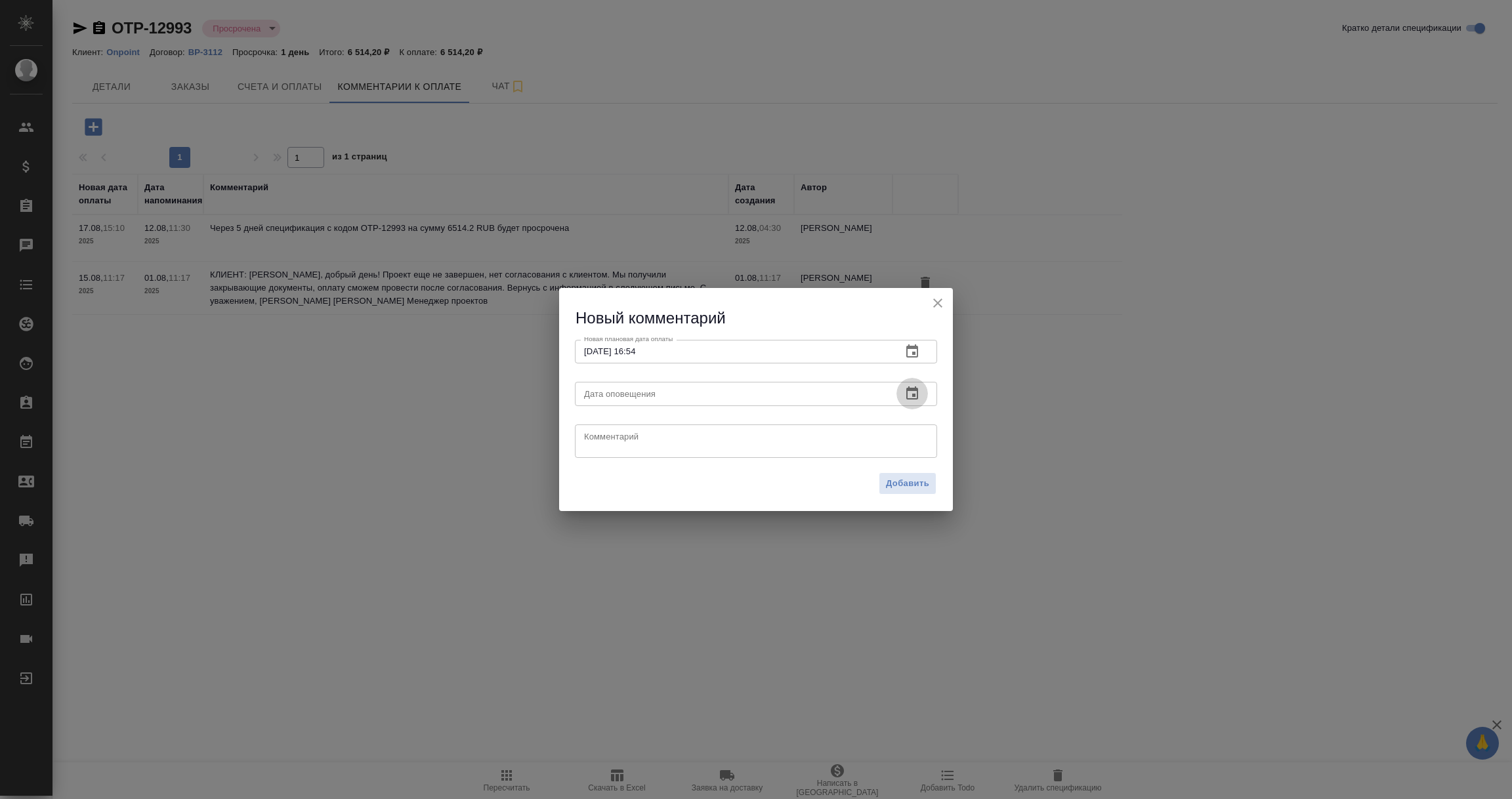
click at [913, 388] on icon "button" at bounding box center [912, 394] width 16 height 16
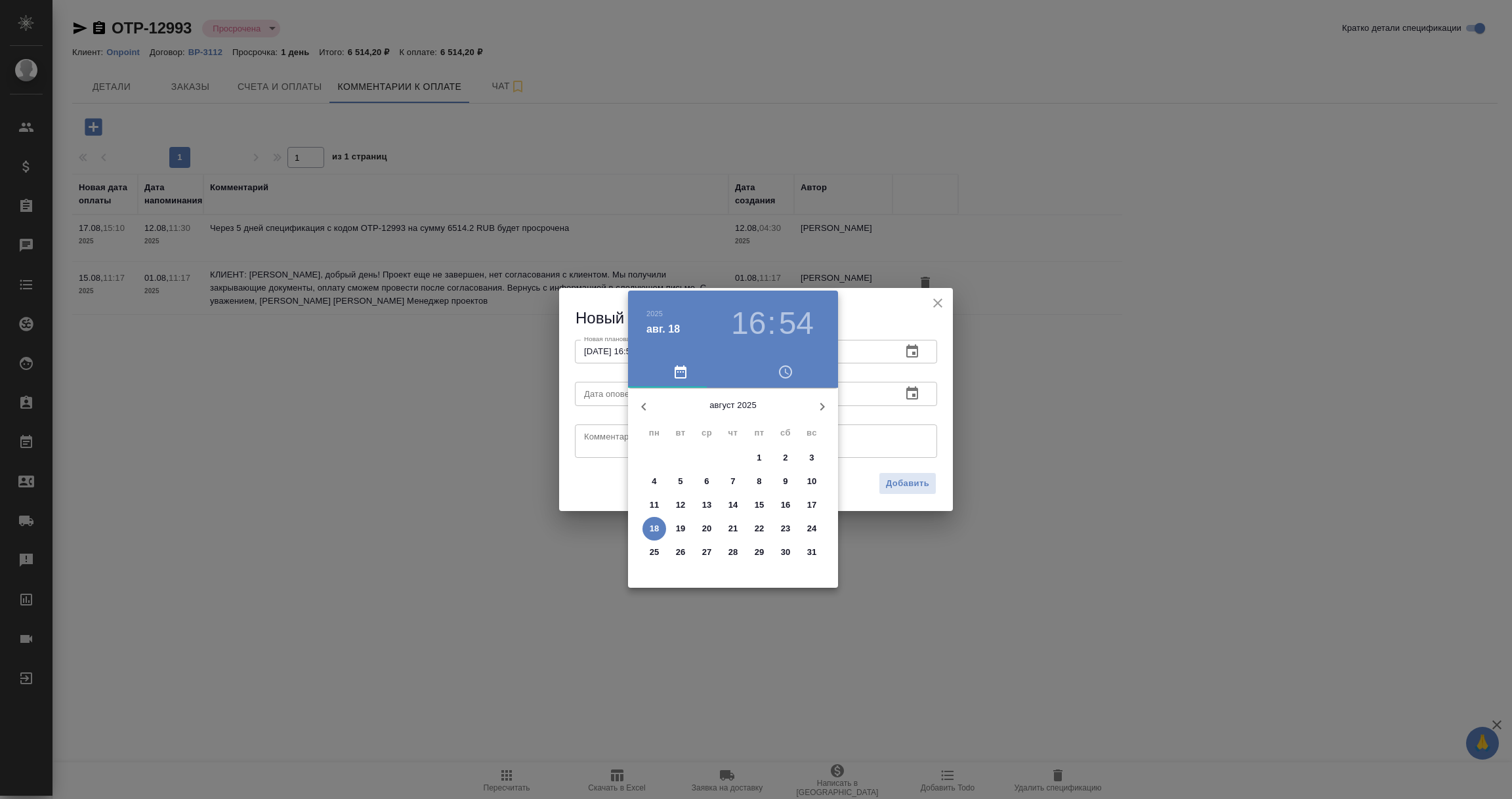
click at [658, 529] on p "18" at bounding box center [654, 529] width 10 height 13
type input "18.08.2025 16:54"
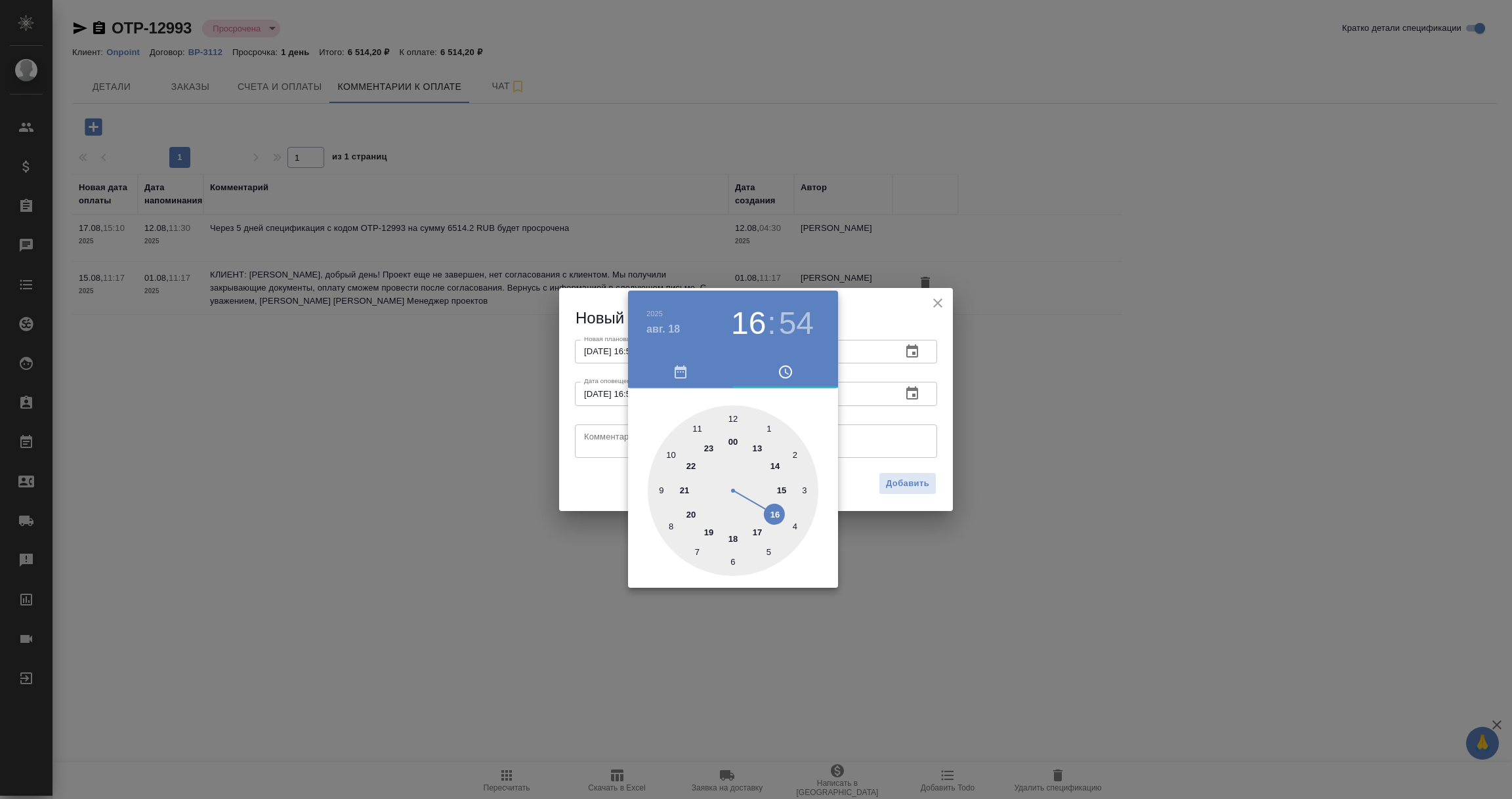
click at [610, 443] on div at bounding box center [756, 400] width 1512 height 799
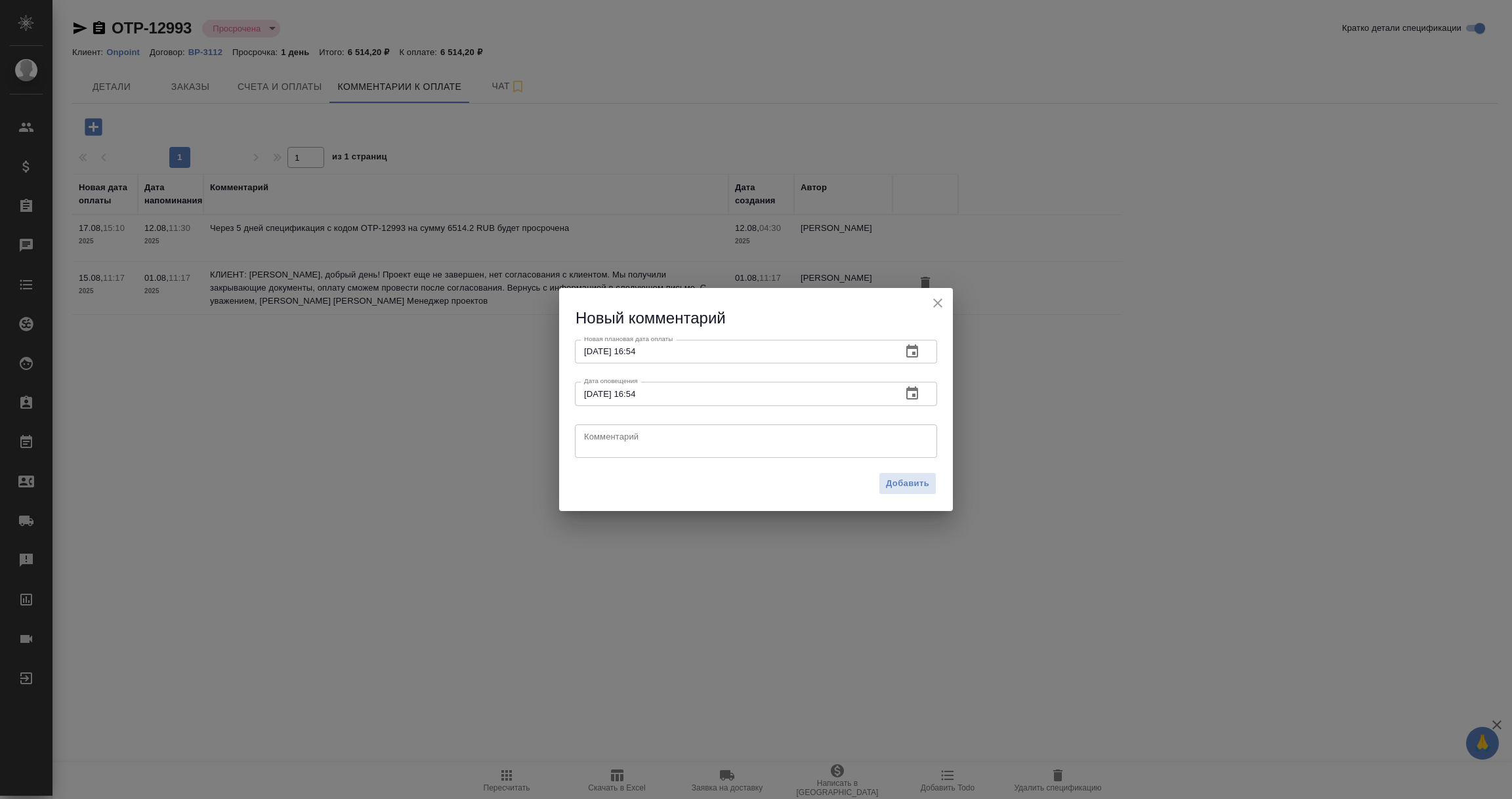
click at [610, 443] on textarea at bounding box center [756, 441] width 344 height 19
type textarea "Уточняю у КЛ про оплату счета."
click at [897, 482] on span "Добавить" at bounding box center [908, 484] width 43 height 15
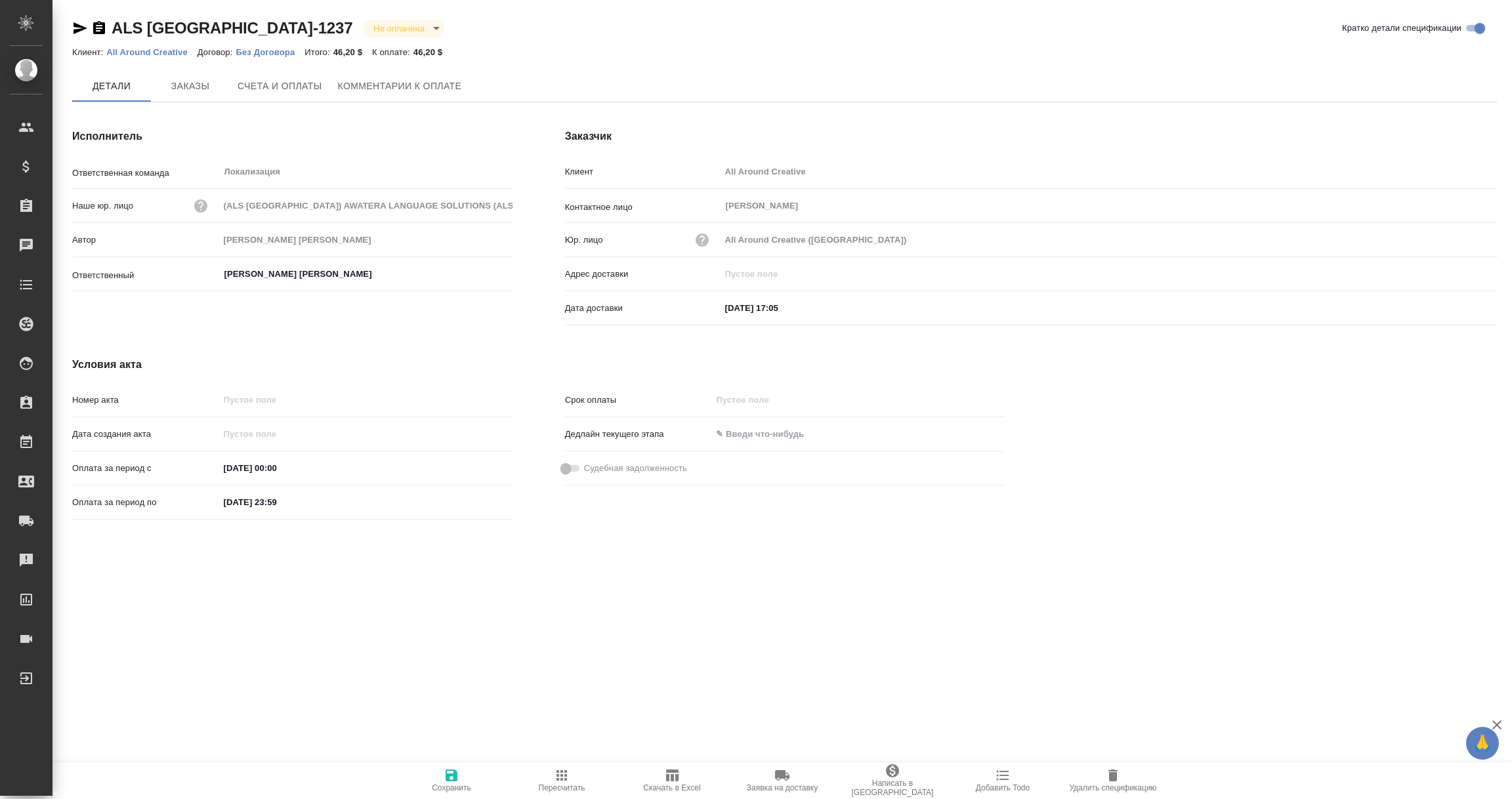
click at [79, 28] on icon "button" at bounding box center [80, 28] width 16 height 16
drag, startPoint x: 0, startPoint y: 0, endPoint x: 421, endPoint y: 81, distance: 428.7
click at [421, 81] on span "Комментарии к оплате" at bounding box center [400, 87] width 124 height 16
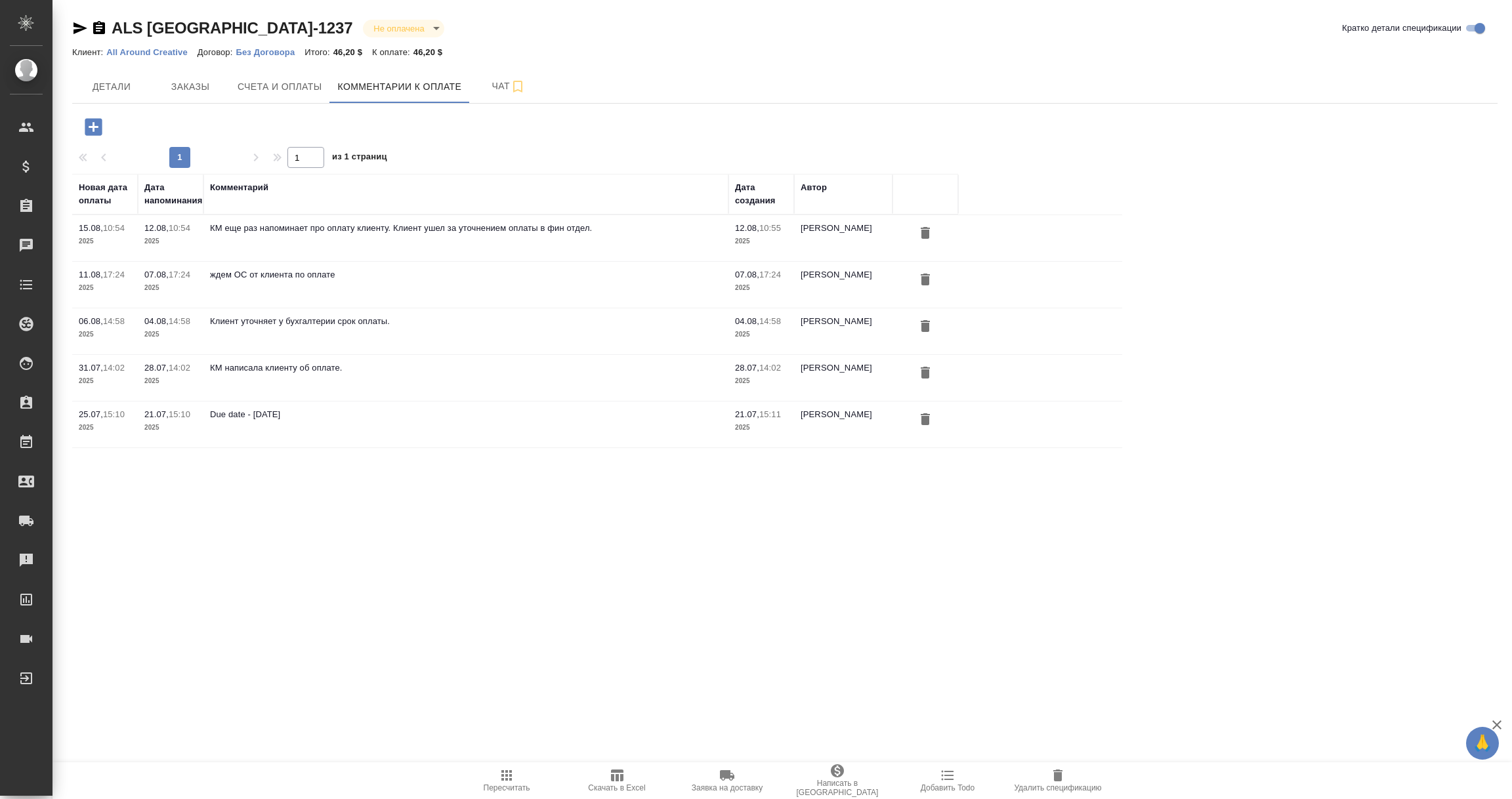
click at [90, 129] on icon "button" at bounding box center [93, 126] width 17 height 17
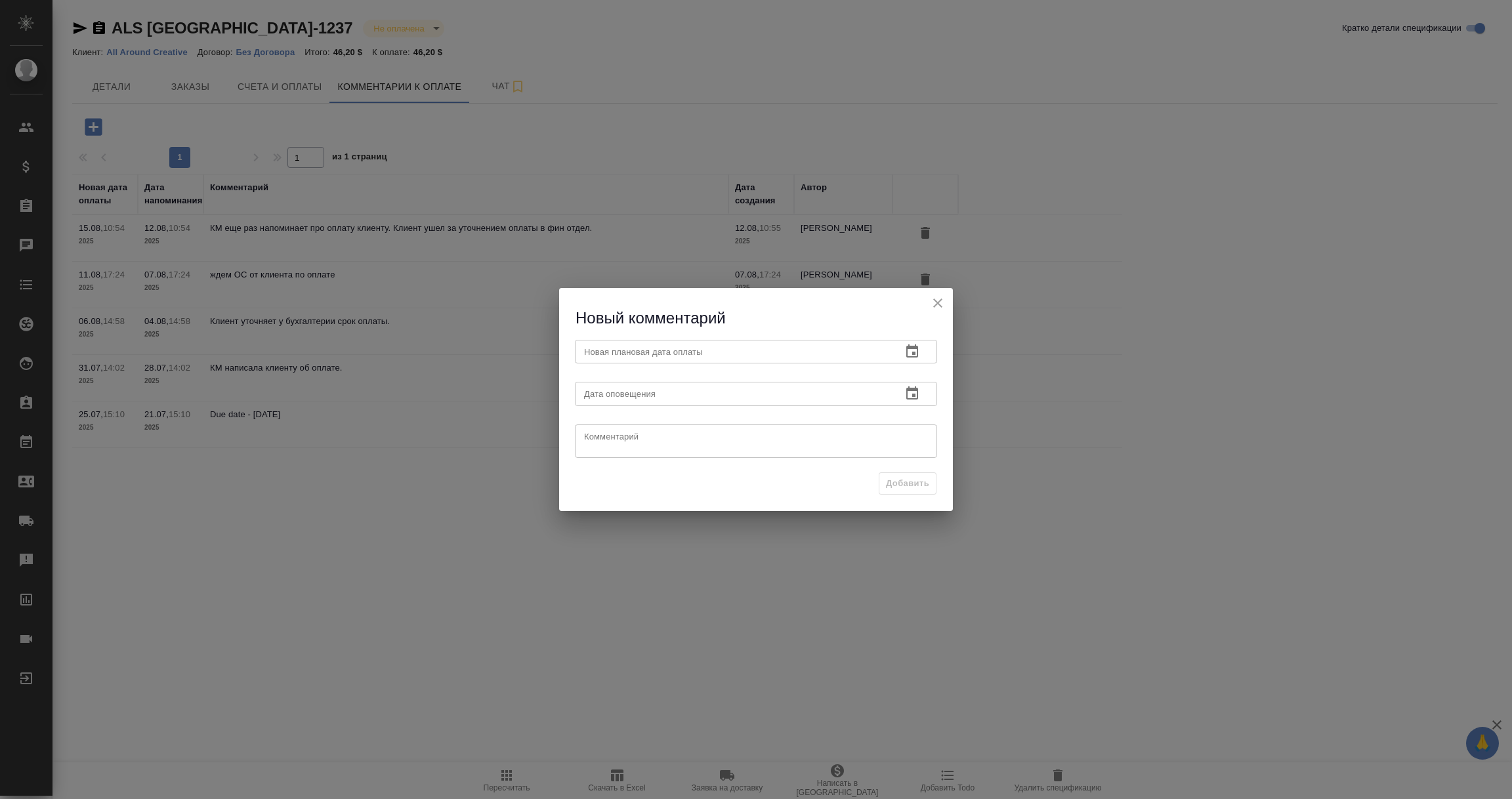
click at [911, 343] on icon "button" at bounding box center [912, 351] width 16 height 16
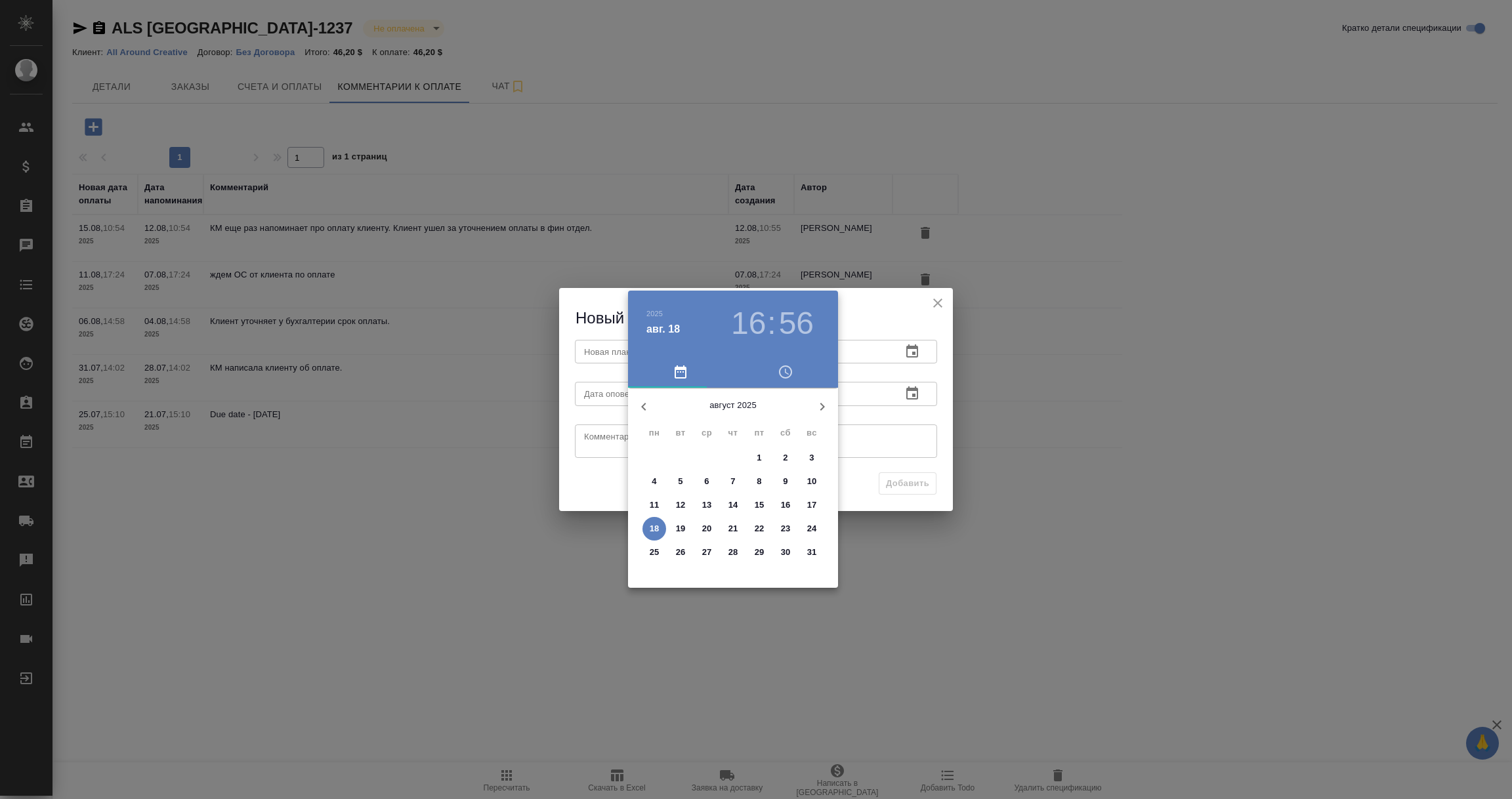
click at [759, 529] on p "22" at bounding box center [759, 529] width 10 height 13
type input "22.08.2025 16:56"
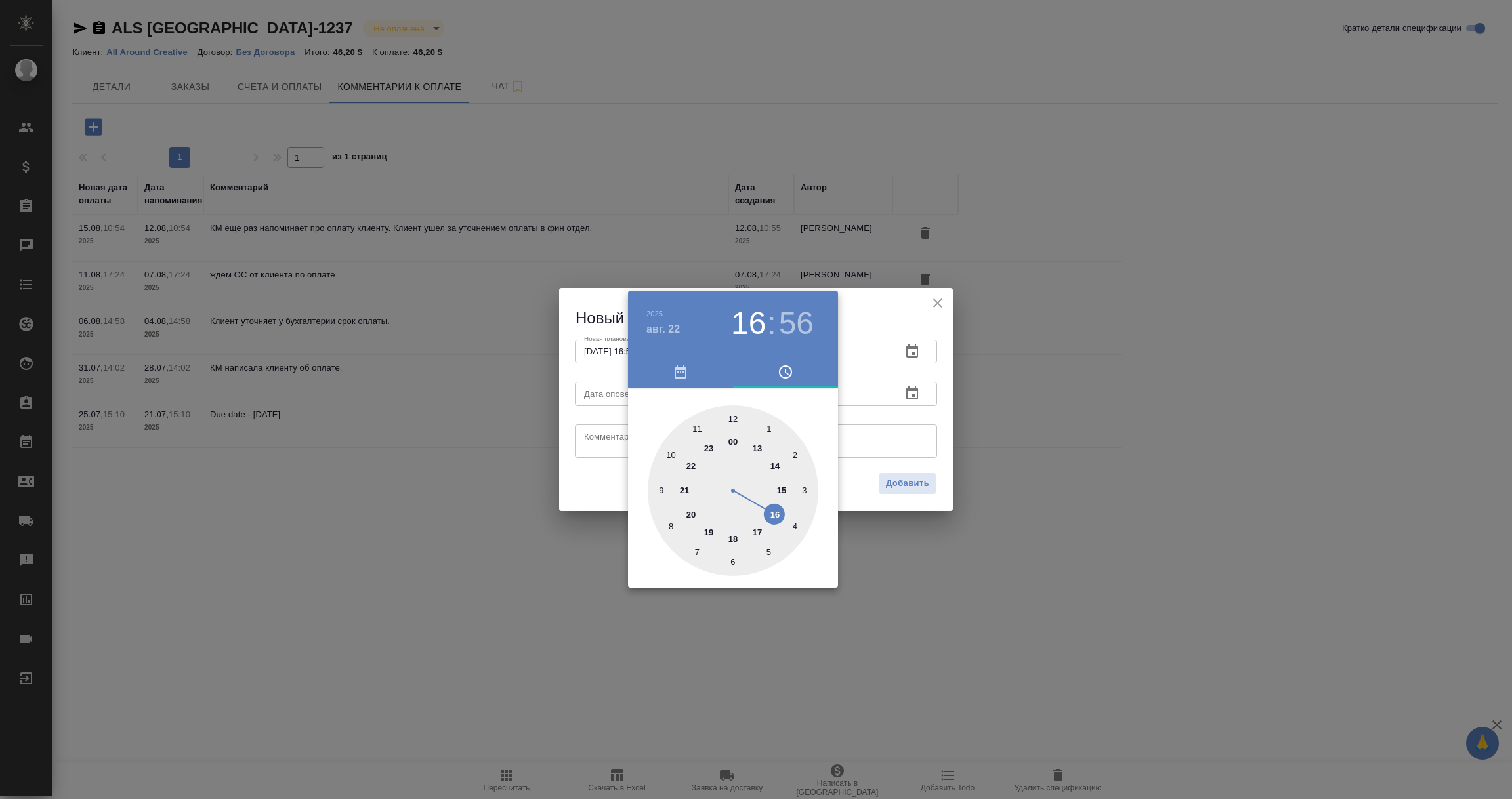
click at [879, 438] on div at bounding box center [756, 400] width 1512 height 799
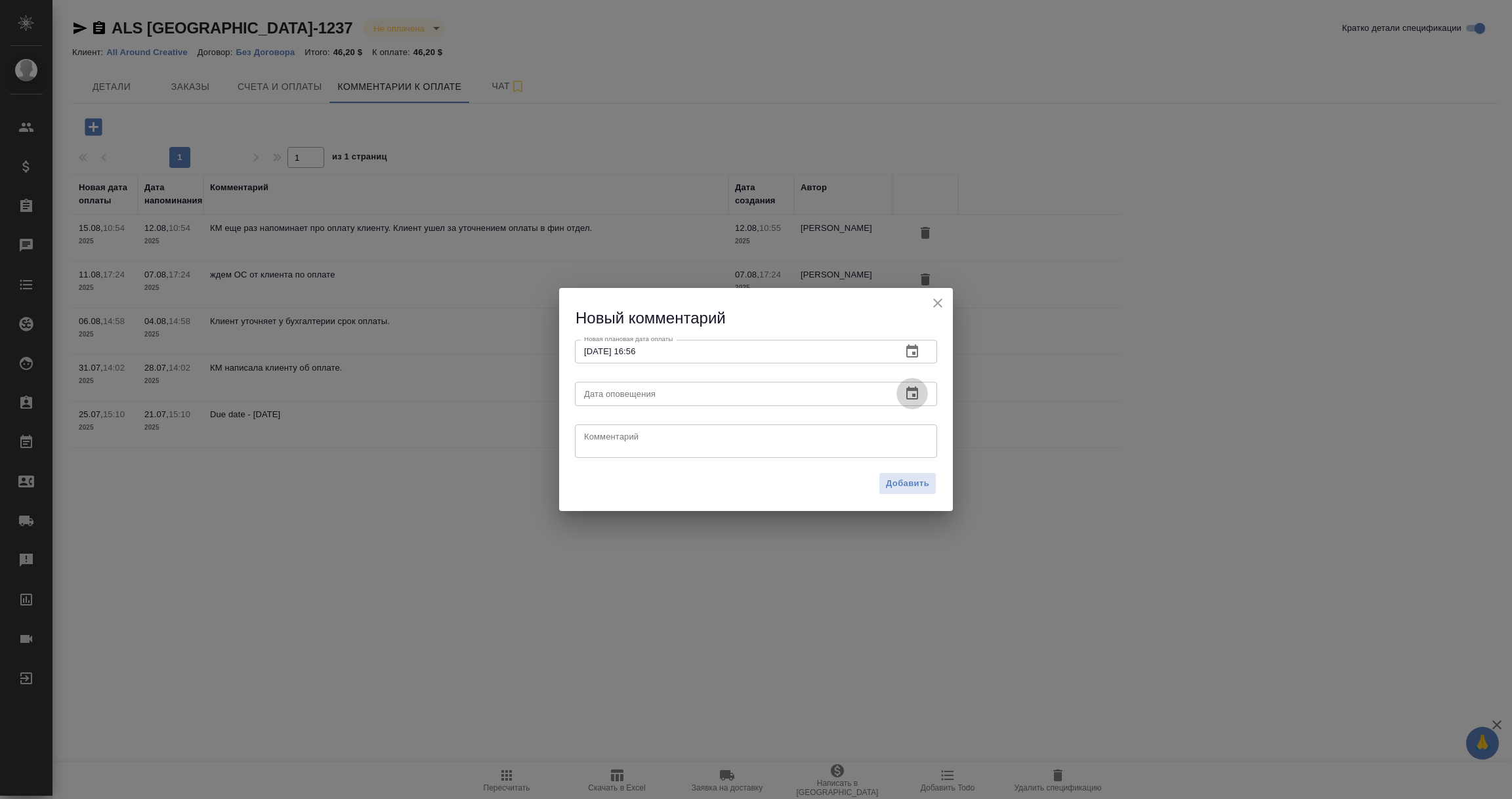
click at [908, 393] on icon "button" at bounding box center [912, 394] width 16 height 16
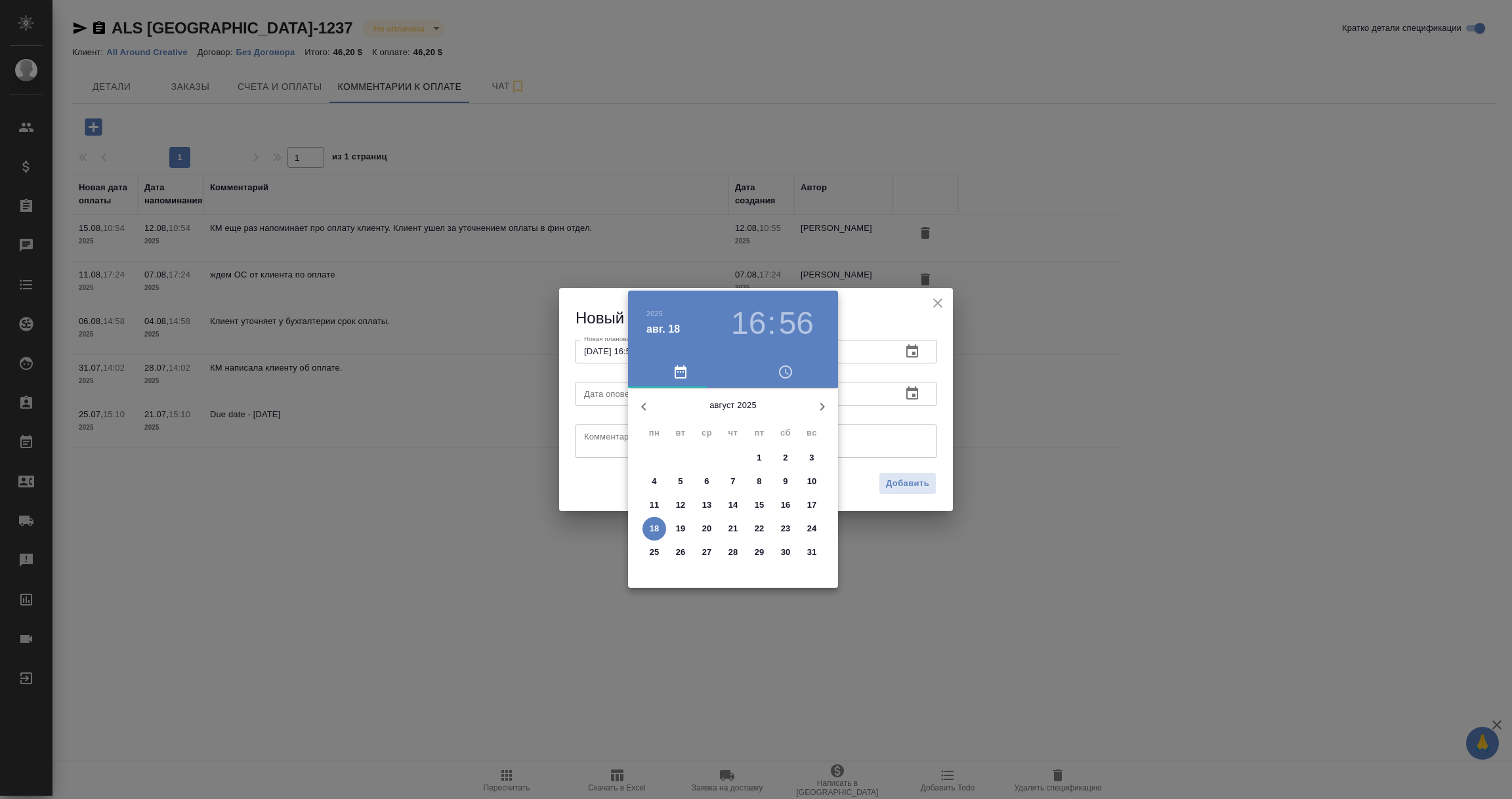
click at [663, 522] on button "18" at bounding box center [654, 529] width 24 height 24
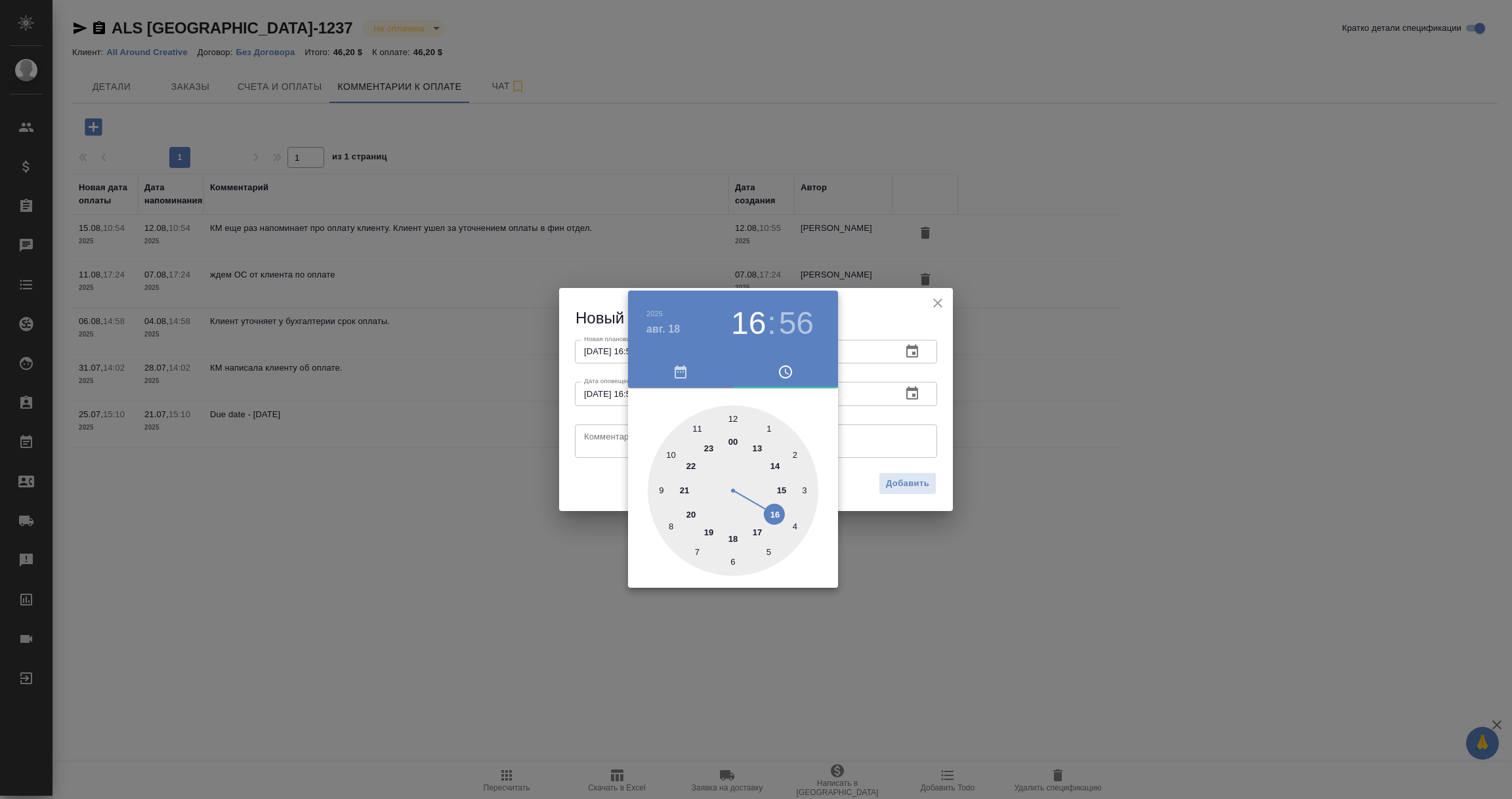
type input "18.08.2025 16:56"
click at [601, 451] on div at bounding box center [756, 400] width 1512 height 799
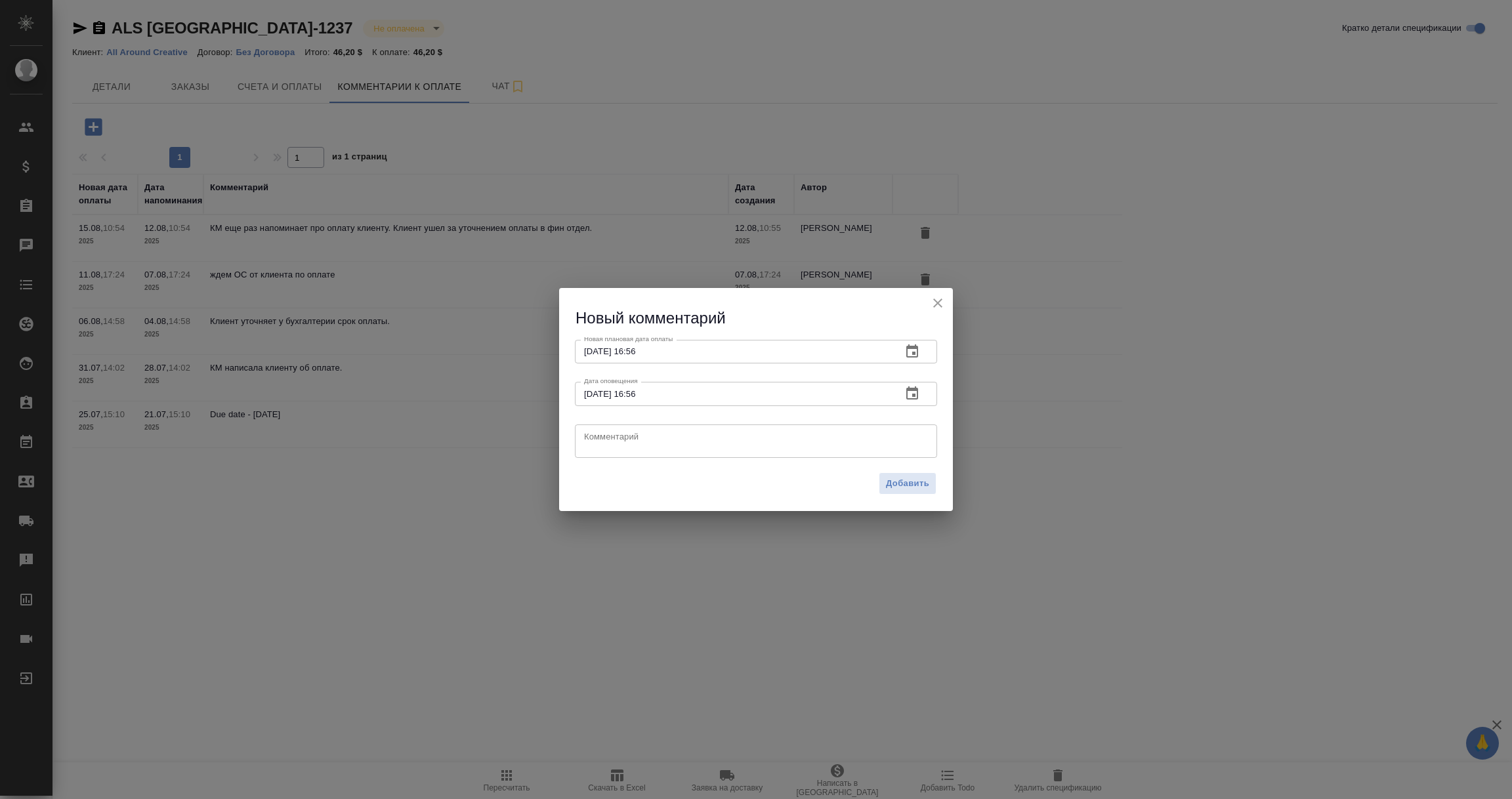
click at [601, 446] on textarea at bounding box center [756, 441] width 344 height 19
click at [762, 435] on textarea "Ожидаем ОС от клиента по оплате. Постояно напоминаем о себе. Пока нет ответа" at bounding box center [756, 441] width 344 height 19
type textarea "Ожидаем ОС от клиента по оплате. Постоянно напоминаем о себе. Пока нет ответа"
click at [890, 482] on span "Добавить" at bounding box center [908, 484] width 43 height 15
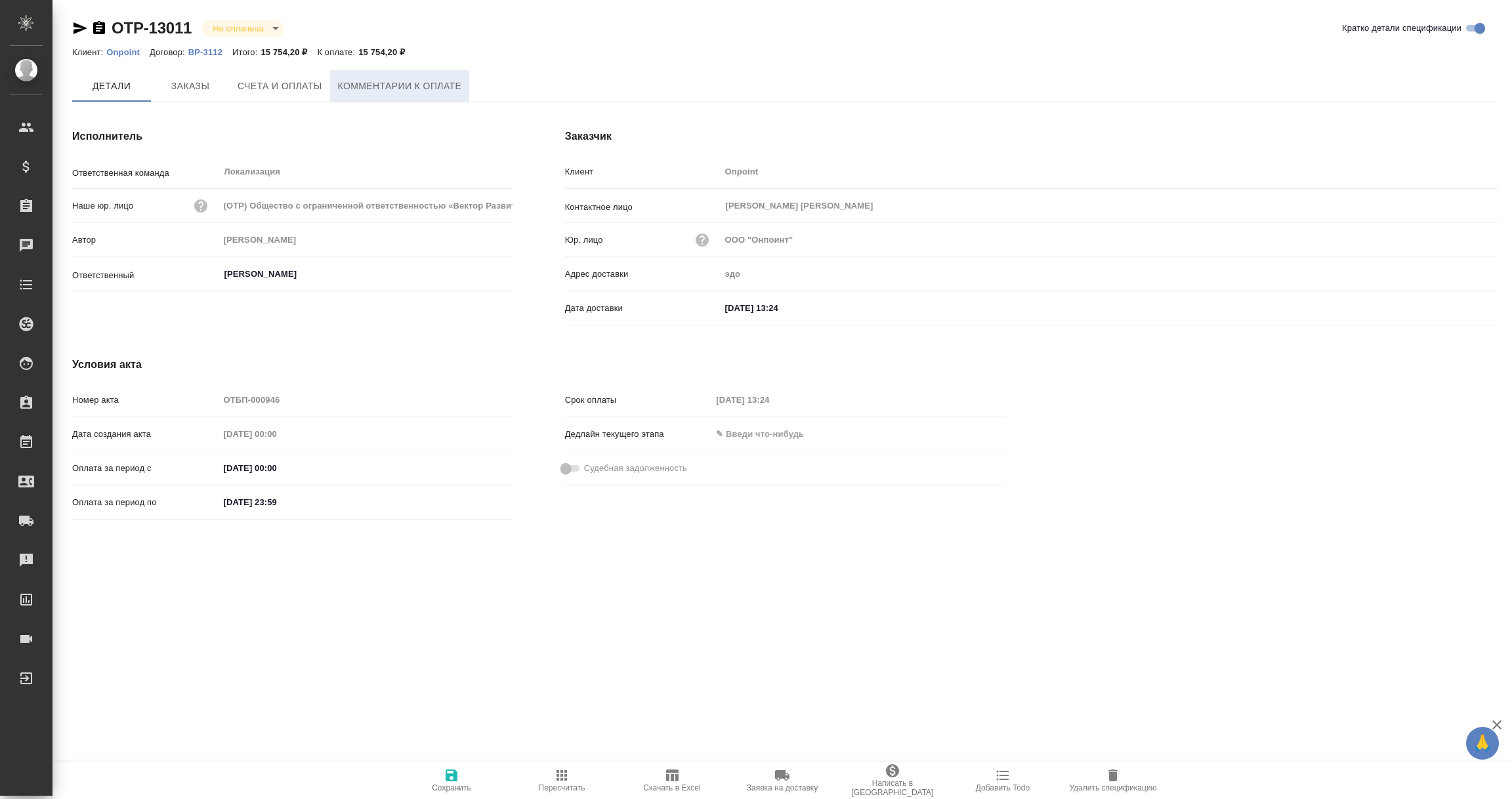
click at [426, 81] on span "Комментарии к оплате" at bounding box center [400, 87] width 124 height 16
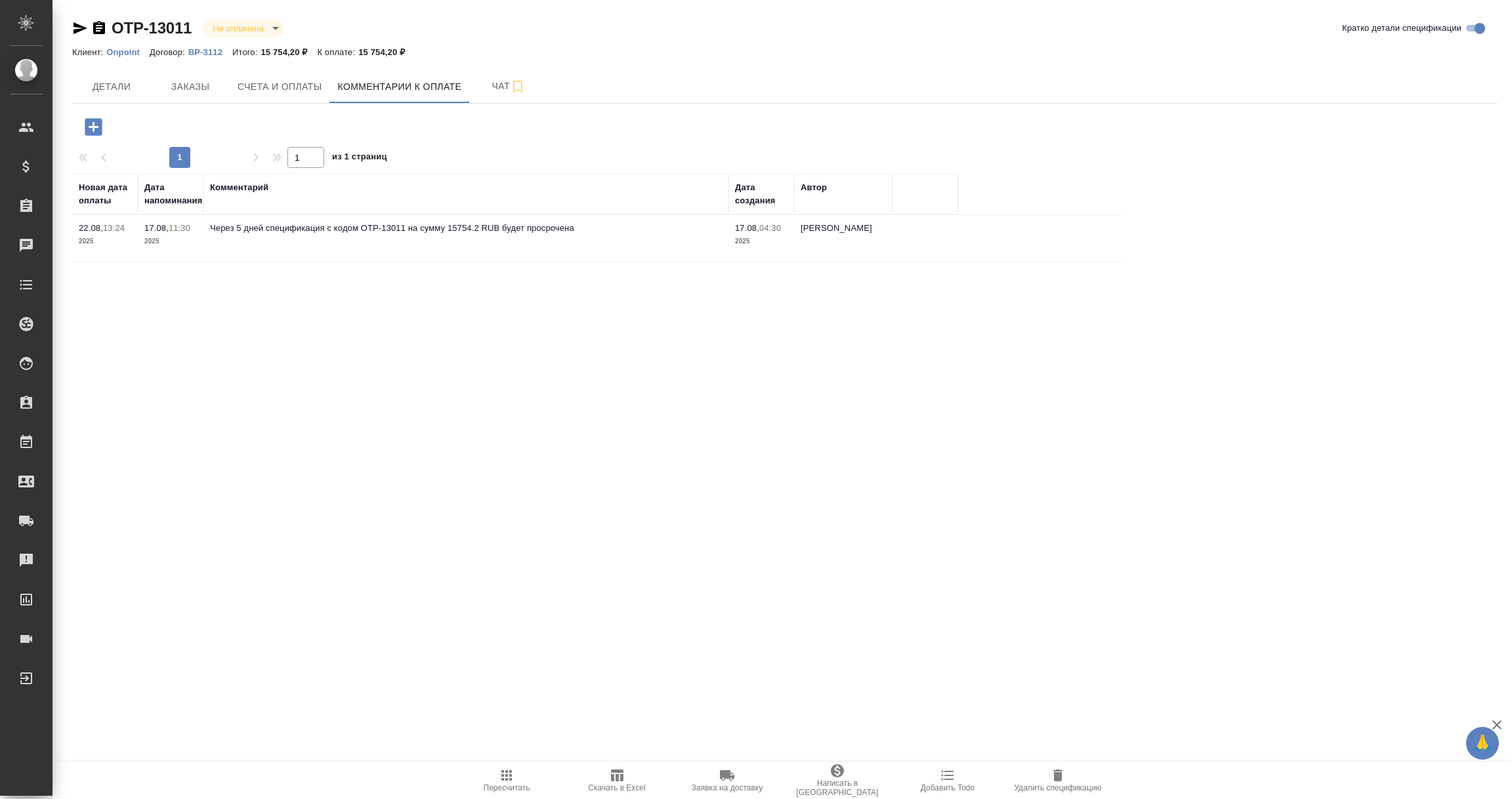
click at [91, 125] on icon "button" at bounding box center [93, 127] width 23 height 23
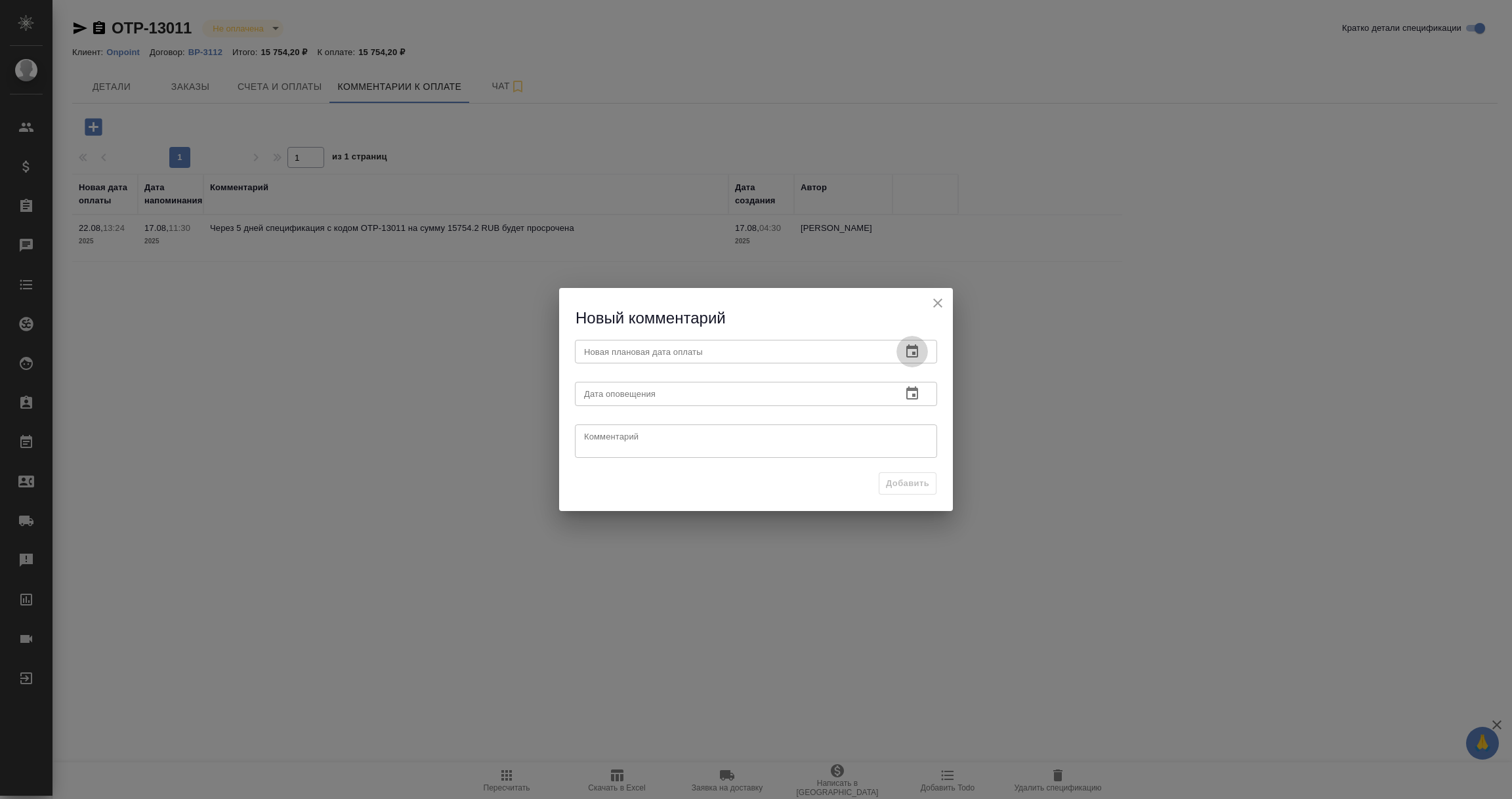
click at [918, 351] on icon "button" at bounding box center [912, 351] width 16 height 16
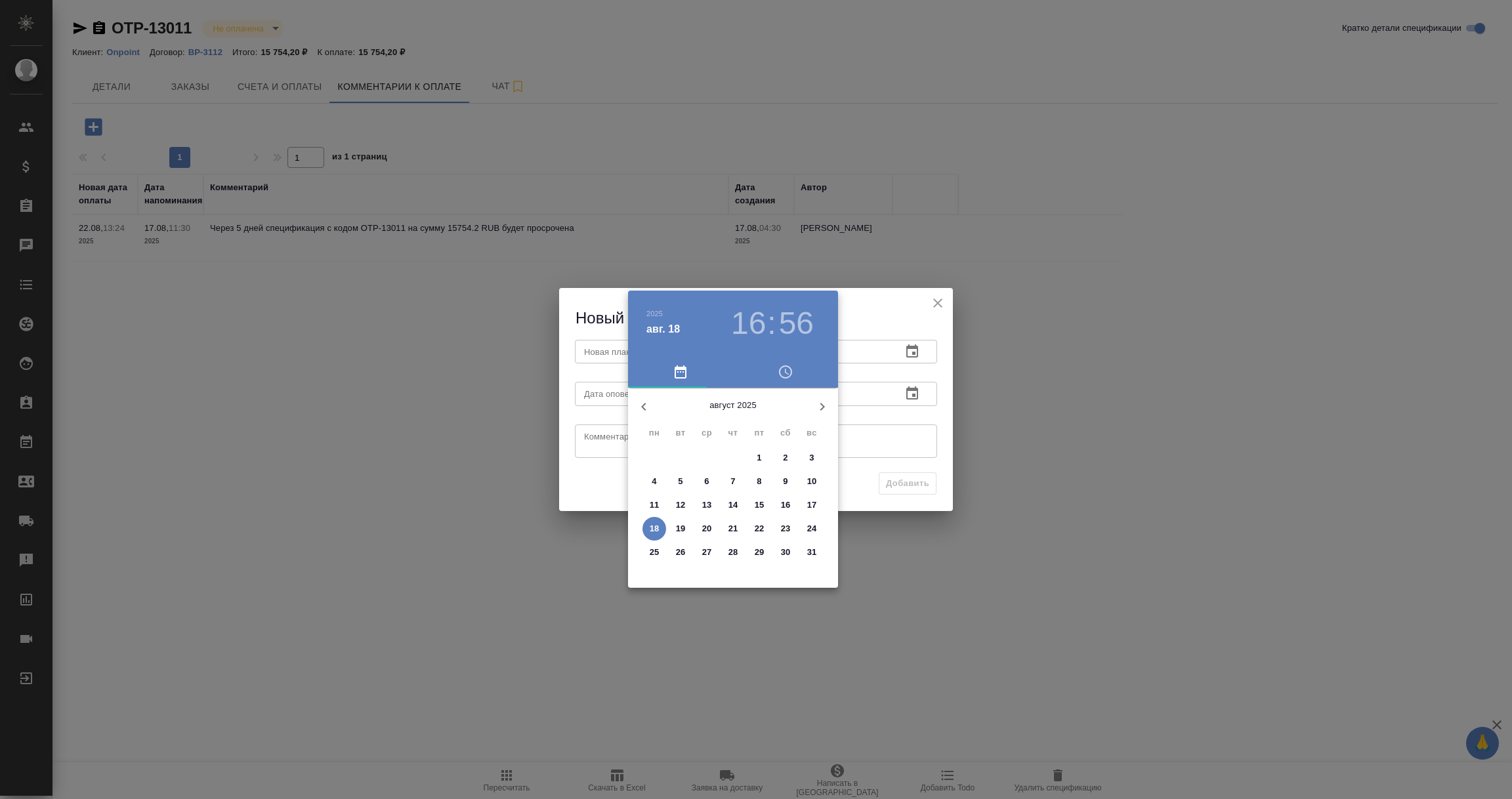
click at [710, 526] on p "20" at bounding box center [707, 529] width 10 height 13
type input "20.08.2025 16:56"
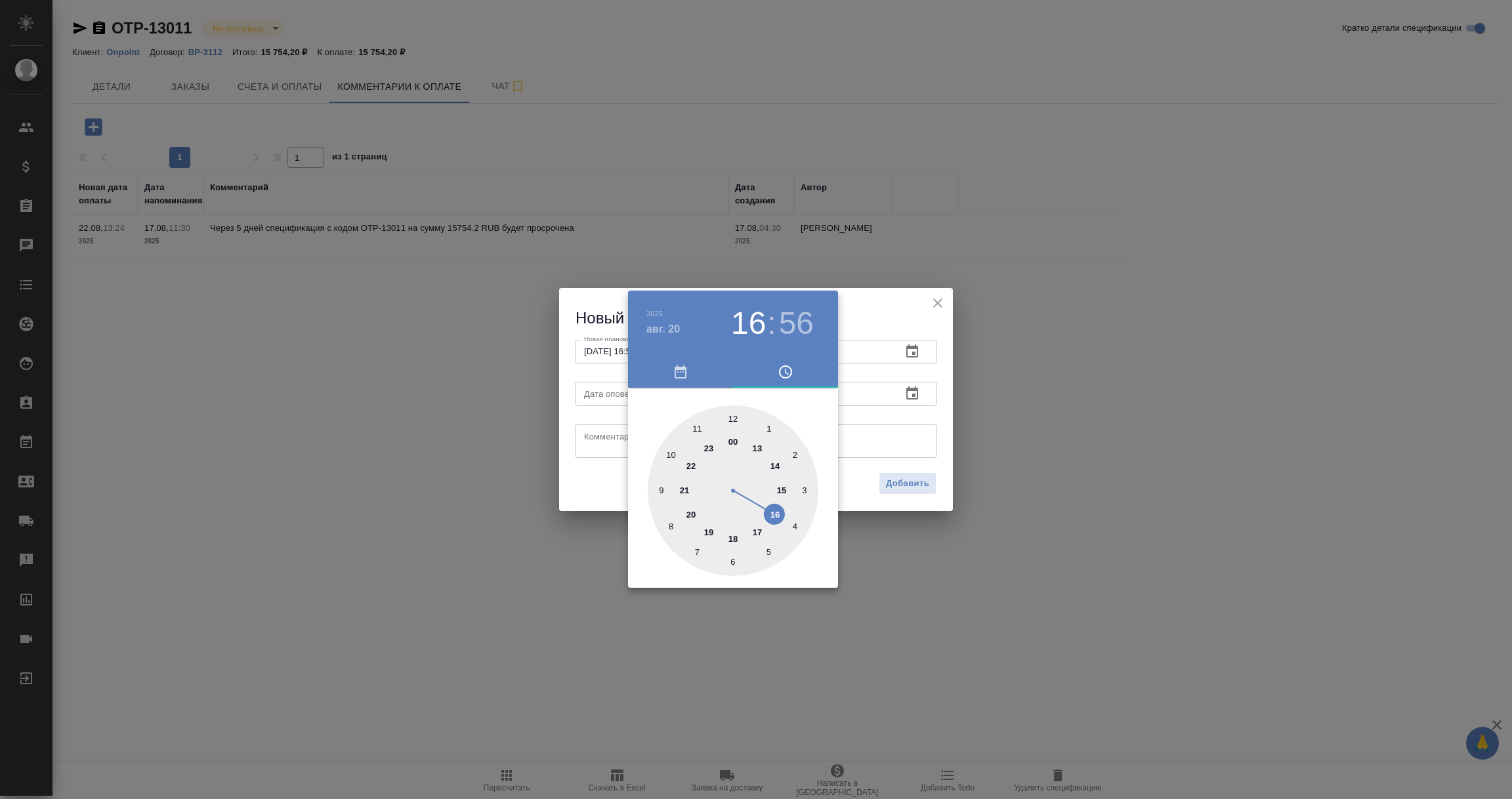
click at [873, 458] on div at bounding box center [756, 400] width 1512 height 799
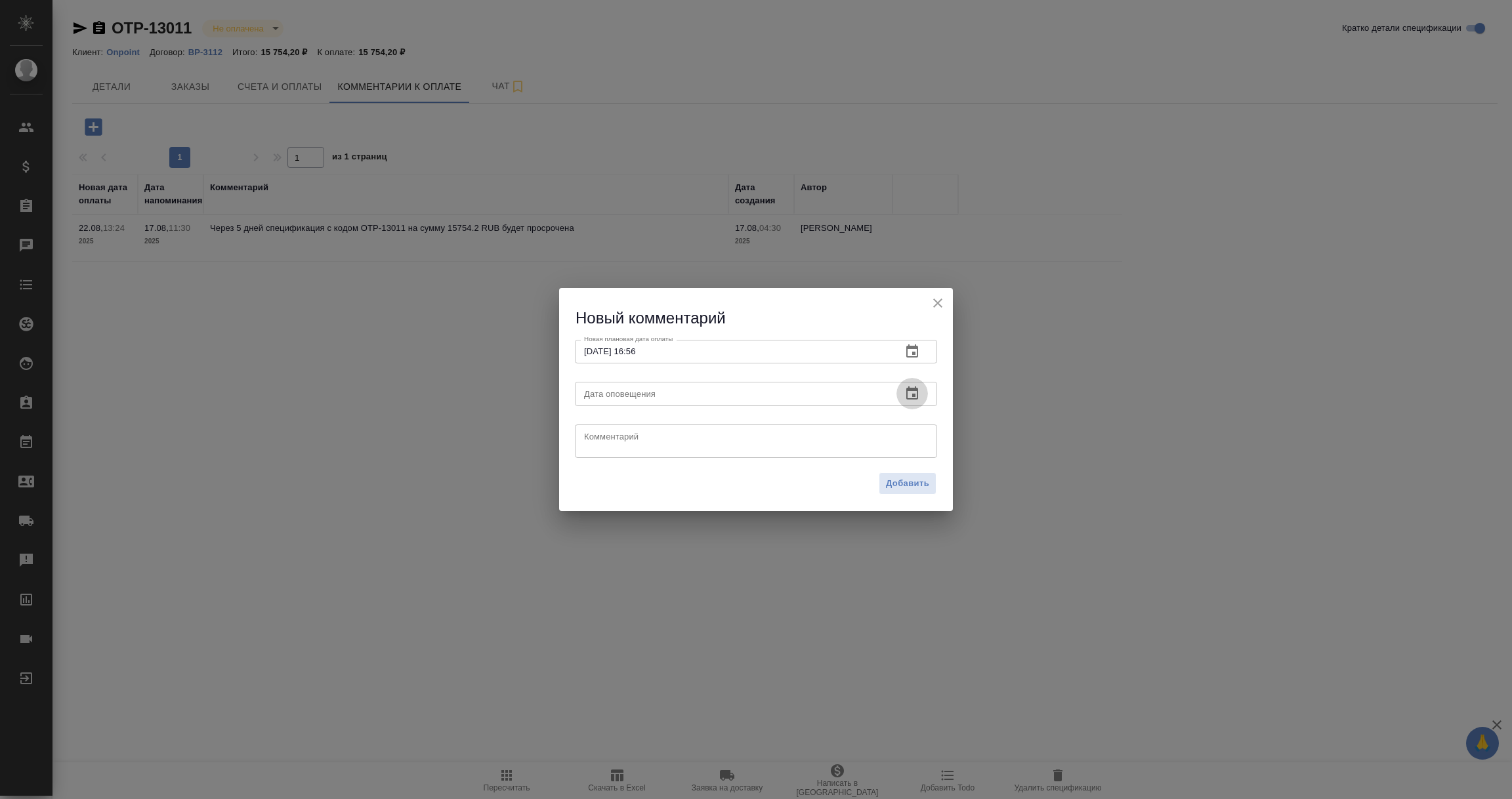
click at [915, 391] on icon "button" at bounding box center [912, 394] width 12 height 13
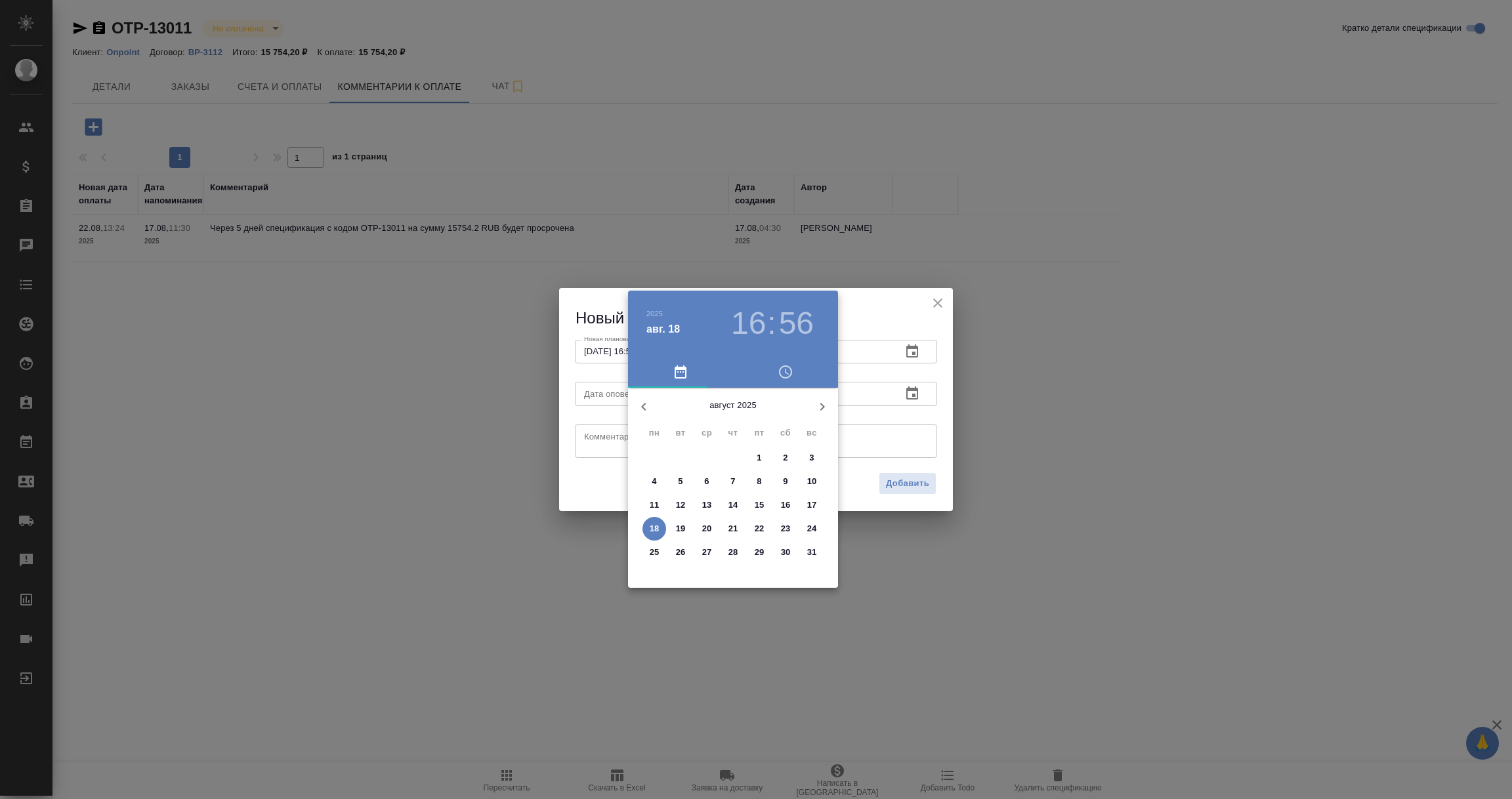
click at [657, 529] on p "18" at bounding box center [654, 529] width 10 height 13
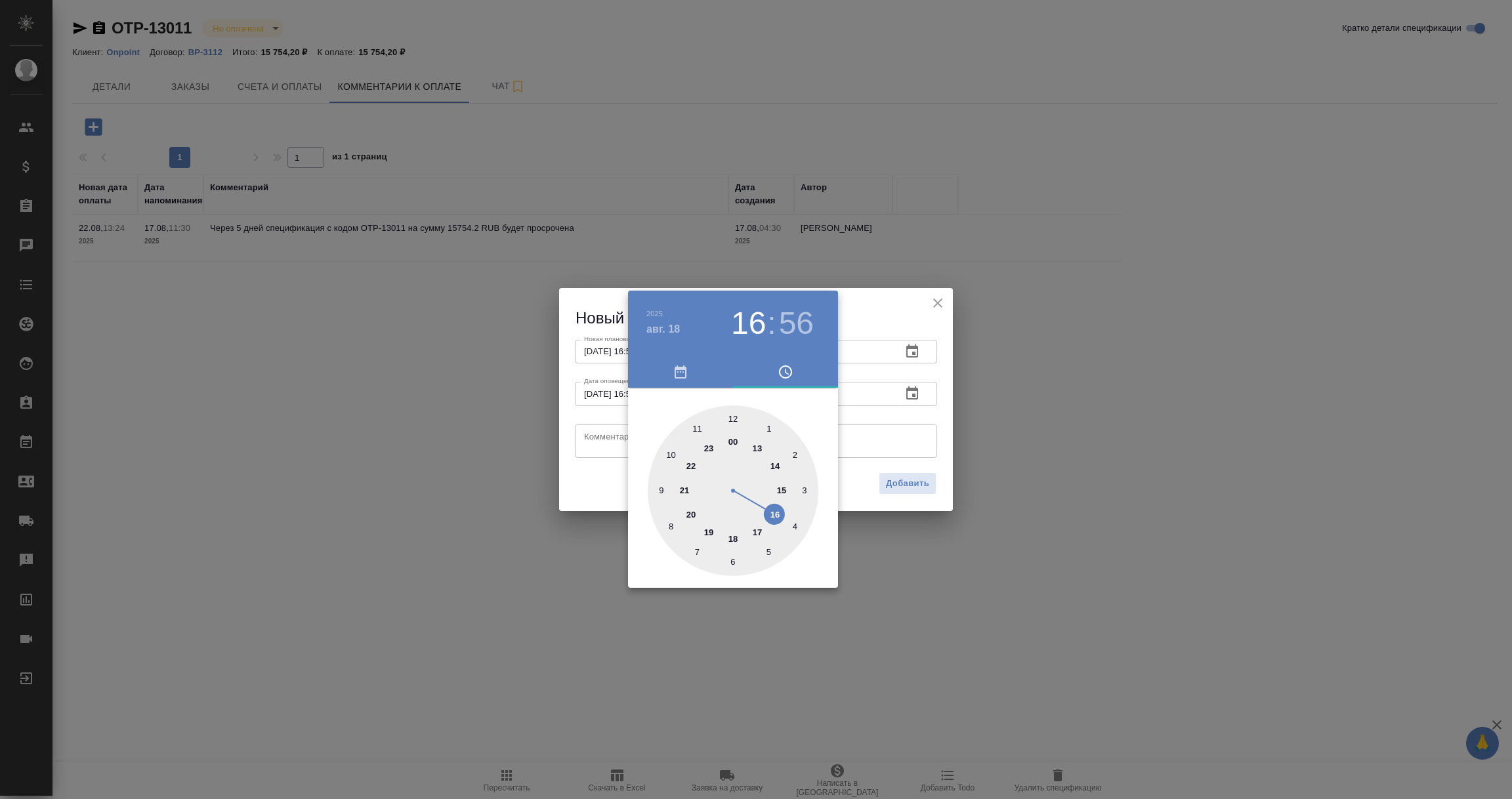
type input "18.08.2025 16:56"
click at [602, 444] on div at bounding box center [756, 400] width 1512 height 799
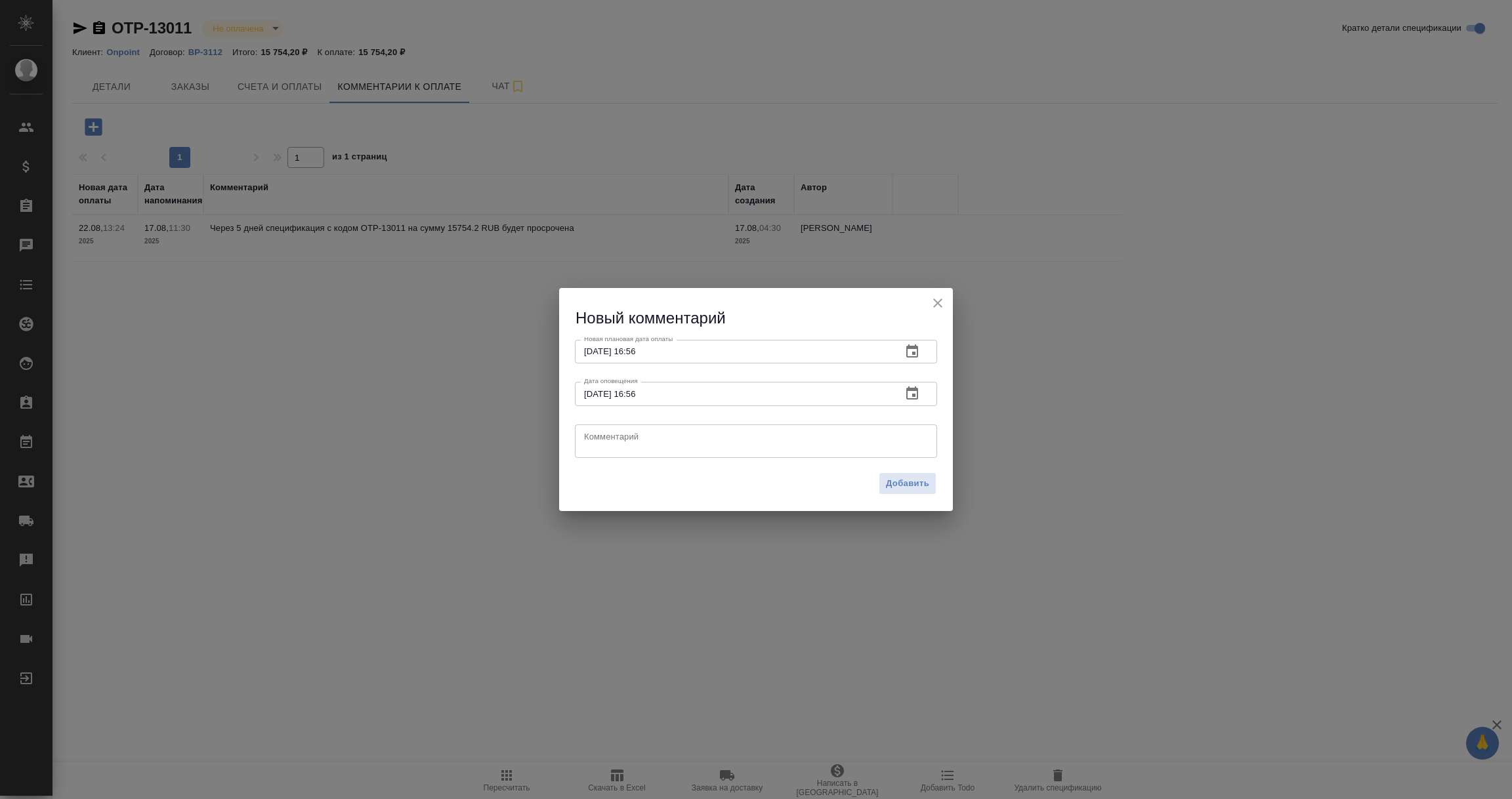
click at [602, 444] on textarea at bounding box center [756, 441] width 344 height 19
type textarea "Уточняю у КЛ про оплату."
click at [907, 482] on span "Добавить" at bounding box center [908, 484] width 43 height 15
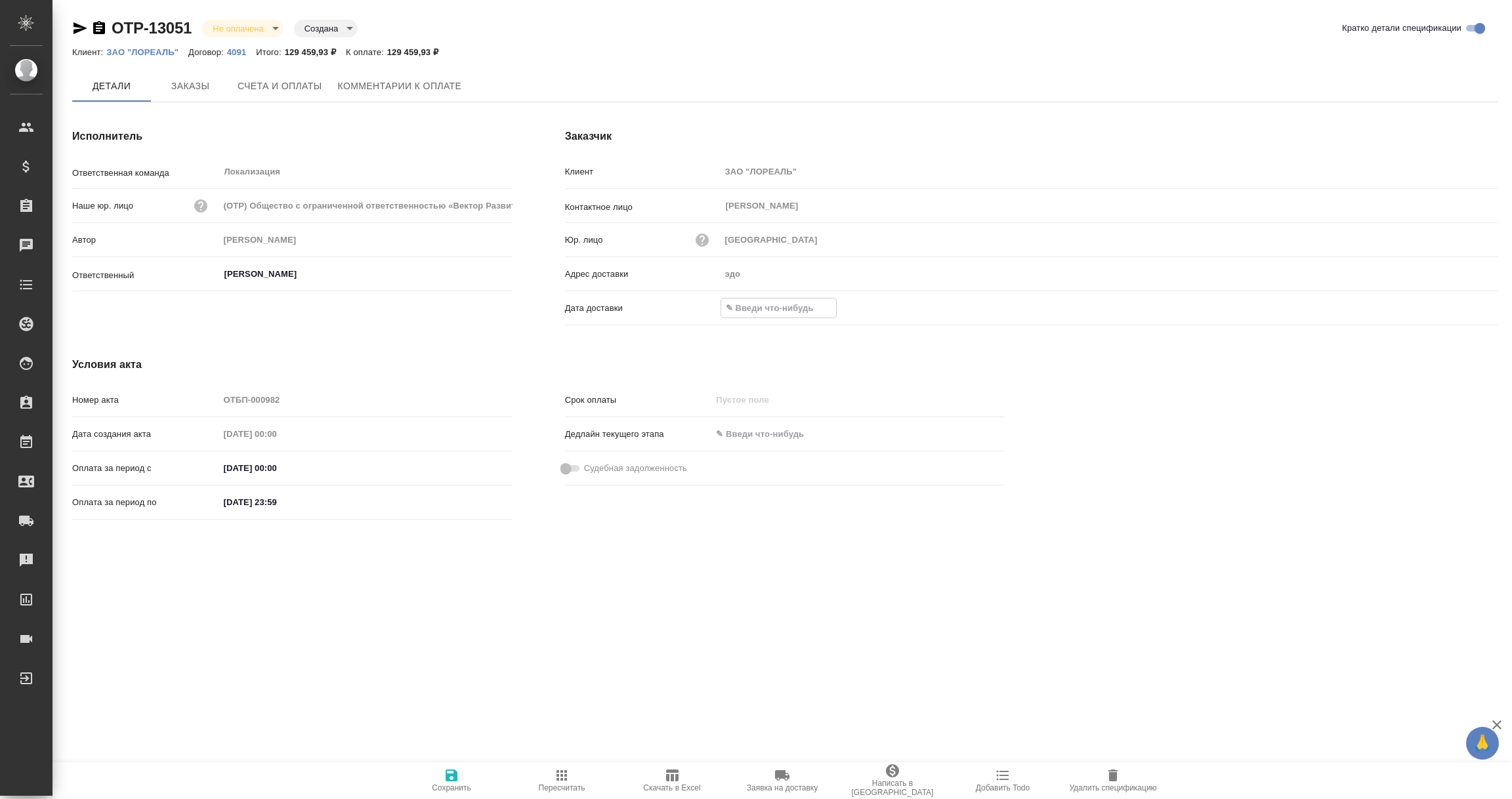
click at [728, 302] on input "text" at bounding box center [779, 308] width 115 height 19
click at [1456, 302] on icon "button" at bounding box center [1460, 308] width 12 height 13
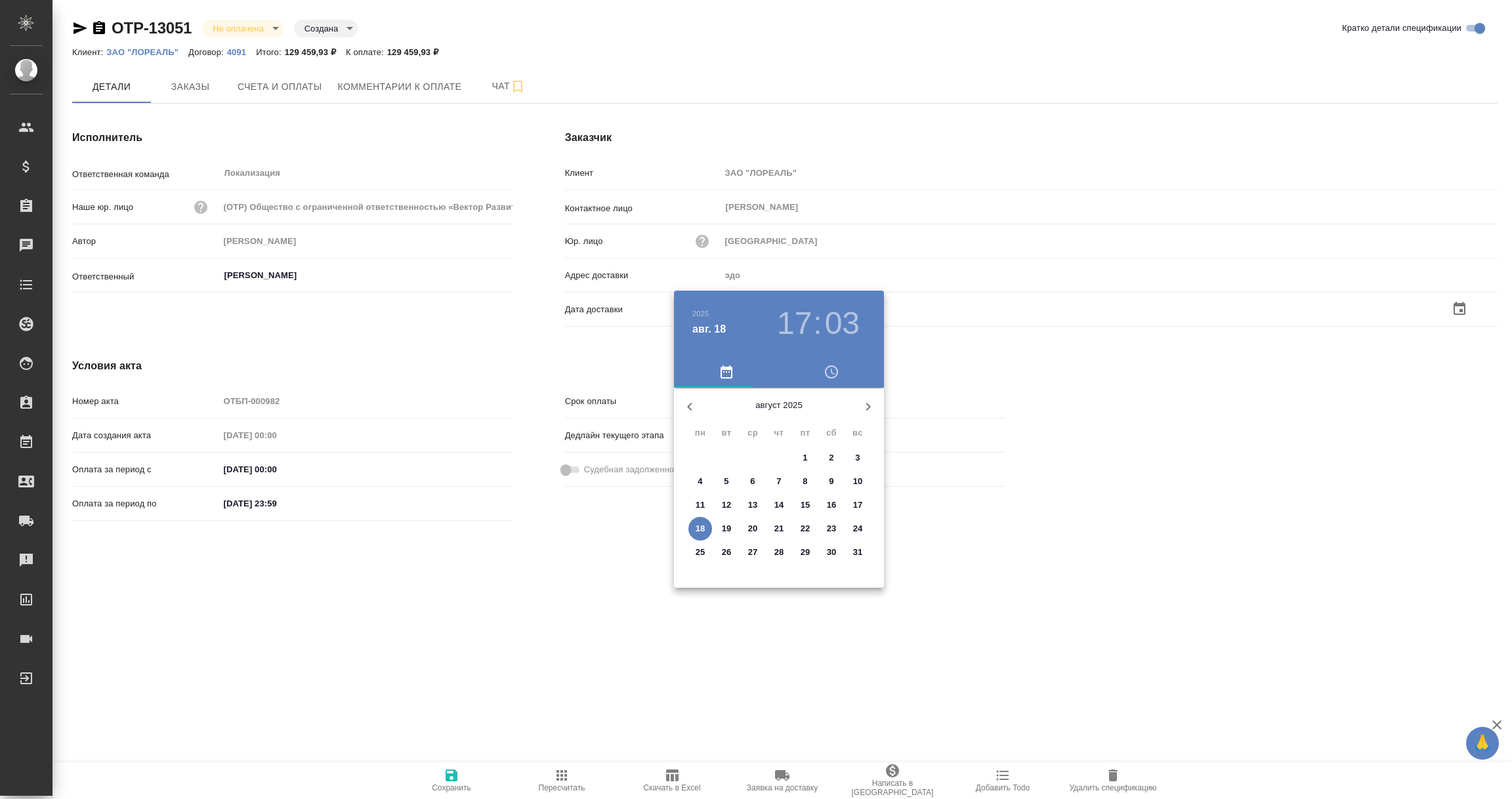
click at [704, 526] on p "18" at bounding box center [700, 529] width 10 height 13
type input "[DATE] 17:03"
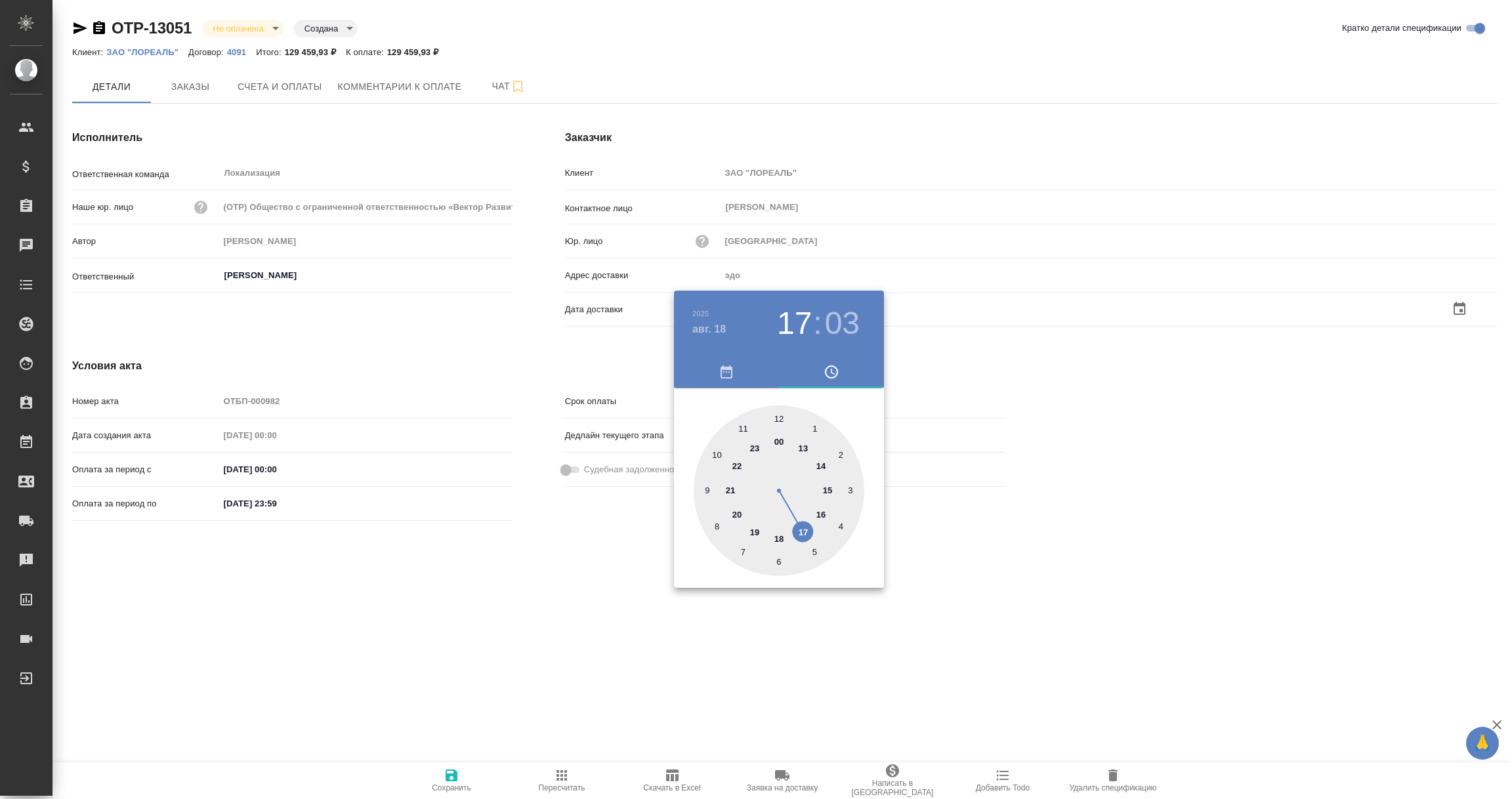
click at [562, 560] on div at bounding box center [756, 400] width 1512 height 799
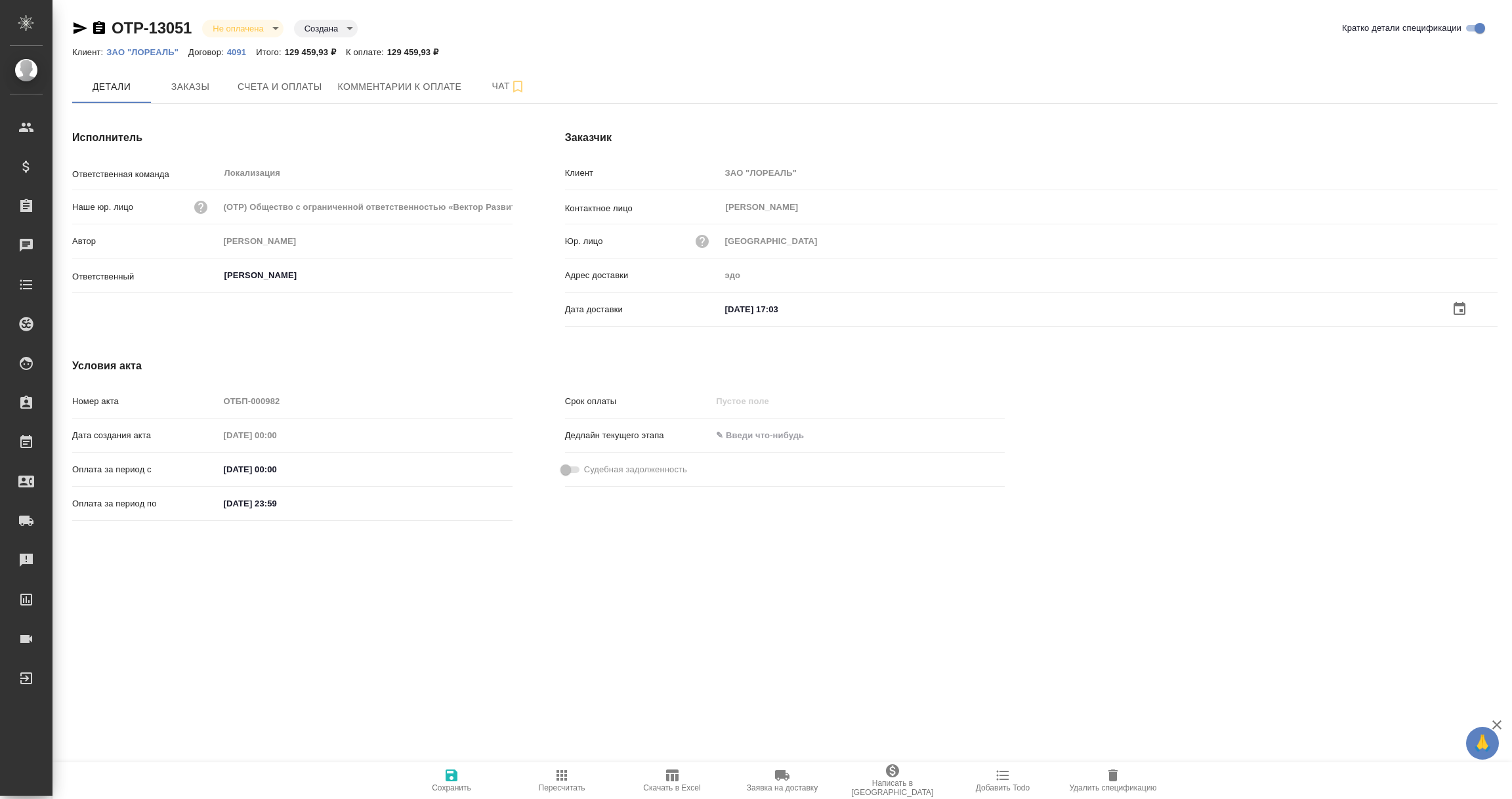
click at [457, 776] on icon "button" at bounding box center [451, 775] width 16 height 16
type input "[PERSON_NAME]"
